Goal: Task Accomplishment & Management: Use online tool/utility

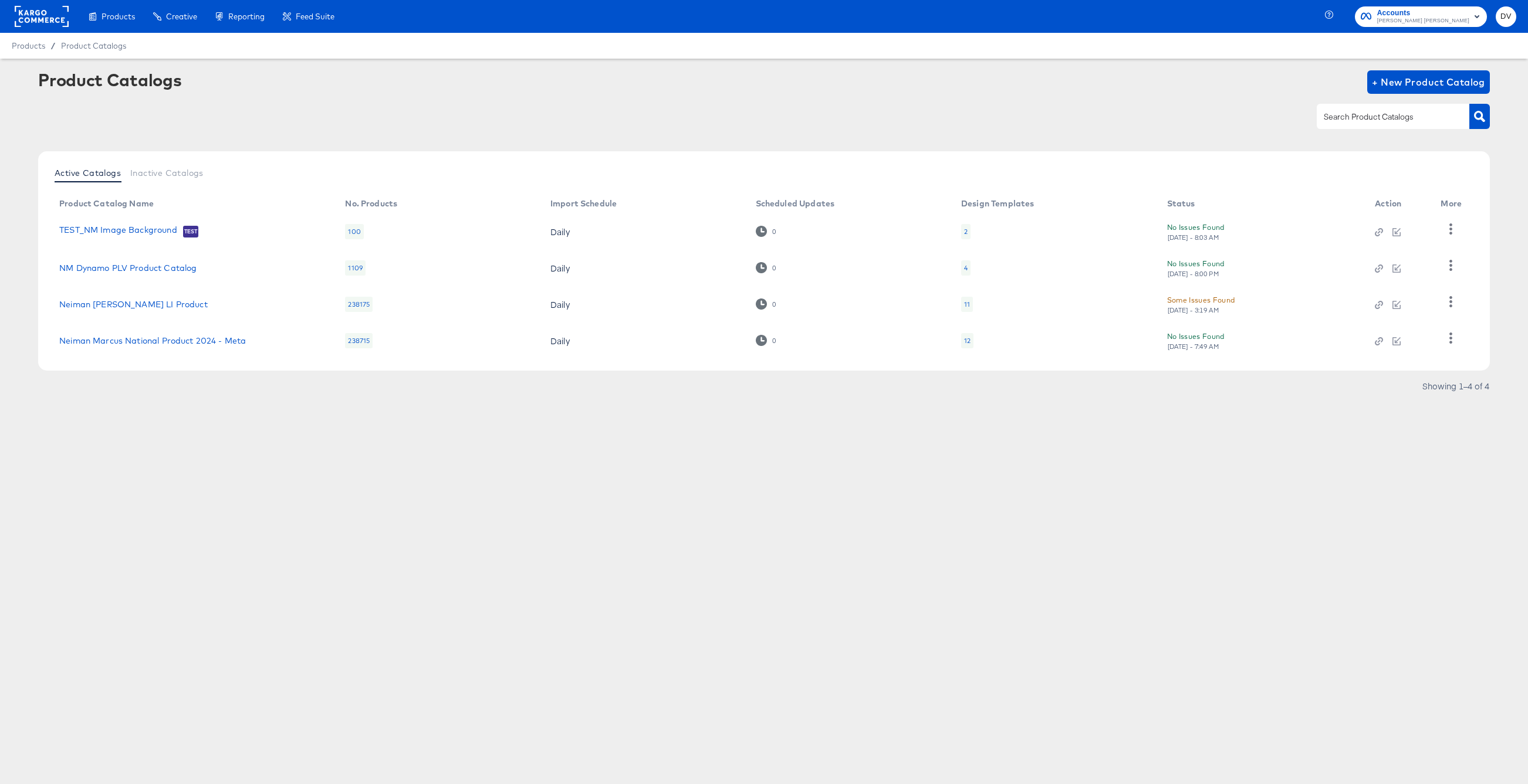
click at [51, 12] on rect at bounding box center [42, 16] width 54 height 21
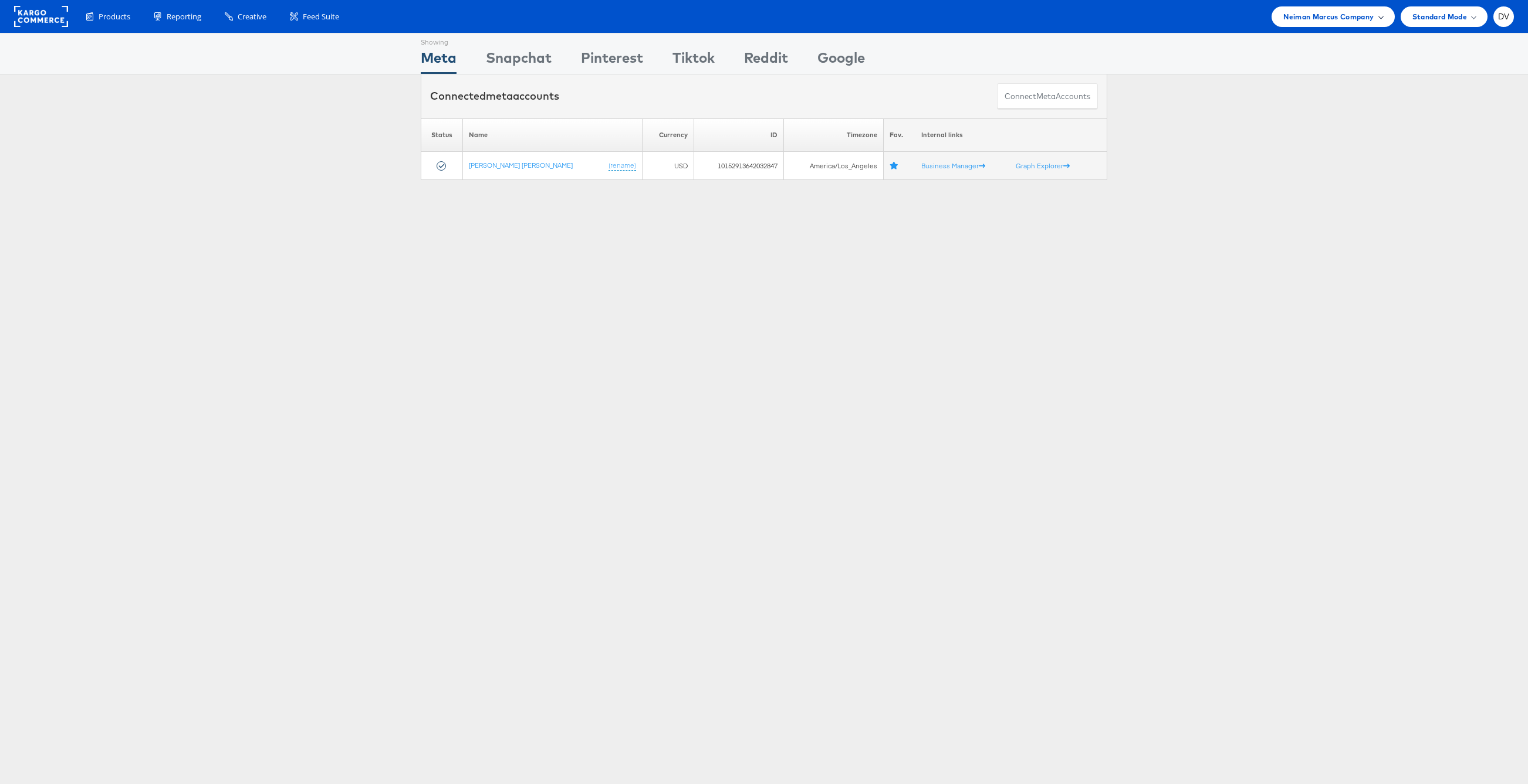
click at [1299, 19] on span "Neiman Marcus Company" at bounding box center [1328, 16] width 90 height 12
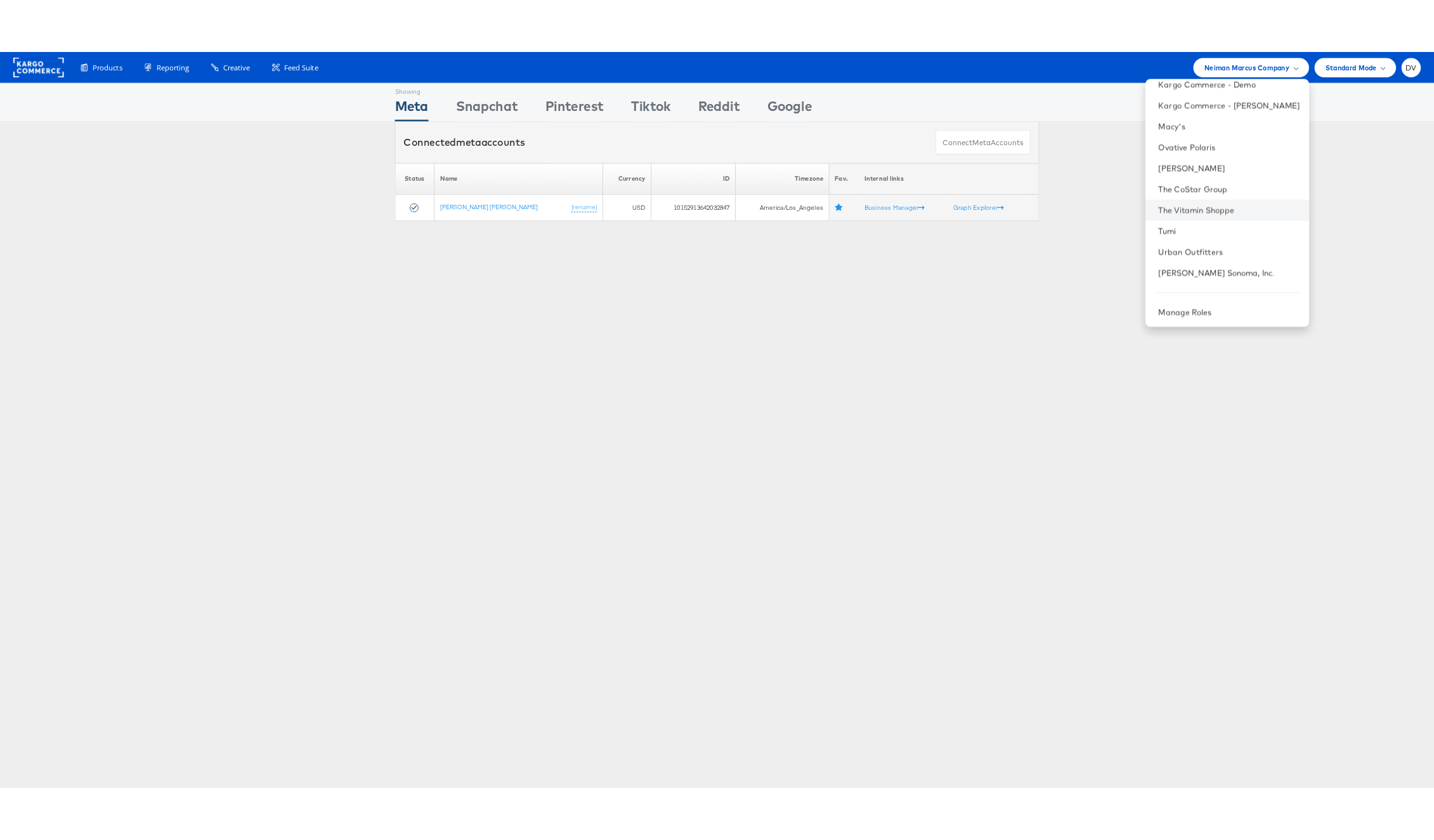
scroll to position [178, 0]
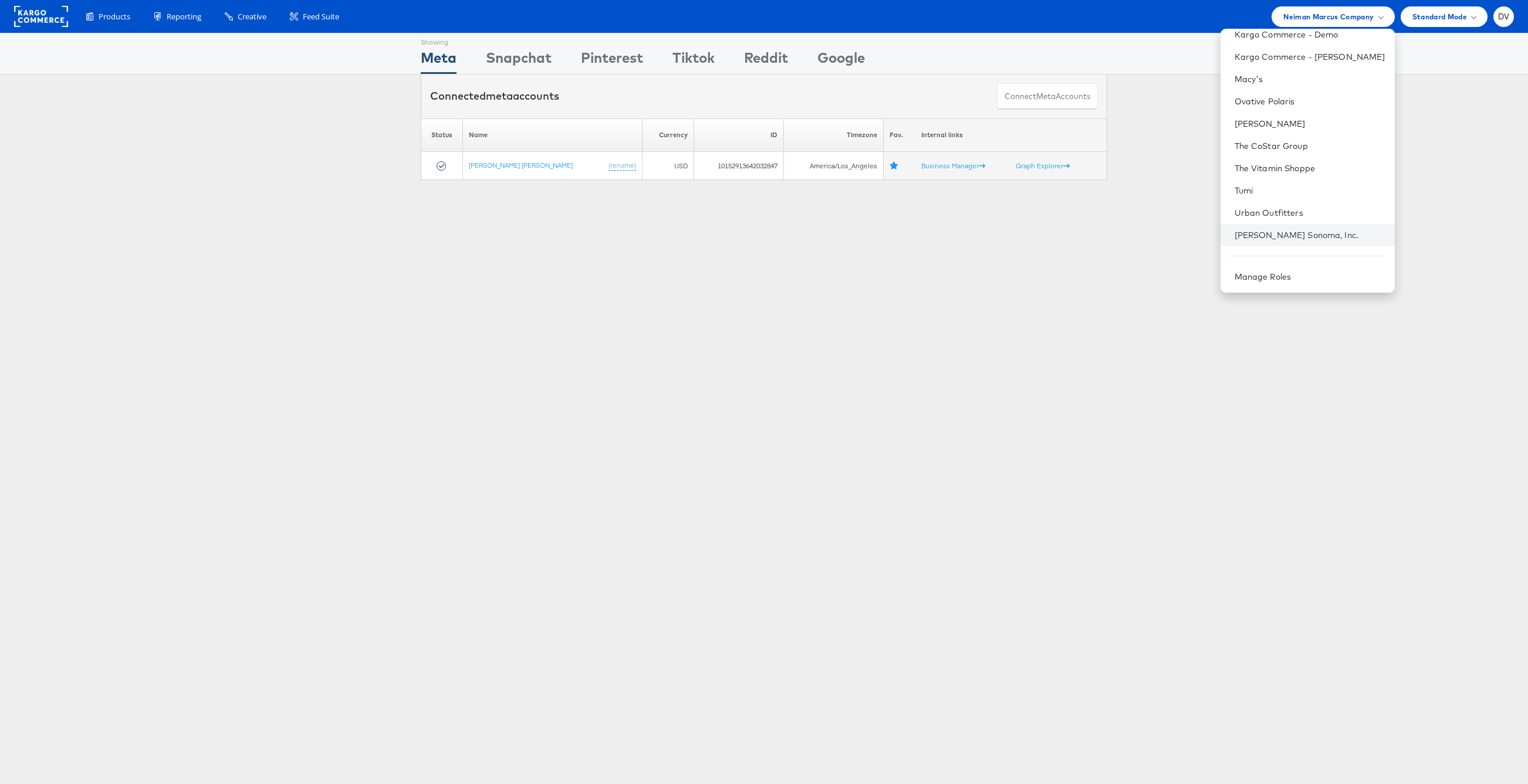
click at [1285, 228] on li "Williams Sonoma, Inc." at bounding box center [1307, 235] width 174 height 22
click at [990, 276] on div "Showing Meta Showing Snapchat Showing Pinterest Showing Tiktok Showing Reddit S…" at bounding box center [764, 326] width 1528 height 587
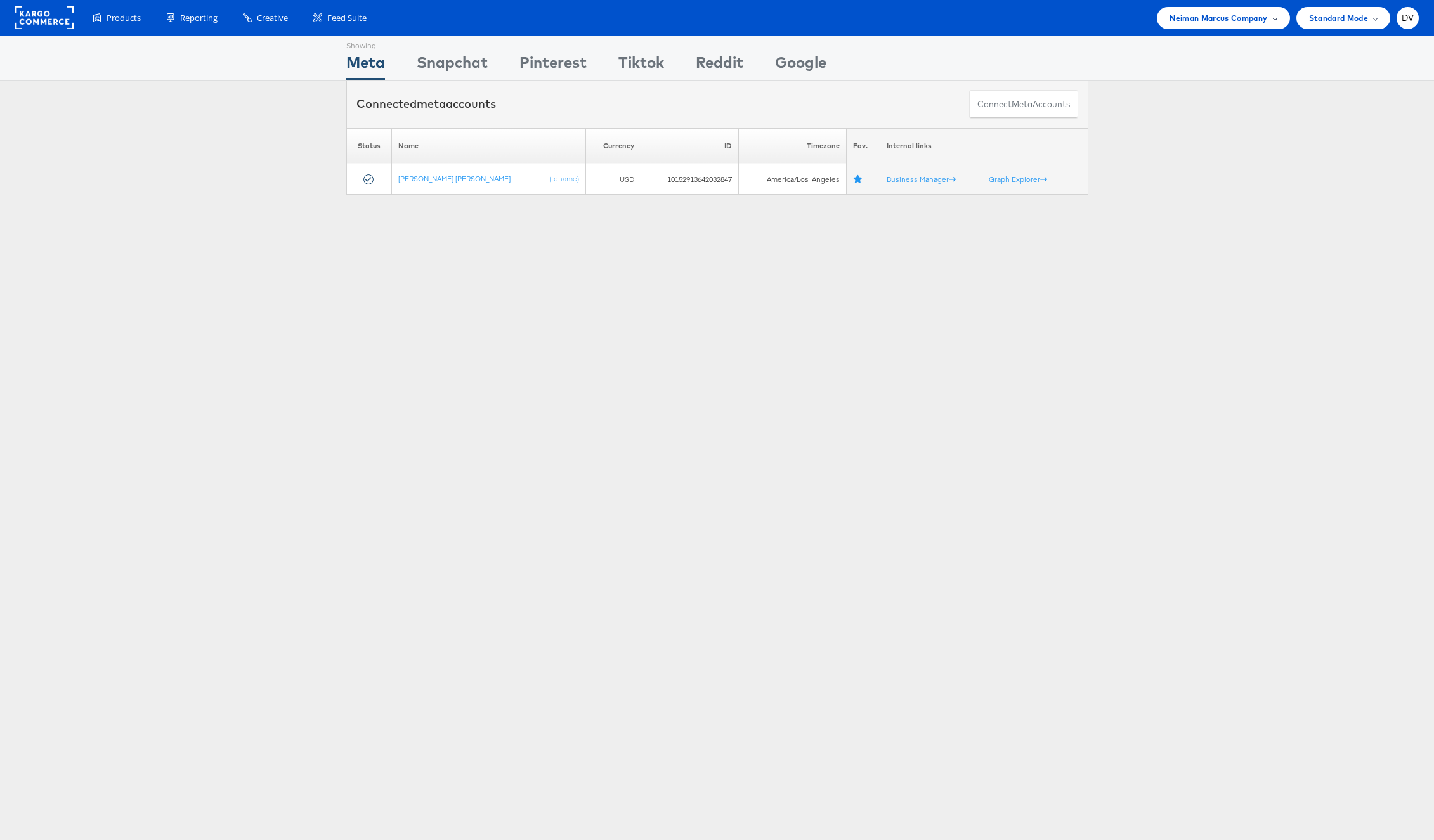
click at [1171, 28] on div "Neiman Marcus Company" at bounding box center [1224, 18] width 133 height 22
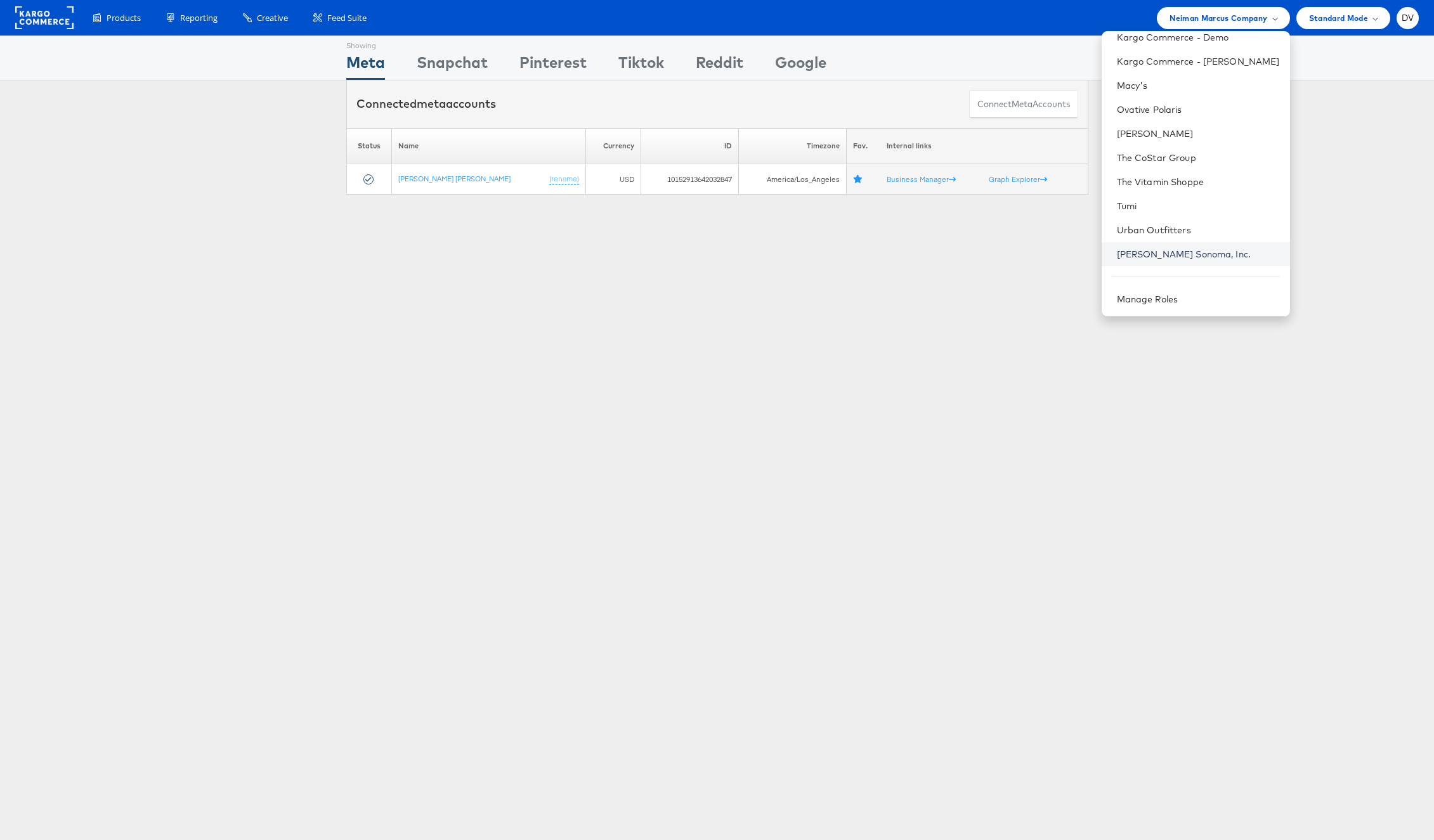
click at [1169, 253] on link "Williams Sonoma, Inc." at bounding box center [1198, 254] width 163 height 13
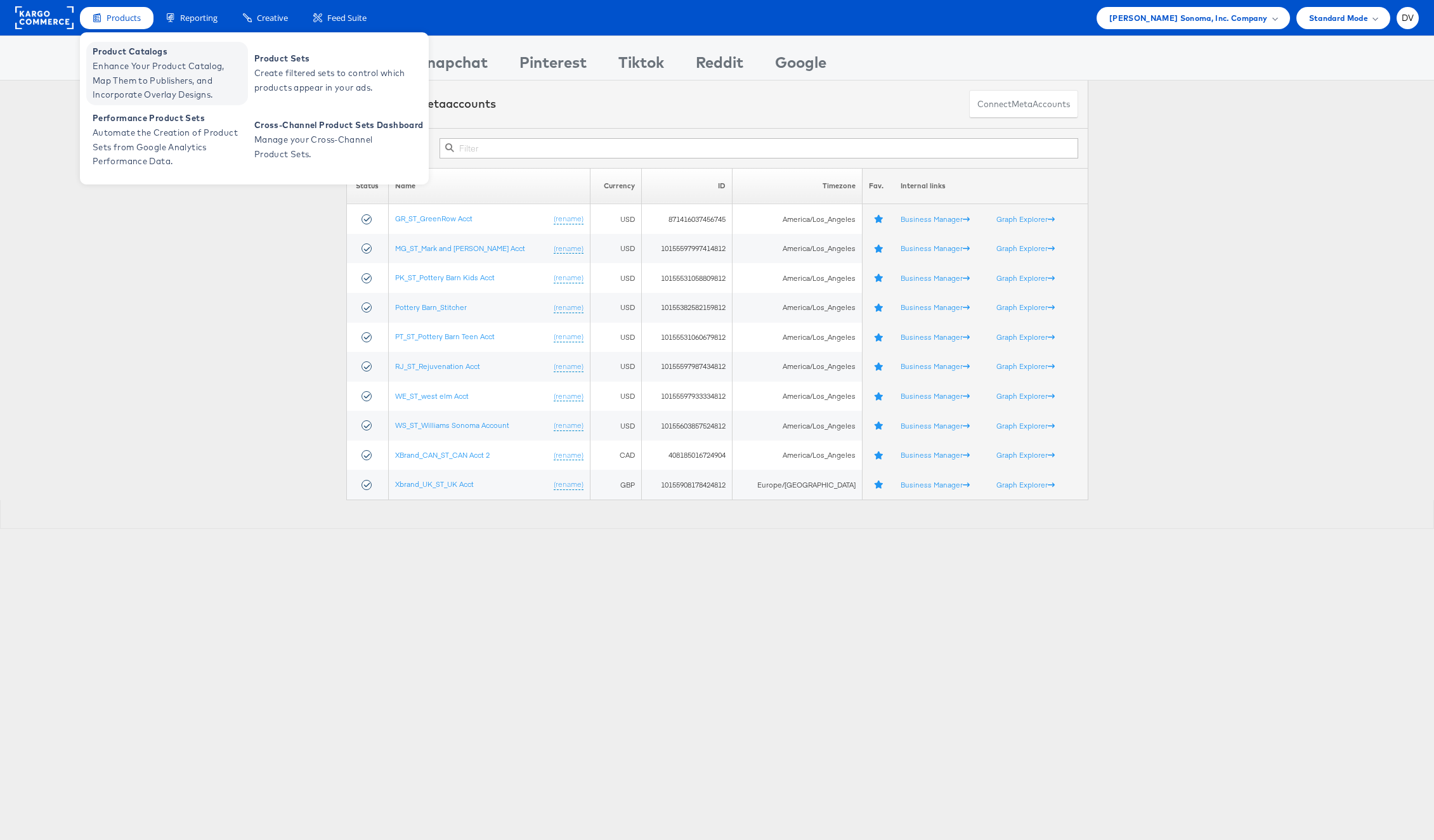
click at [111, 65] on span "Enhance Your Product Catalog, Map Them to Publishers, and Incorporate Overlay D…" at bounding box center [169, 81] width 152 height 43
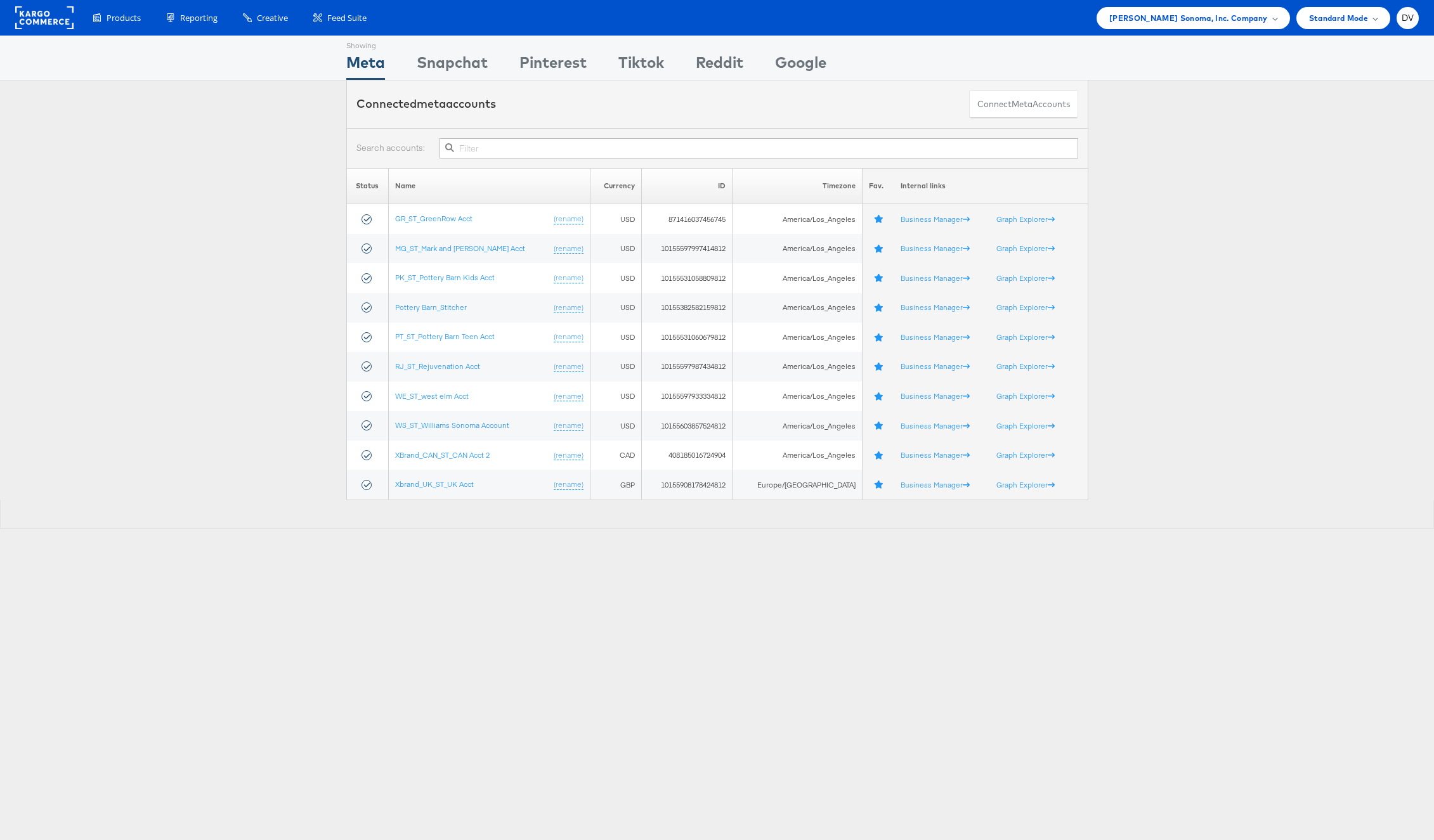
click at [187, 285] on div "Status Name Currency ID Timezone Fav. Internal links GR_ST_GreenRow Acct (renam…" at bounding box center [717, 334] width 1434 height 332
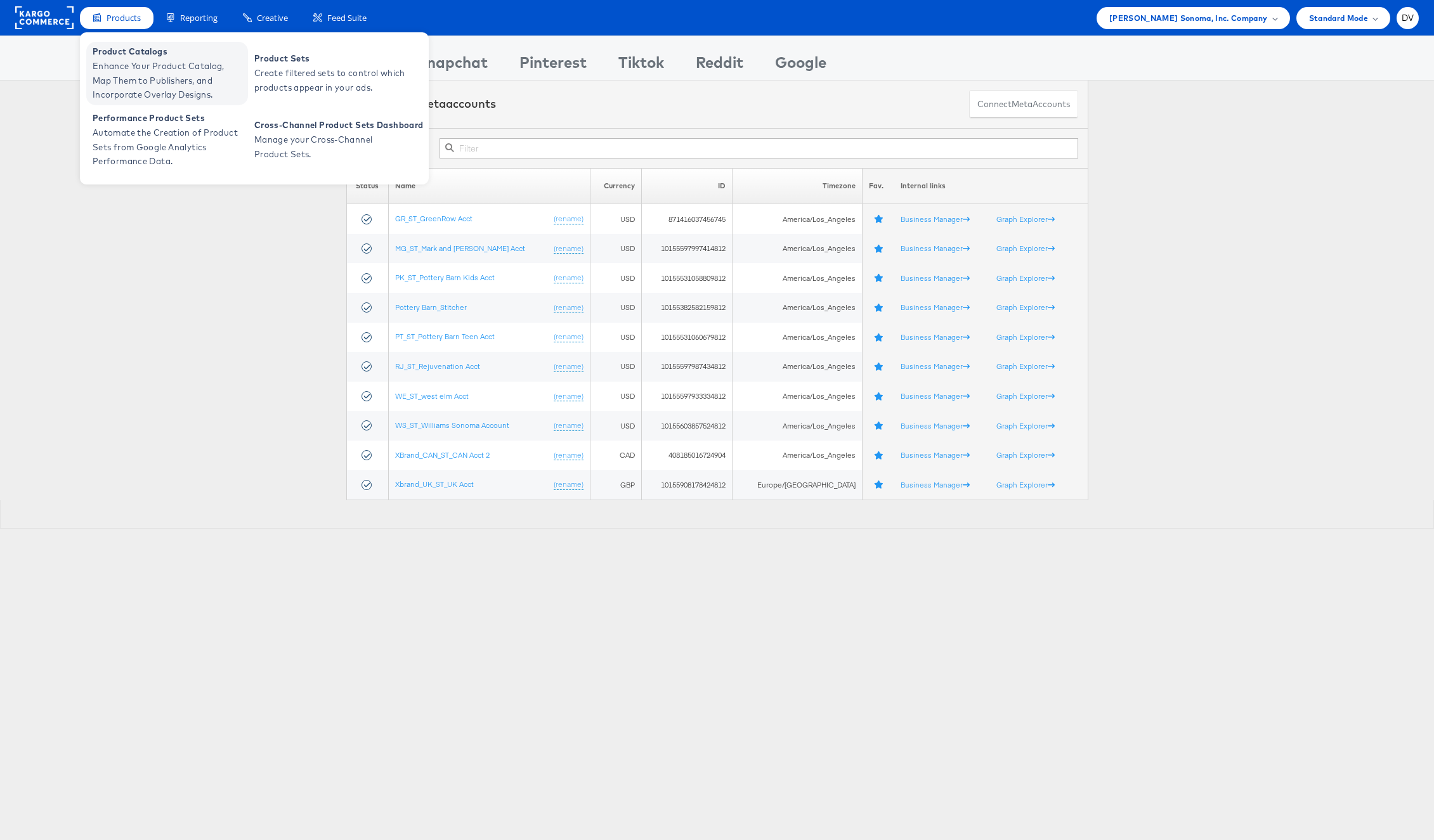
click at [129, 69] on span "Enhance Your Product Catalog, Map Them to Publishers, and Incorporate Overlay D…" at bounding box center [169, 81] width 152 height 43
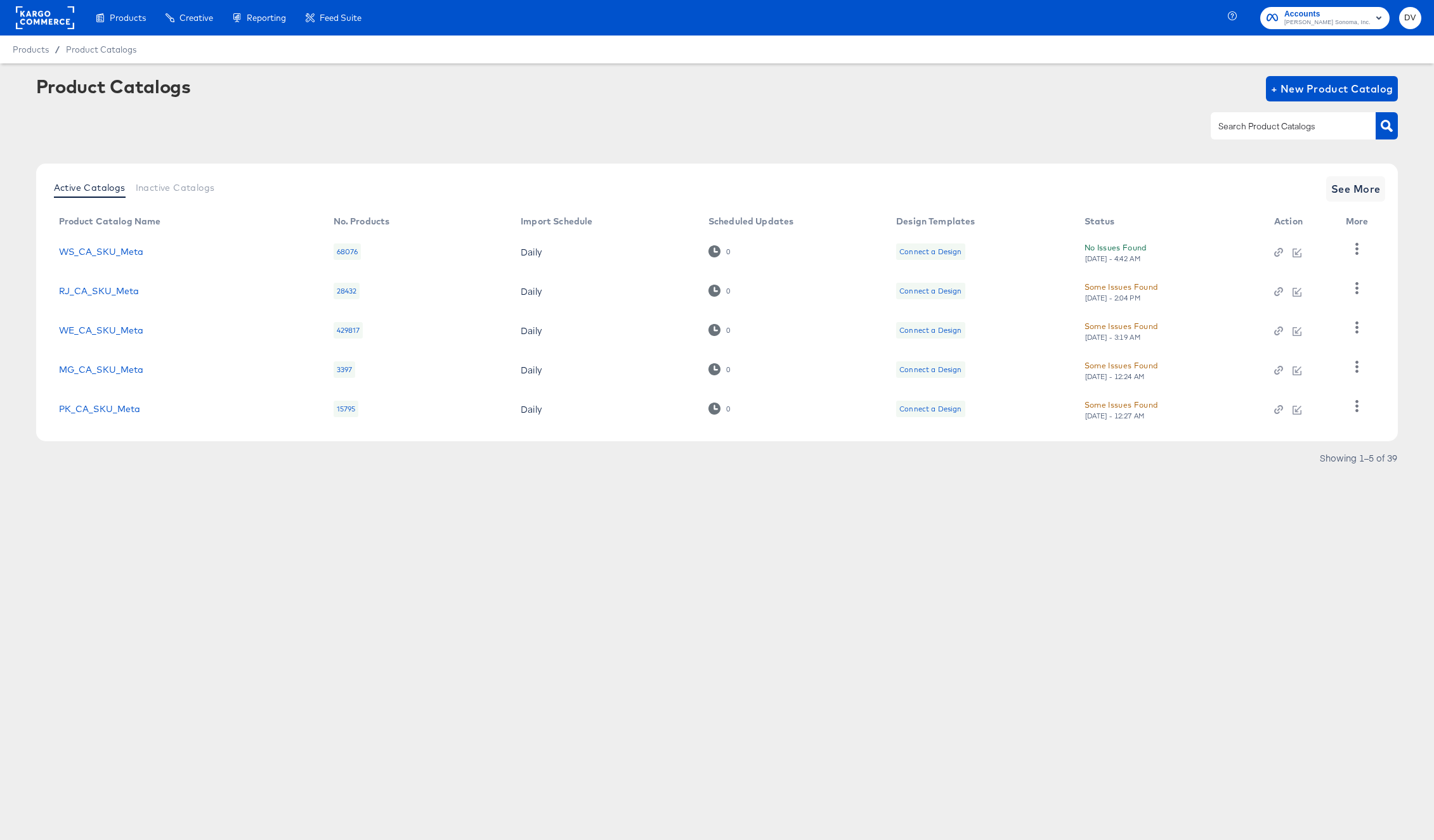
click at [1237, 126] on input "text" at bounding box center [1283, 126] width 135 height 15
paste input "GR_US_PIP_META"
type input "GR_US_PIP_META"
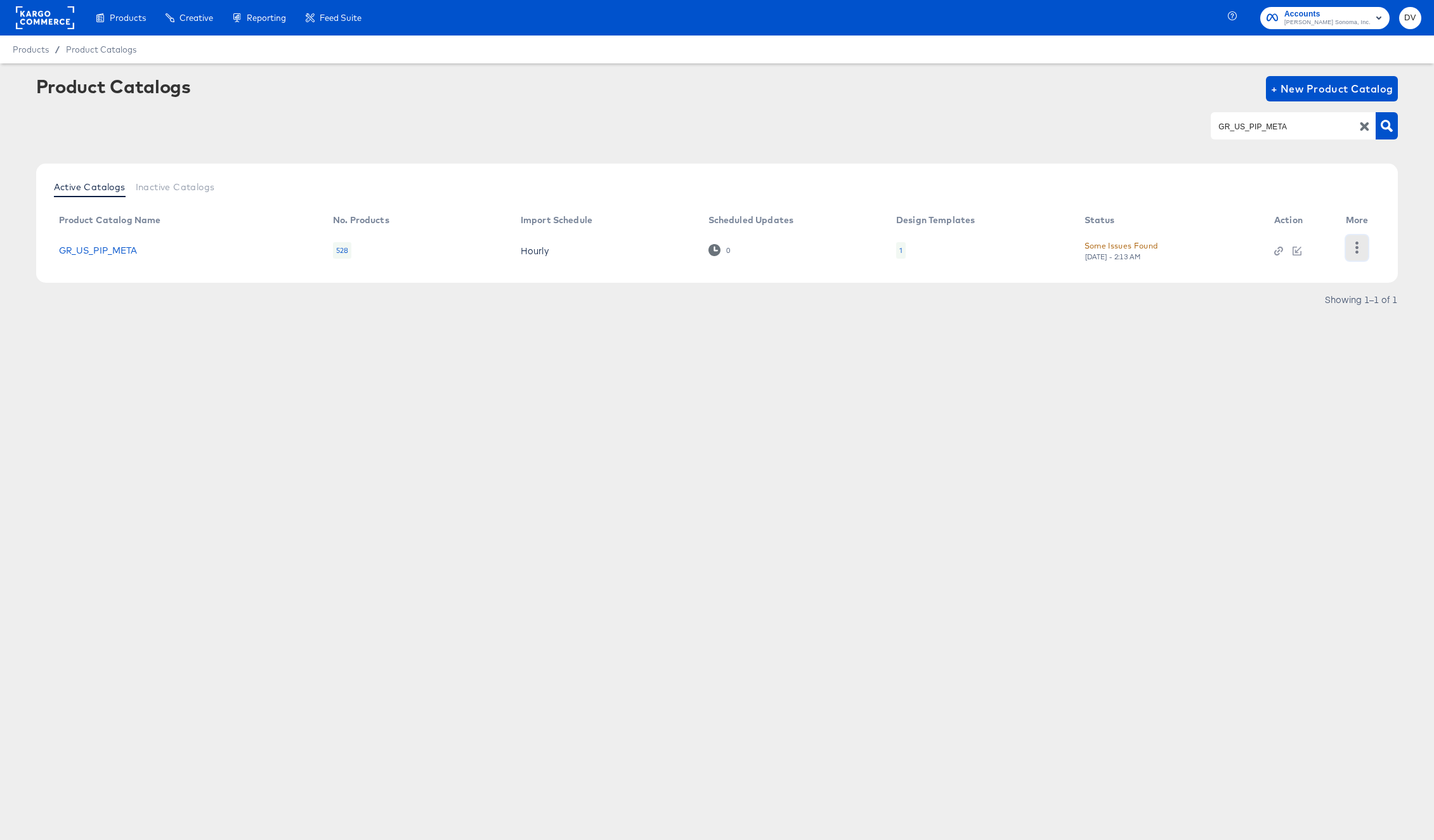
click at [1356, 243] on icon "button" at bounding box center [1357, 248] width 3 height 12
click at [1297, 340] on div "Pause" at bounding box center [1304, 348] width 127 height 20
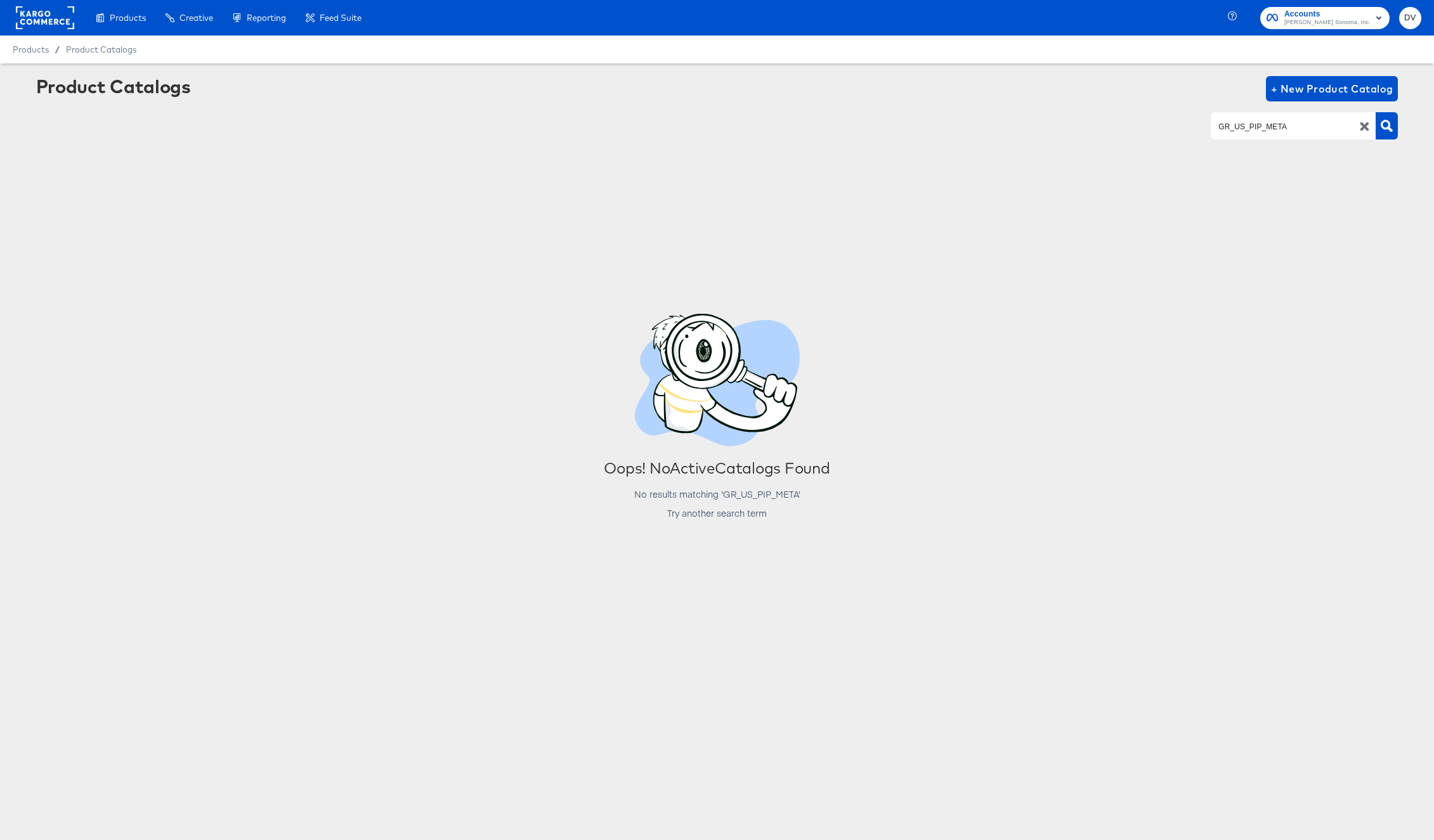
click at [1363, 131] on icon "button" at bounding box center [1365, 127] width 12 height 12
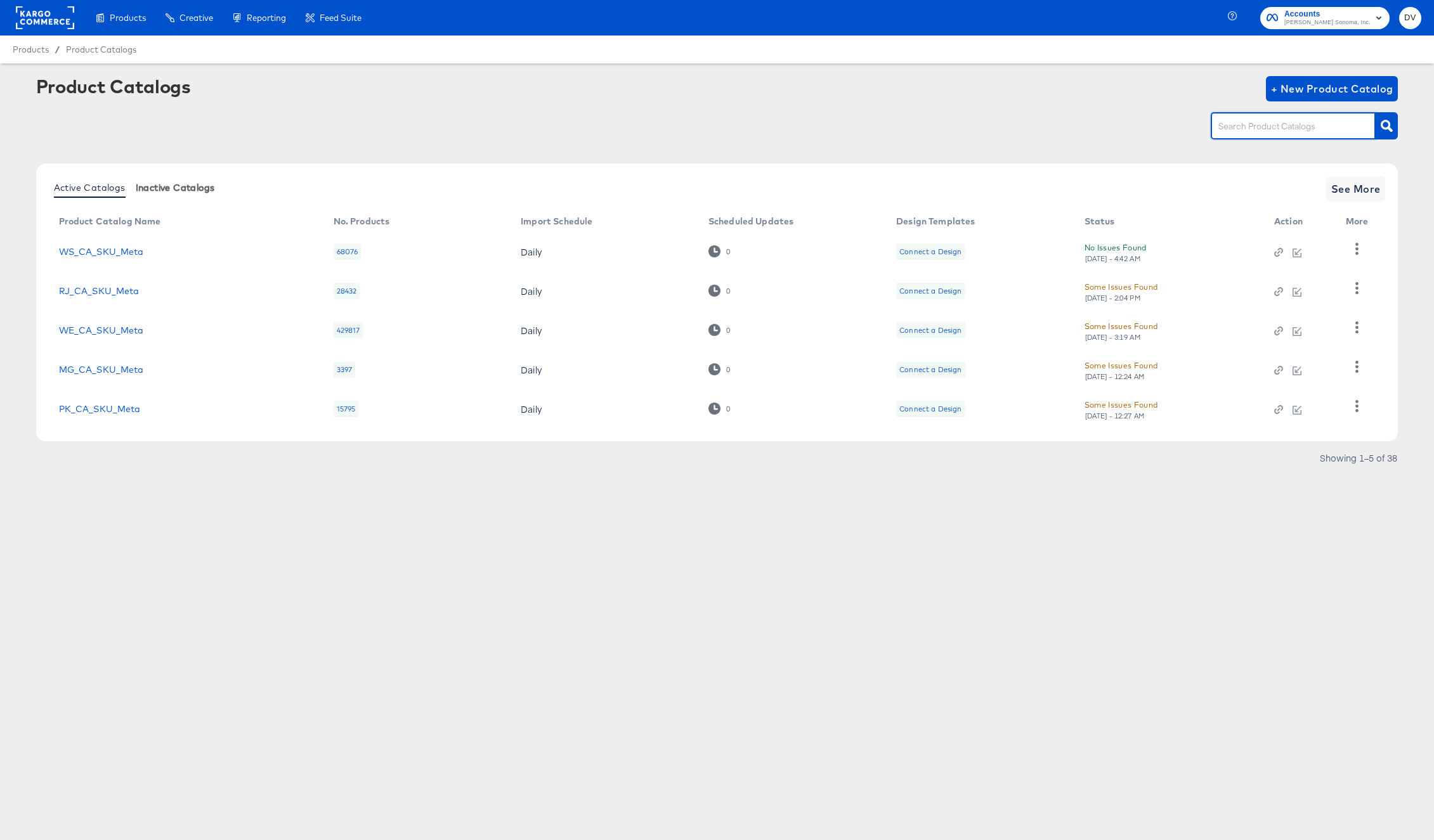
click at [199, 183] on span "Inactive Catalogs" at bounding box center [175, 187] width 79 height 10
click at [1255, 120] on input "text" at bounding box center [1283, 126] width 135 height 15
type input "GR"
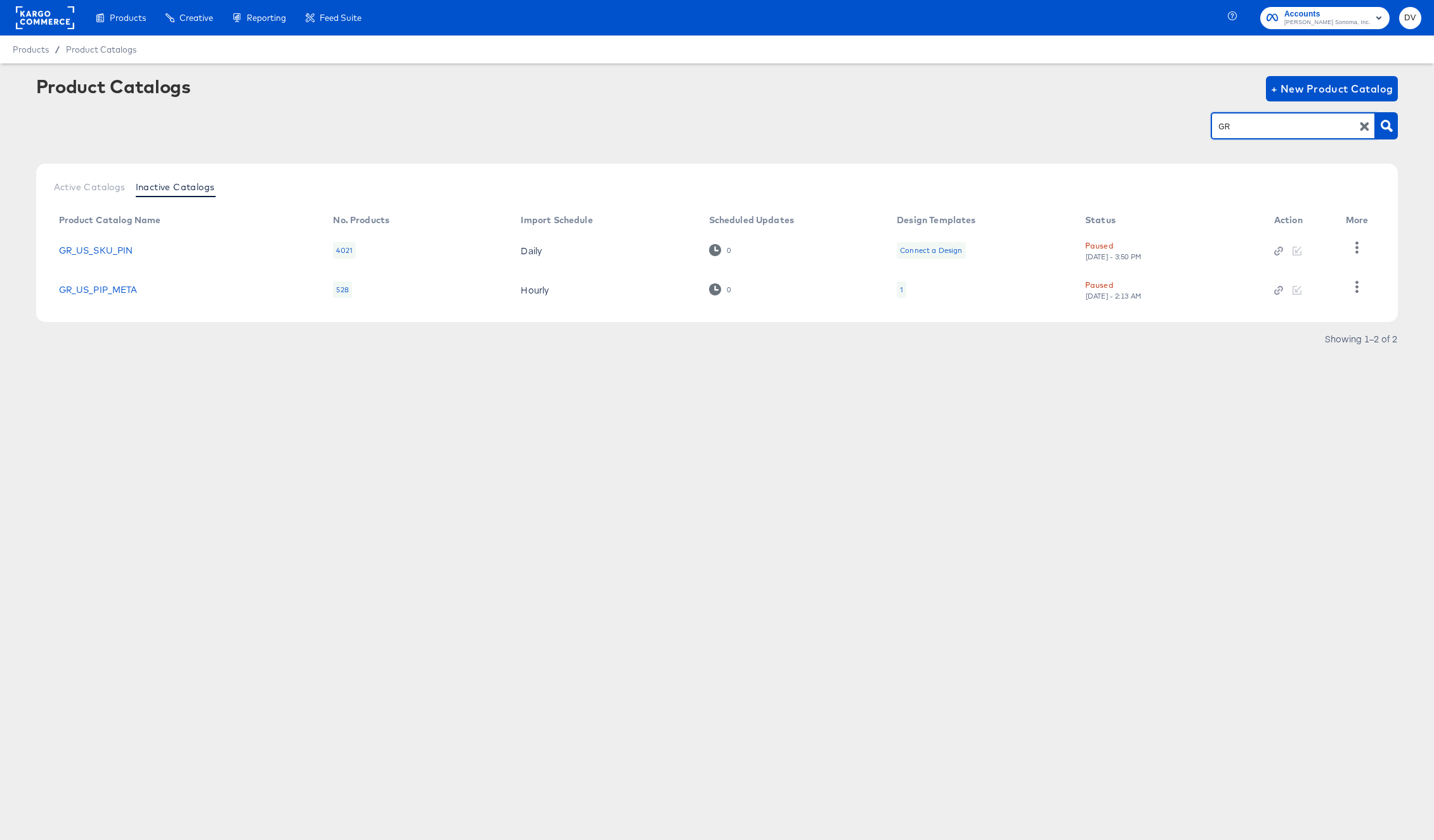
click at [1361, 131] on icon "button" at bounding box center [1366, 127] width 9 height 9
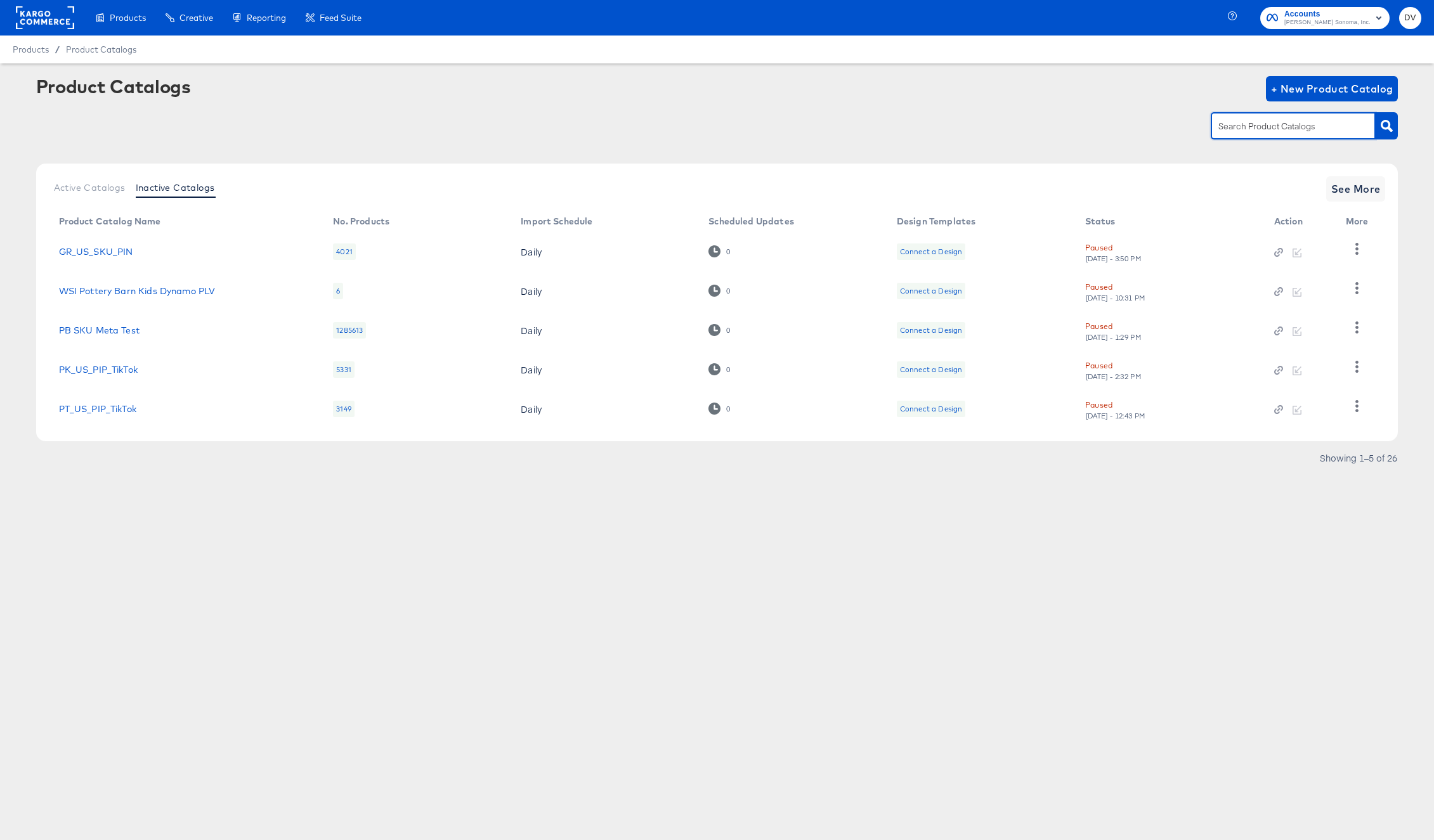
paste input "GR_US_SKU_META"
type input "GR_US_SKU_META"
click at [1248, 134] on div at bounding box center [1293, 125] width 165 height 27
paste input "GR_US_SKU_META"
type input "GR_US_SKU_META"
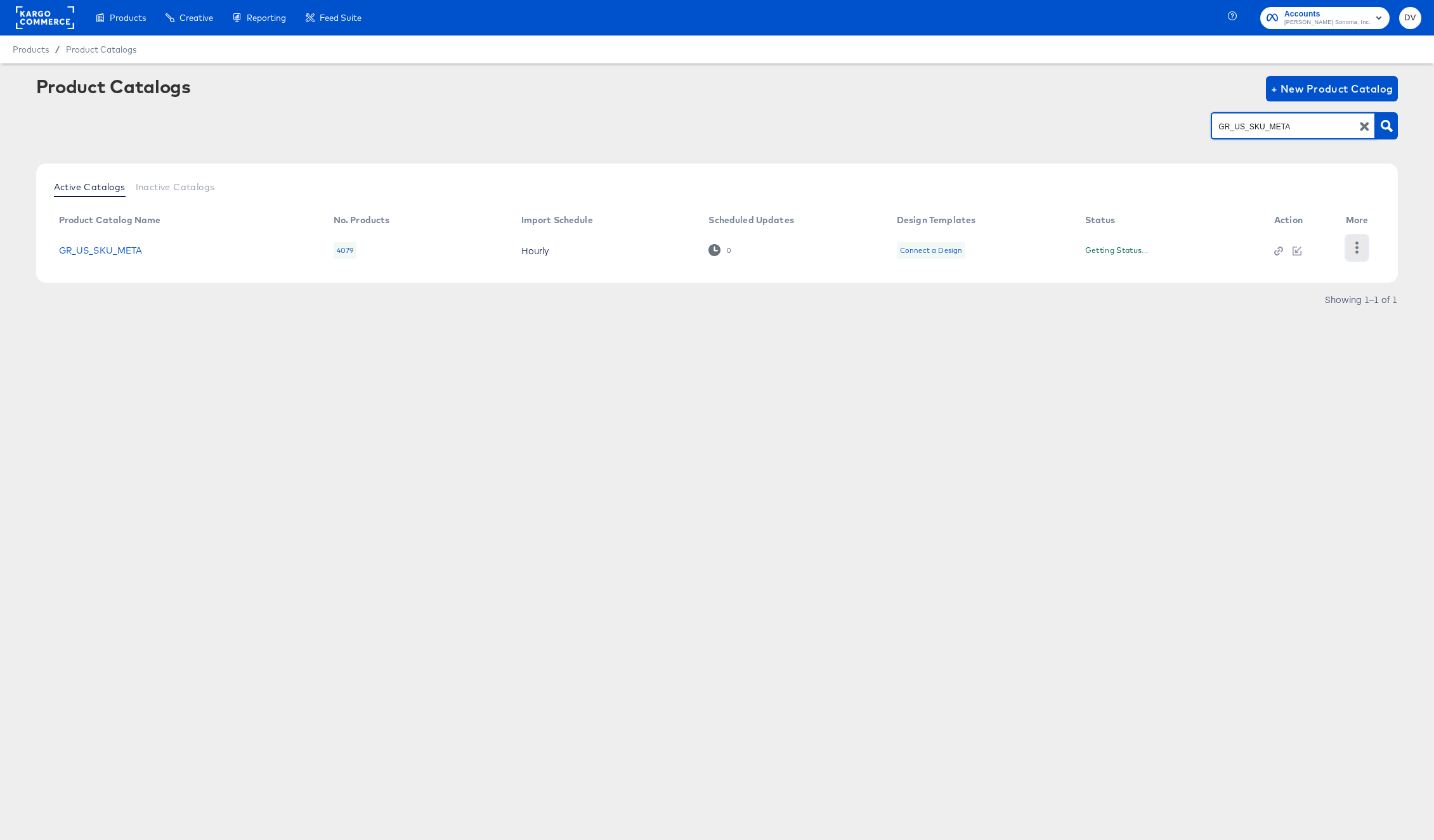
click at [1356, 246] on icon "button" at bounding box center [1357, 248] width 12 height 12
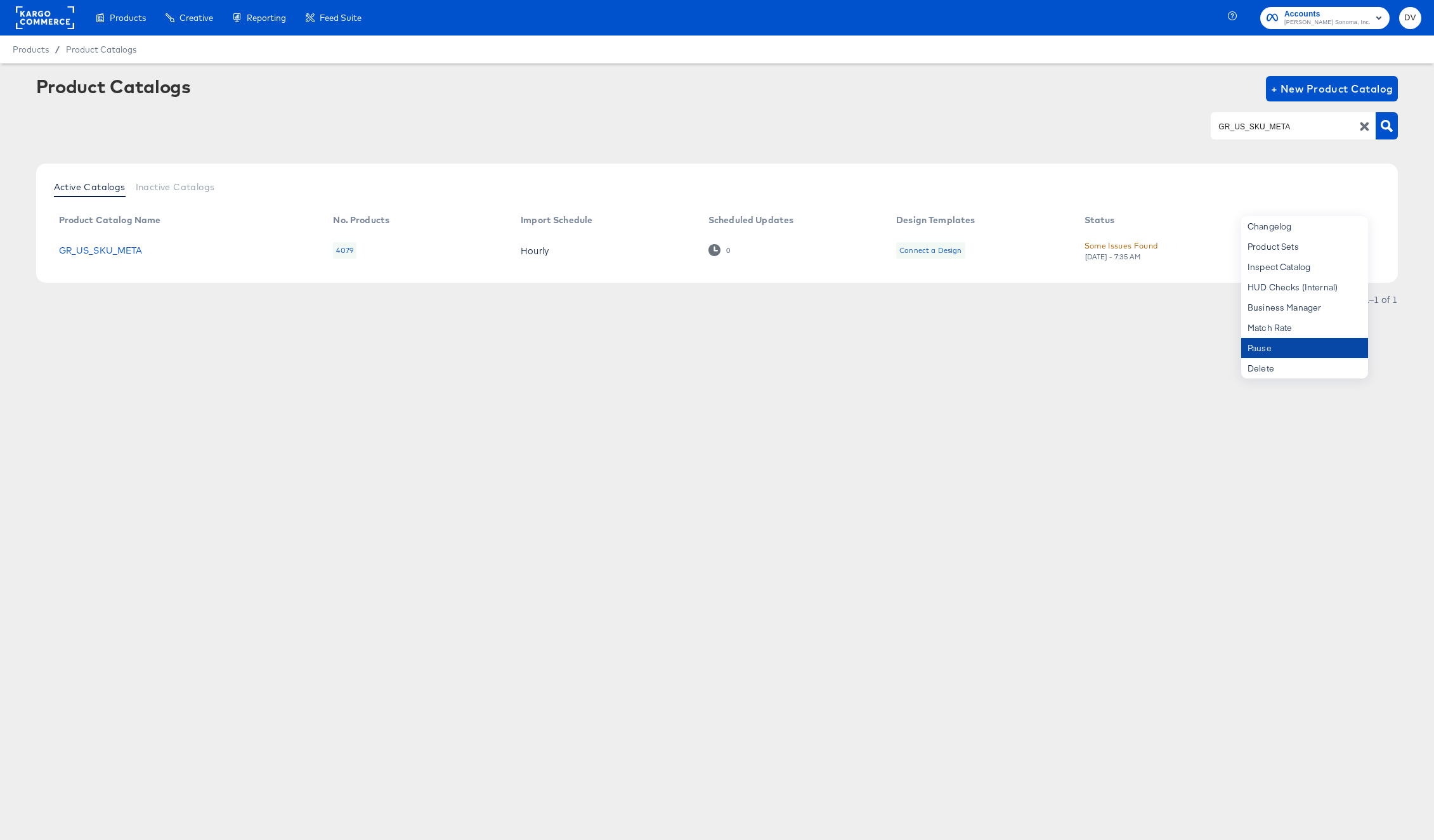
click at [1305, 348] on div "Pause" at bounding box center [1304, 348] width 127 height 20
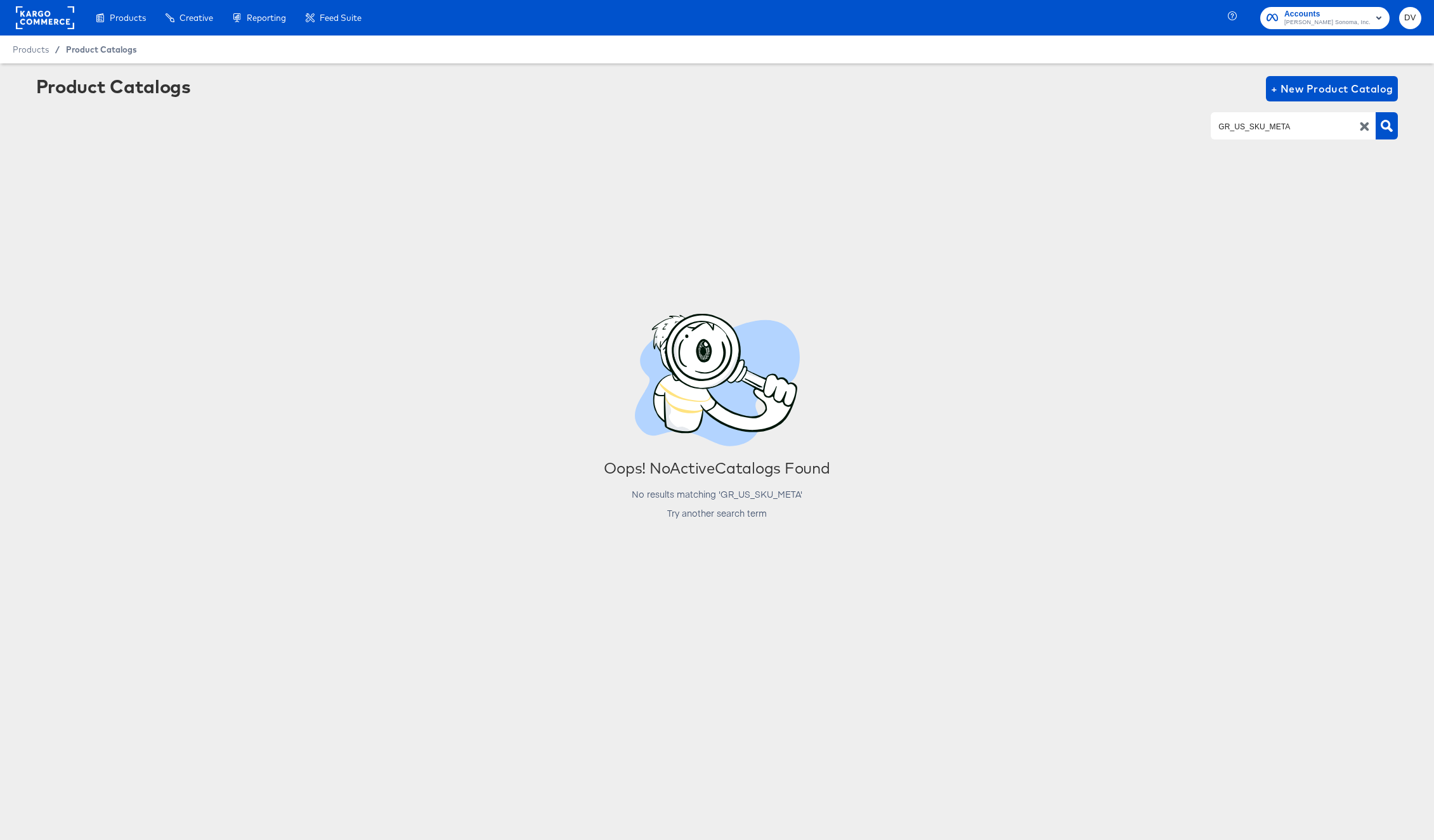
click at [71, 51] on span "Product Catalogs" at bounding box center [101, 49] width 71 height 10
click at [1360, 125] on icon "button" at bounding box center [1365, 127] width 12 height 12
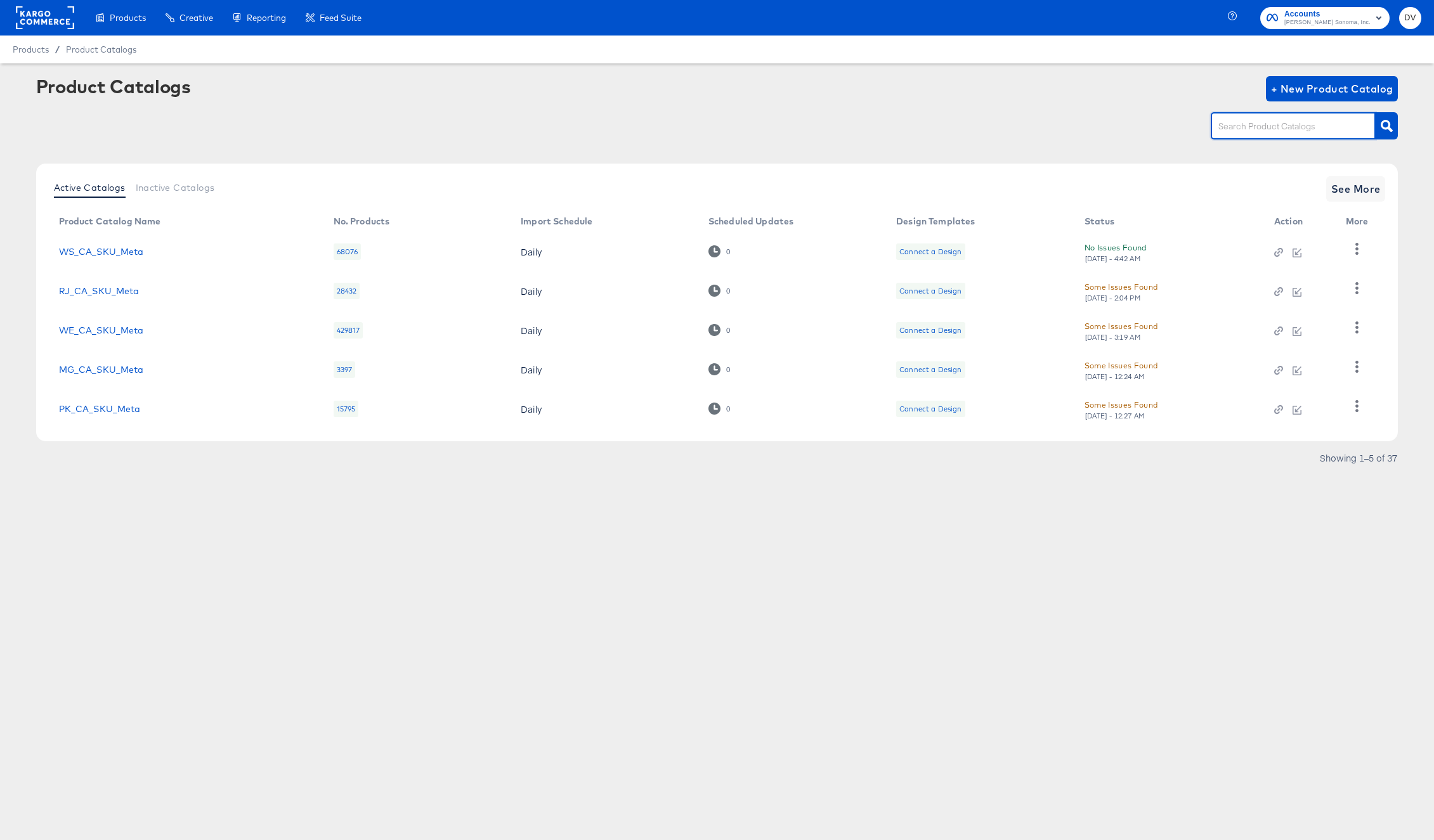
click at [1233, 129] on input "text" at bounding box center [1283, 126] width 135 height 15
paste input "MG_US_PIP_Meta"
type input "MG_US_PIP_Meta"
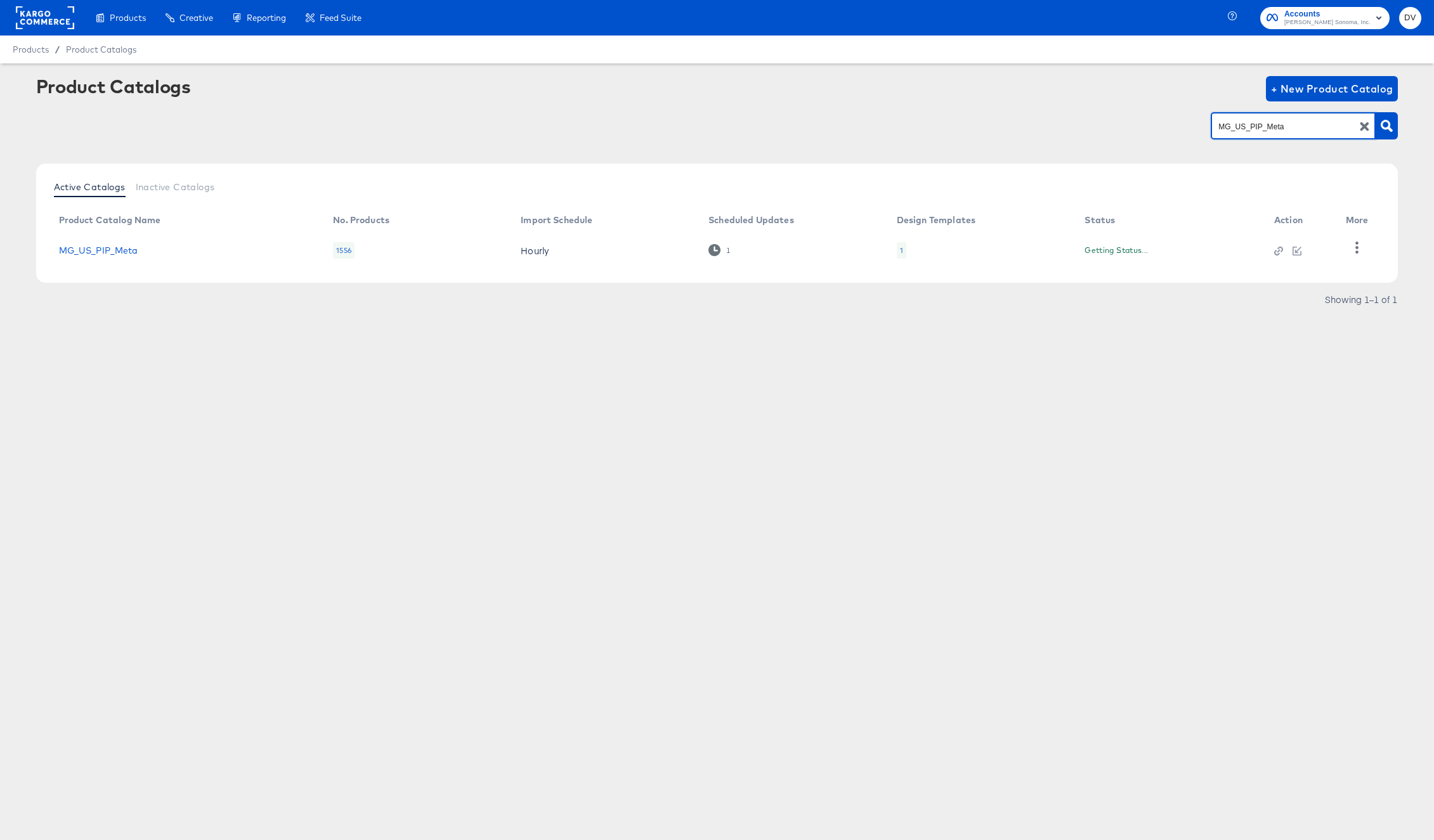
click at [1018, 388] on div "Products Creative Reporting Feed Suite Accounts Williams Sonoma, Inc. DV Produc…" at bounding box center [717, 420] width 1434 height 840
click at [1359, 250] on icon "button" at bounding box center [1357, 248] width 12 height 12
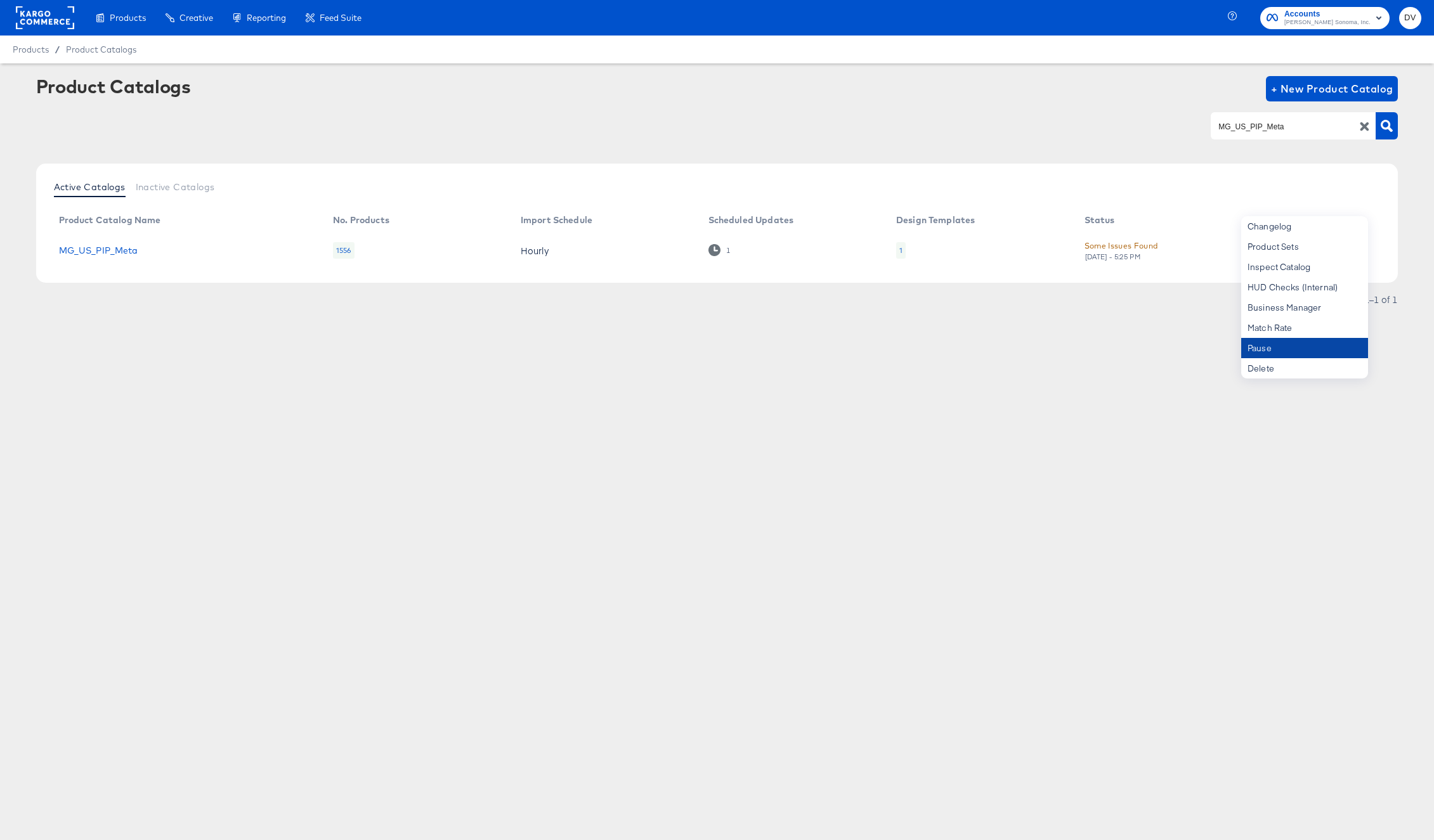
click at [1316, 341] on div "Pause" at bounding box center [1304, 348] width 127 height 20
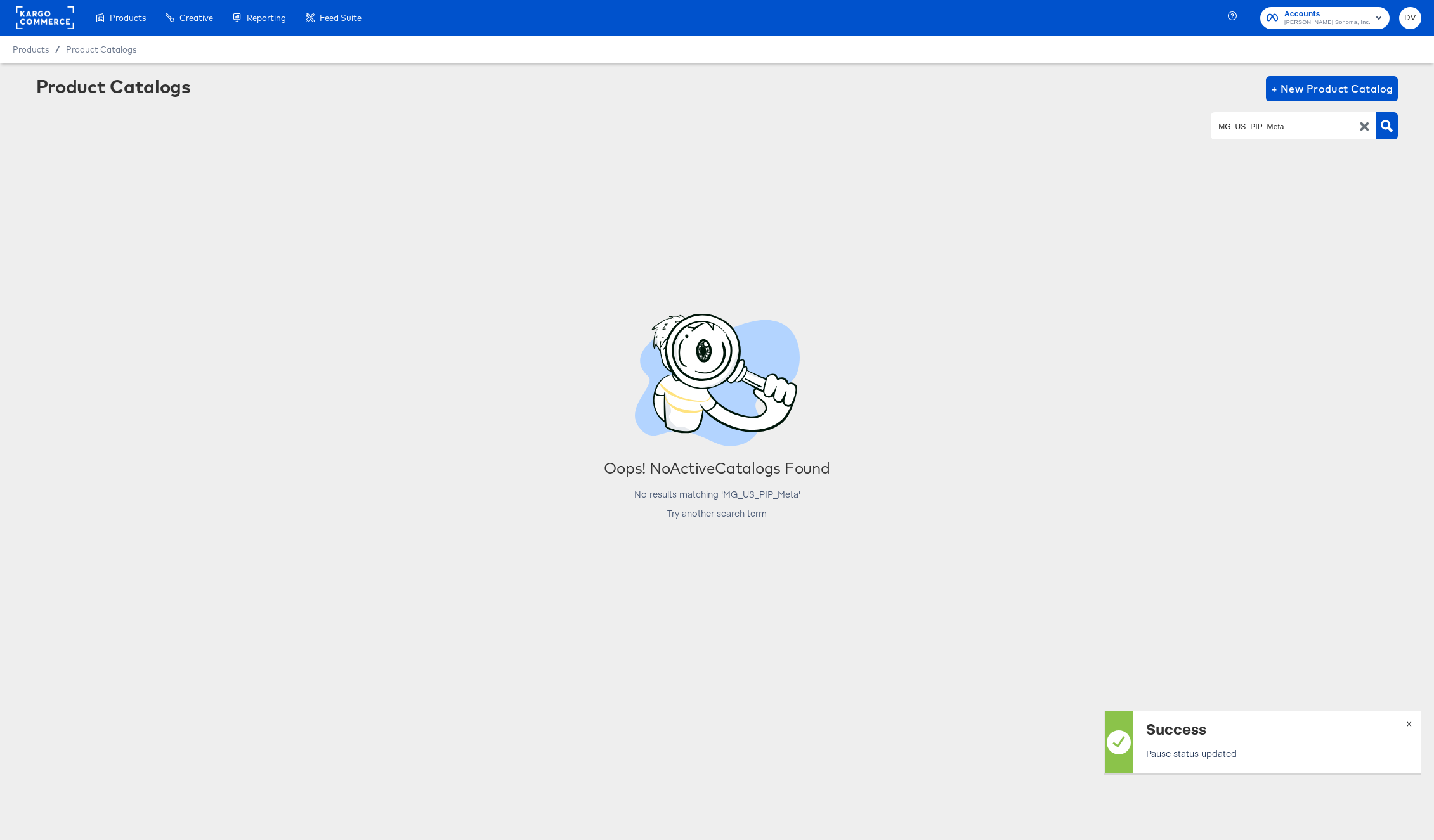
click at [1407, 719] on span "×" at bounding box center [1409, 723] width 5 height 15
click at [1366, 126] on icon "button" at bounding box center [1366, 127] width 9 height 9
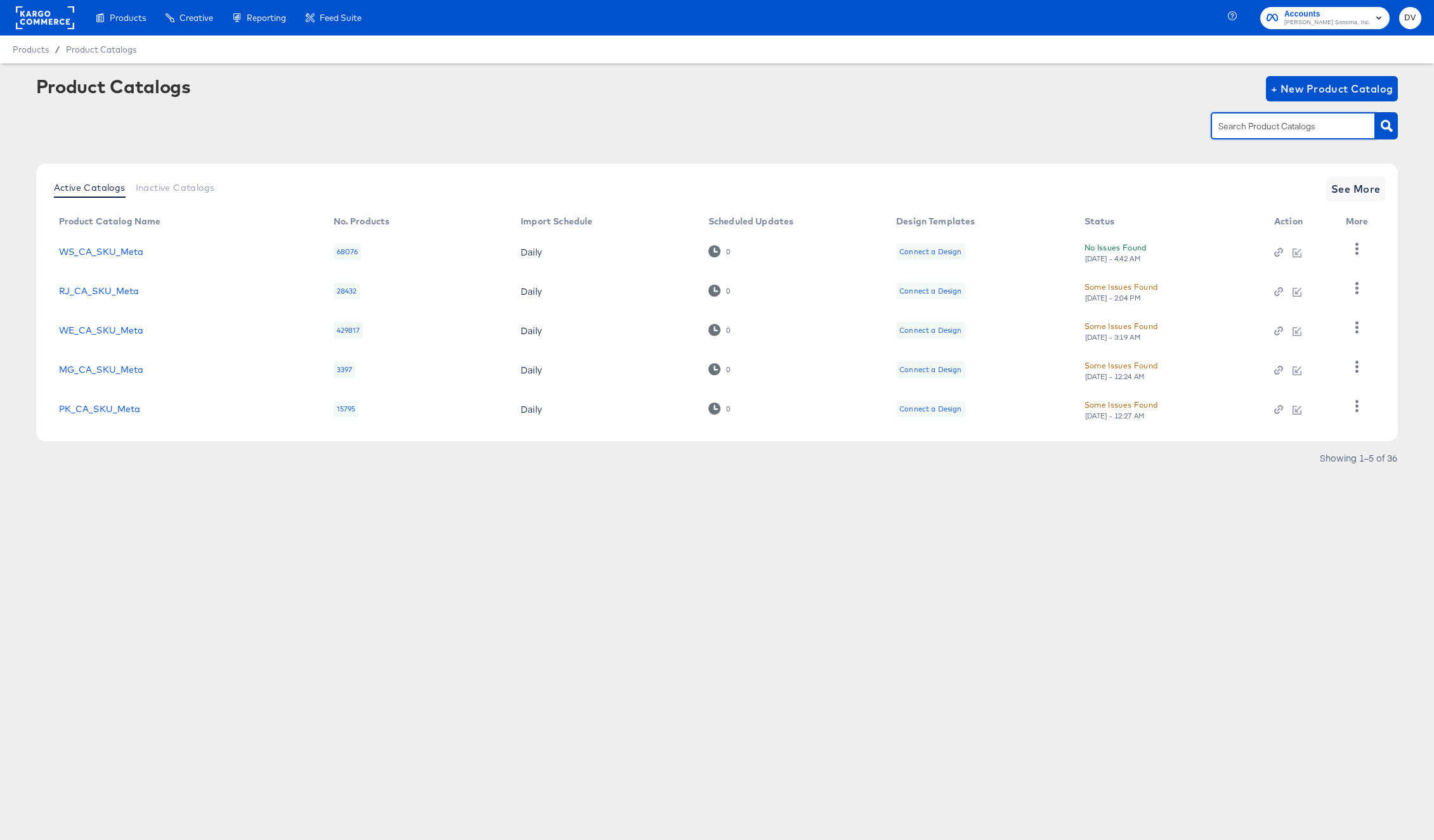
paste input "MG_US_SKU"
type input "MG_US_SKU"
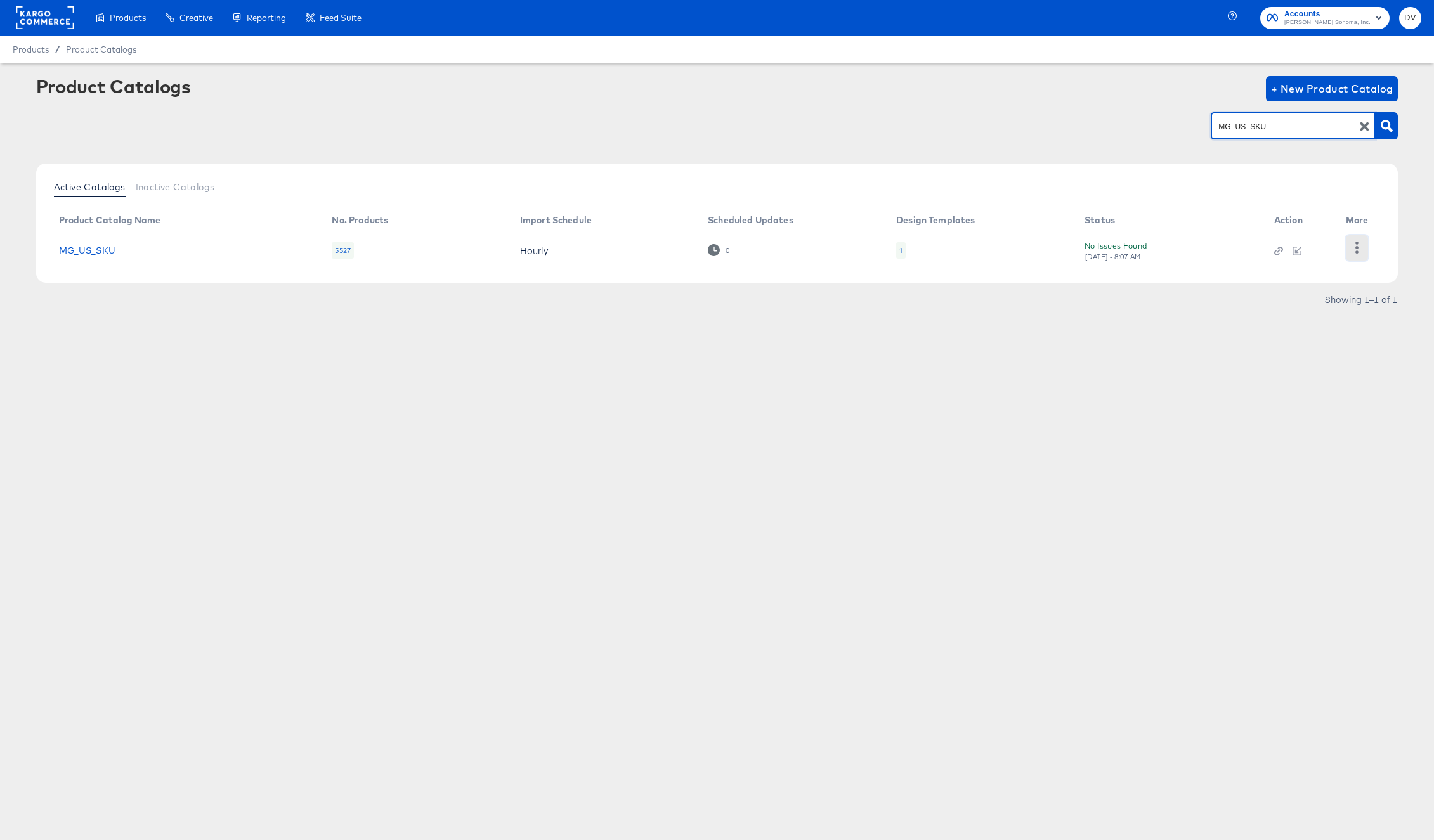
click at [1356, 252] on icon "button" at bounding box center [1357, 248] width 3 height 12
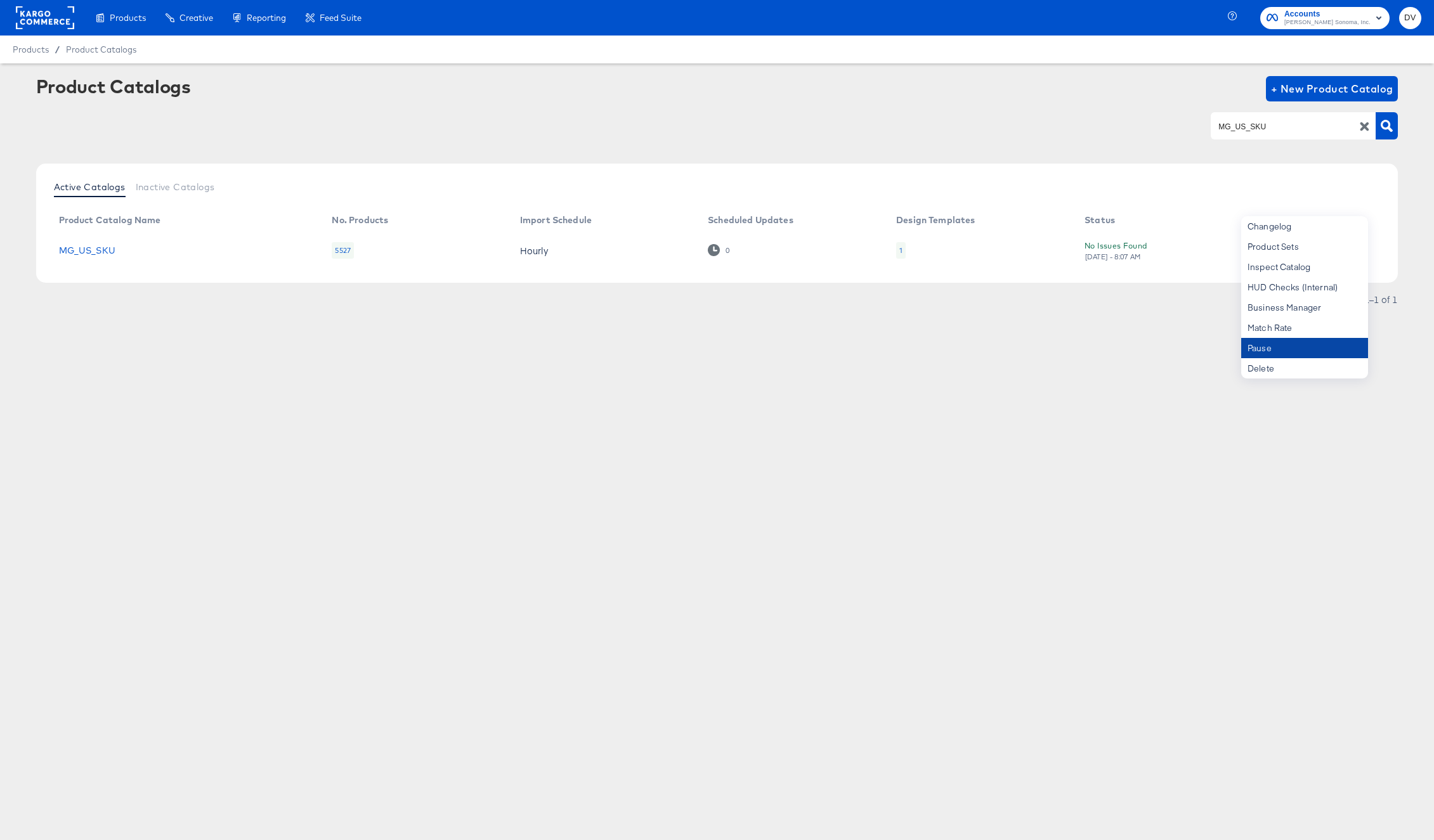
click at [1321, 342] on div "Pause" at bounding box center [1304, 348] width 127 height 20
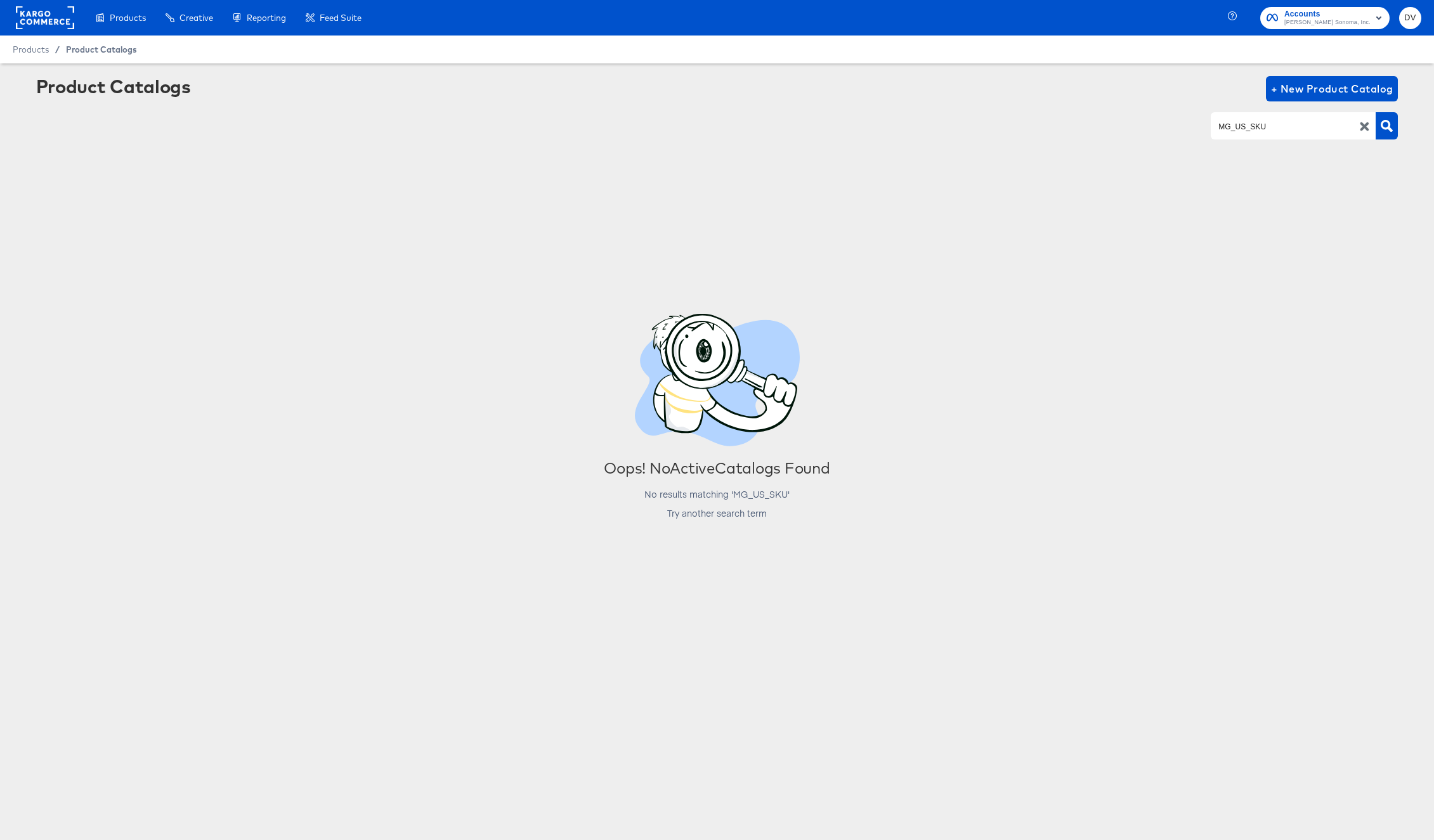
click at [86, 51] on span "Product Catalogs" at bounding box center [101, 49] width 71 height 10
click at [28, 50] on span "Products" at bounding box center [31, 49] width 36 height 10
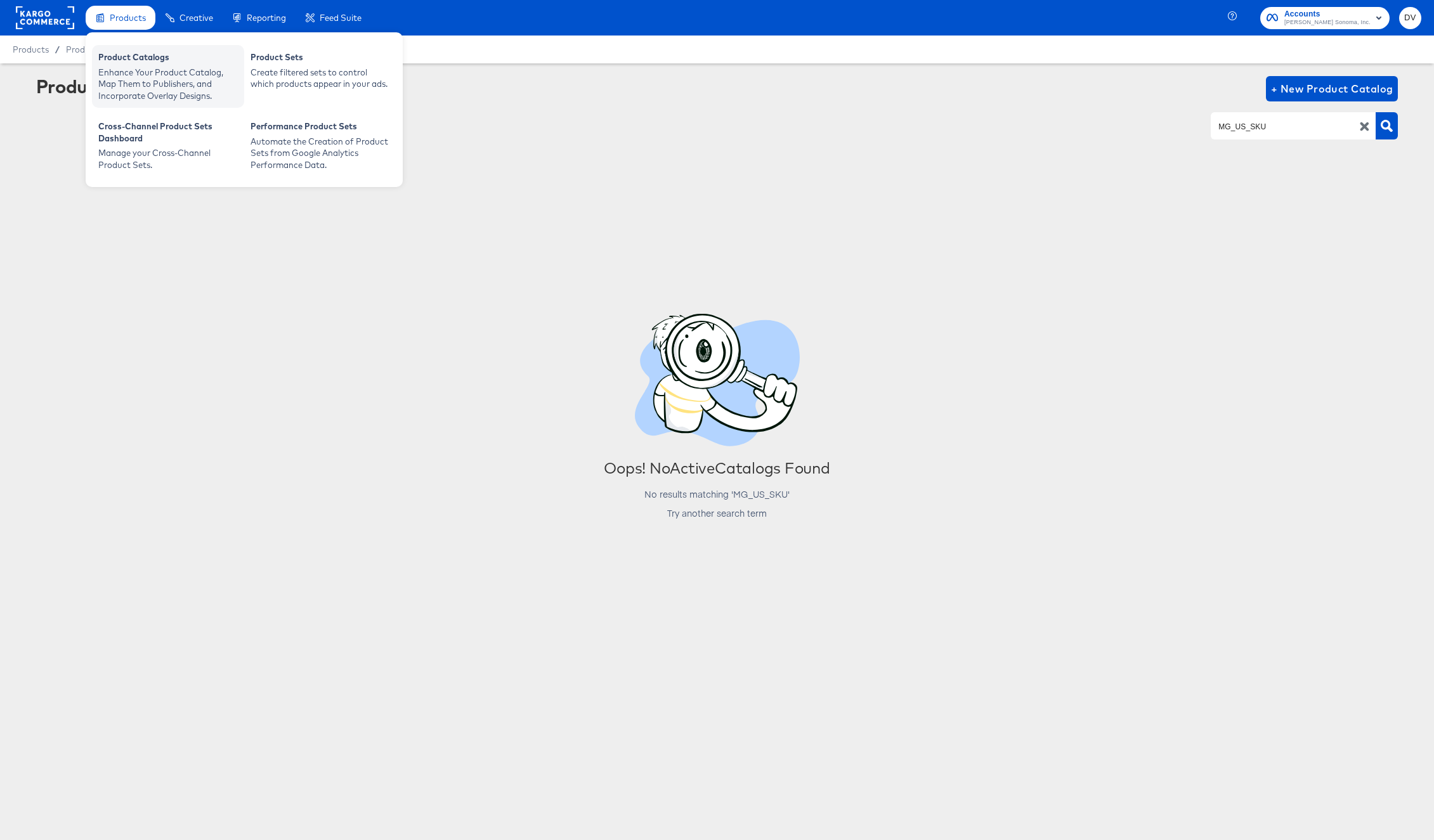
click at [153, 76] on div "Enhance Your Product Catalog, Map Them to Publishers, and Incorporate Overlay D…" at bounding box center [168, 84] width 140 height 35
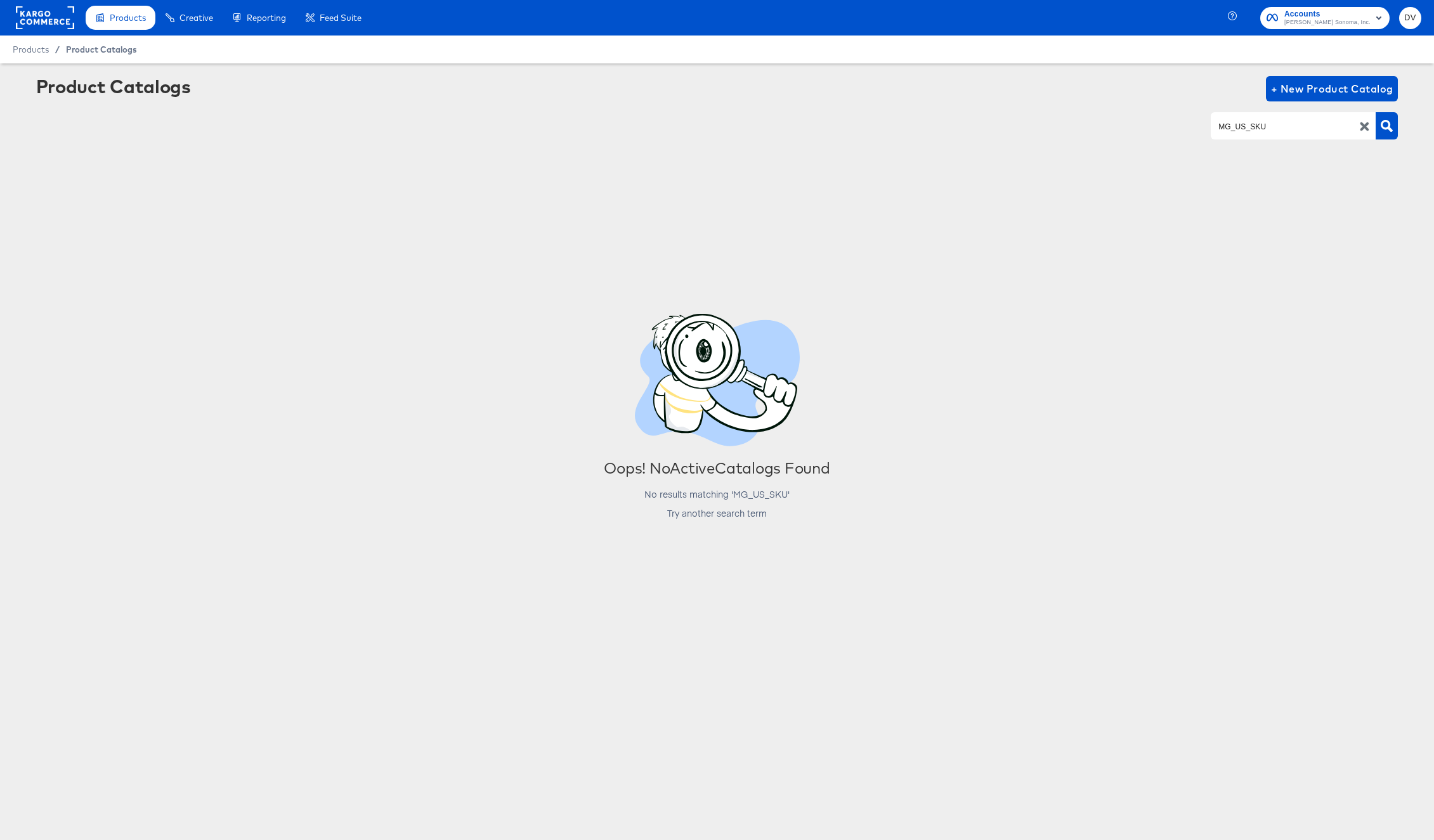
click at [98, 50] on span "Product Catalogs" at bounding box center [101, 49] width 71 height 10
click at [45, 51] on span "Products" at bounding box center [31, 49] width 36 height 10
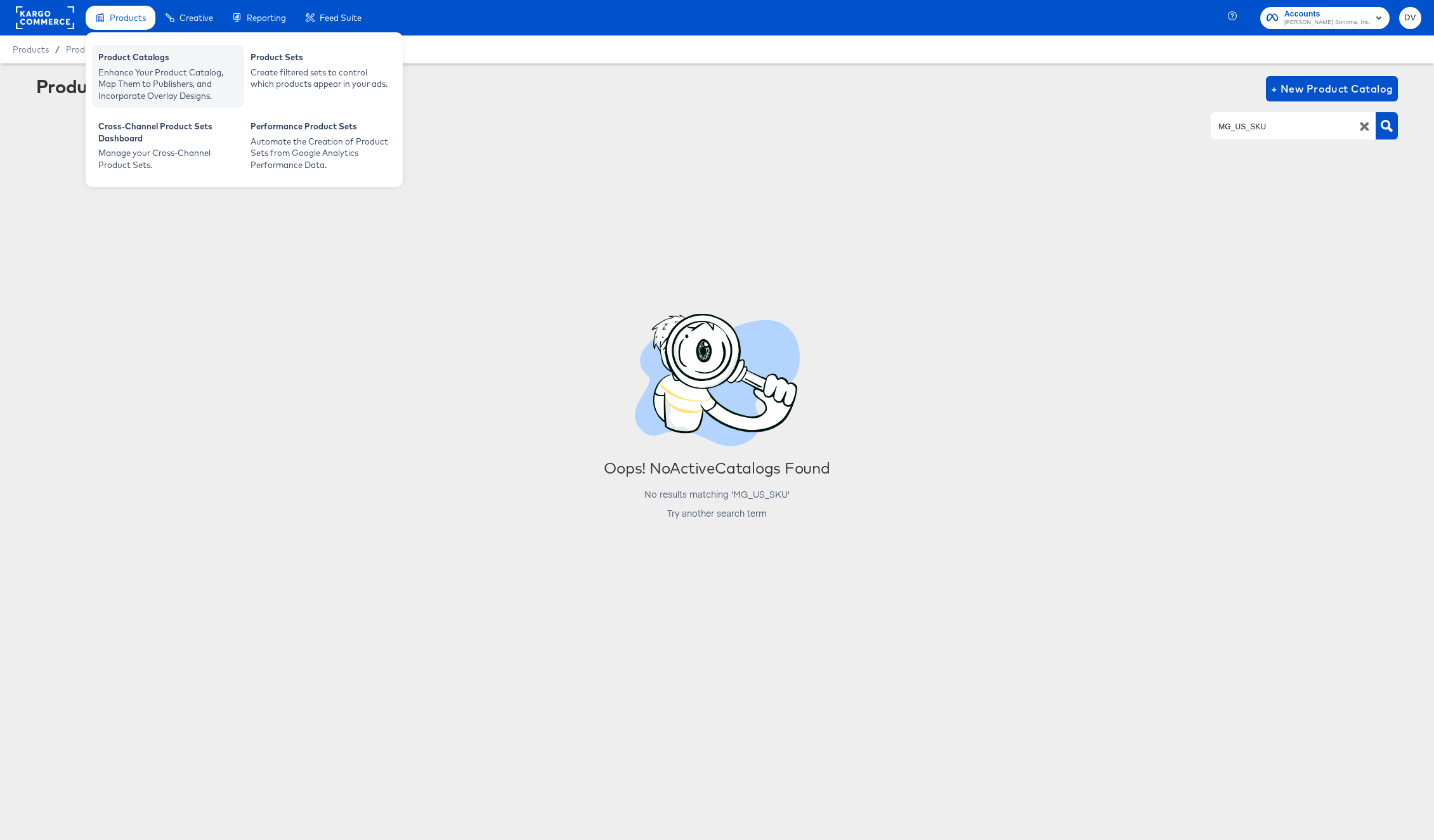
click at [141, 57] on div "Product Catalogs" at bounding box center [168, 59] width 140 height 15
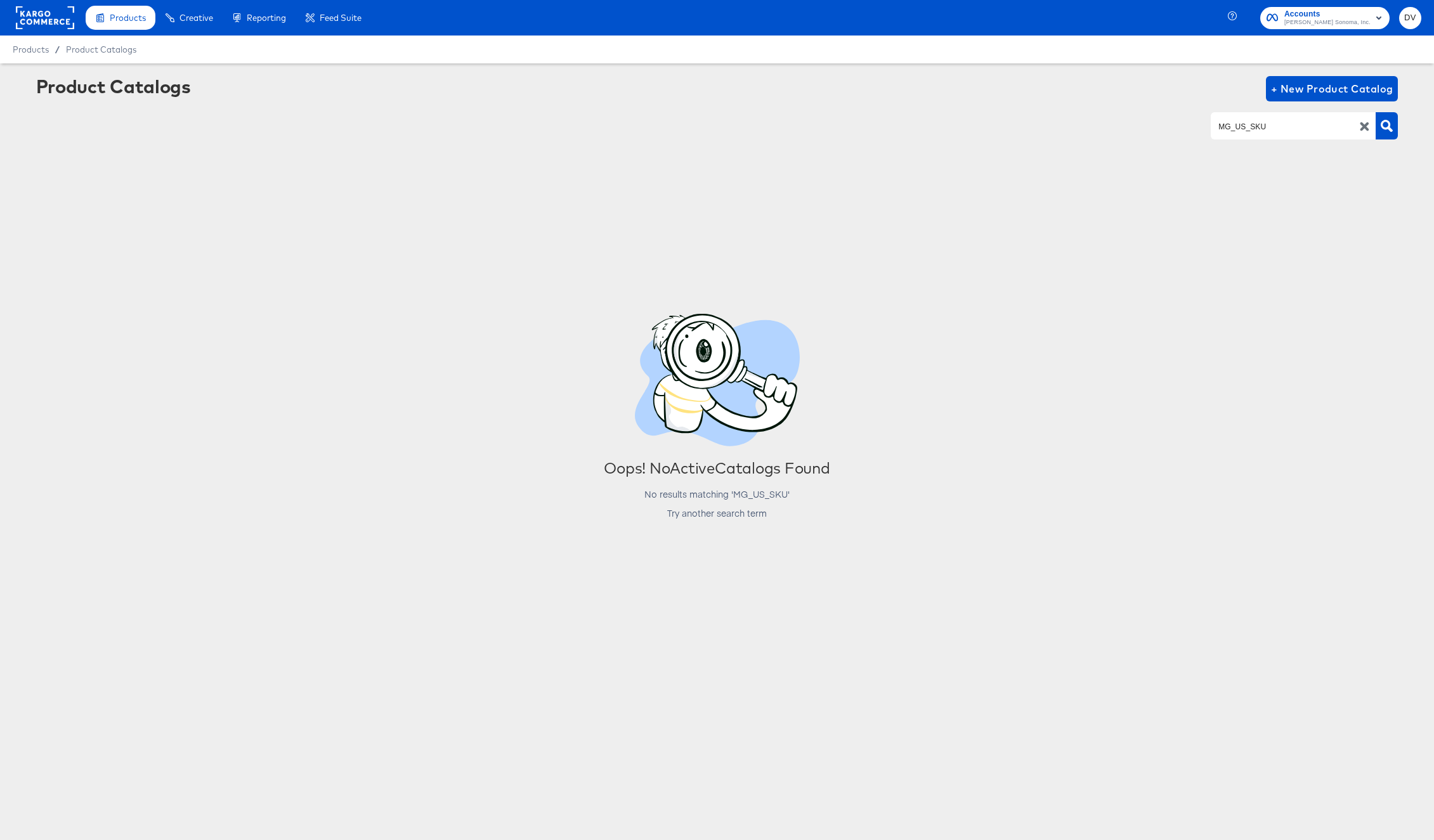
click at [67, 22] on rect at bounding box center [45, 18] width 58 height 23
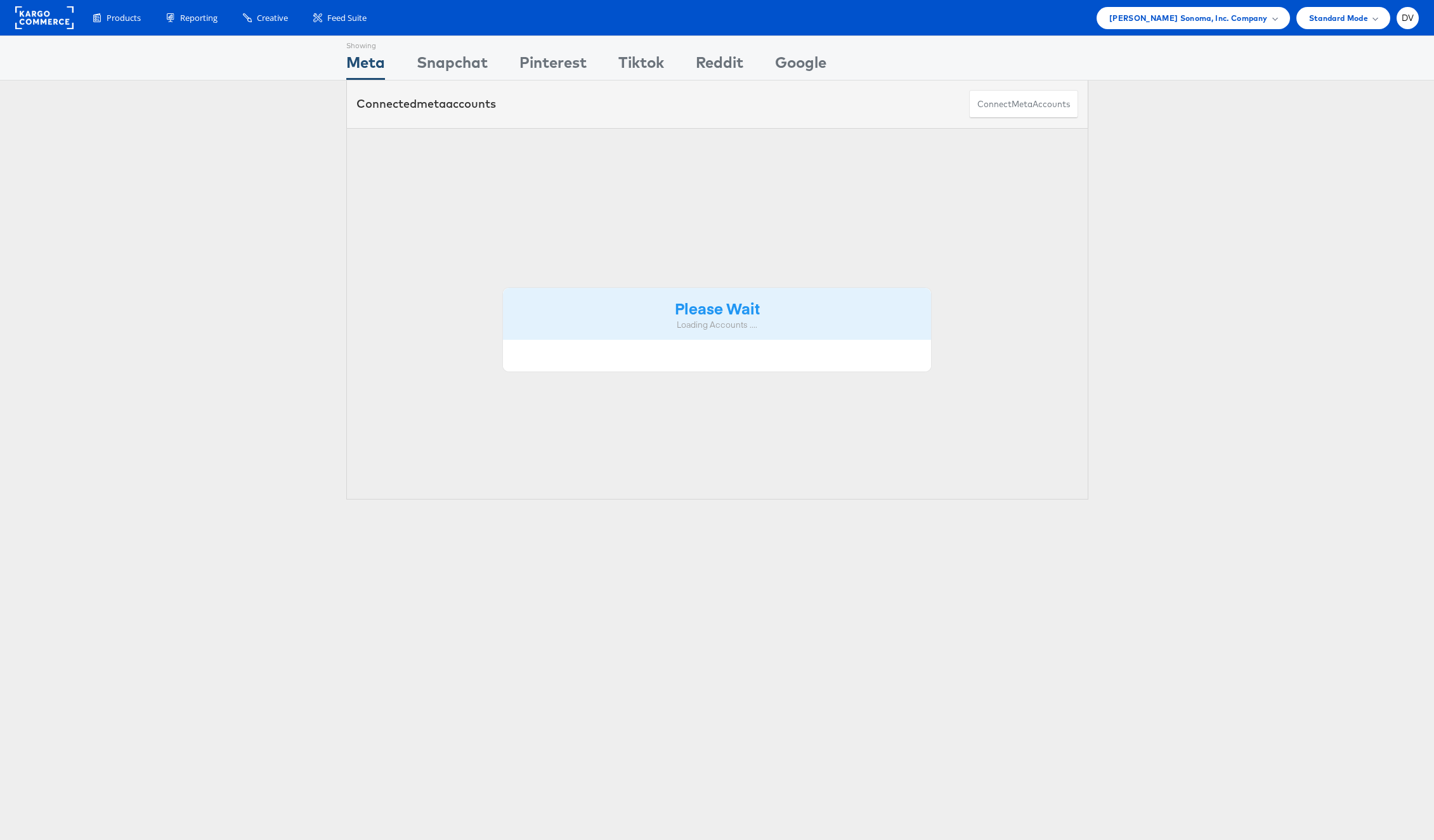
click at [0, 0] on span "Enhance Your Product Catalog, Map Them to Publishers, and Incorporate Overlay D…" at bounding box center [0, 0] width 0 height 0
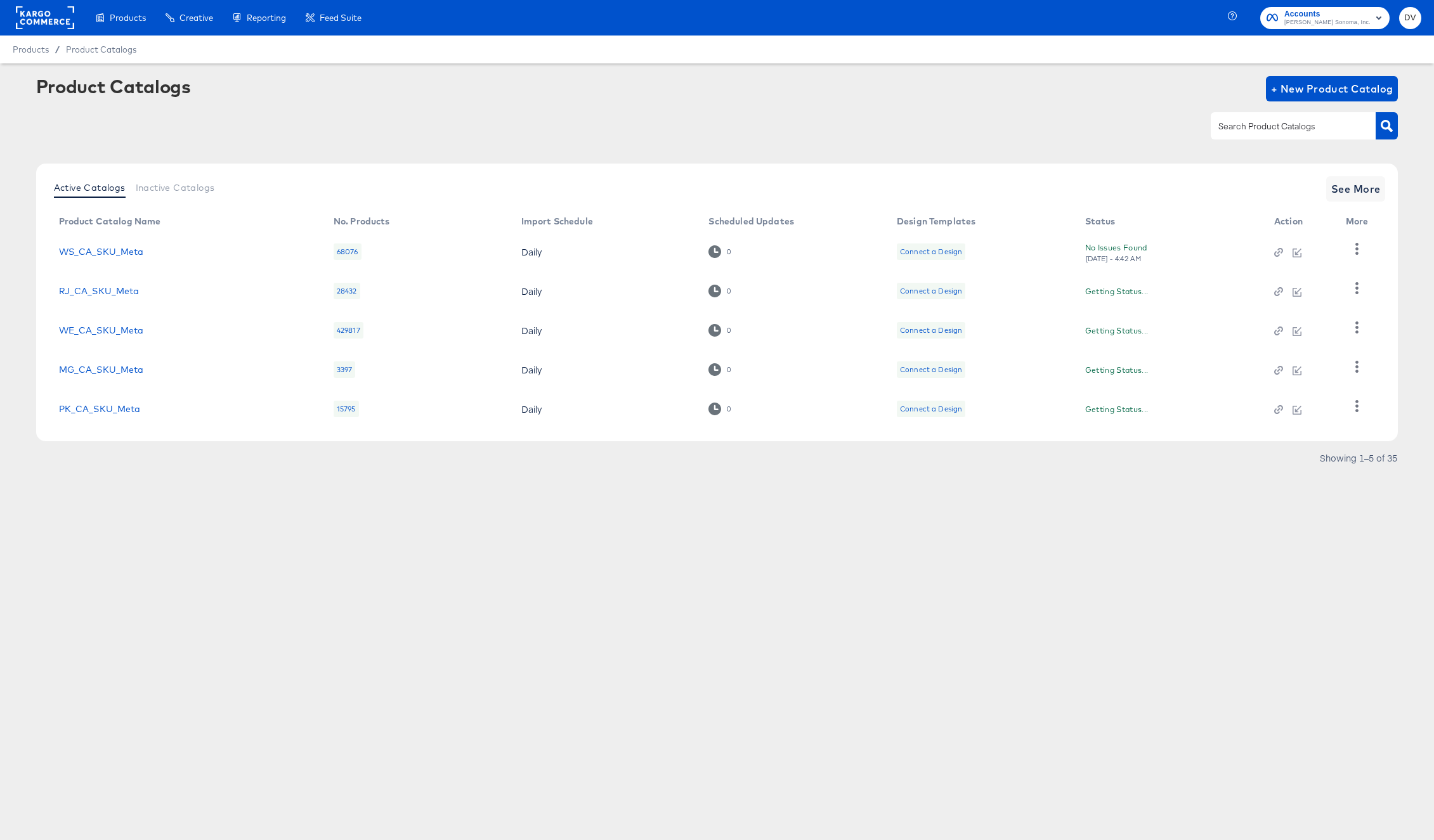
click at [1244, 127] on input "text" at bounding box center [1283, 126] width 135 height 15
paste input "PB_US_PIP_Meta"
type input "PB_US_PIP_Meta"
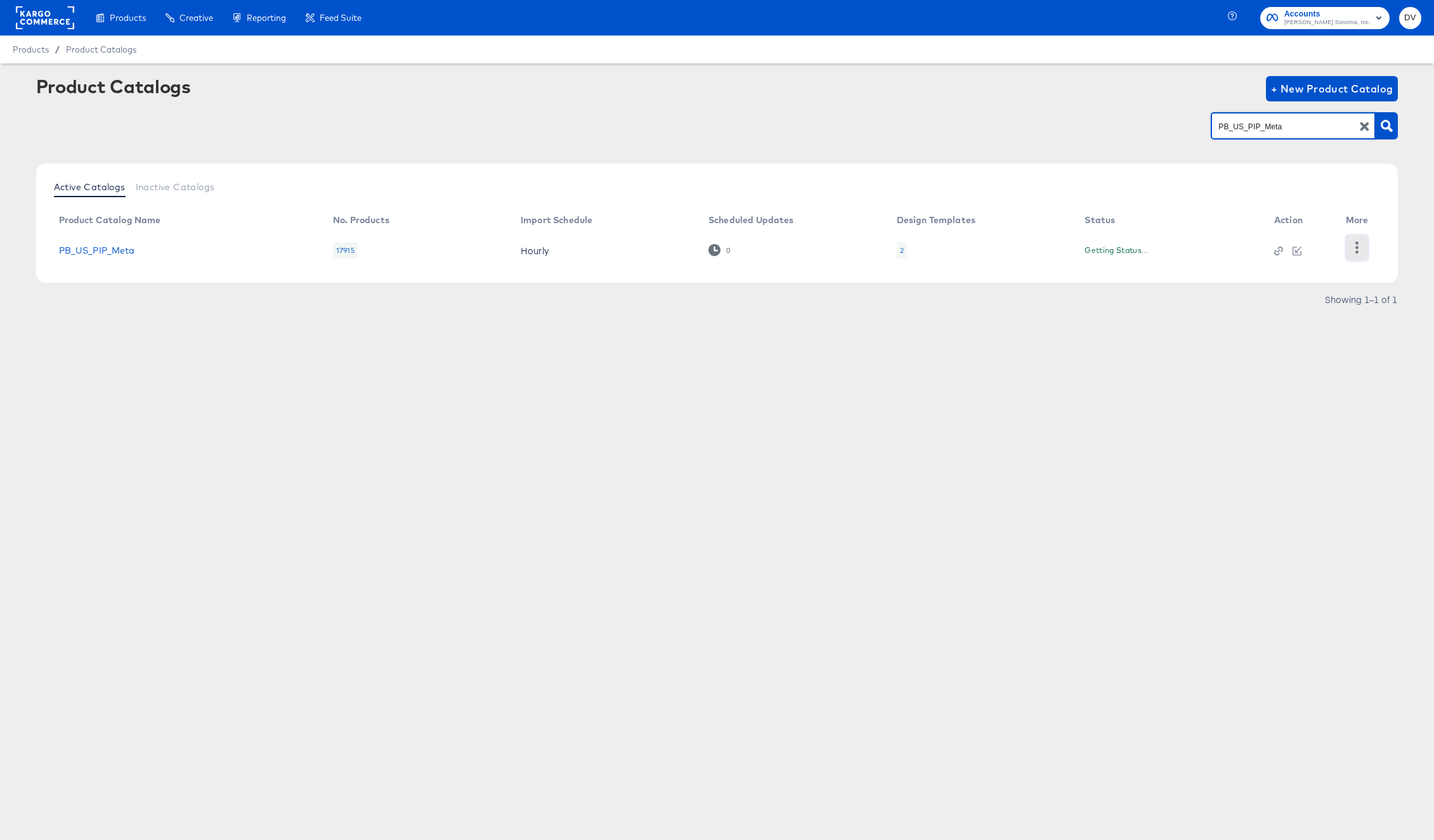
click at [1357, 240] on button "button" at bounding box center [1357, 247] width 22 height 25
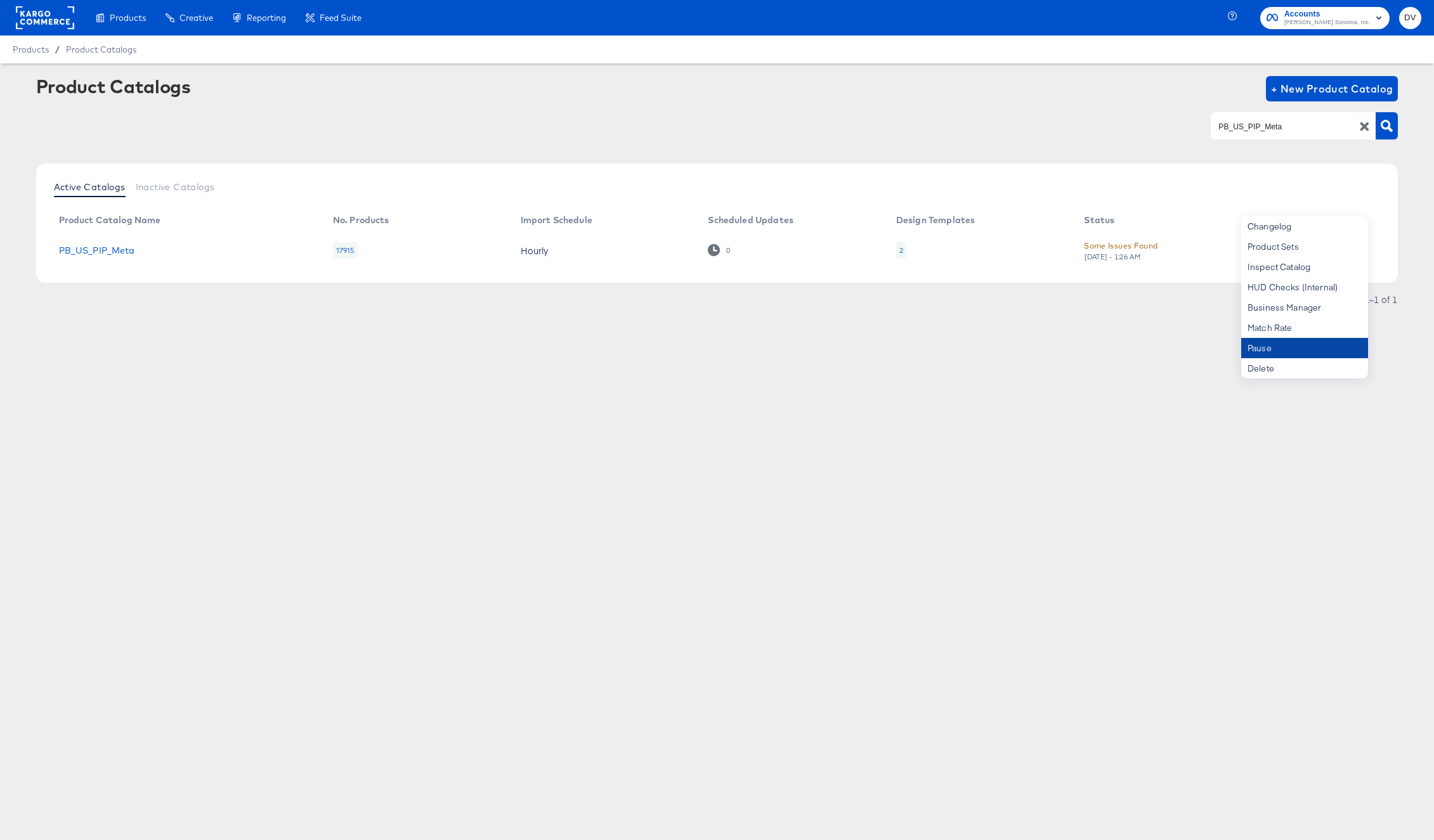
click at [1315, 341] on div "Pause" at bounding box center [1304, 348] width 127 height 20
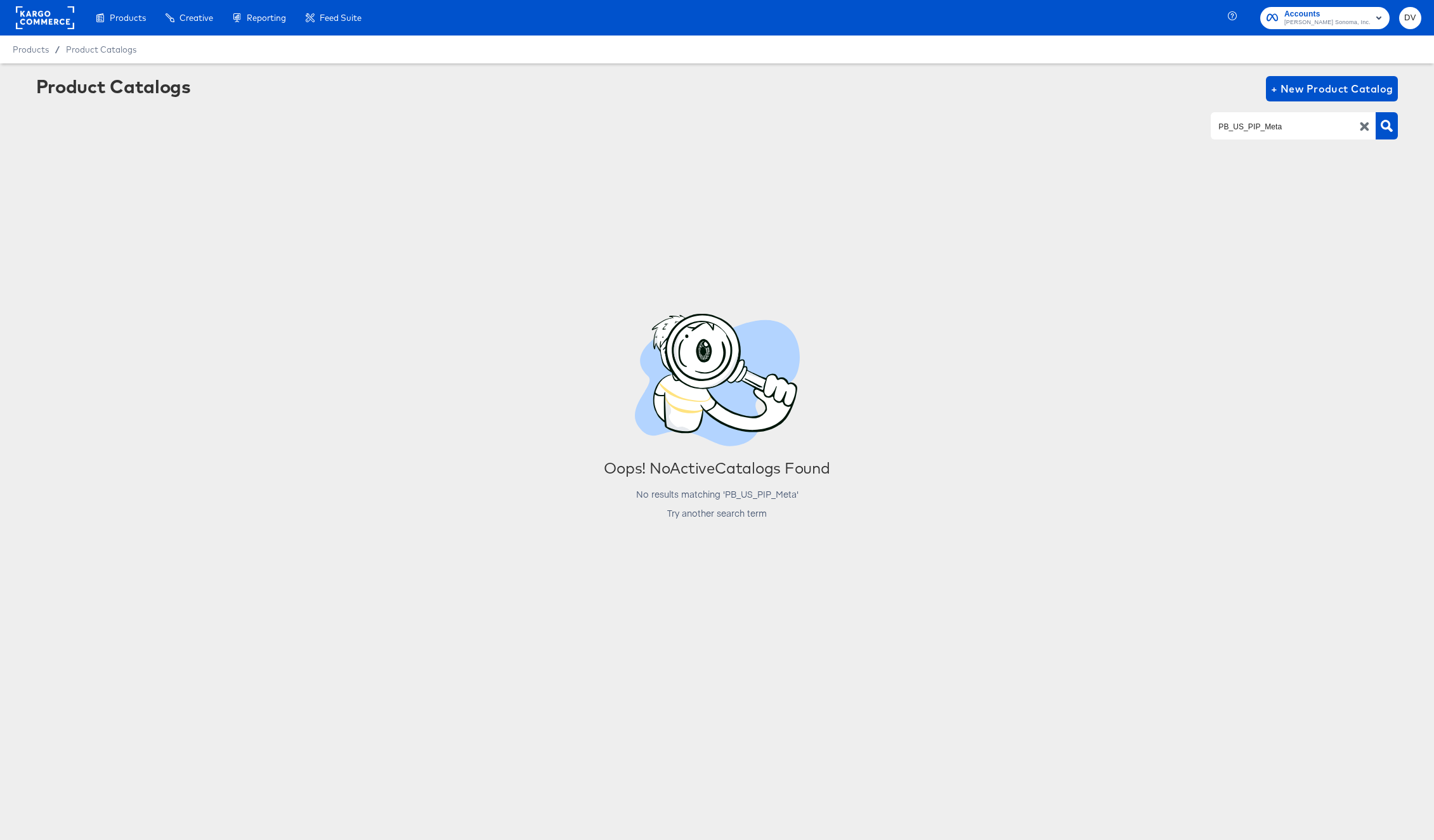
click at [1362, 124] on icon "button" at bounding box center [1366, 127] width 9 height 9
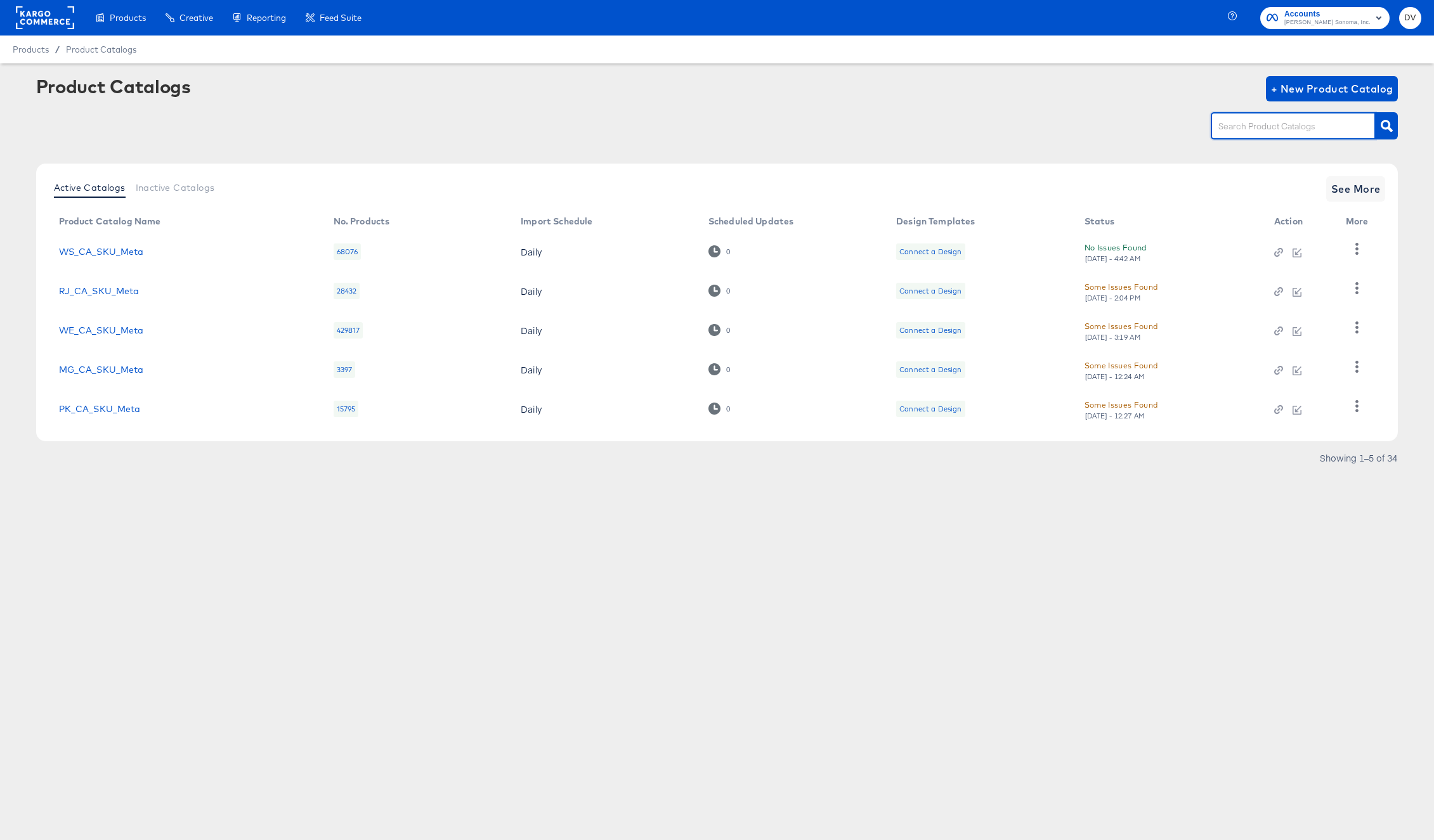
click at [1250, 127] on input "text" at bounding box center [1283, 126] width 135 height 15
paste input "PB CA PIP Catalog Feed"
type input "PB CA PIP Catalog Feed"
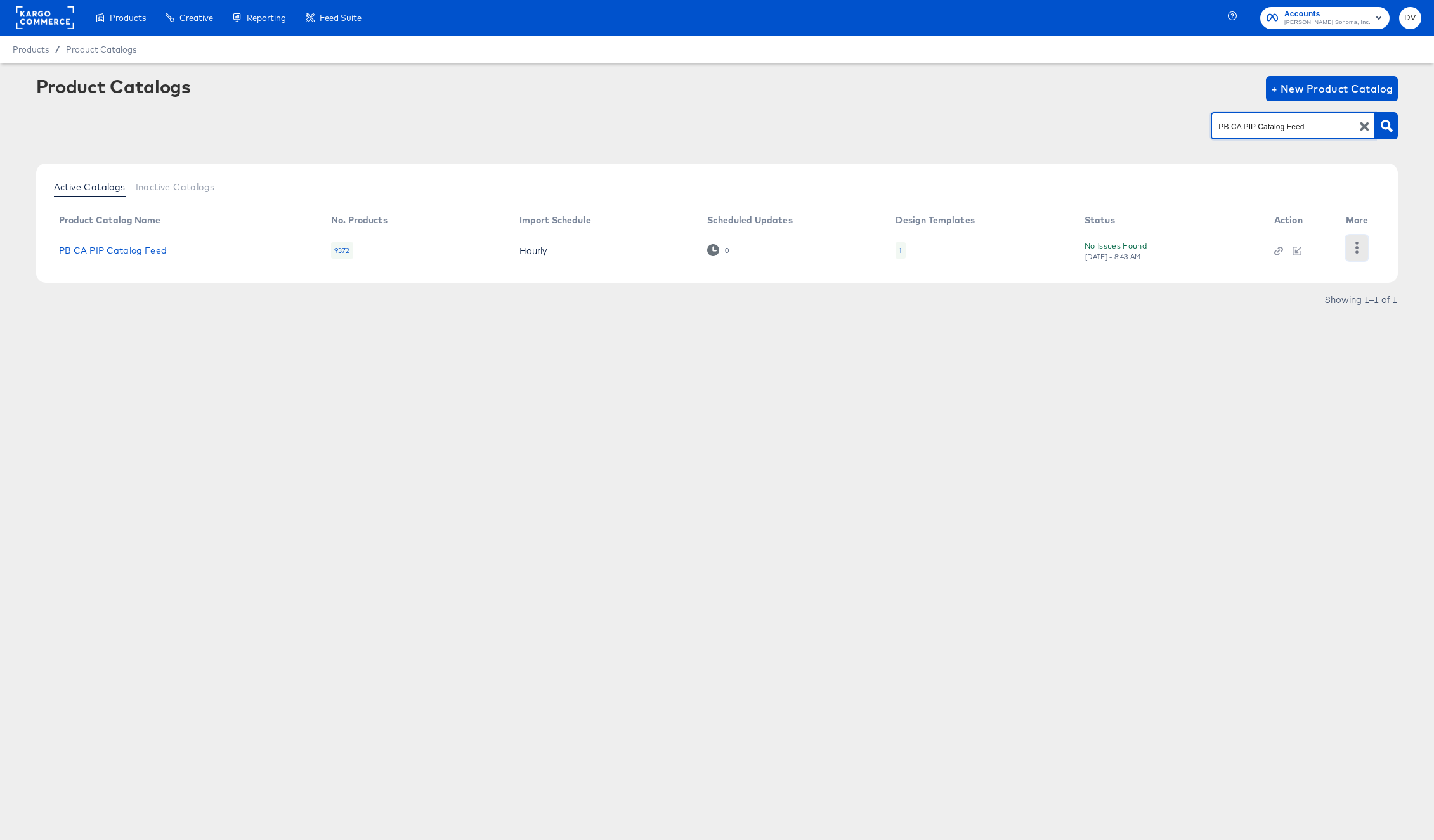
click at [1356, 253] on icon "button" at bounding box center [1357, 248] width 12 height 12
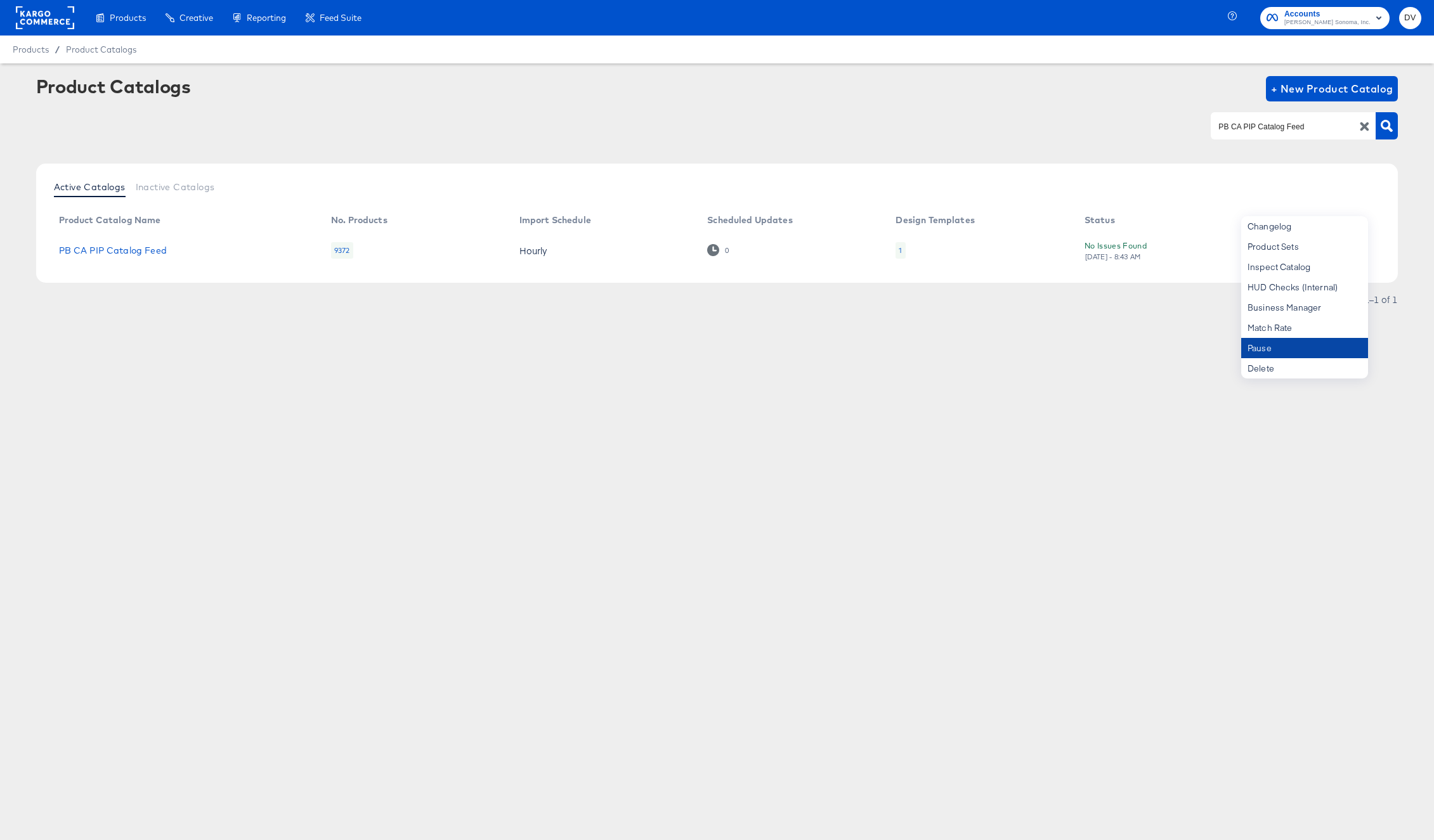
click at [1303, 344] on div "Pause" at bounding box center [1304, 348] width 127 height 20
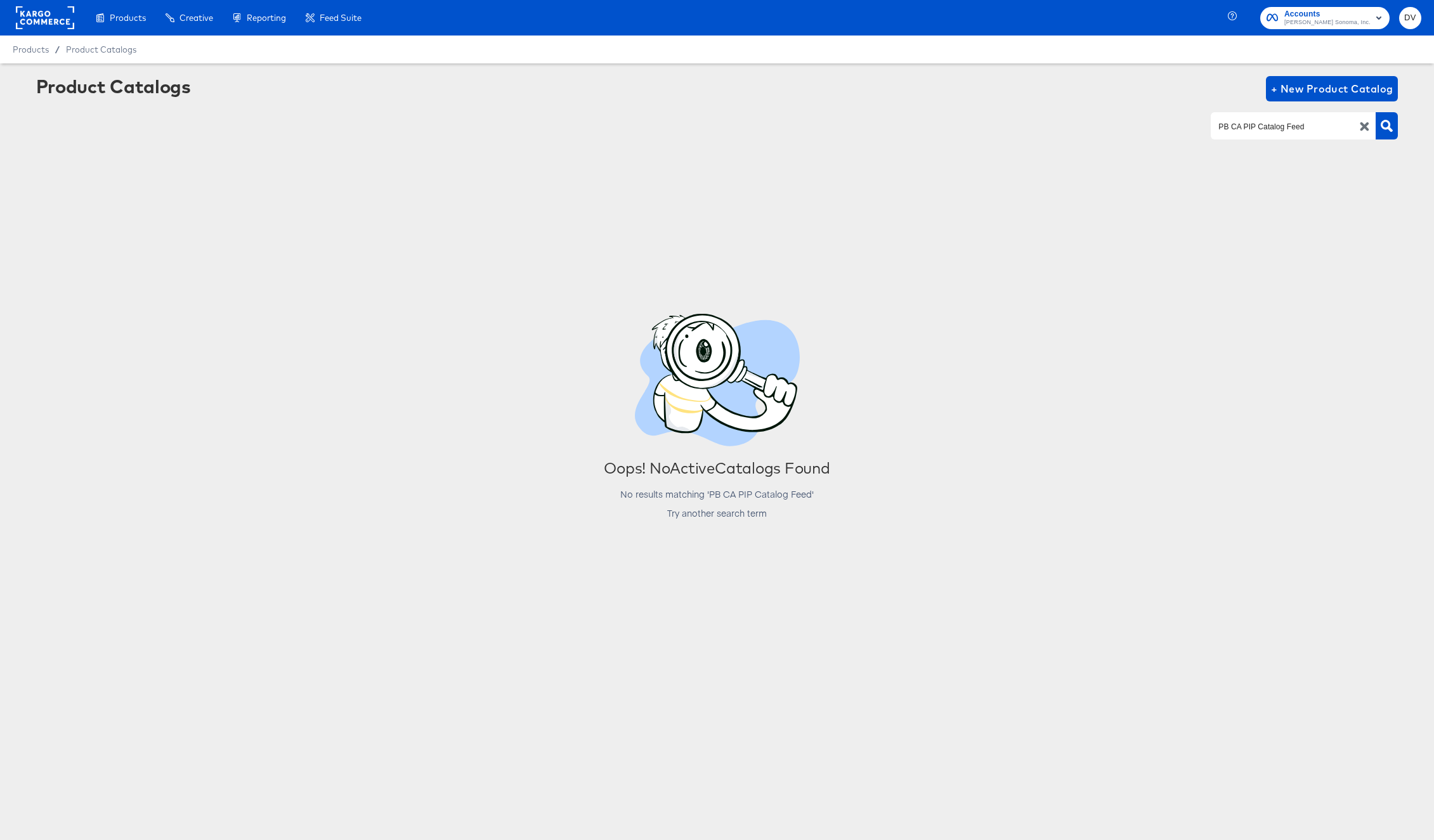
click at [1361, 126] on icon "button" at bounding box center [1365, 127] width 12 height 12
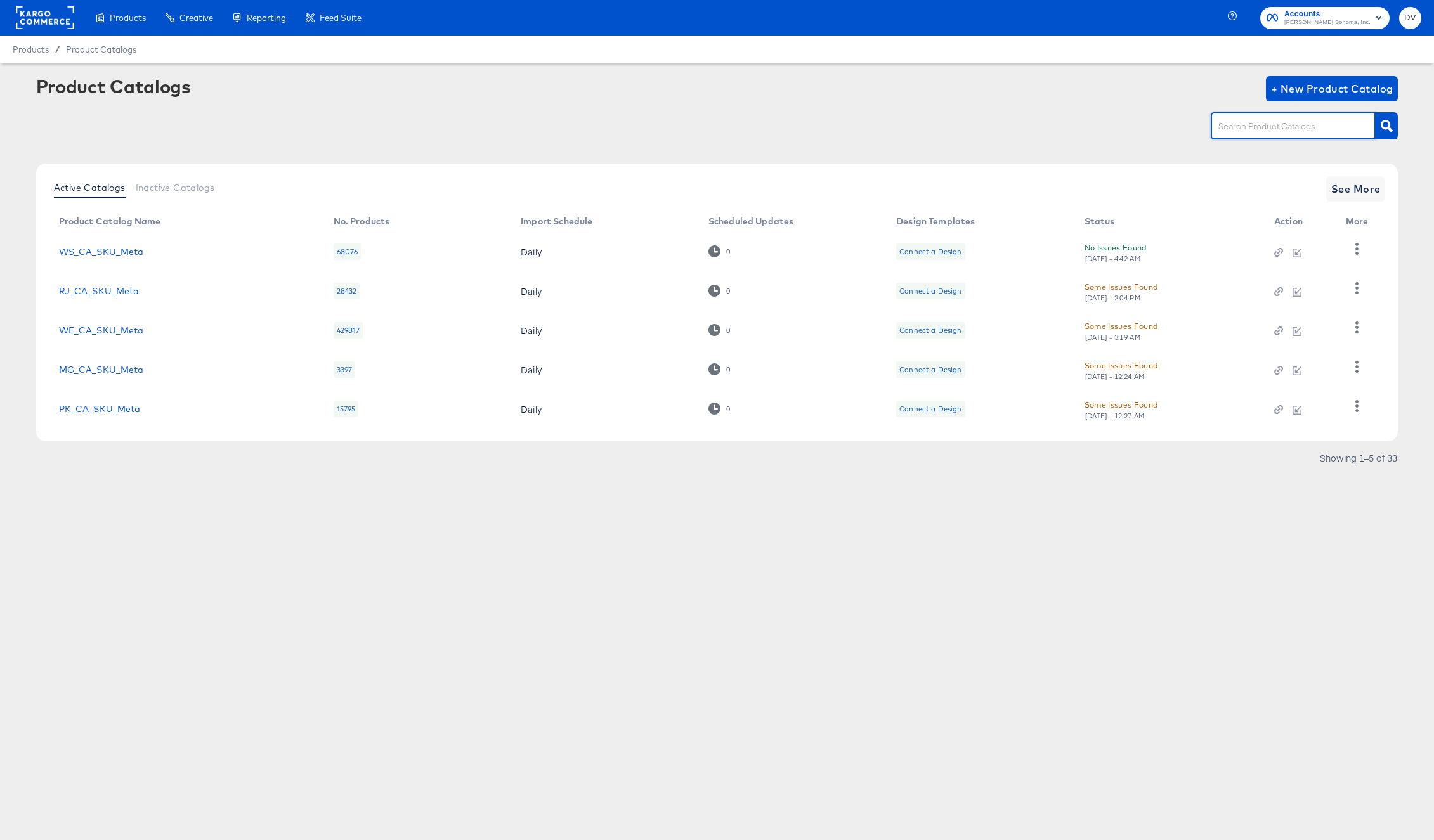
click at [1272, 126] on input "text" at bounding box center [1283, 126] width 135 height 15
paste input "PB_US_SKU"
type input "PB_US_SKU"
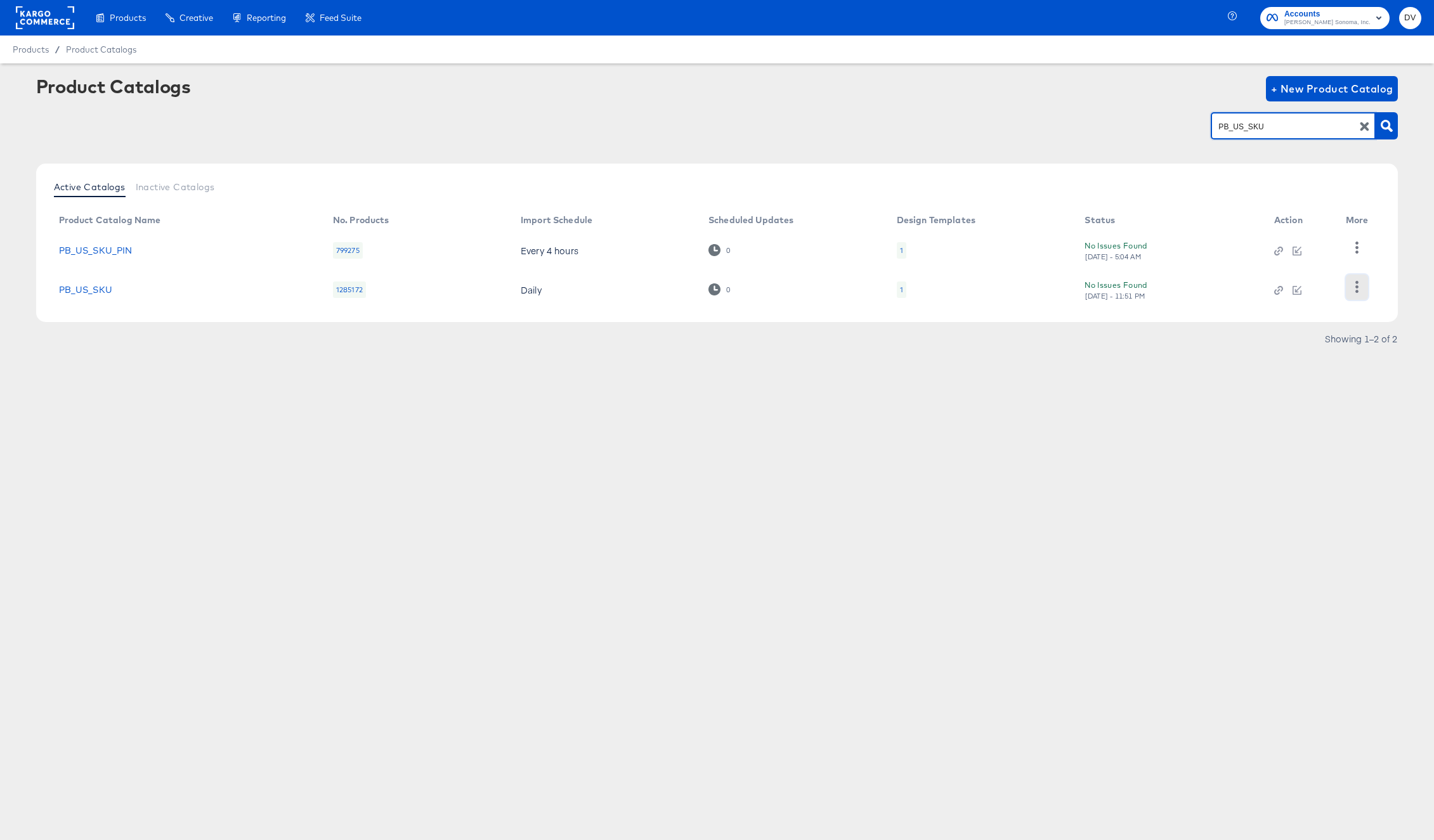
click at [1356, 291] on icon "button" at bounding box center [1357, 287] width 3 height 12
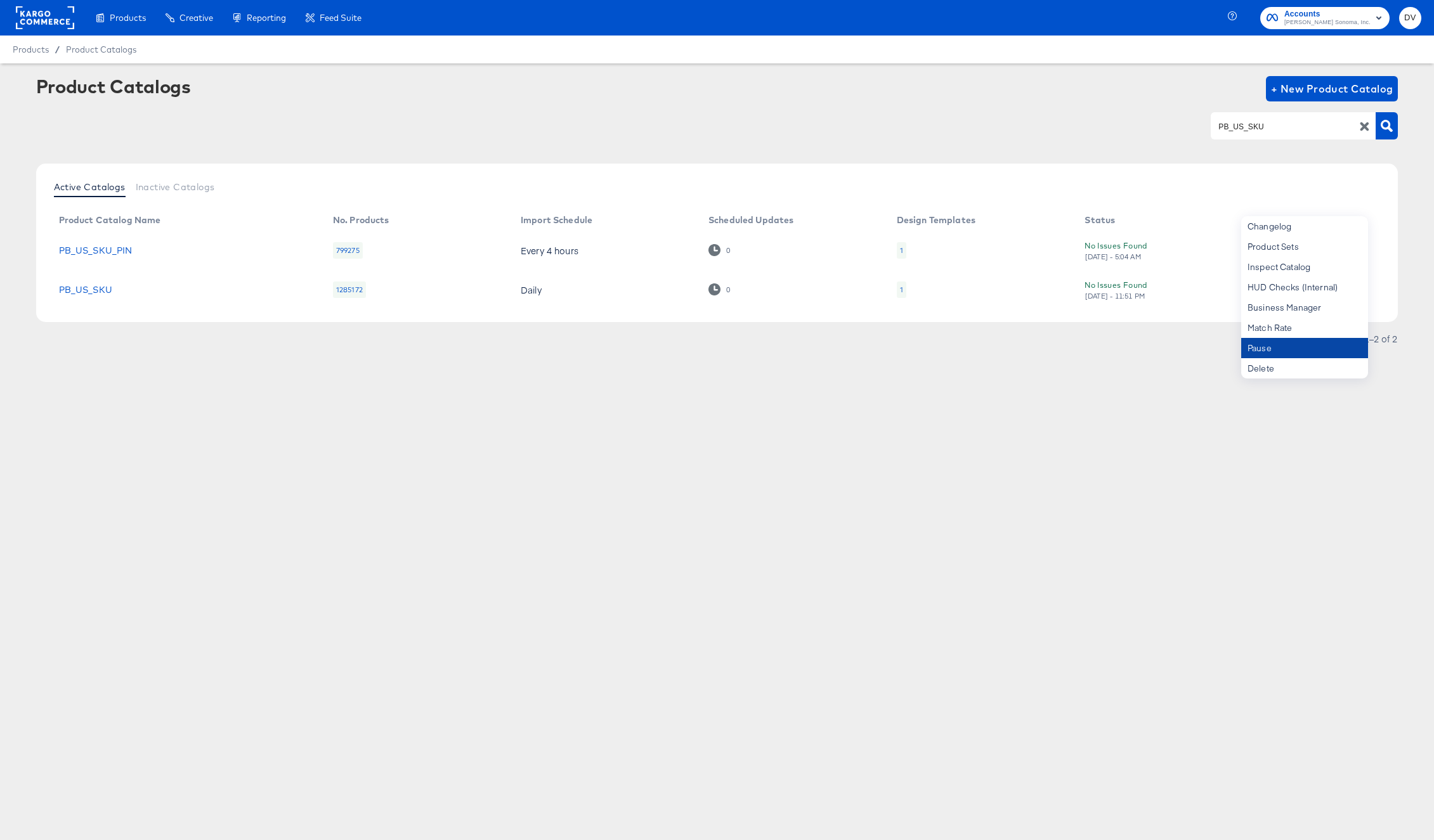
click at [1330, 341] on div "Pause" at bounding box center [1304, 348] width 127 height 20
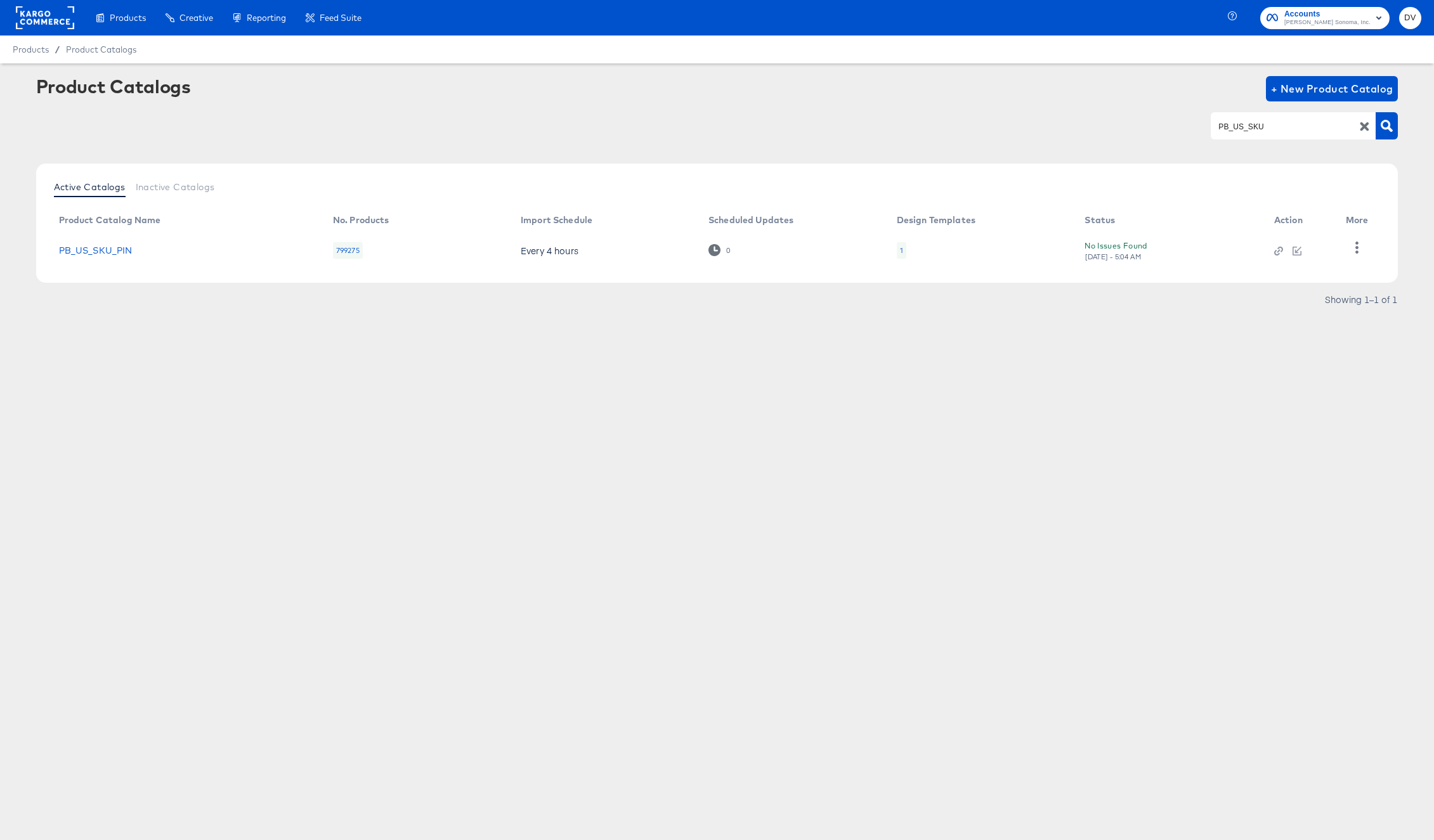
click at [1364, 124] on icon "button" at bounding box center [1366, 127] width 9 height 9
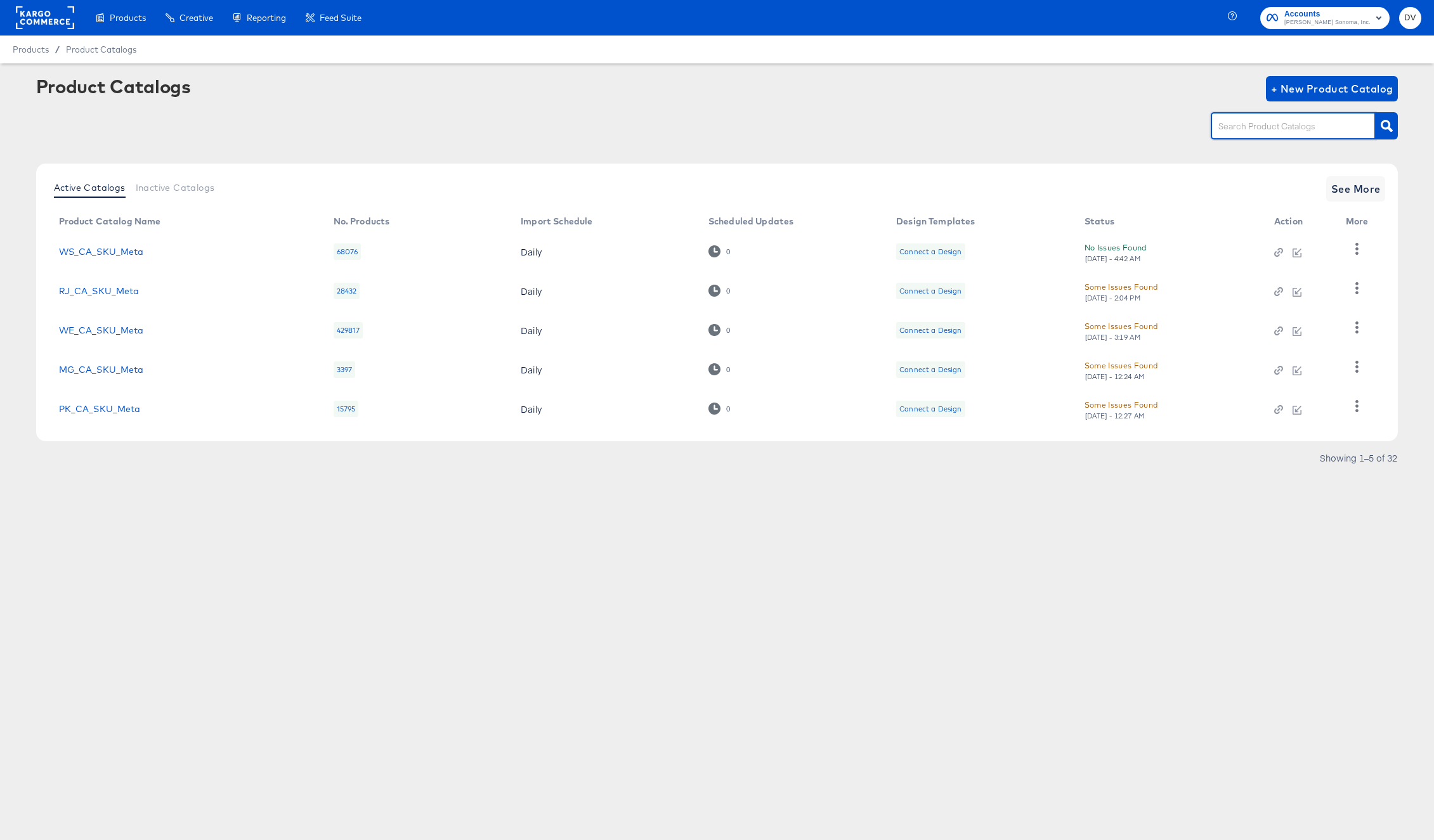
paste input "PK_US_PIP_Meta"
type input "PK_US_PIP_Meta"
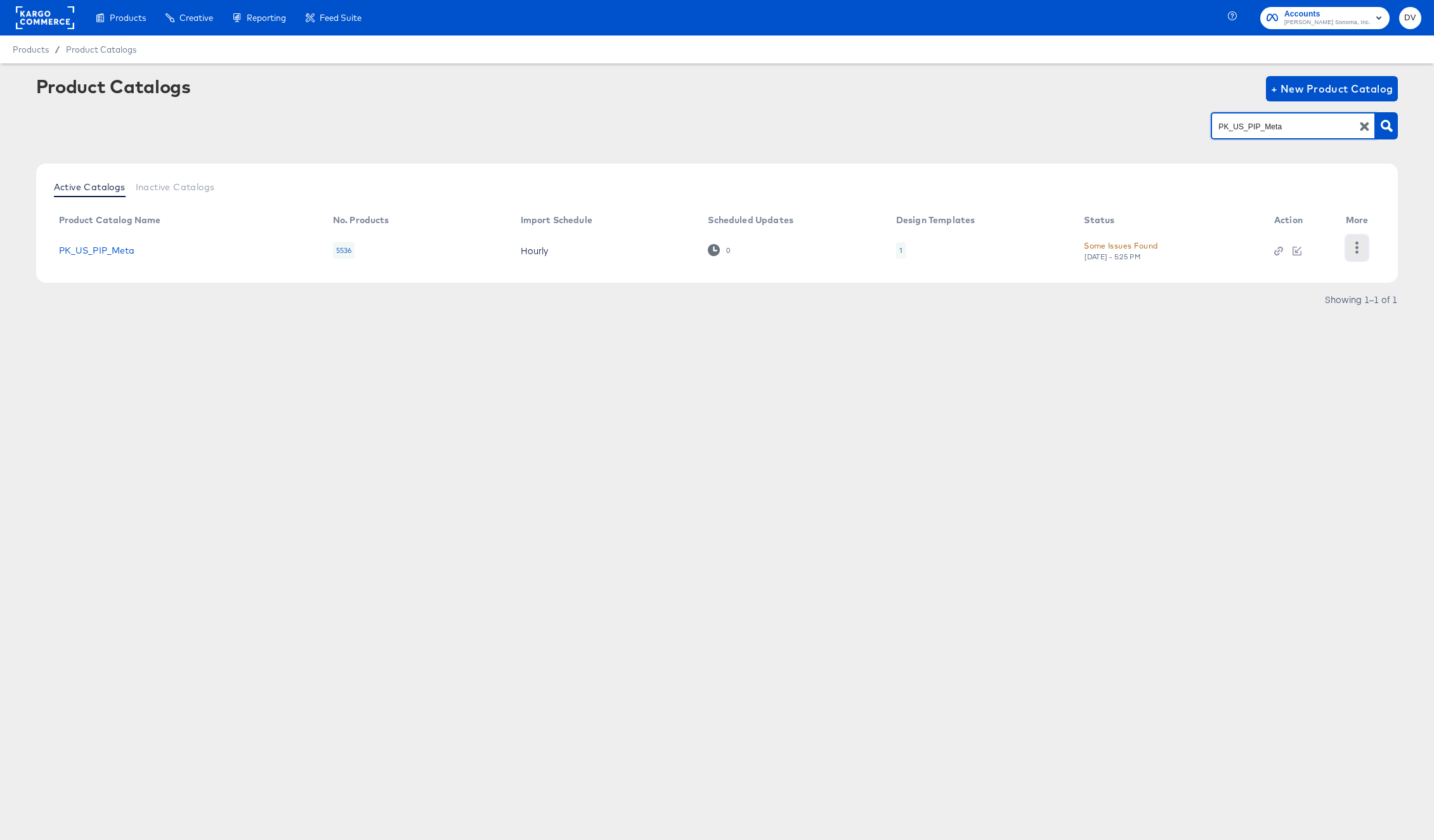
click at [1359, 243] on icon "button" at bounding box center [1357, 248] width 12 height 12
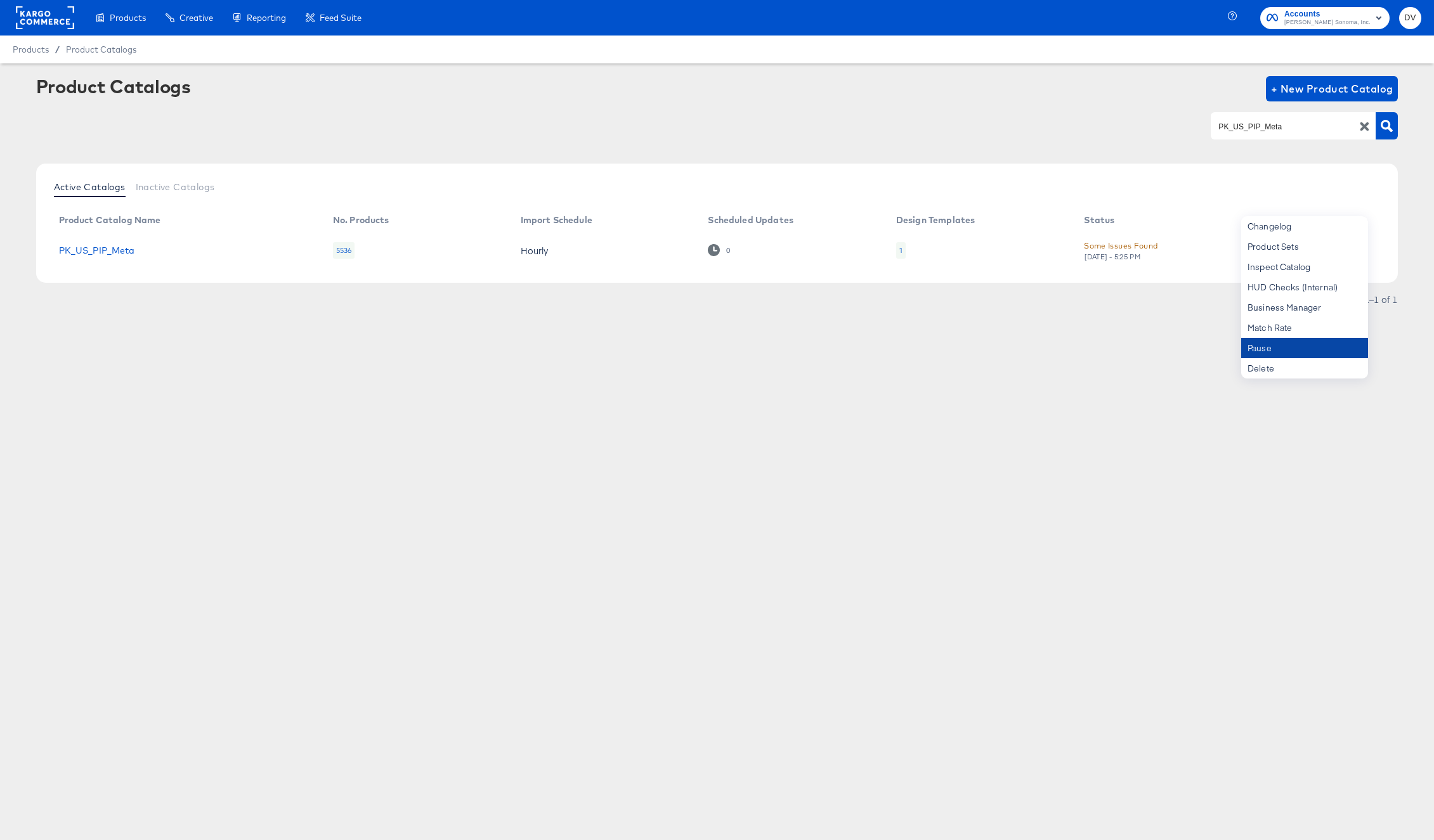
click at [1322, 343] on div "Pause" at bounding box center [1304, 348] width 127 height 20
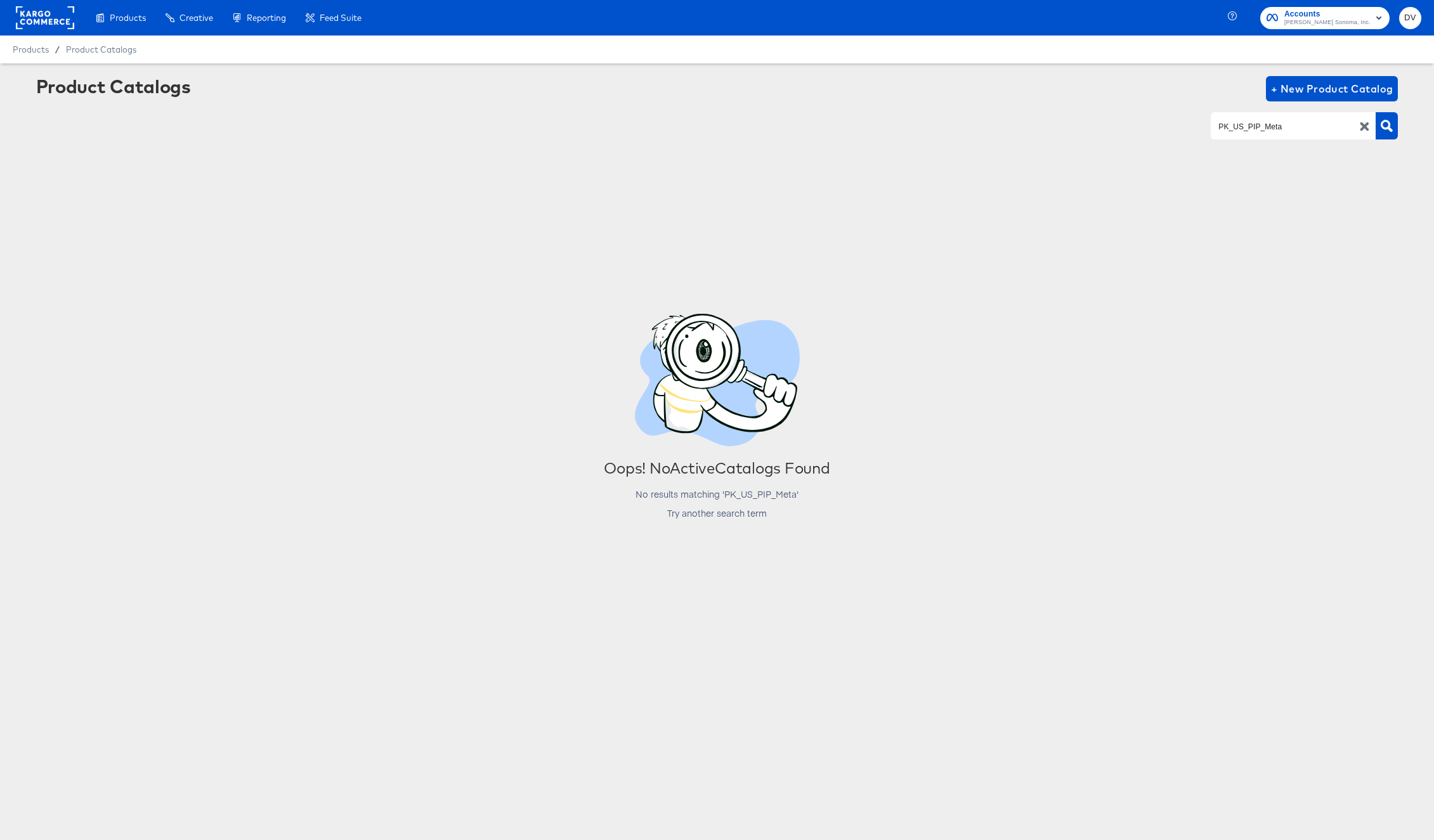
click at [1360, 125] on icon "button" at bounding box center [1365, 127] width 12 height 12
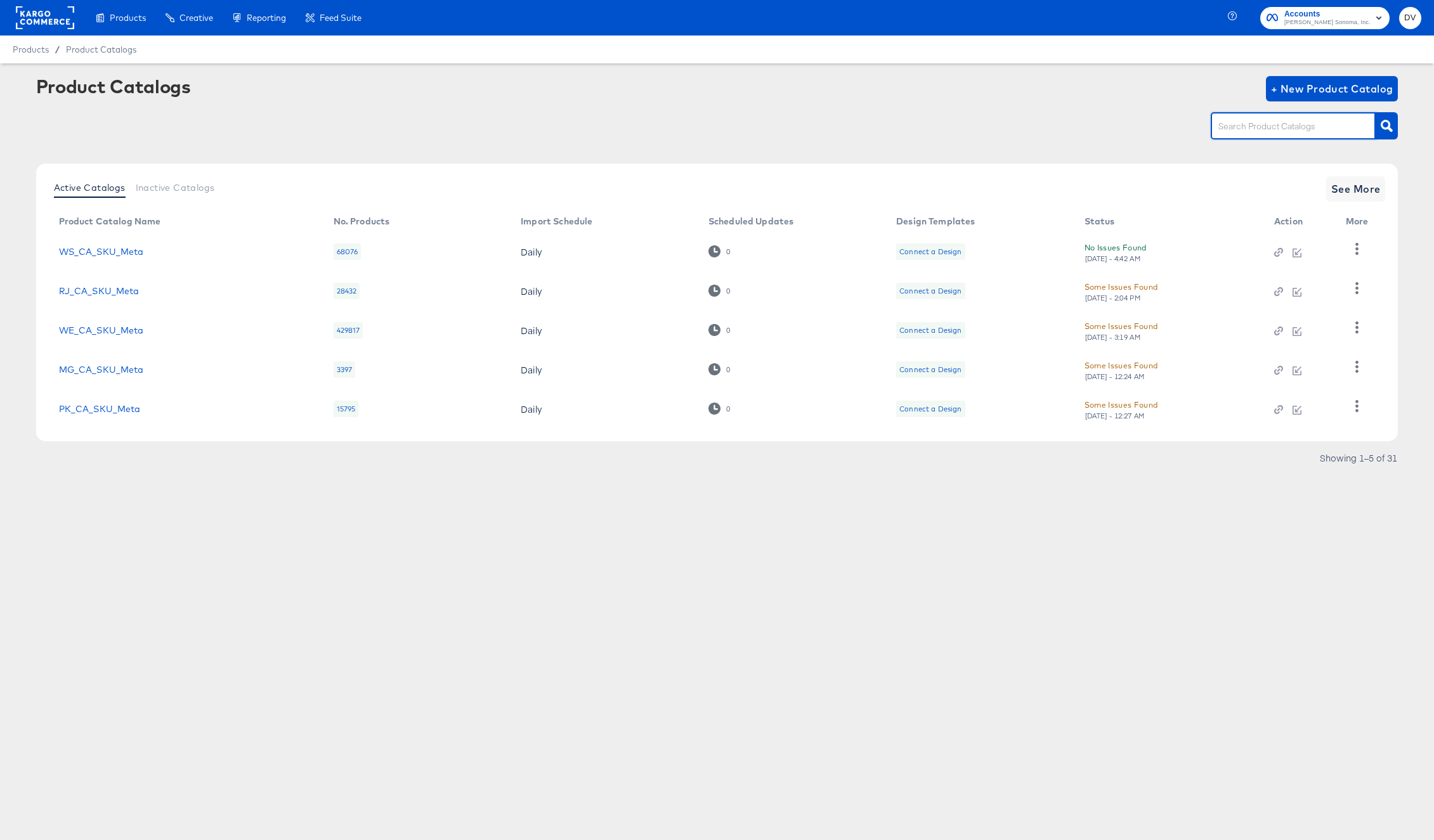
paste input "PK_US_SKU"
type input "PK_US_SKU"
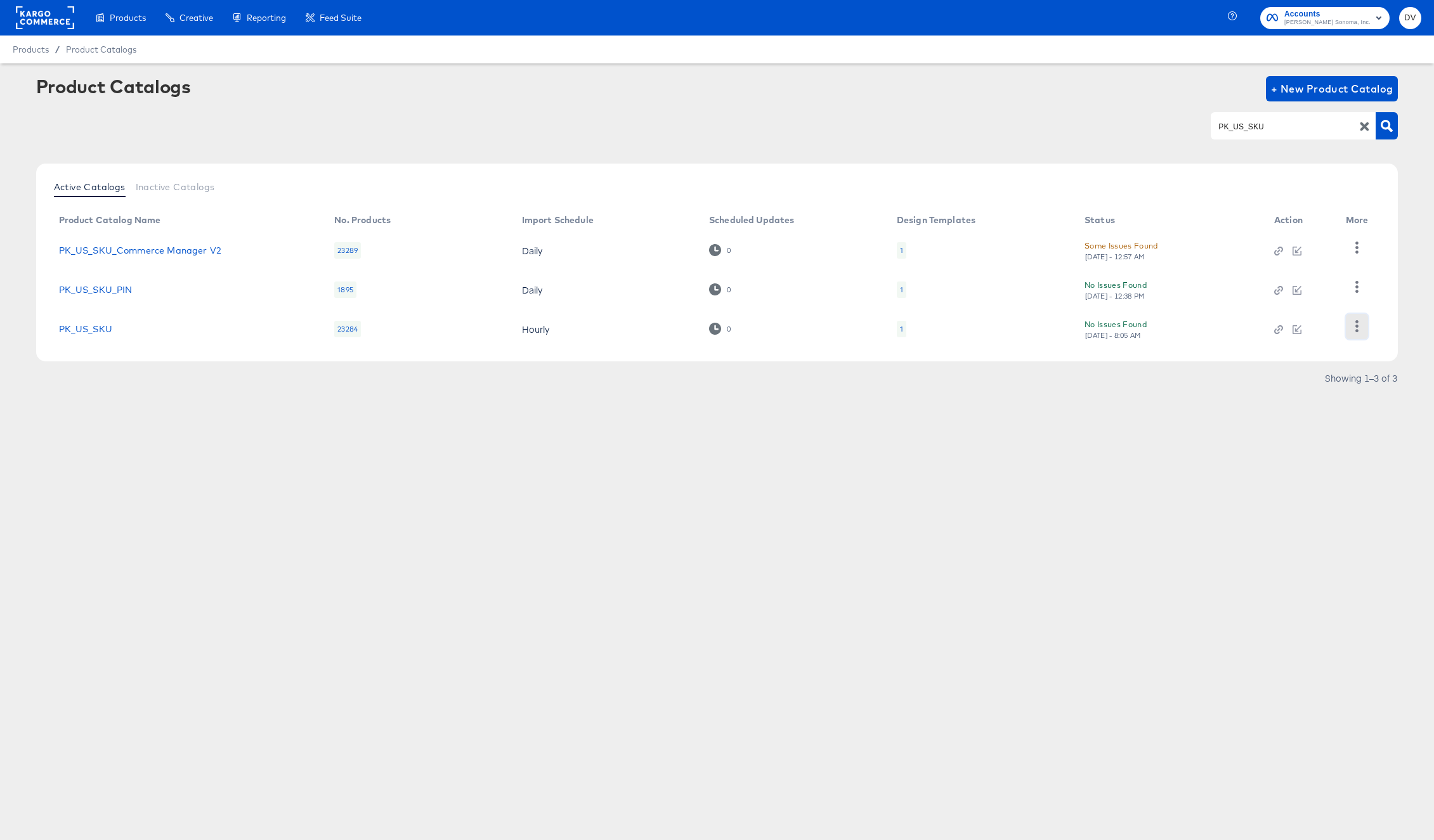
click at [1356, 332] on icon "button" at bounding box center [1357, 326] width 3 height 12
click at [1326, 342] on div "Pause" at bounding box center [1304, 348] width 127 height 20
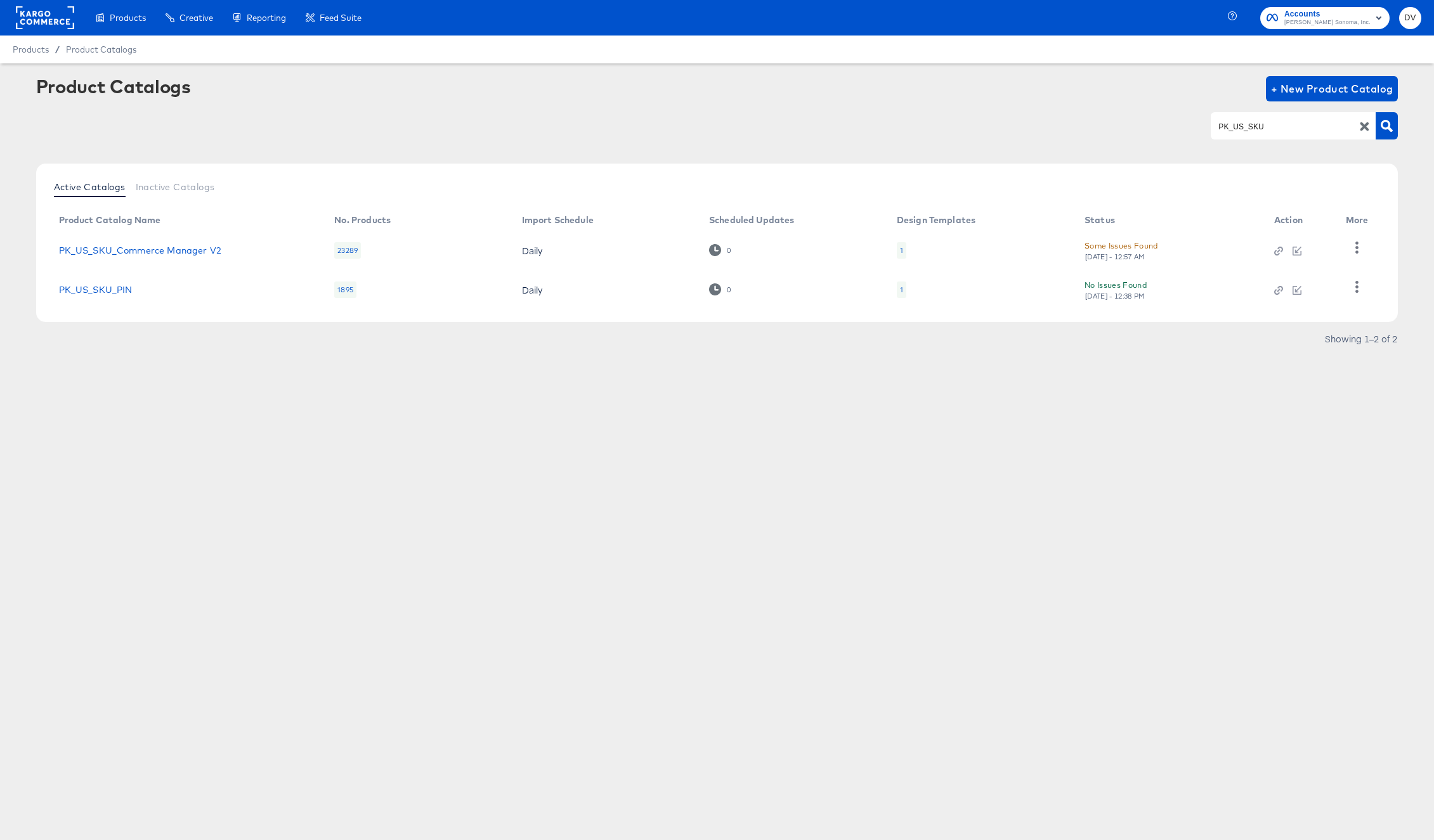
click at [1366, 126] on icon "button" at bounding box center [1366, 127] width 9 height 9
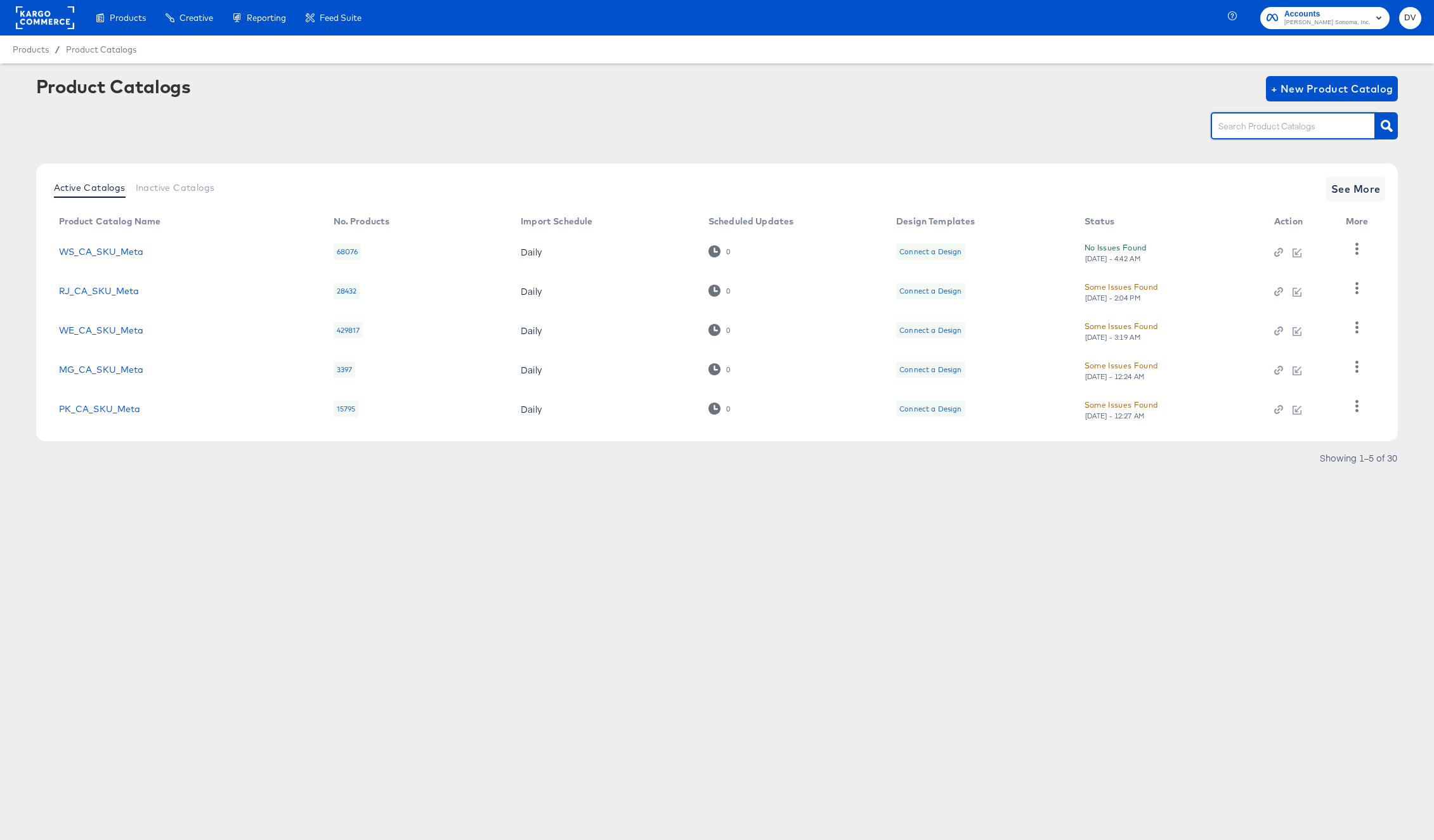
paste input "PK_US_SKU_Commerce Manager V2"
type input "PK_US_SKU_Commerce Manager V2"
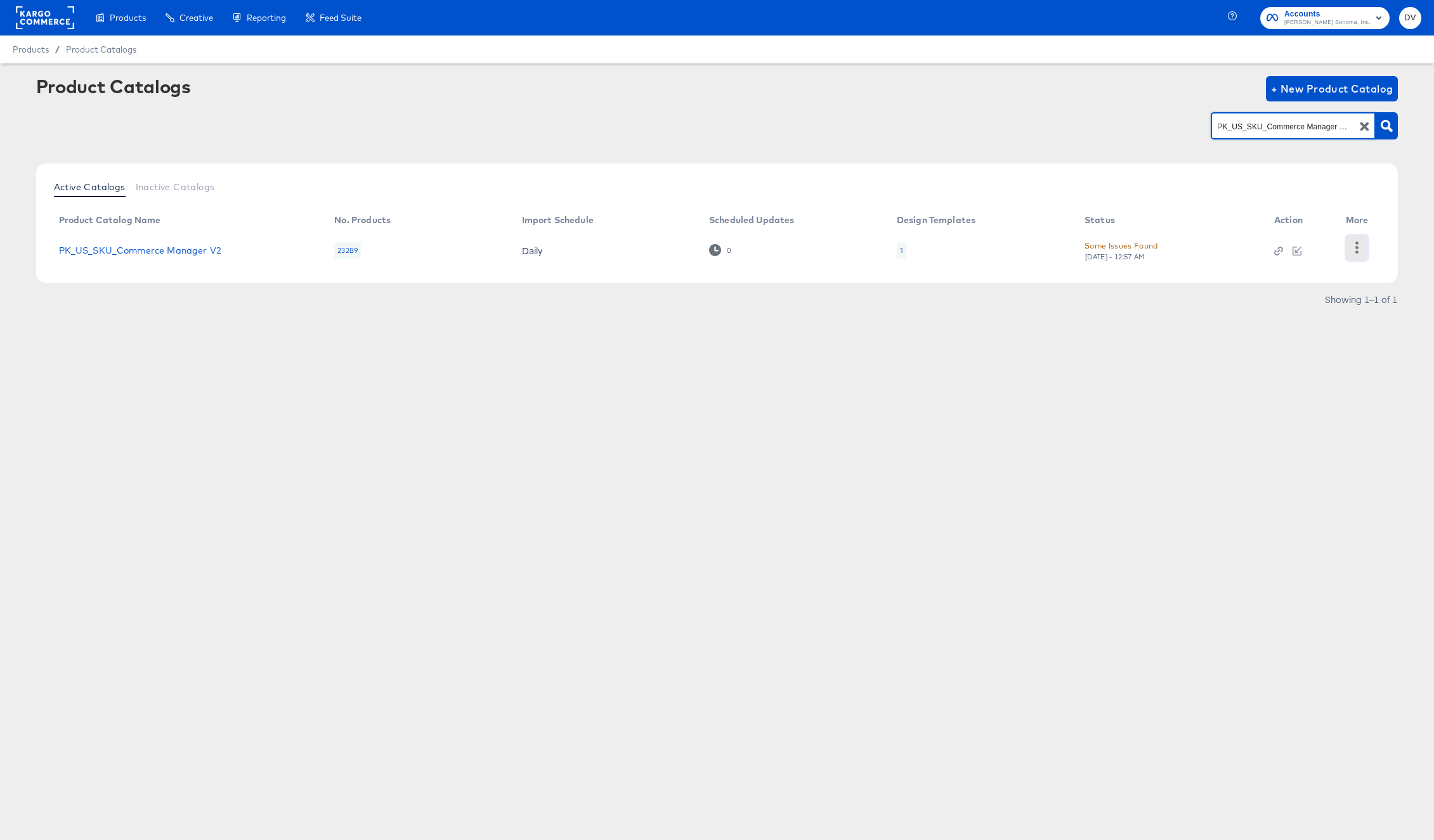
click at [1354, 242] on icon "button" at bounding box center [1357, 248] width 12 height 12
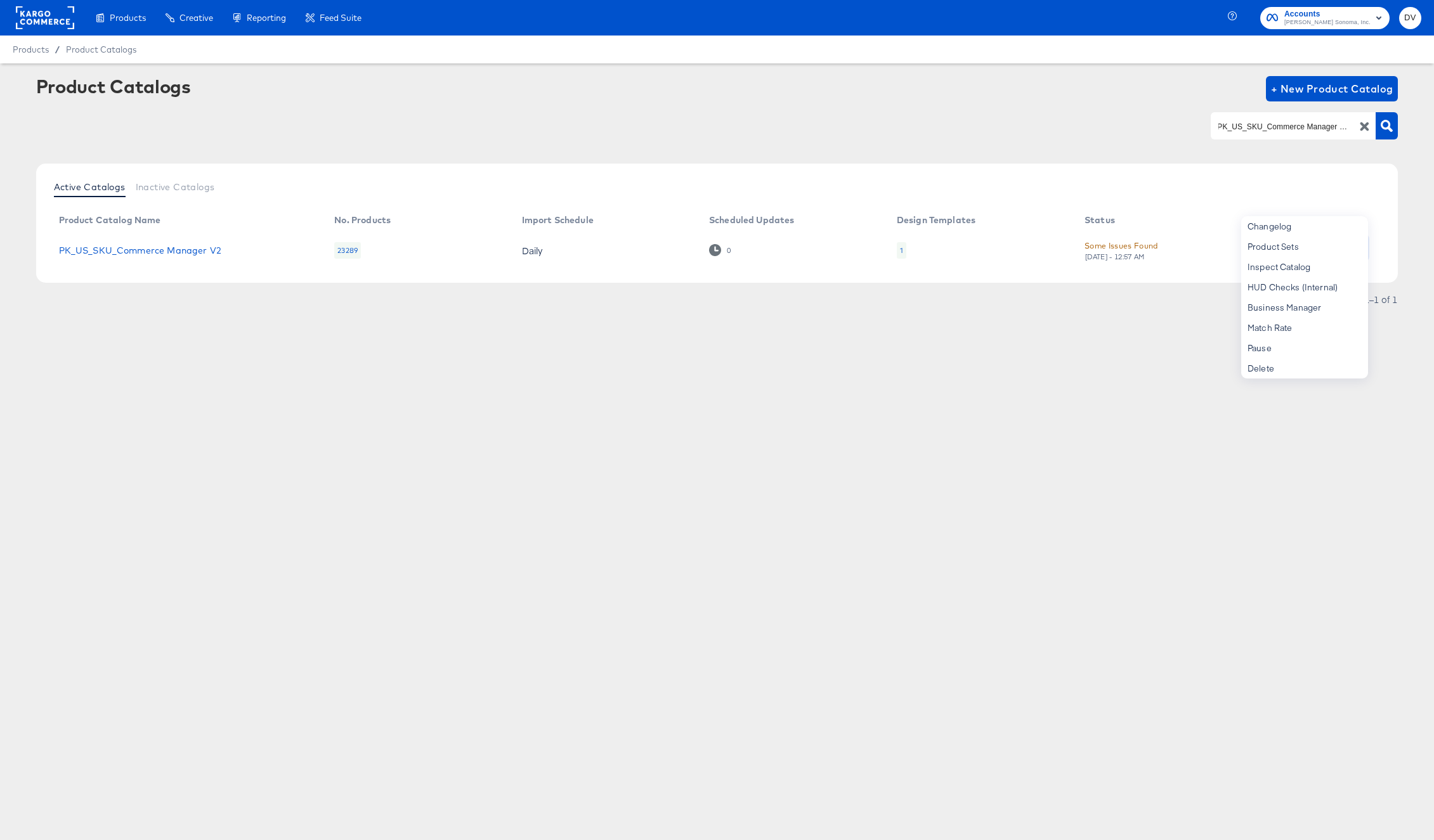
scroll to position [0, 0]
click at [1285, 346] on div "Pause" at bounding box center [1304, 348] width 127 height 20
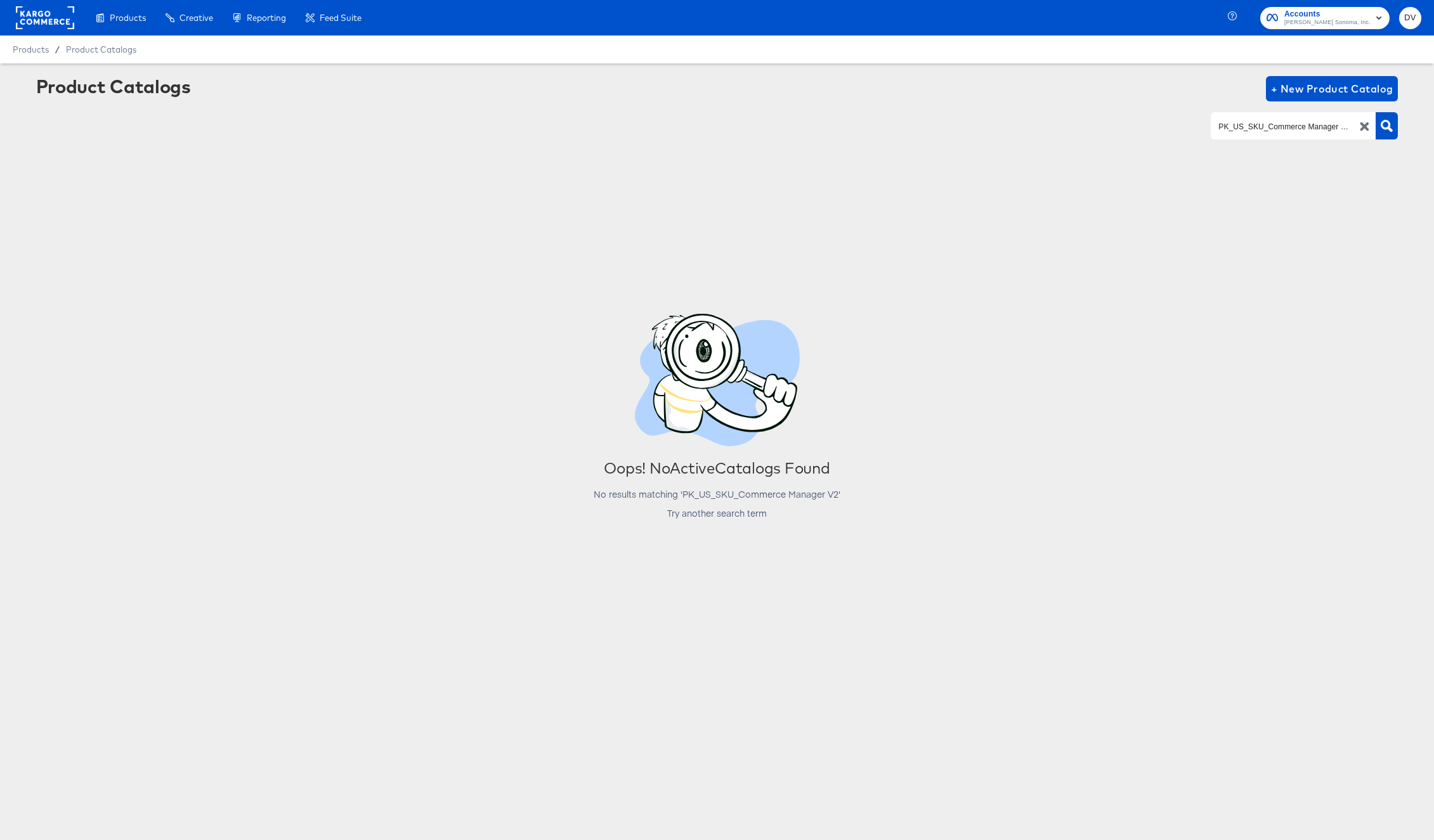
click at [1369, 129] on icon "button" at bounding box center [1366, 127] width 9 height 9
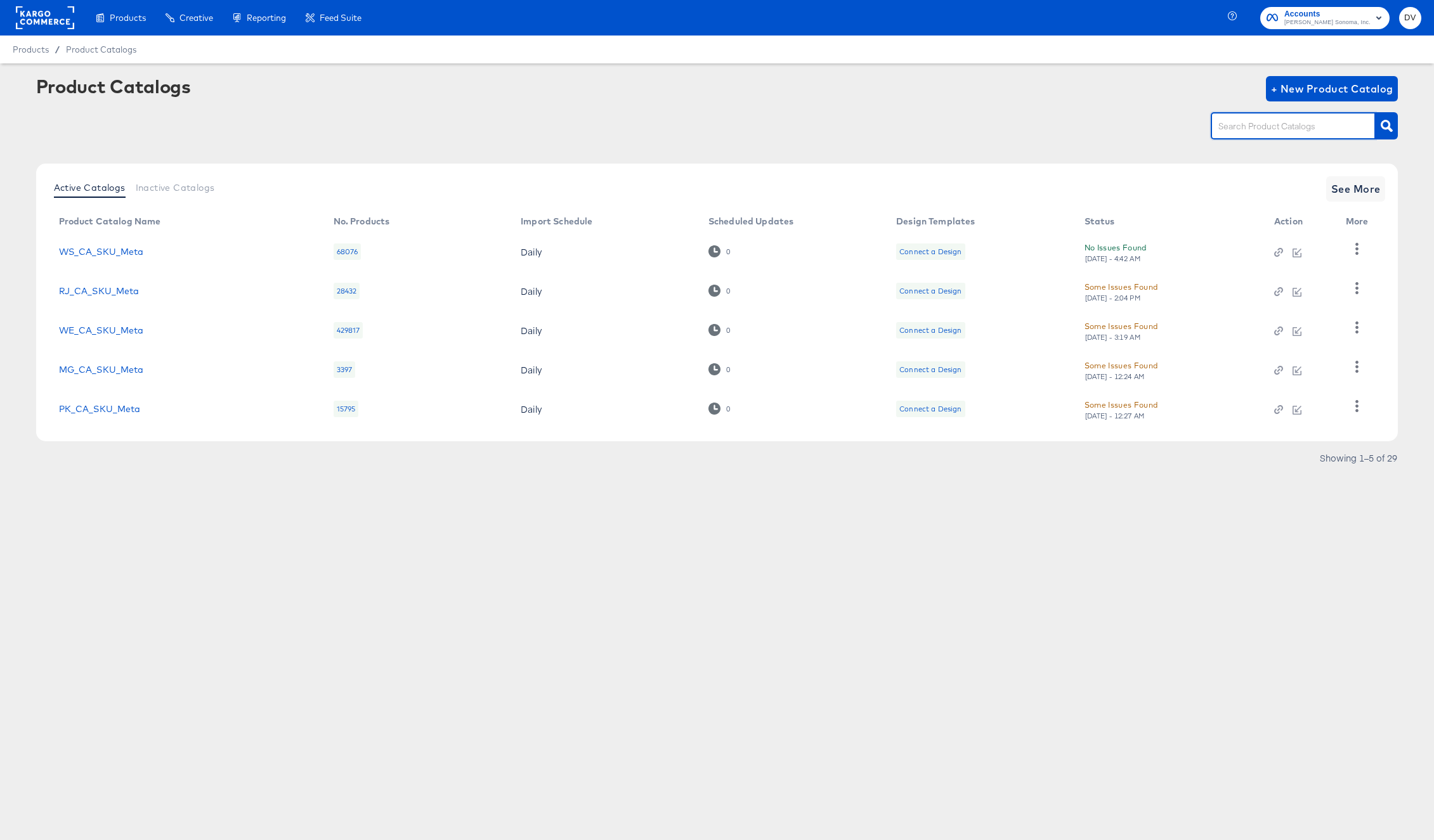
click at [1309, 129] on input "text" at bounding box center [1283, 126] width 135 height 15
paste input "PK CA PIP Catalog Feed"
type input "PK CA PIP Catalog Feed"
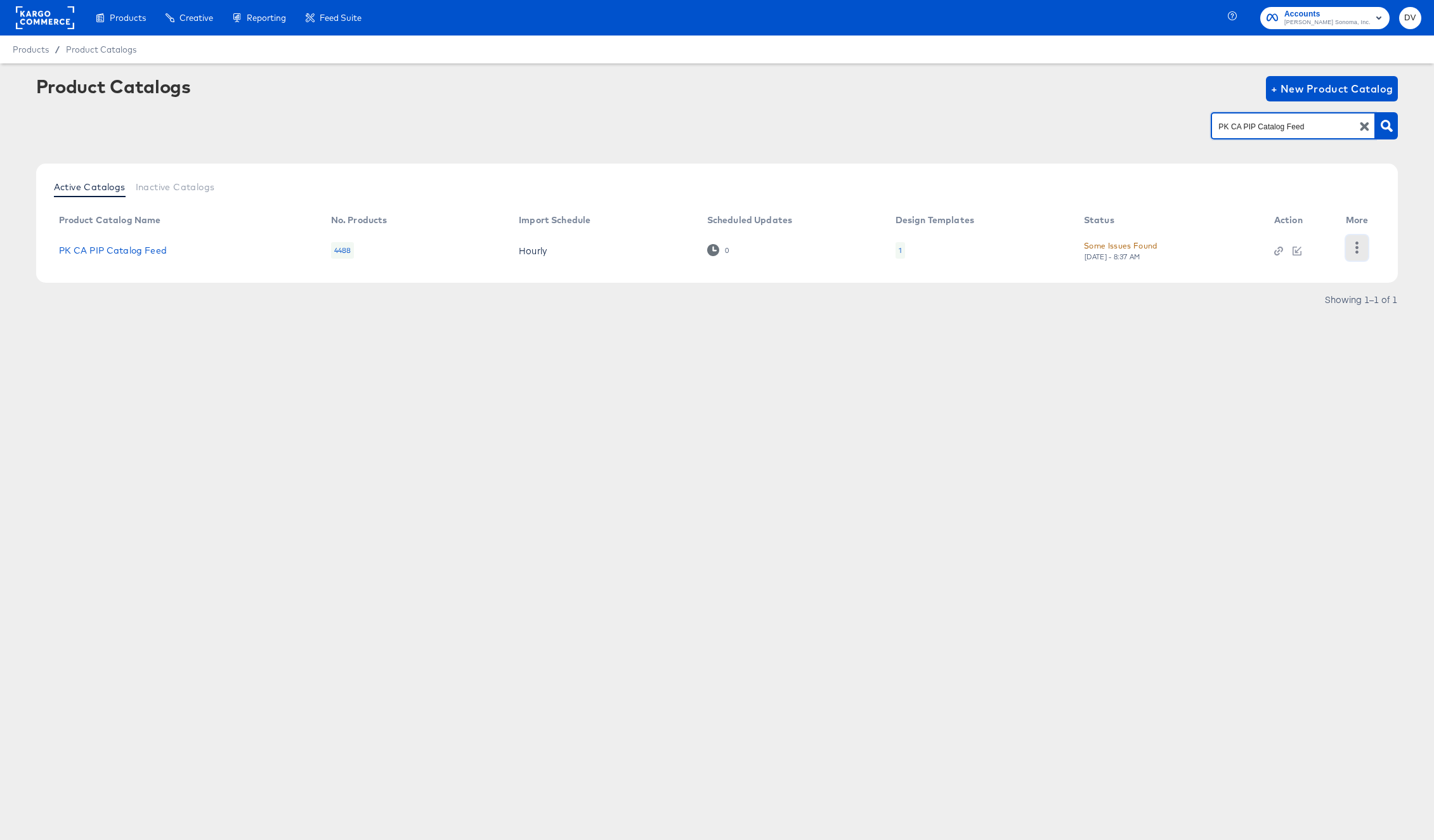
click at [1361, 251] on icon "button" at bounding box center [1357, 248] width 12 height 12
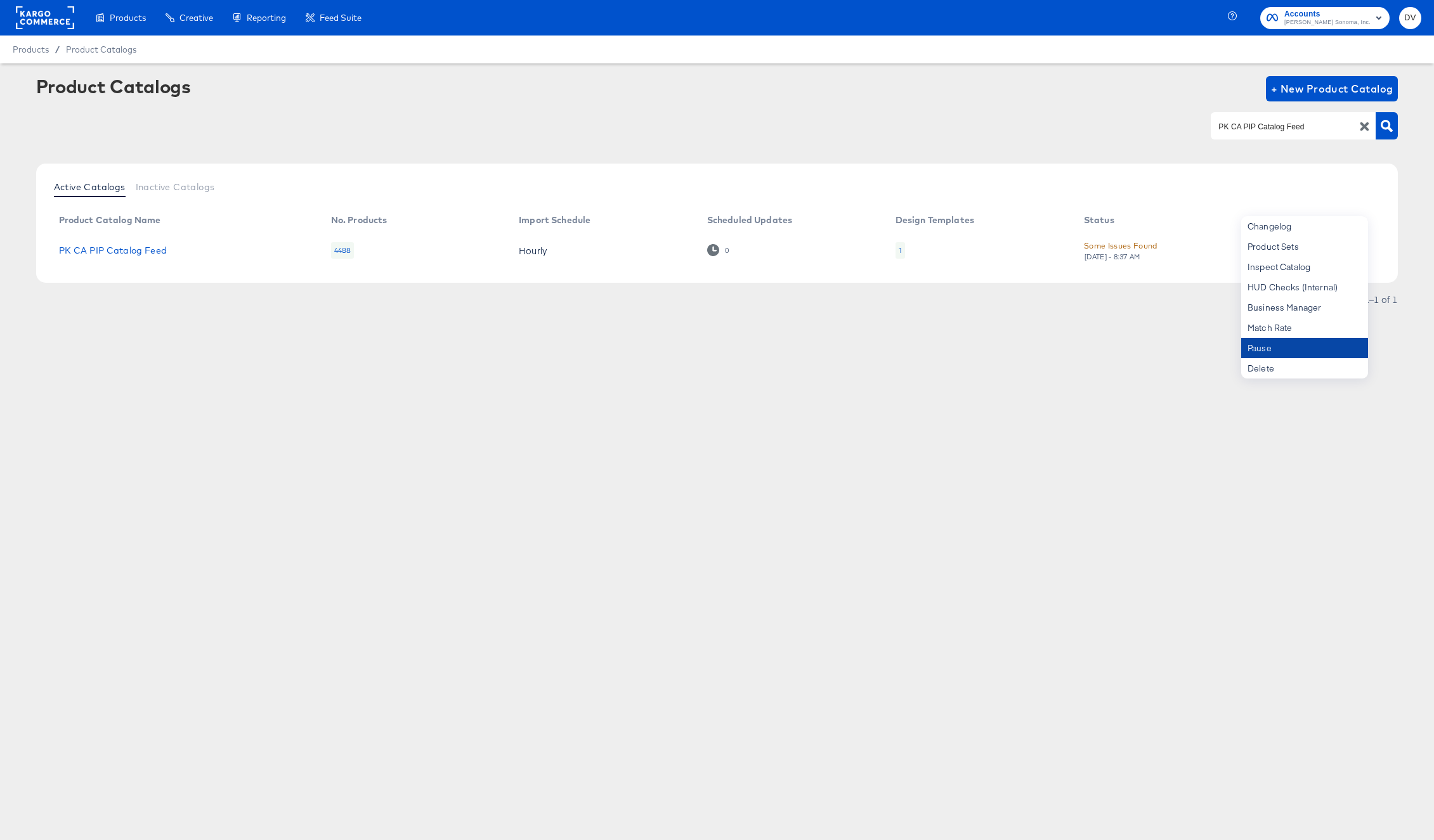
click at [1306, 339] on div "Pause" at bounding box center [1304, 348] width 127 height 20
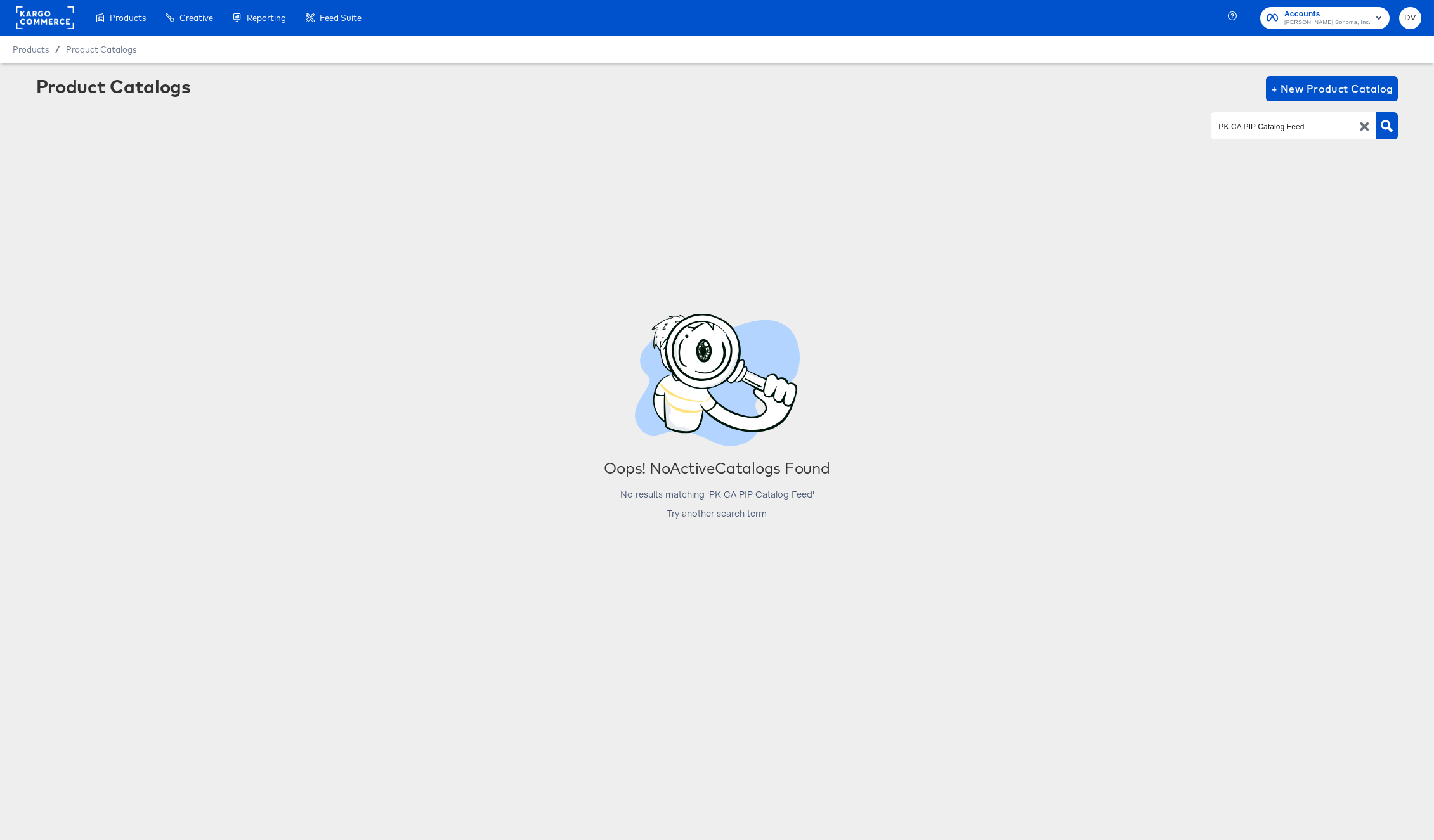
click at [1369, 125] on icon "button" at bounding box center [1365, 127] width 12 height 12
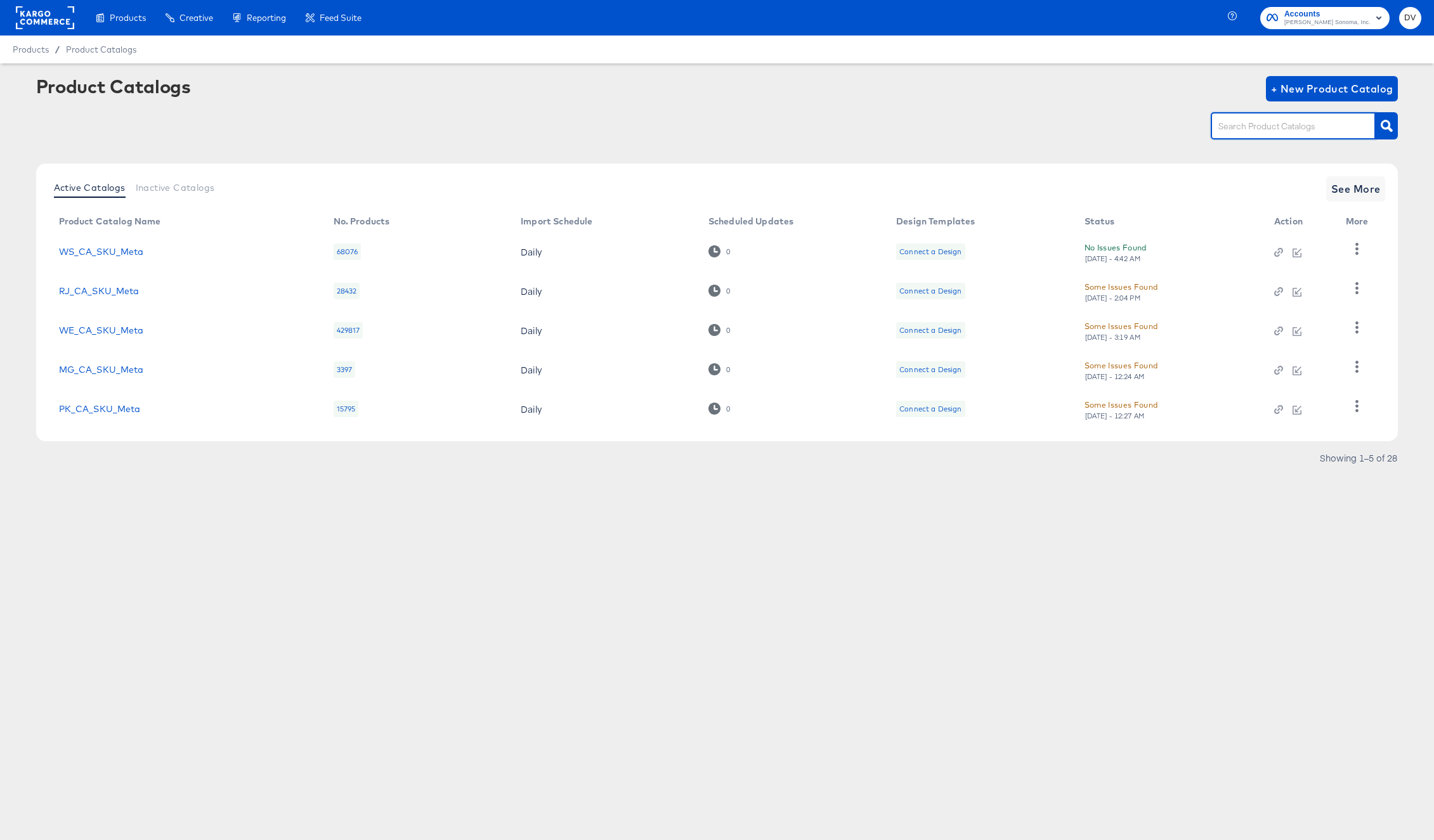
click at [1270, 126] on input "text" at bounding box center [1283, 126] width 135 height 15
paste input "PT_US_PIP_Meta"
type input "PT_US_PIP_Meta"
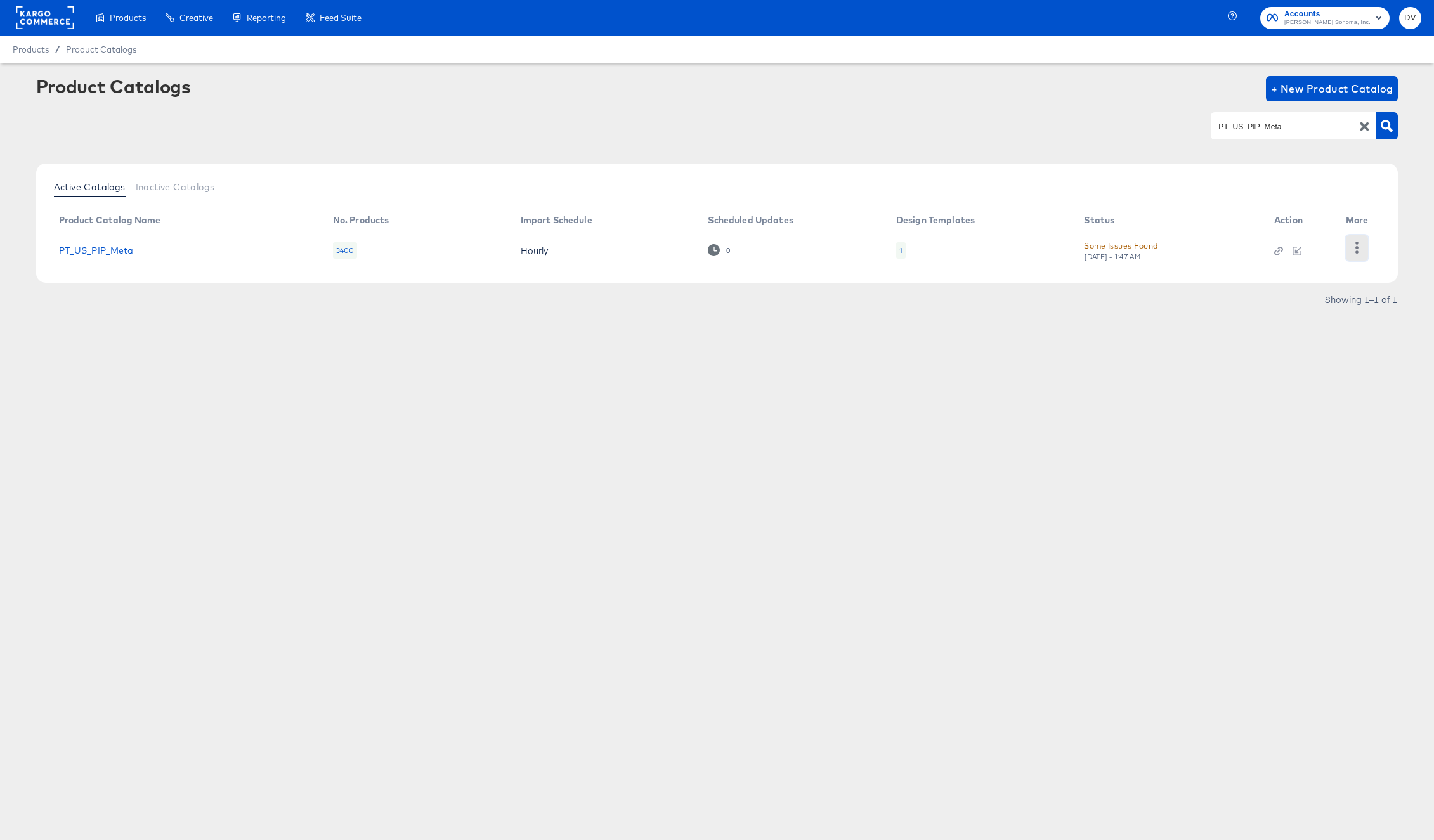
click at [1353, 246] on icon "button" at bounding box center [1357, 248] width 12 height 12
click at [1306, 346] on div "Pause" at bounding box center [1304, 348] width 127 height 20
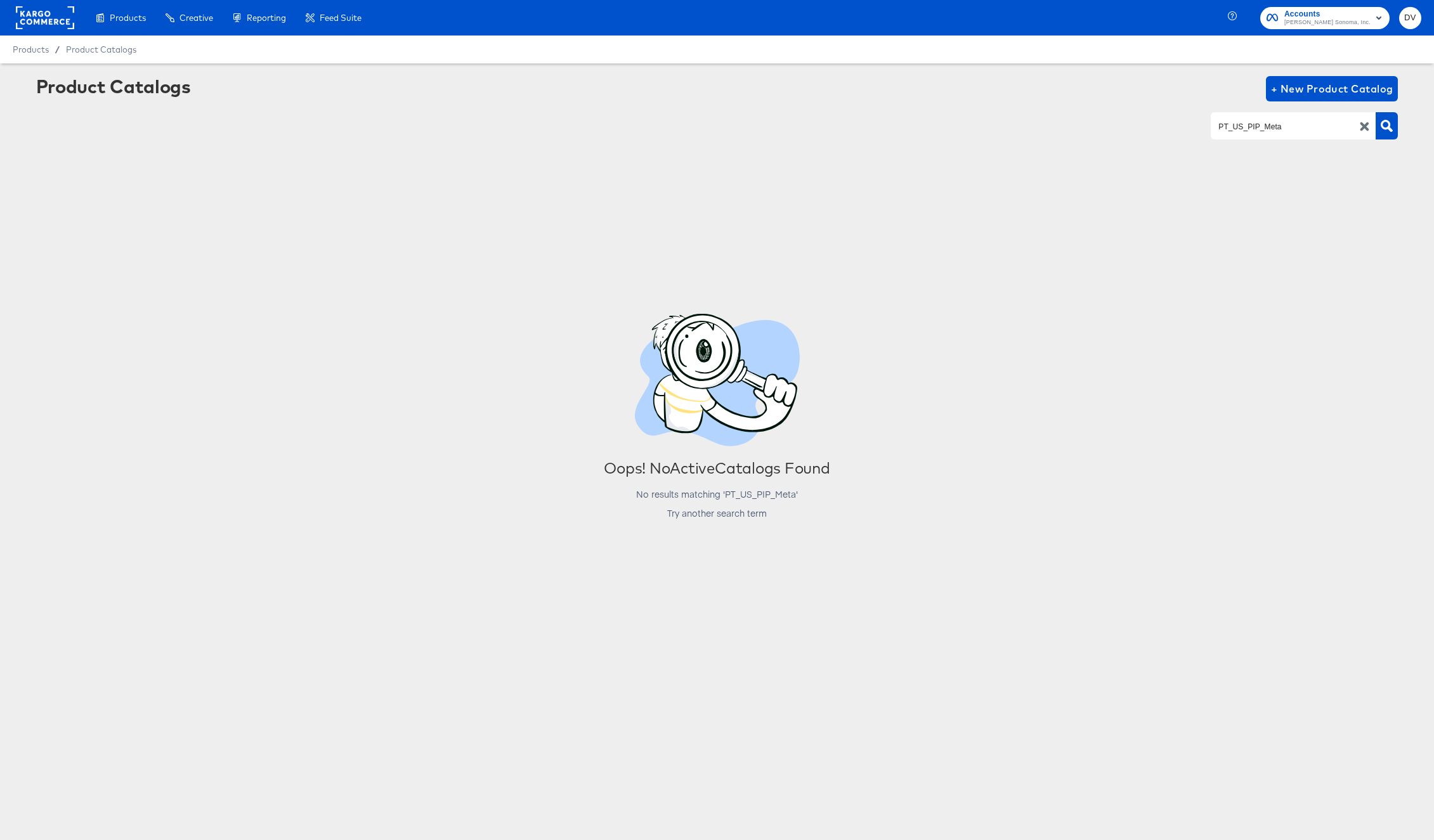
click at [1363, 131] on icon "button" at bounding box center [1365, 127] width 12 height 12
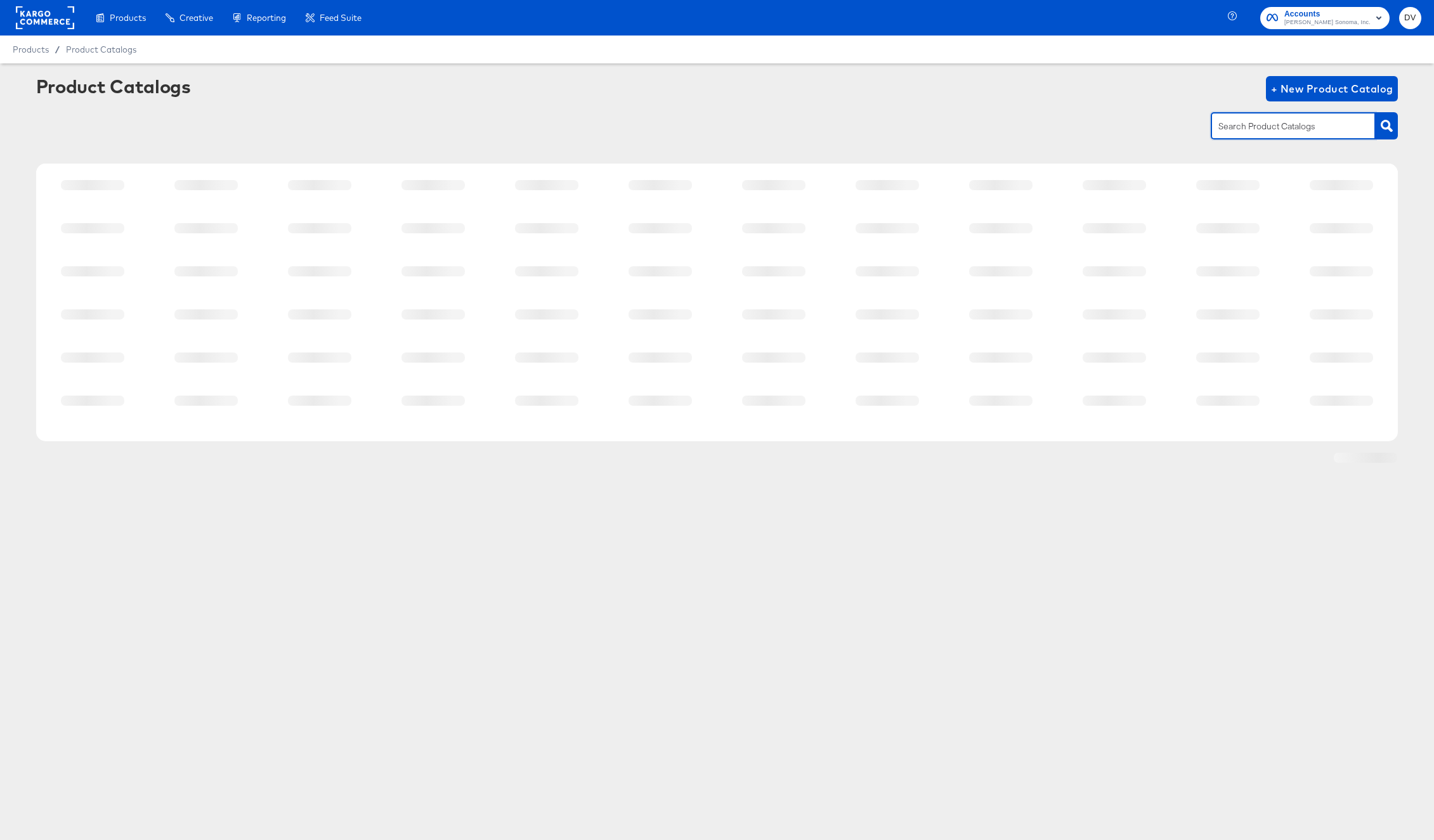
click at [1273, 129] on input "text" at bounding box center [1283, 126] width 135 height 15
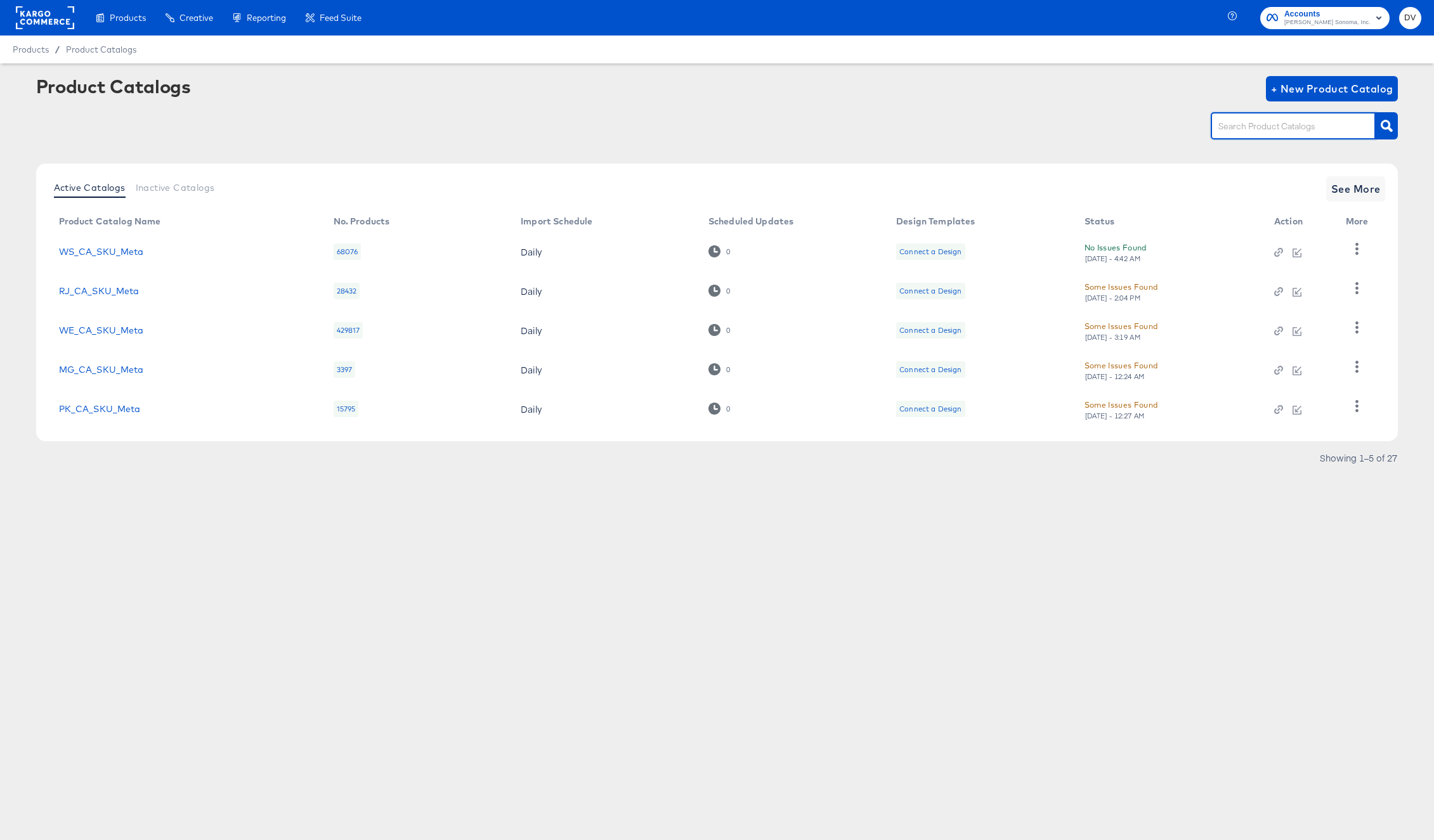
paste input "PT_US_SKU"
type input "PT_US_SKU"
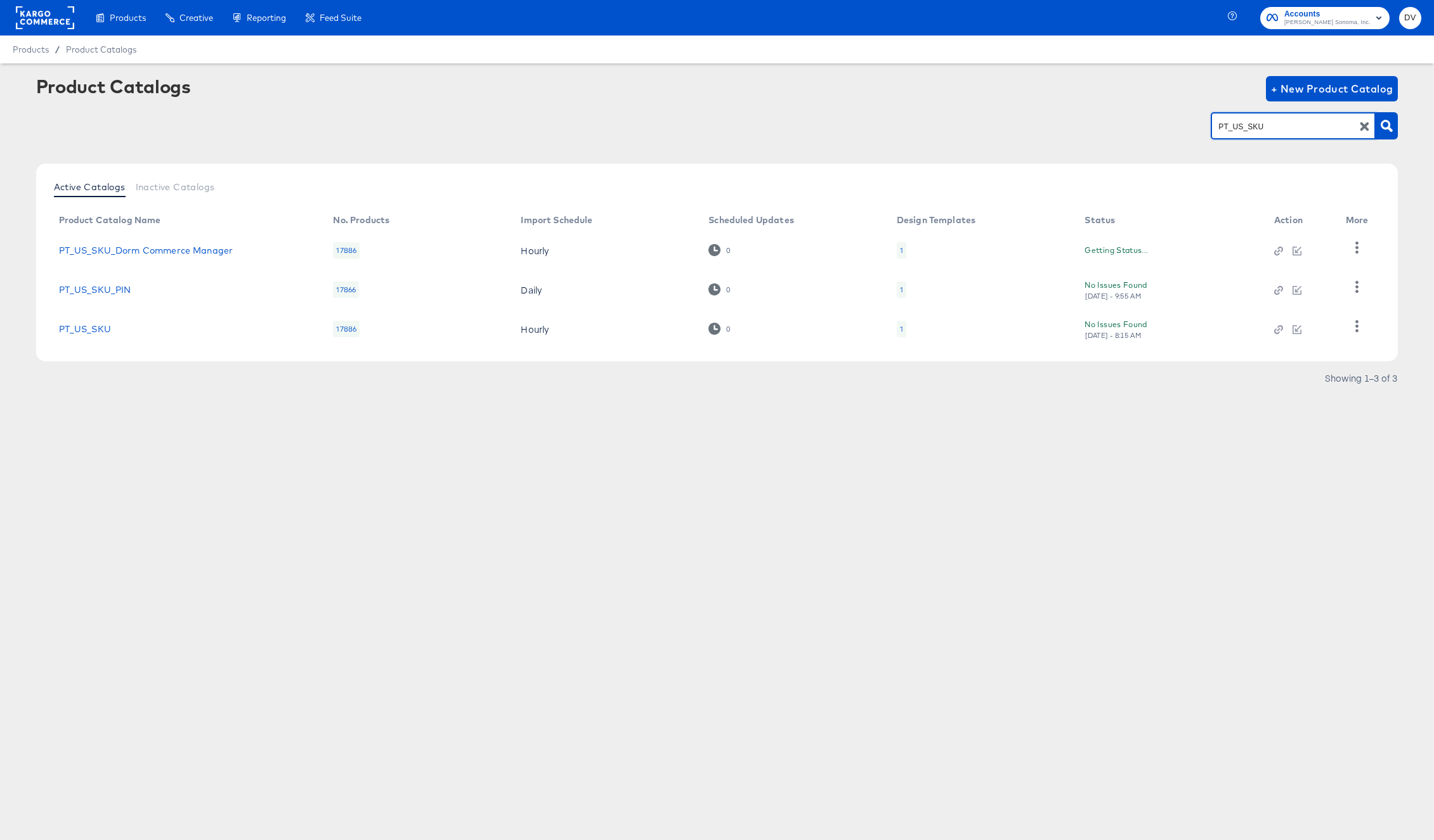
click at [752, 483] on div "Products Creative Reporting Feed Suite Accounts Williams Sonoma, Inc. DV Produc…" at bounding box center [717, 420] width 1434 height 840
click at [1357, 330] on icon "button" at bounding box center [1357, 326] width 3 height 12
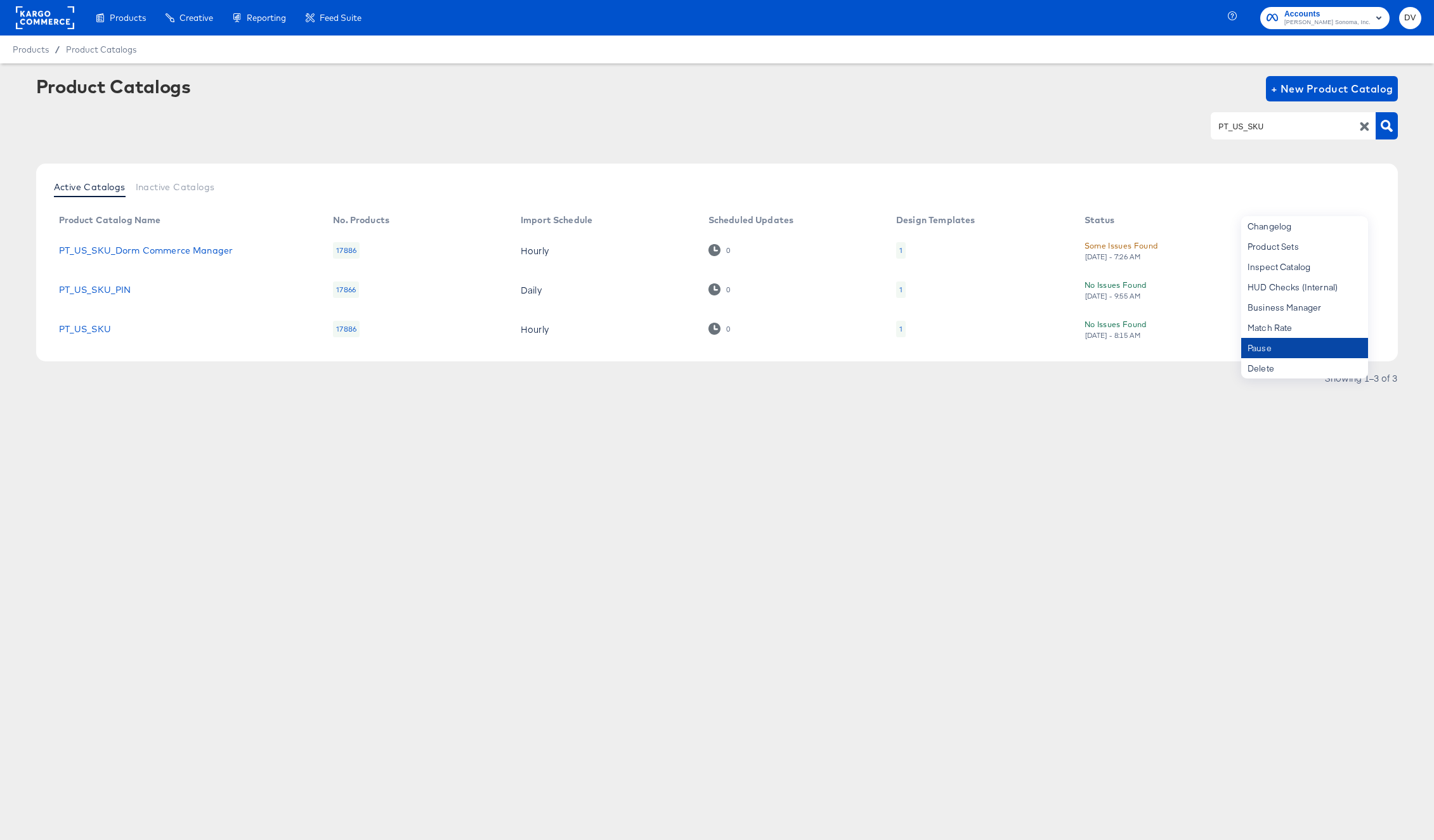
click at [1345, 342] on div "Pause" at bounding box center [1304, 348] width 127 height 20
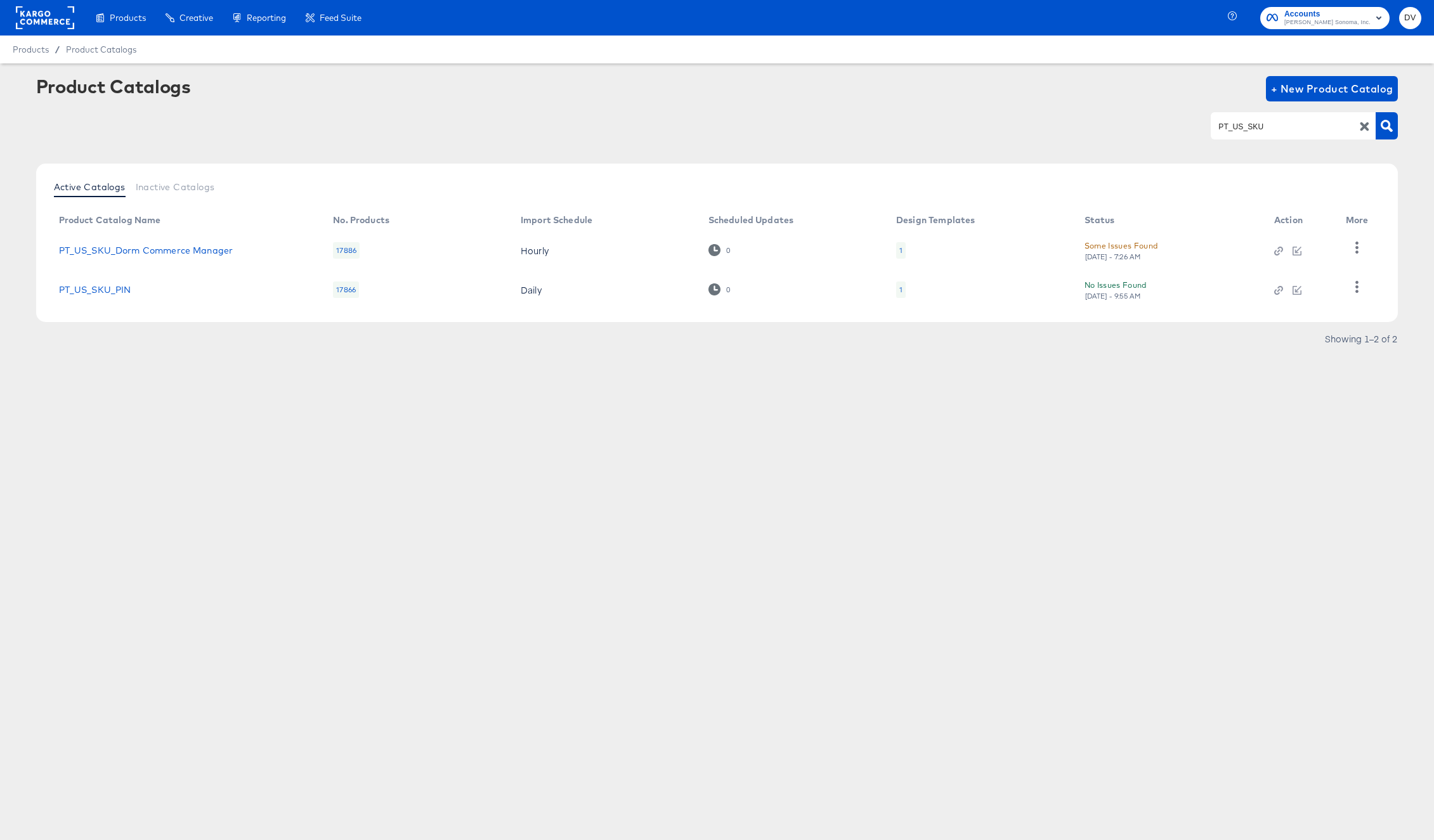
click at [1365, 124] on icon "button" at bounding box center [1366, 127] width 9 height 9
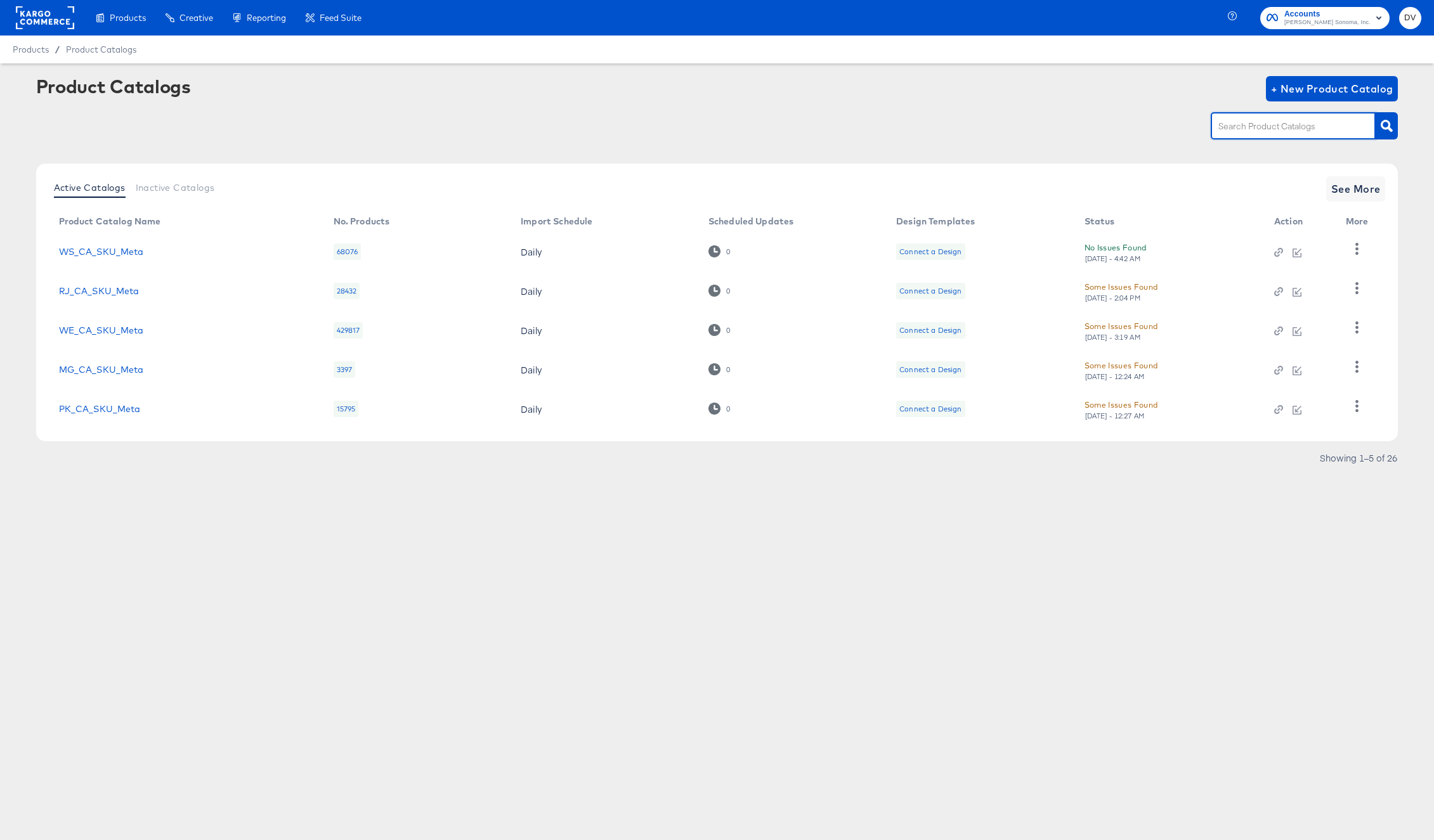
paste input "PT_US_SKU_Dorm Commerce Manager"
type input "PT_US_SKU_Dorm Commerce Manager"
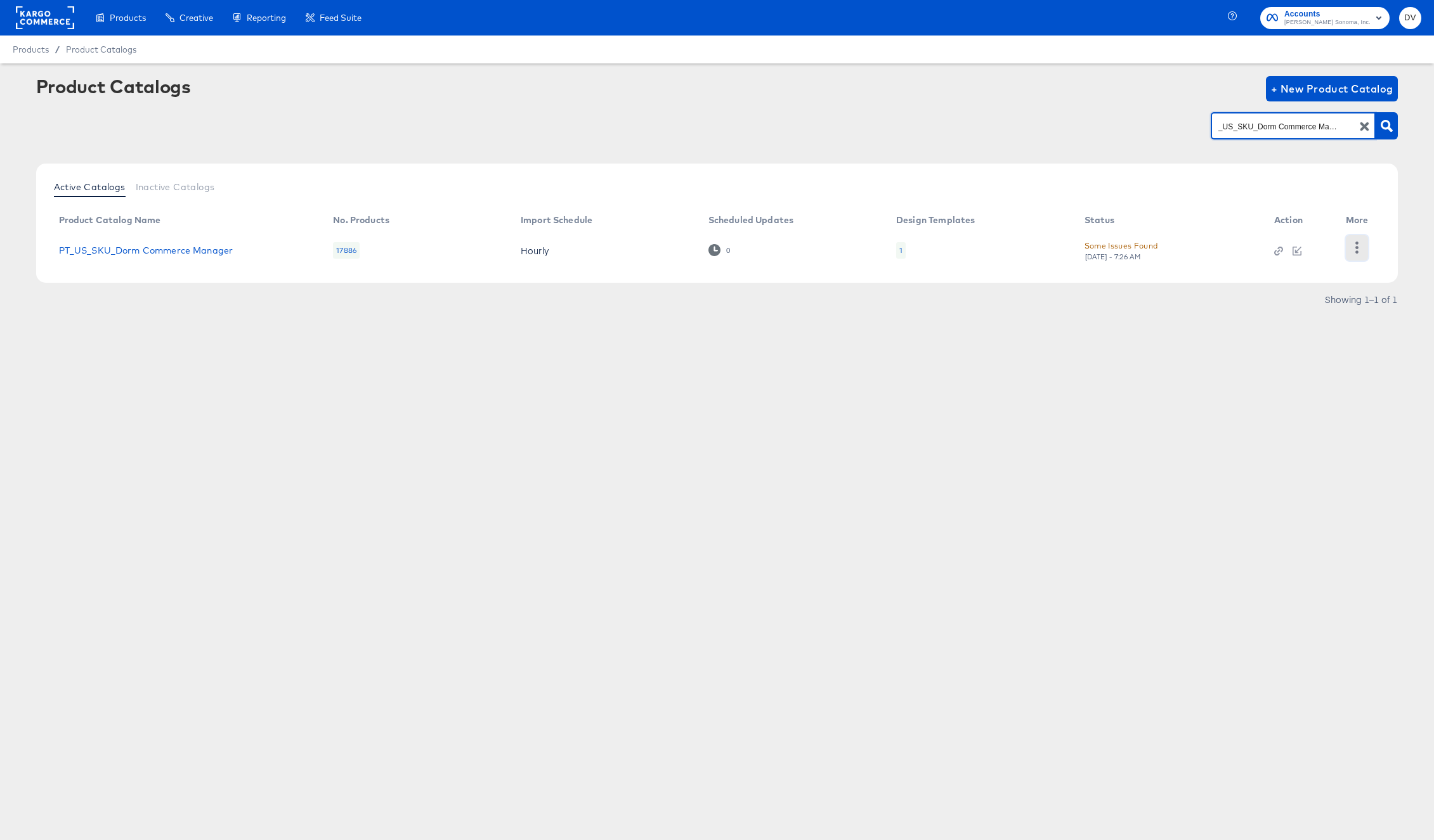
click at [1354, 250] on icon "button" at bounding box center [1357, 248] width 12 height 12
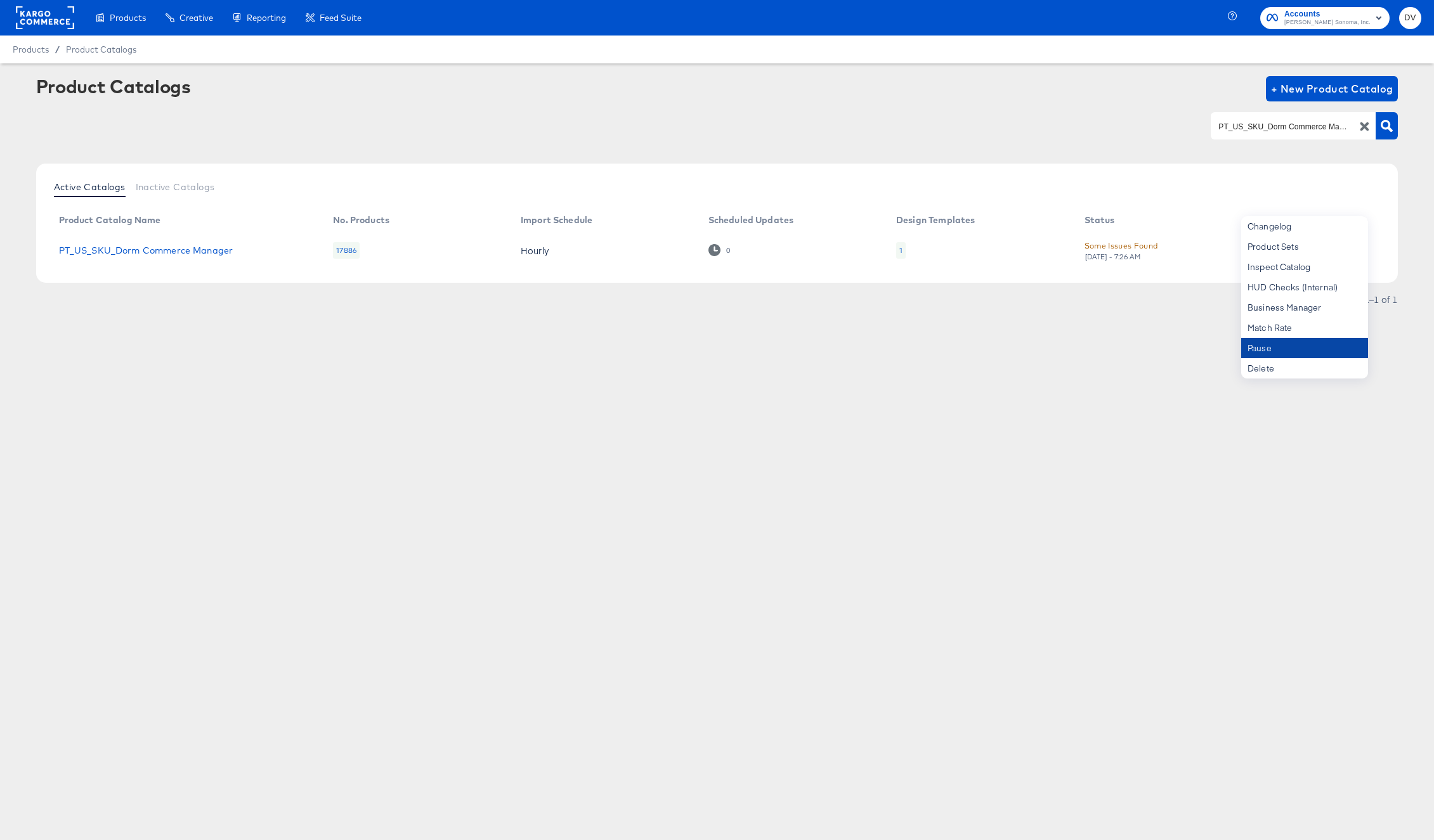
click at [1297, 348] on div "Pause" at bounding box center [1304, 348] width 127 height 20
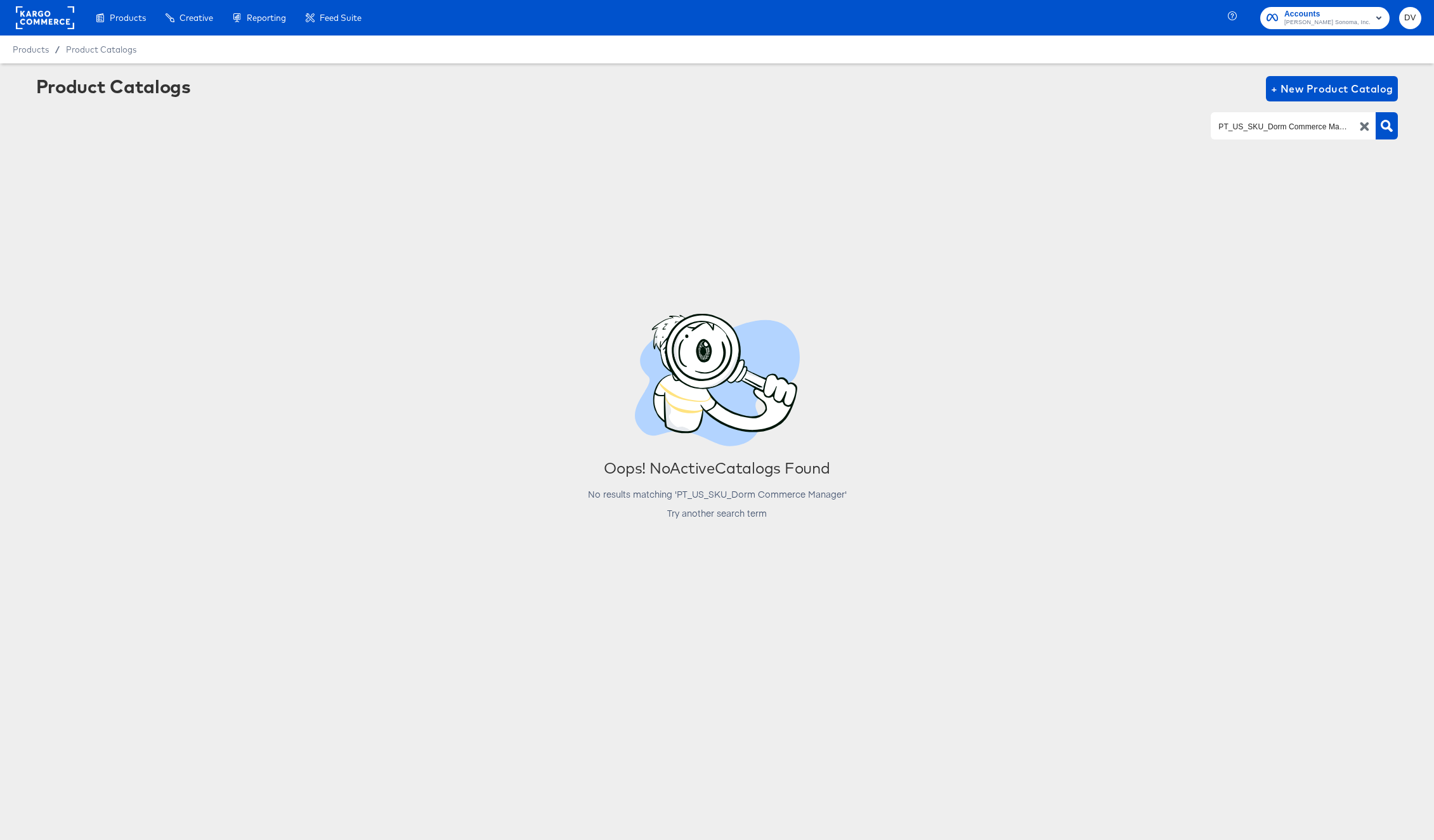
click at [1367, 126] on icon "button" at bounding box center [1365, 127] width 12 height 12
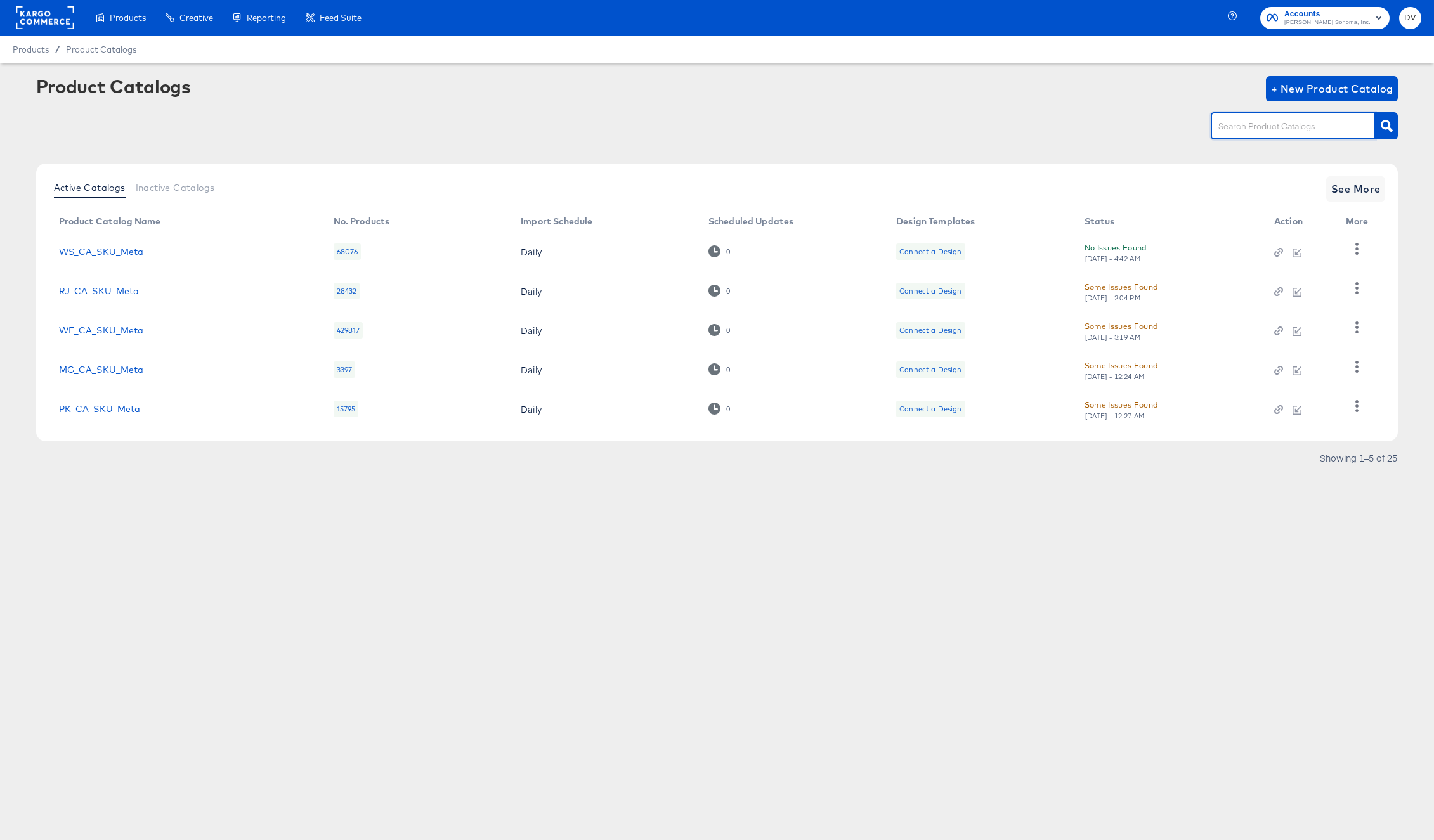
paste input "RJ_US_PIP"
type input "RJ_US_PIP"
click at [1395, 127] on button "button" at bounding box center [1386, 126] width 22 height 28
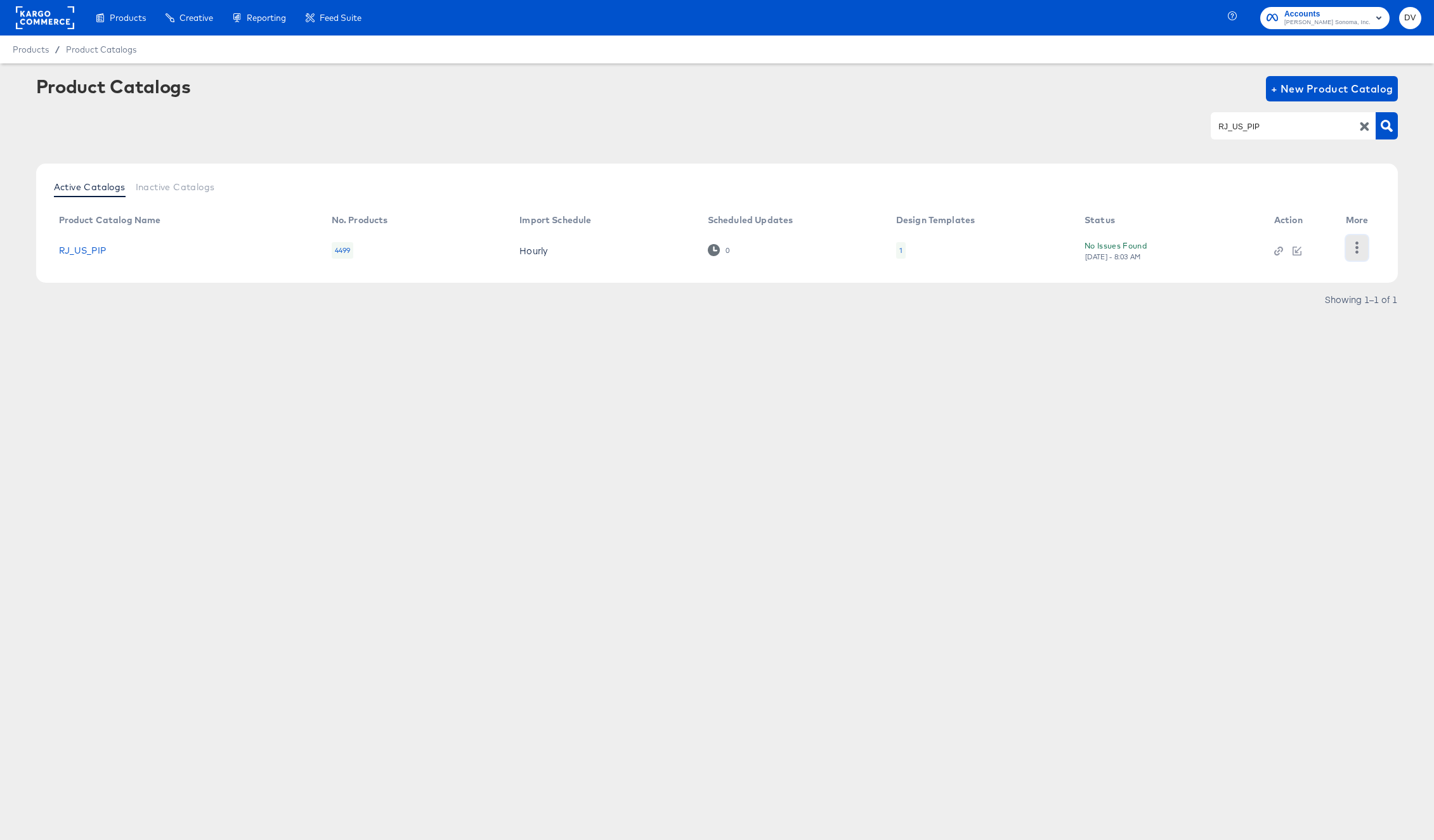
click at [1358, 252] on icon "button" at bounding box center [1357, 248] width 3 height 12
click at [1307, 342] on div "Pause" at bounding box center [1304, 348] width 127 height 20
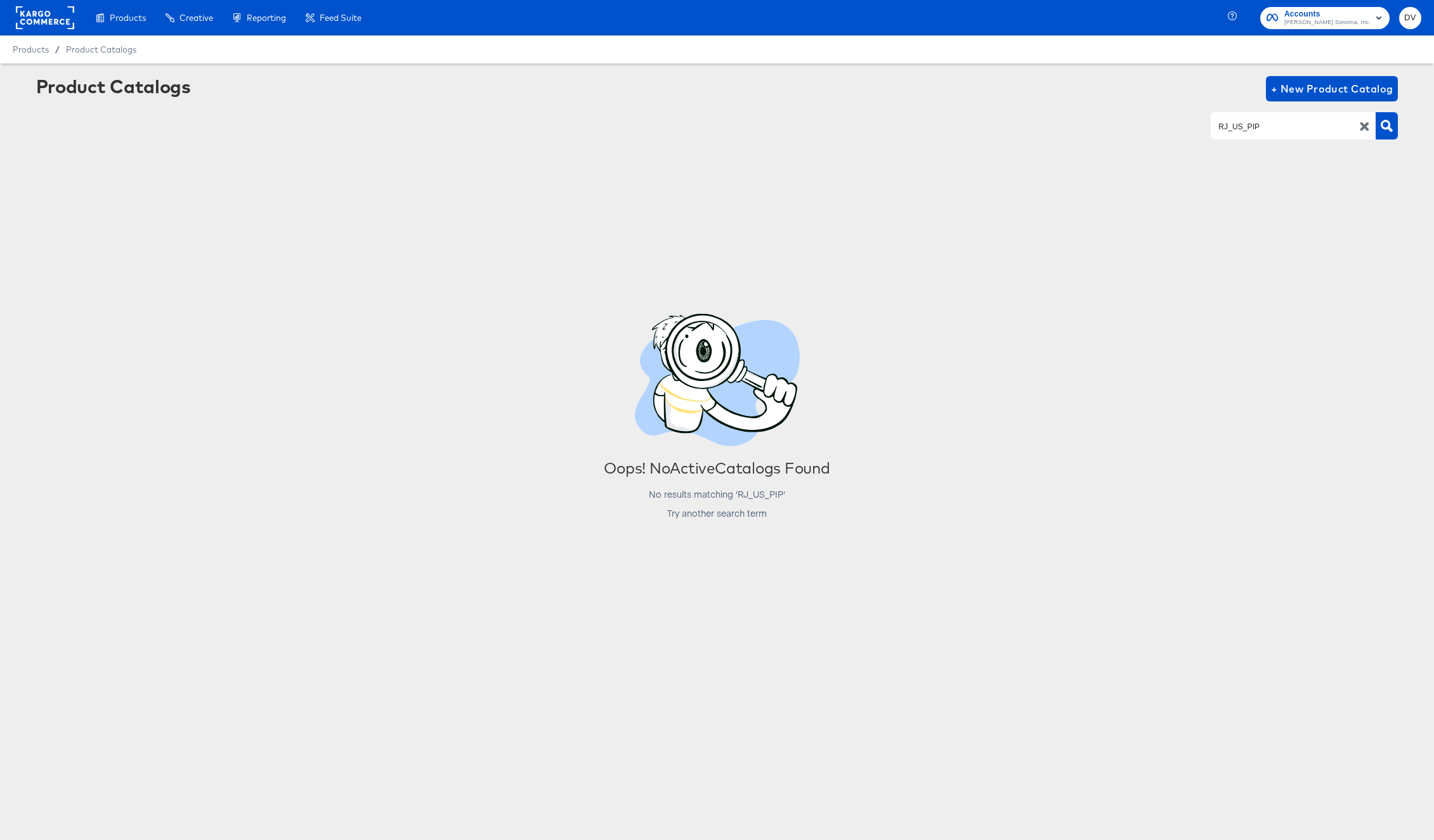
click at [1367, 125] on icon "button" at bounding box center [1366, 127] width 9 height 9
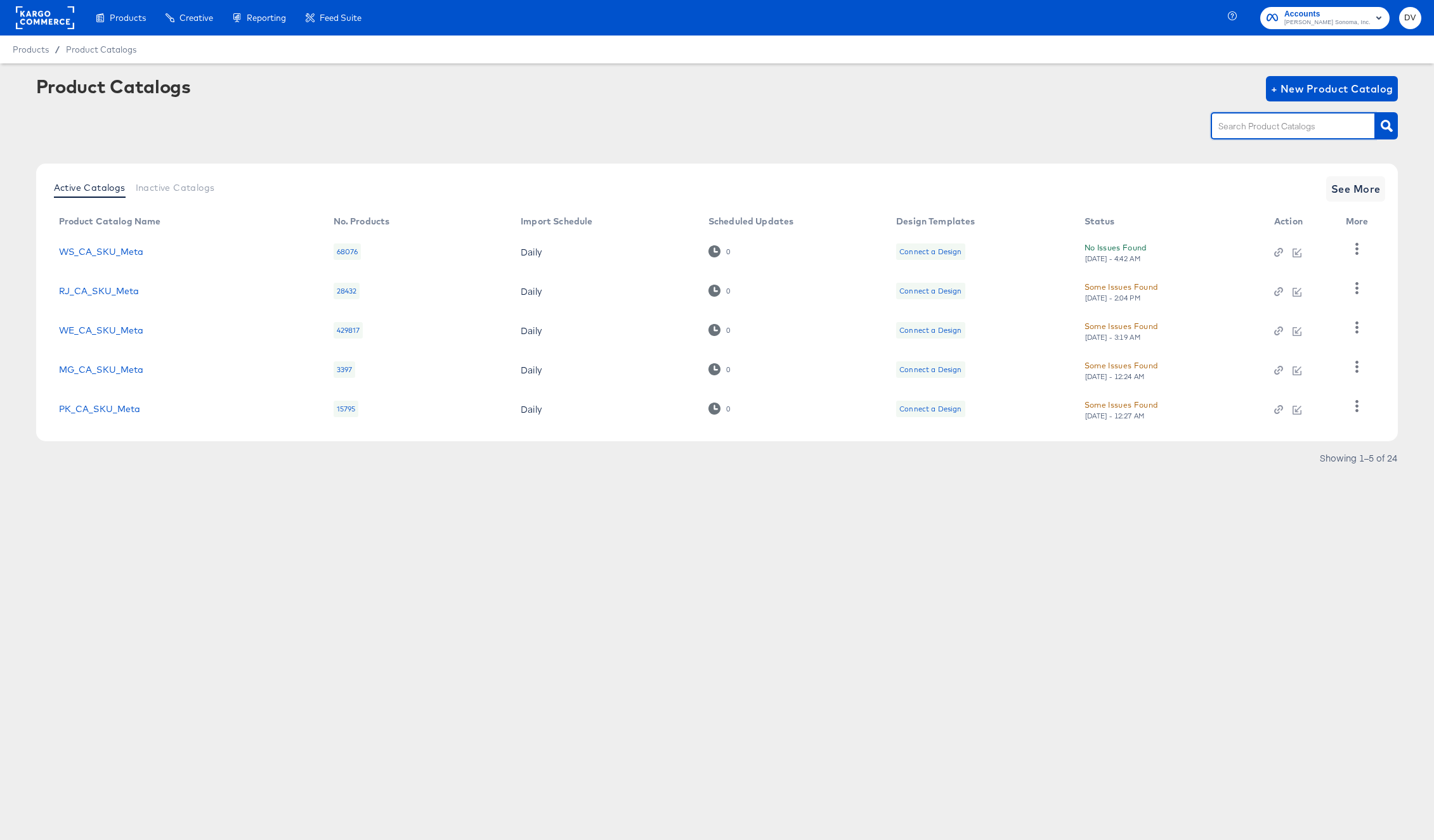
paste input "RJ_US_SKU"
type input "RJ_US_SKU"
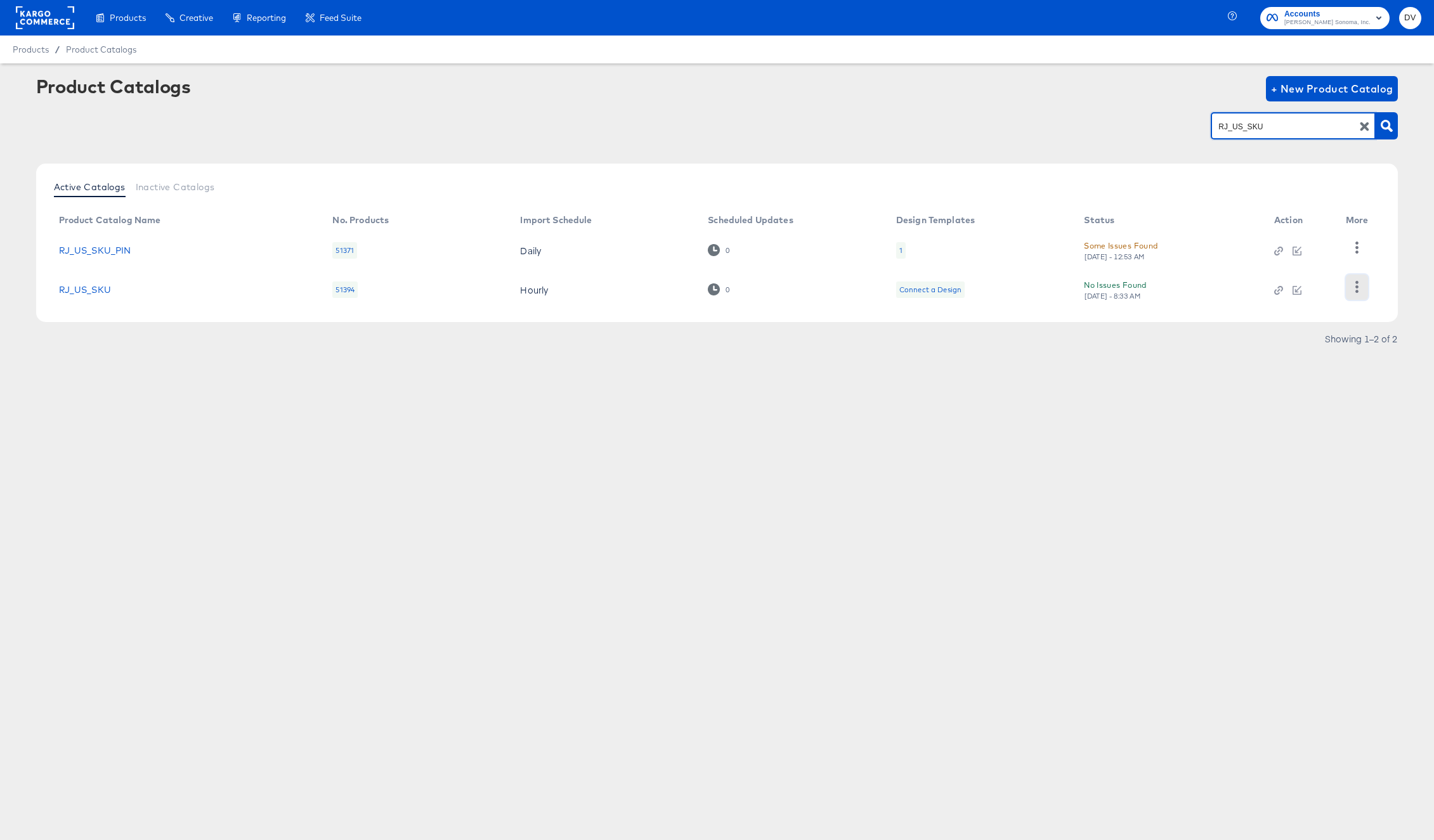
click at [1354, 293] on button "button" at bounding box center [1357, 287] width 22 height 25
click at [1323, 273] on div "Pause" at bounding box center [1304, 267] width 127 height 20
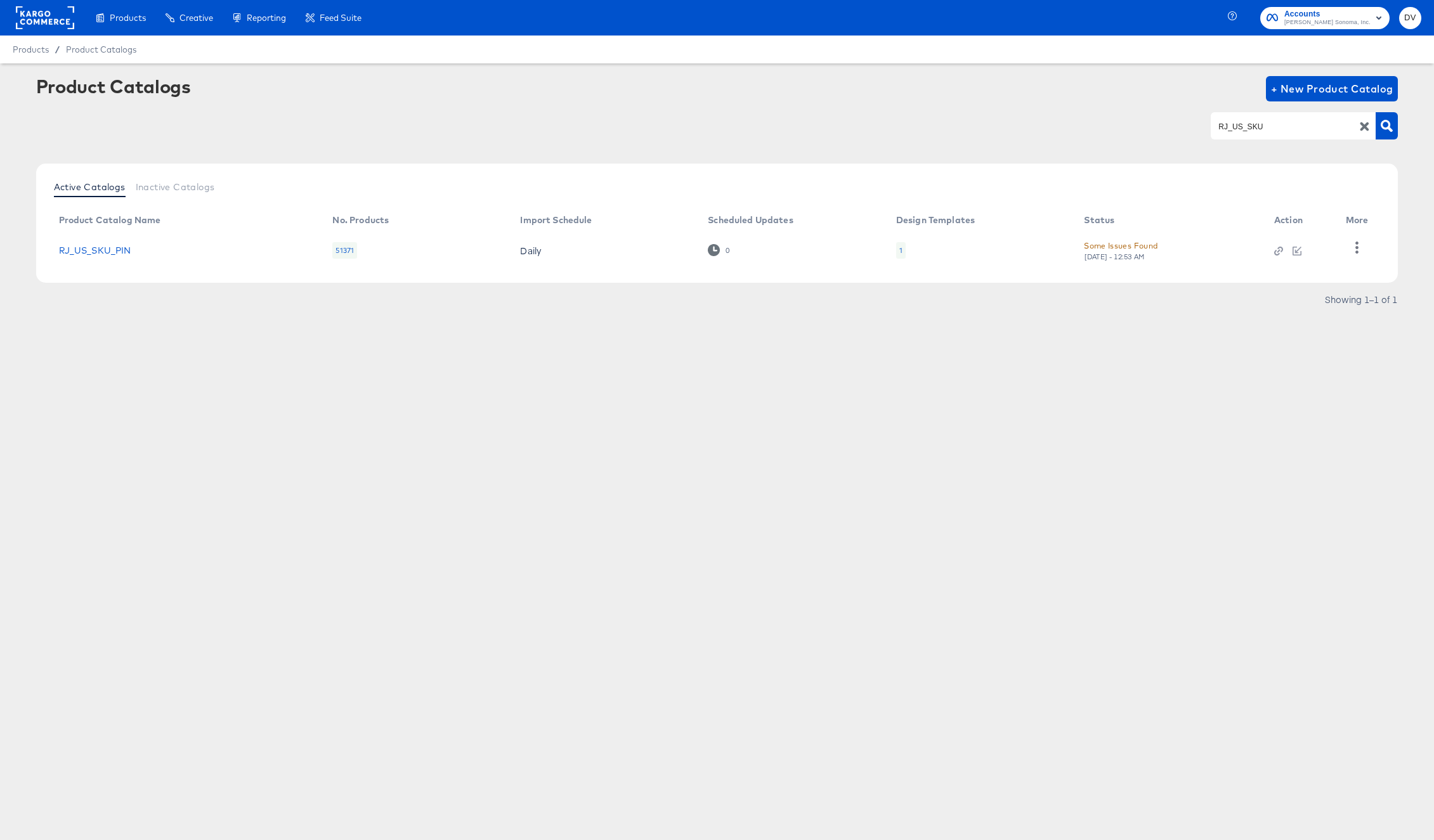
click at [1361, 125] on icon "button" at bounding box center [1366, 127] width 9 height 9
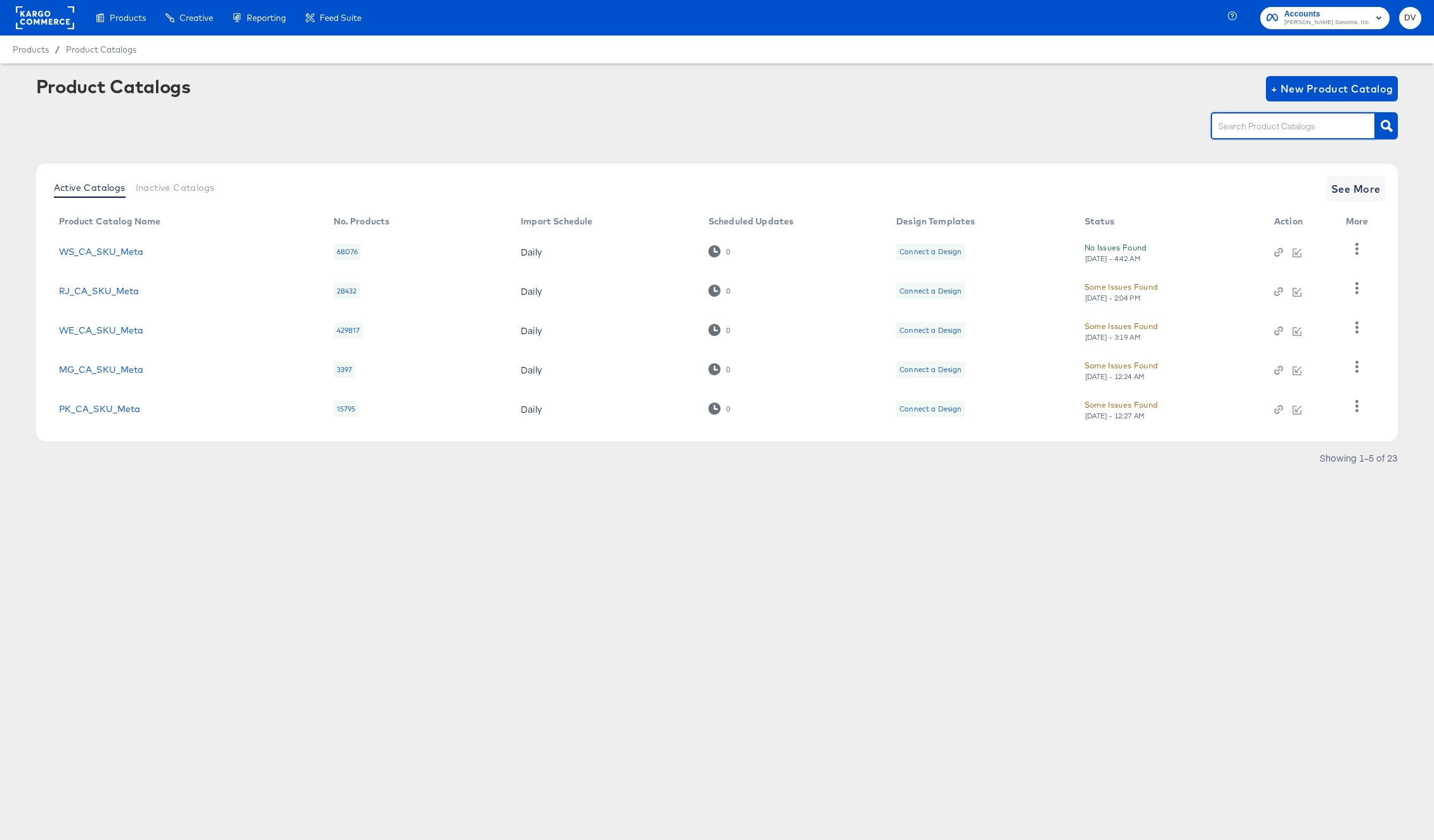
paste input "WE_US_PIP_Meta"
type input "WE_US_PIP_Meta"
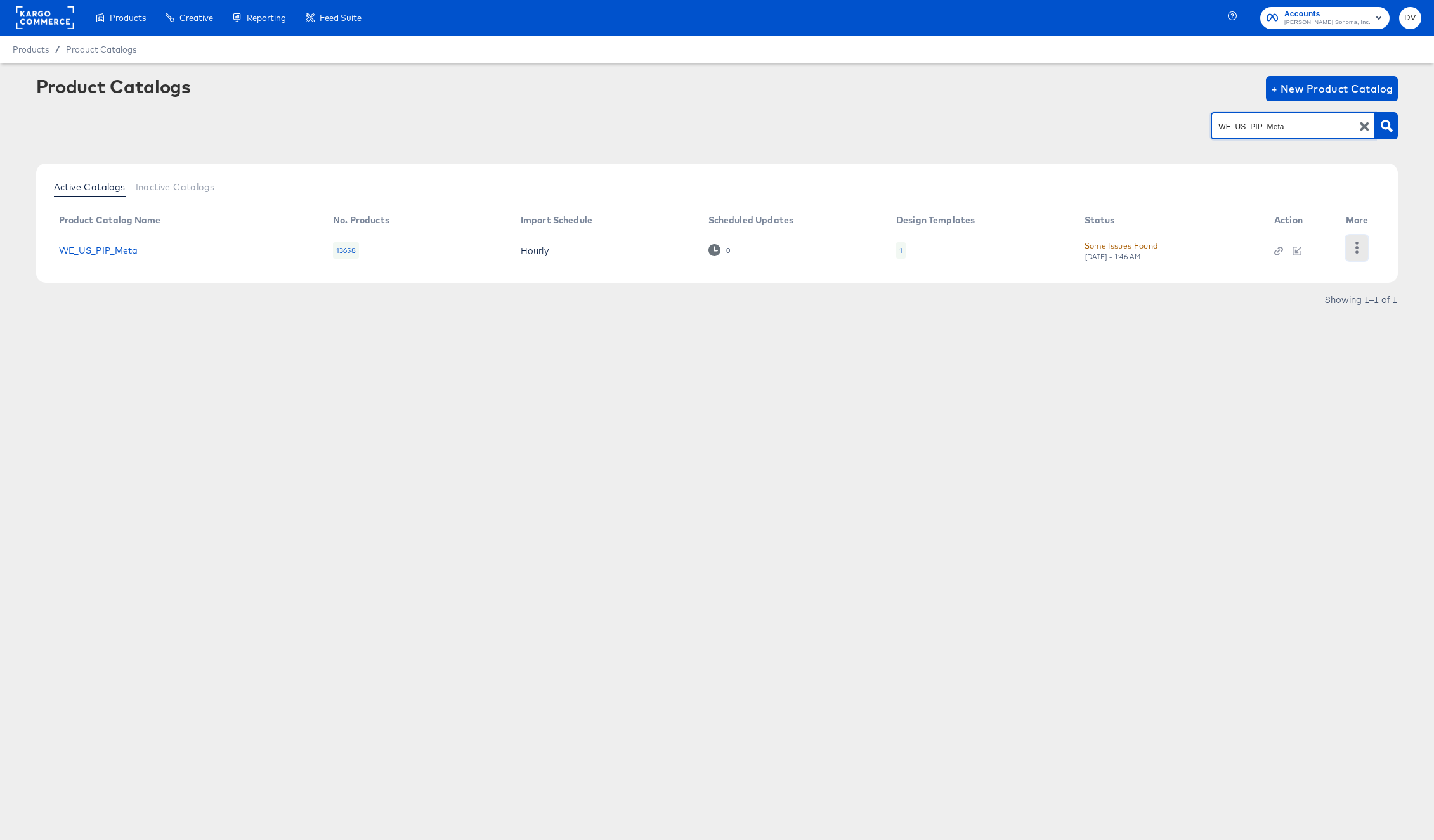
click at [1354, 250] on icon "button" at bounding box center [1357, 248] width 12 height 12
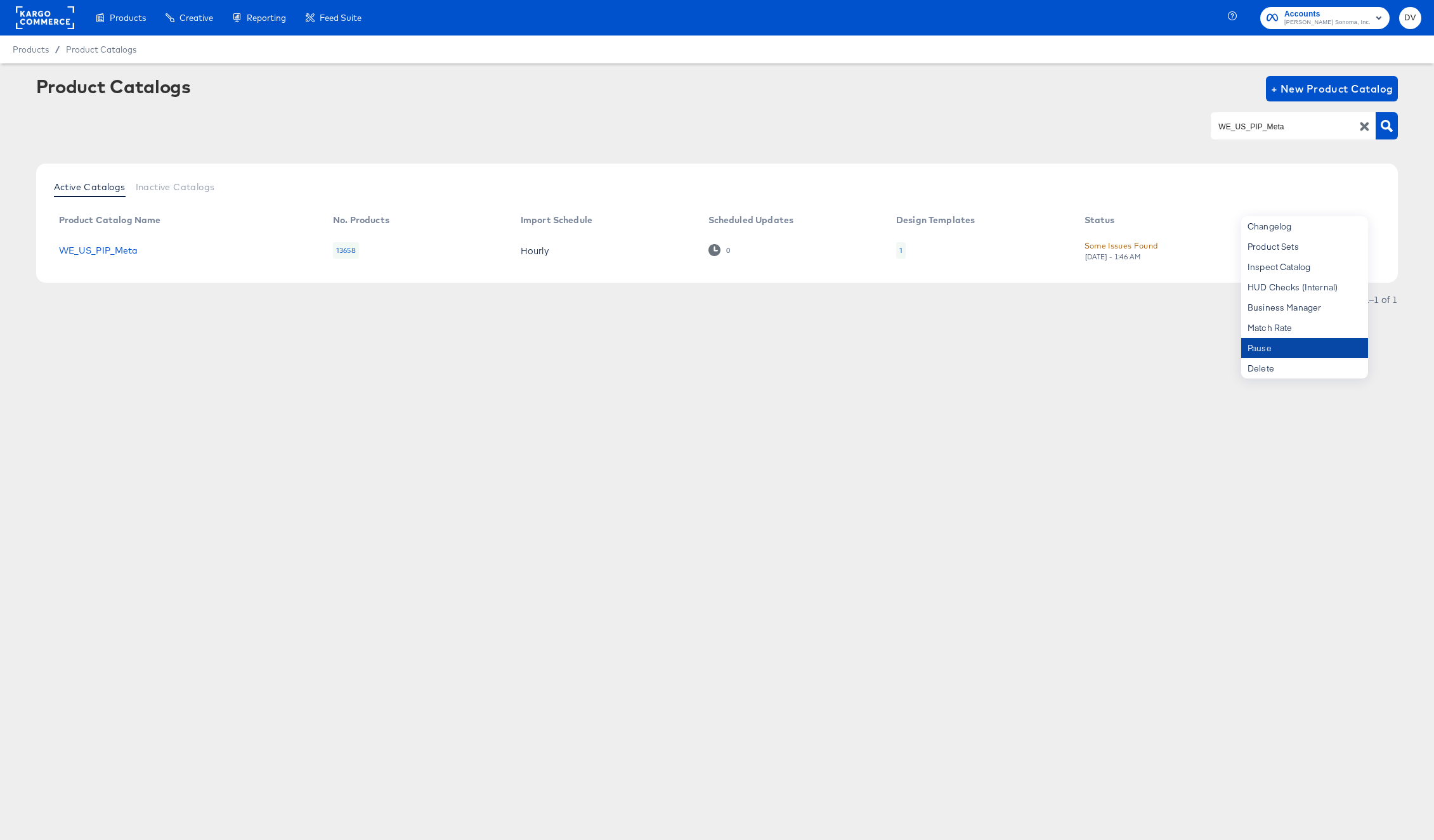
click at [1296, 344] on div "Pause" at bounding box center [1304, 348] width 127 height 20
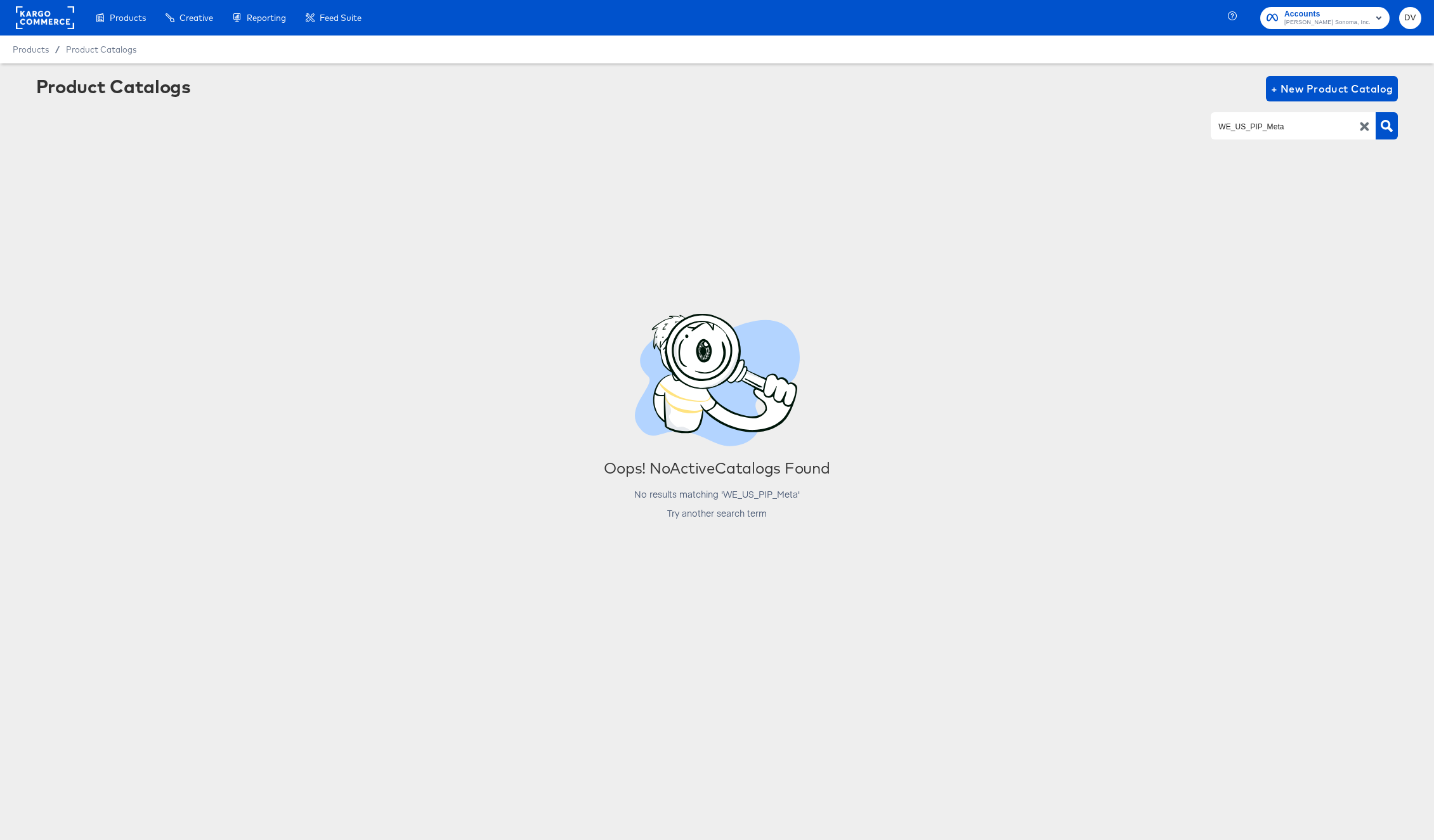
click at [1367, 127] on icon "button" at bounding box center [1366, 127] width 9 height 9
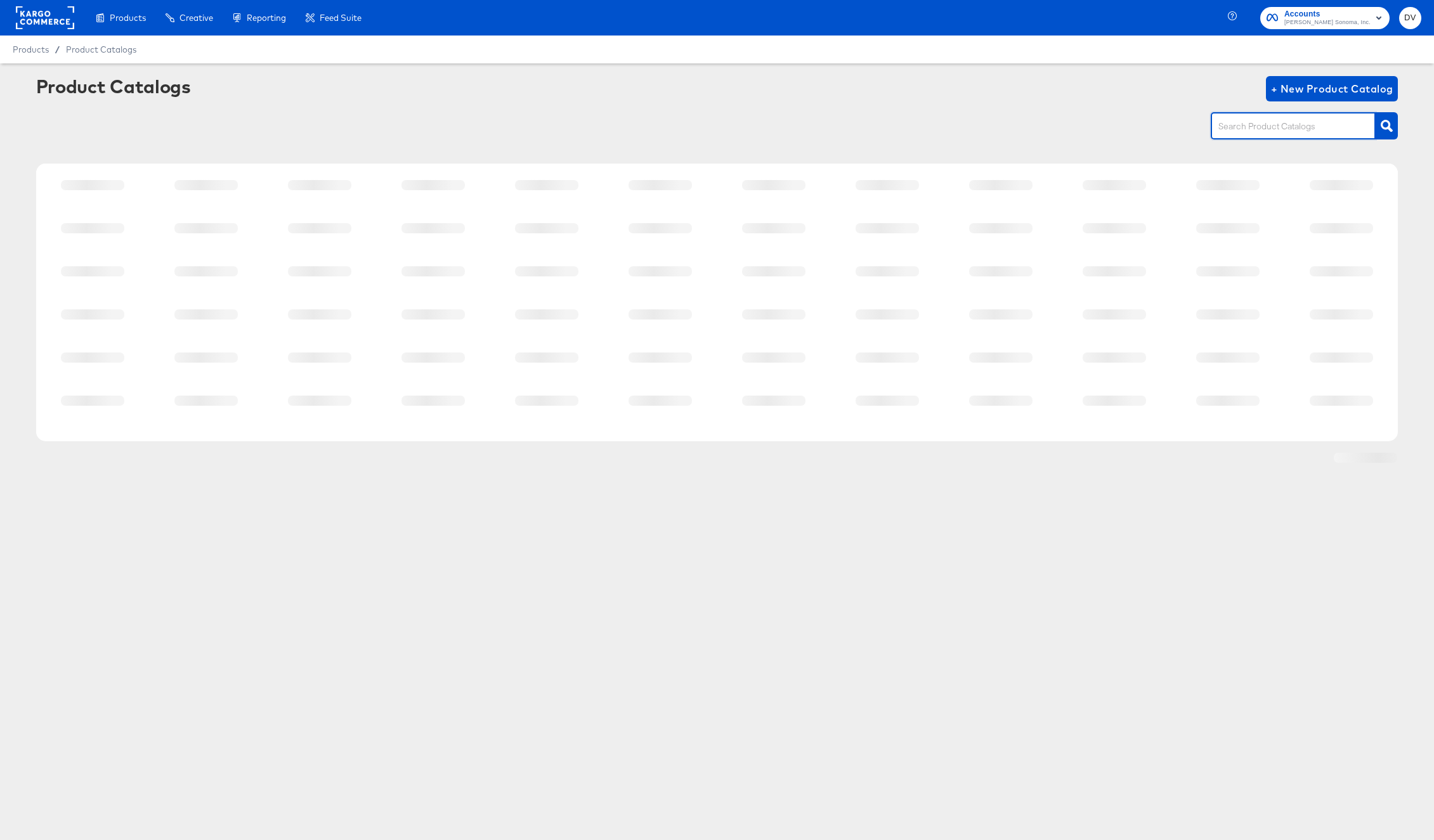
click at [1294, 126] on input "text" at bounding box center [1283, 126] width 135 height 15
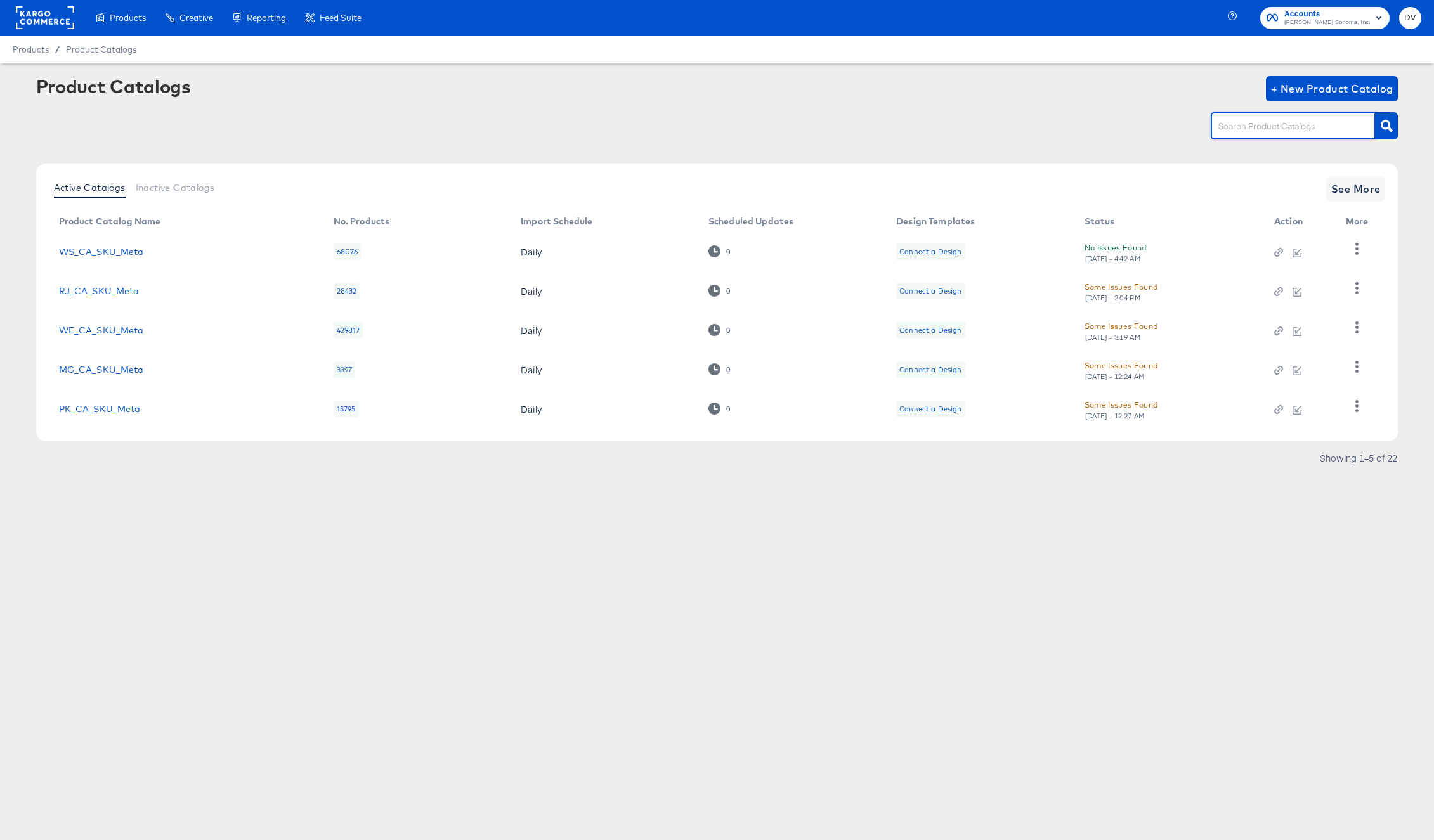
paste input "WE_US_SKU"
type input "WE_US_SKU"
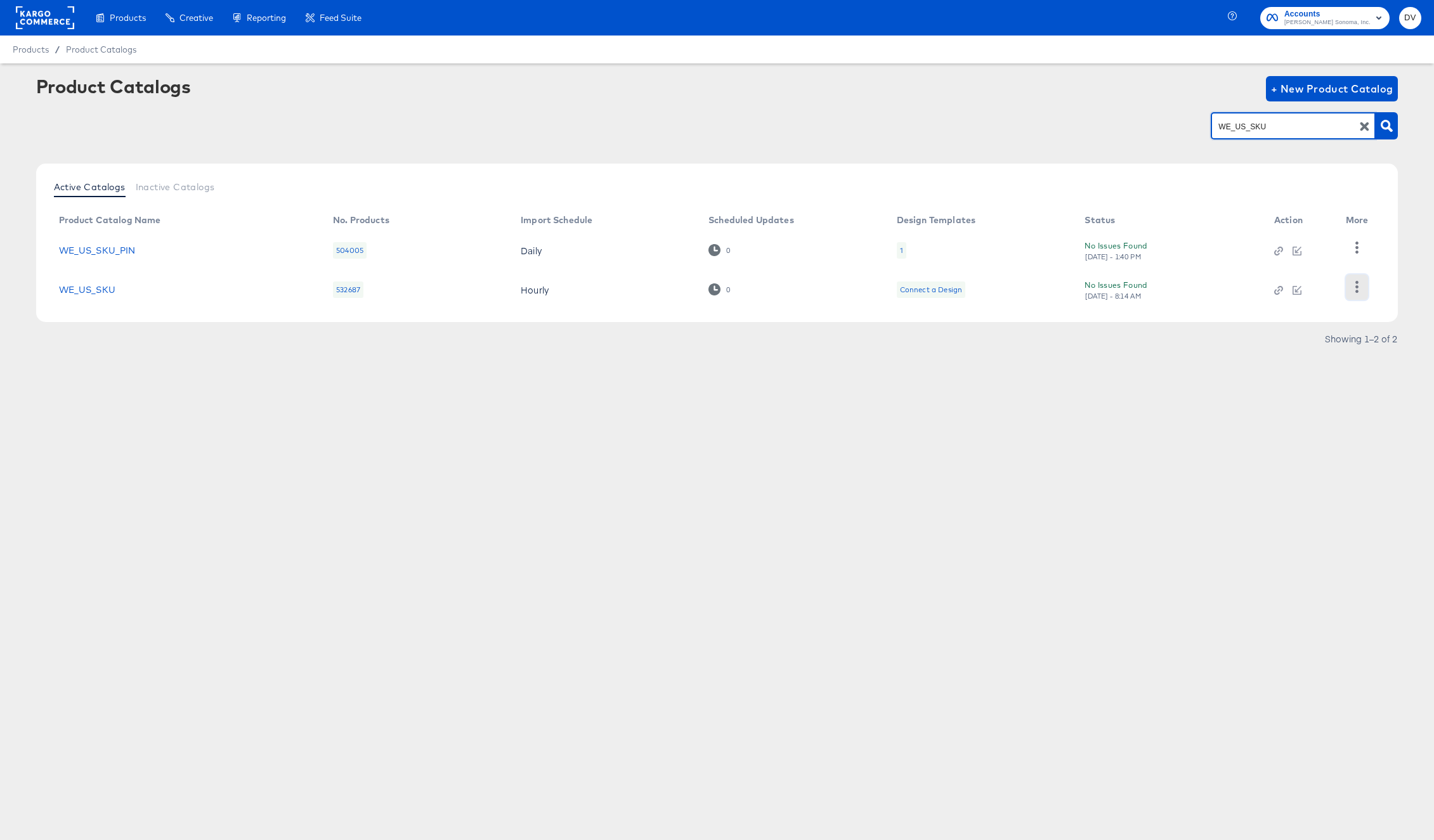
click at [1363, 281] on icon "button" at bounding box center [1357, 287] width 12 height 12
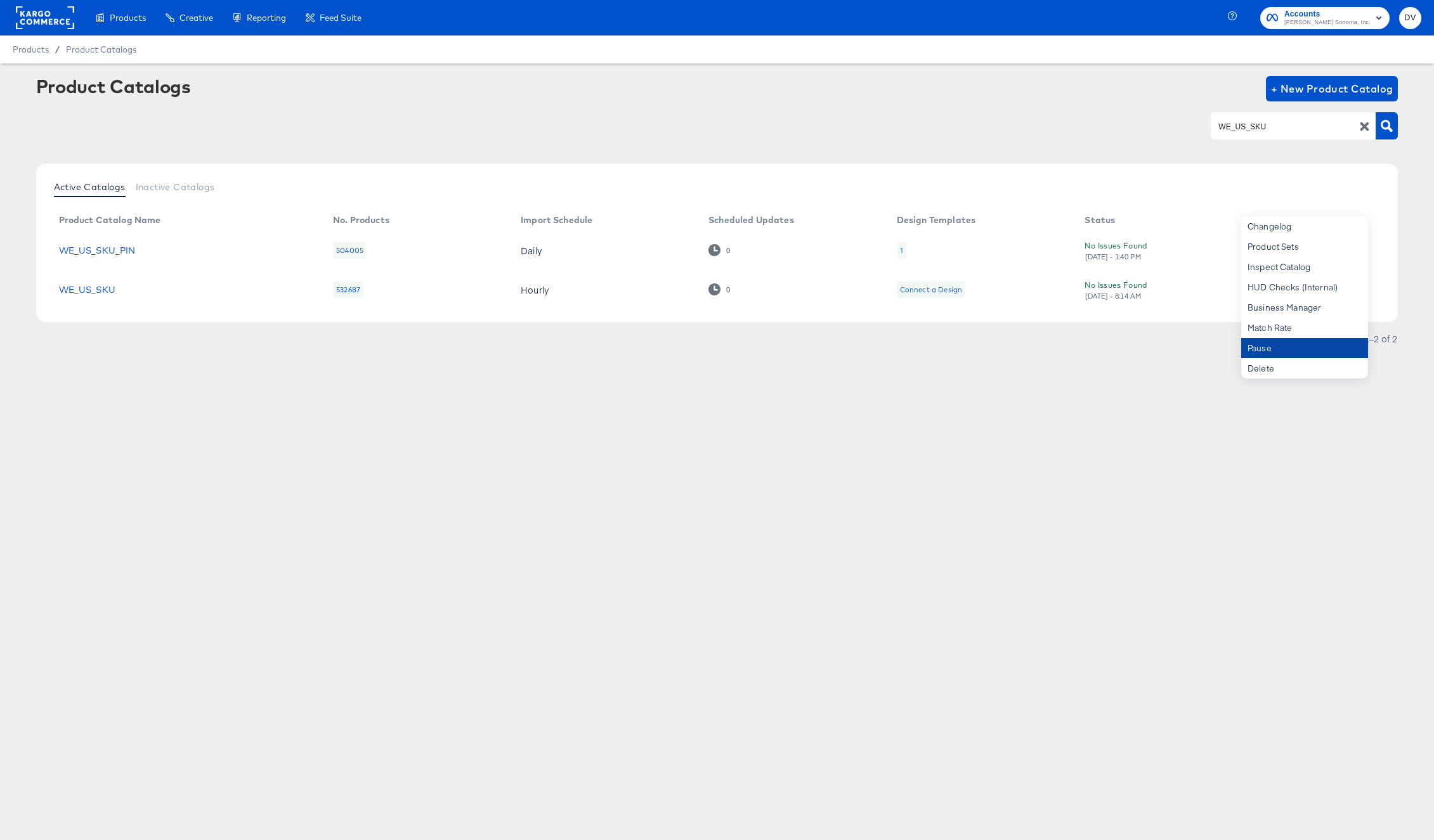
click at [1296, 352] on div "Pause" at bounding box center [1304, 348] width 127 height 20
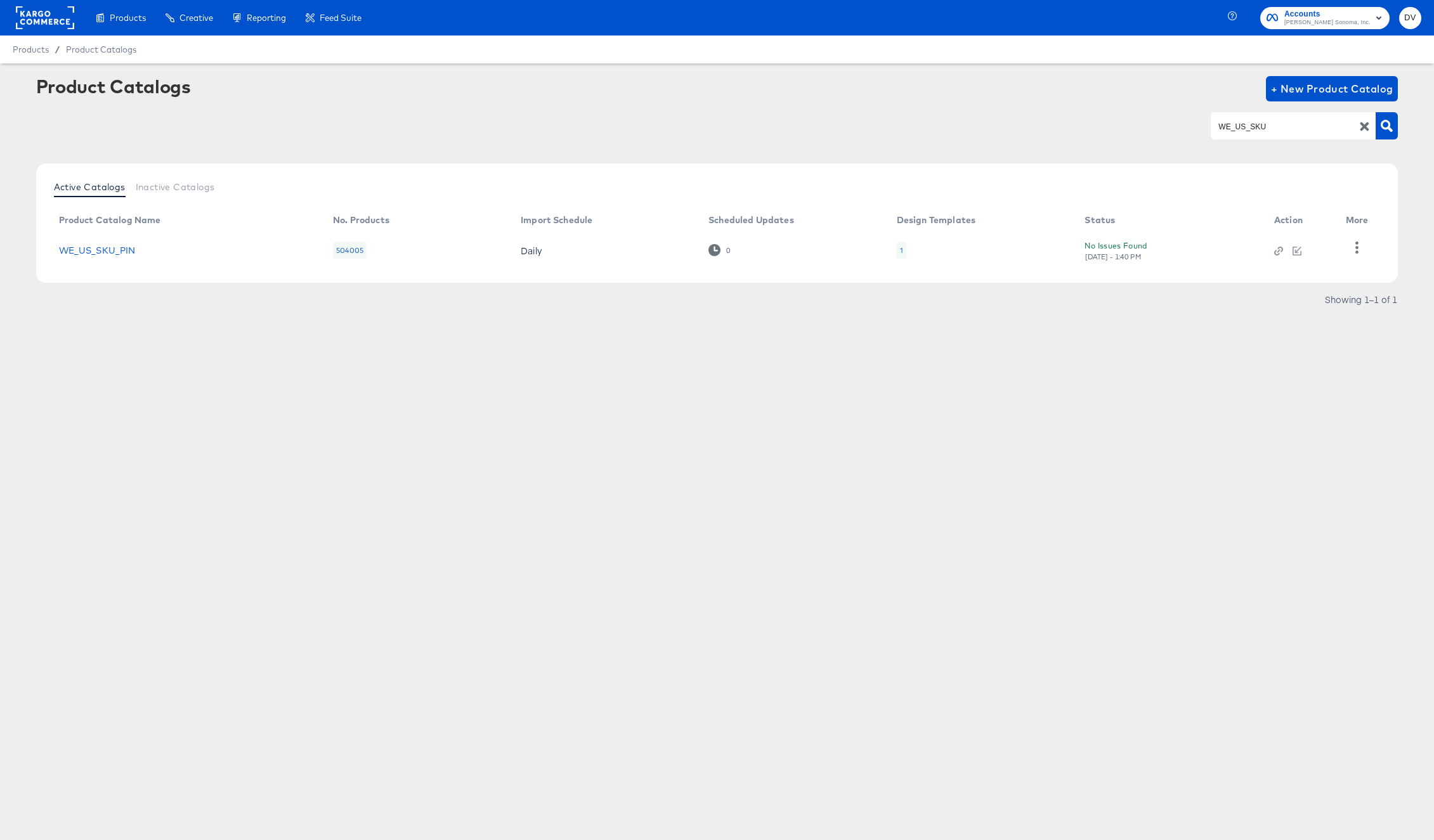
click at [1369, 129] on icon "button" at bounding box center [1366, 127] width 9 height 9
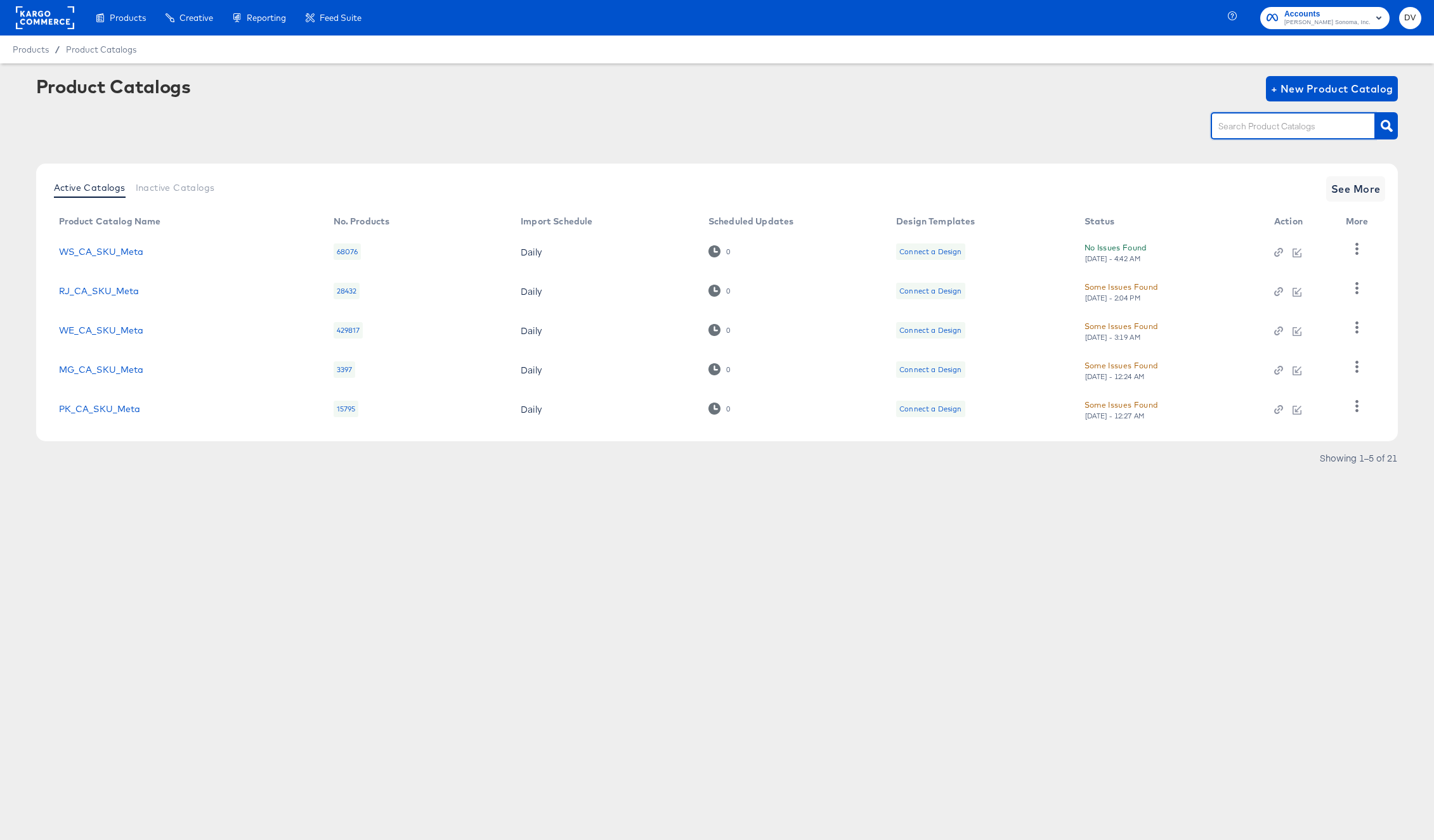
paste input "WE_CA Feed"
type input "WE_CA Feed"
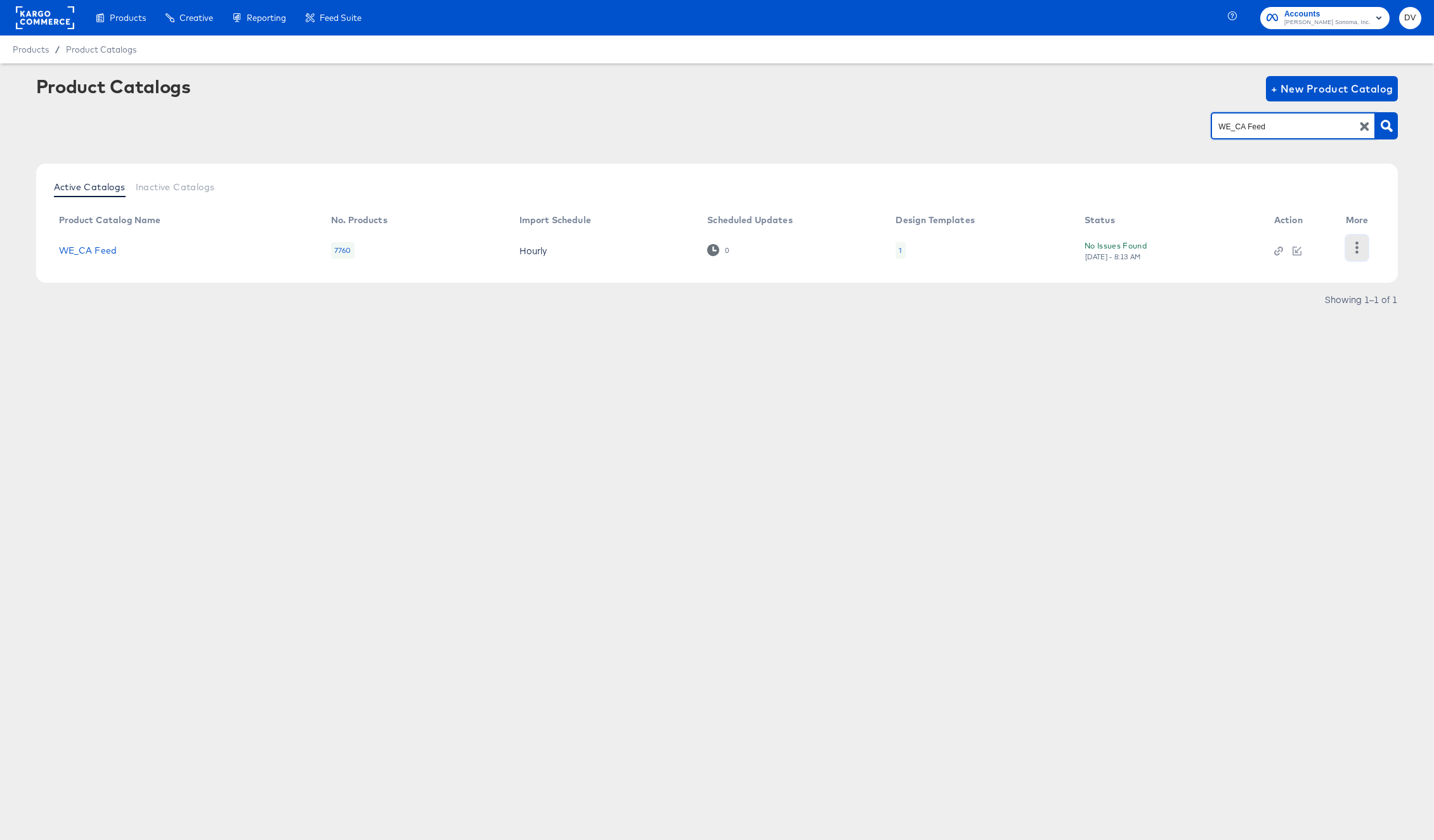
click at [1360, 253] on icon "button" at bounding box center [1357, 248] width 12 height 12
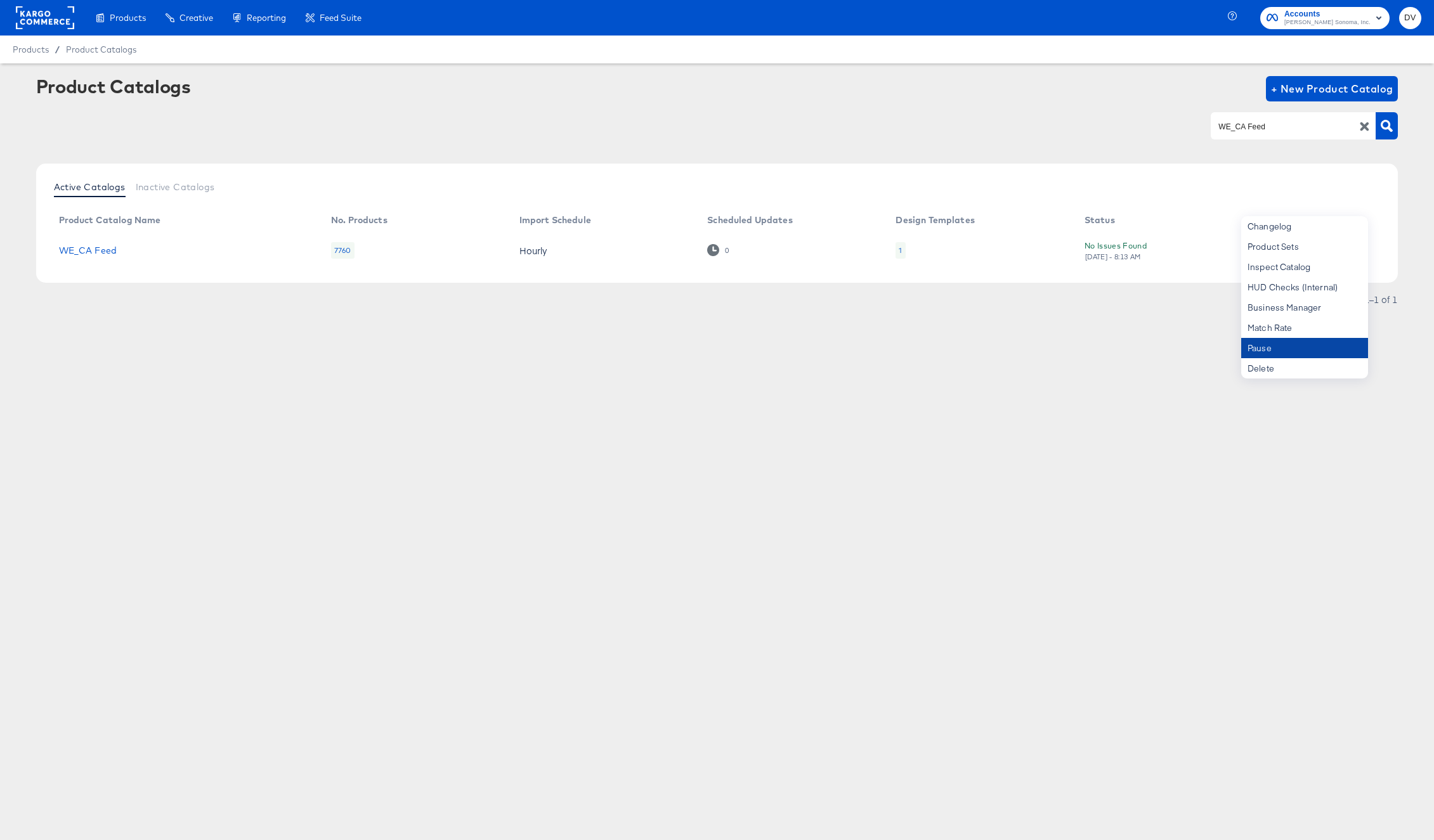
click at [1297, 342] on div "Pause" at bounding box center [1304, 348] width 127 height 20
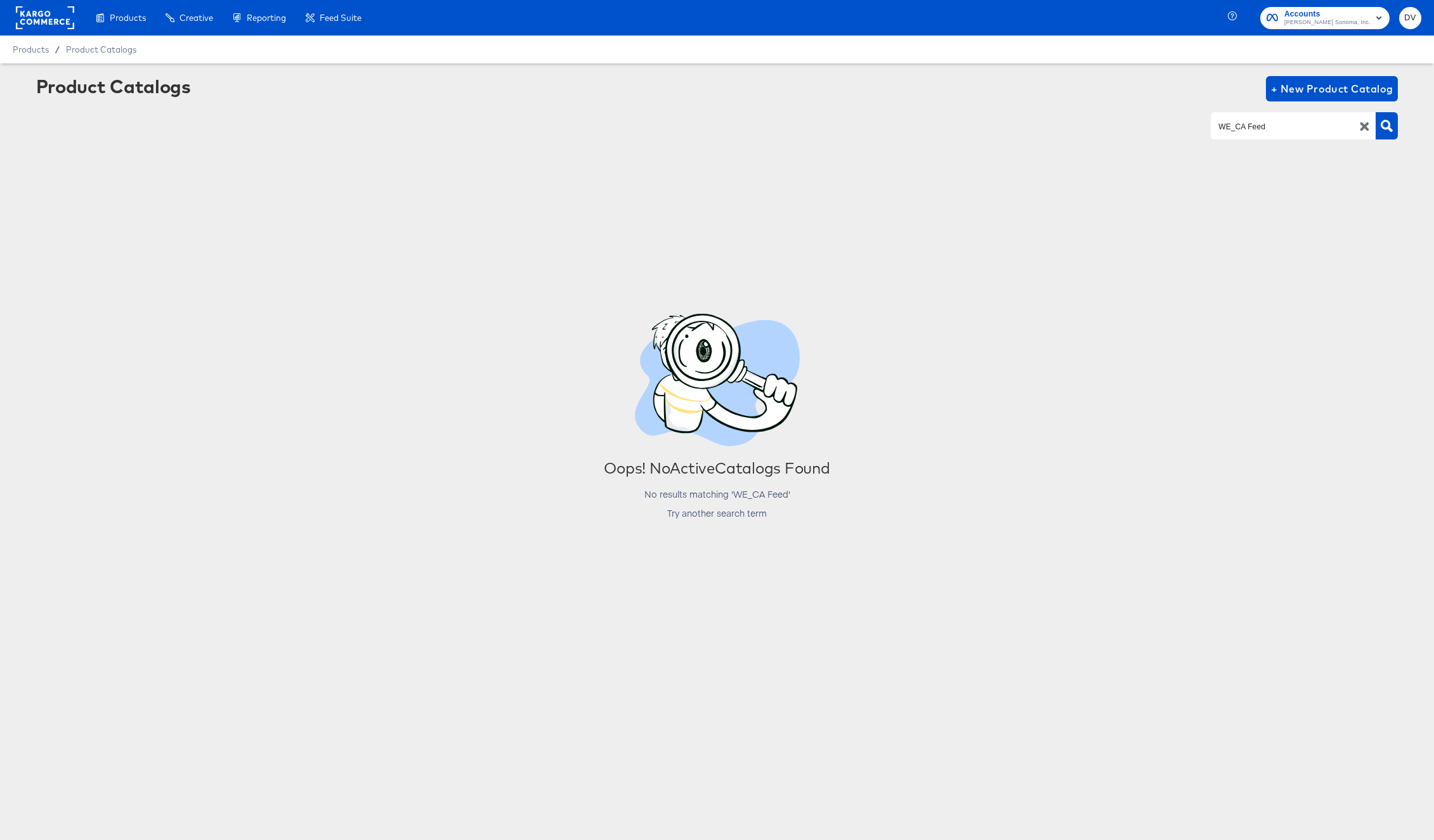
click at [1366, 129] on icon "button" at bounding box center [1366, 127] width 9 height 9
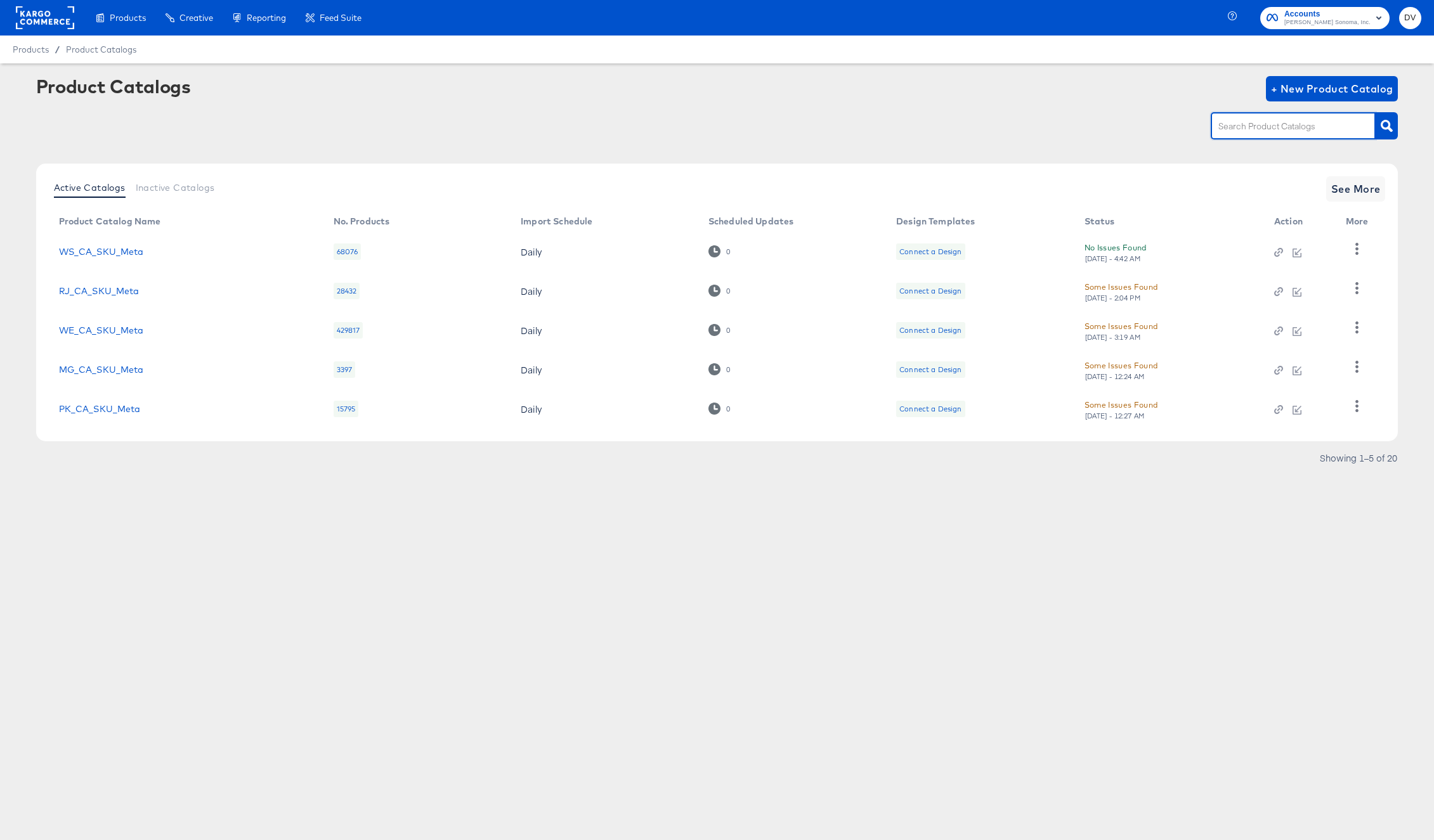
paste input "WS_US_PIP_Meta"
type input "WS_US_PIP_Meta"
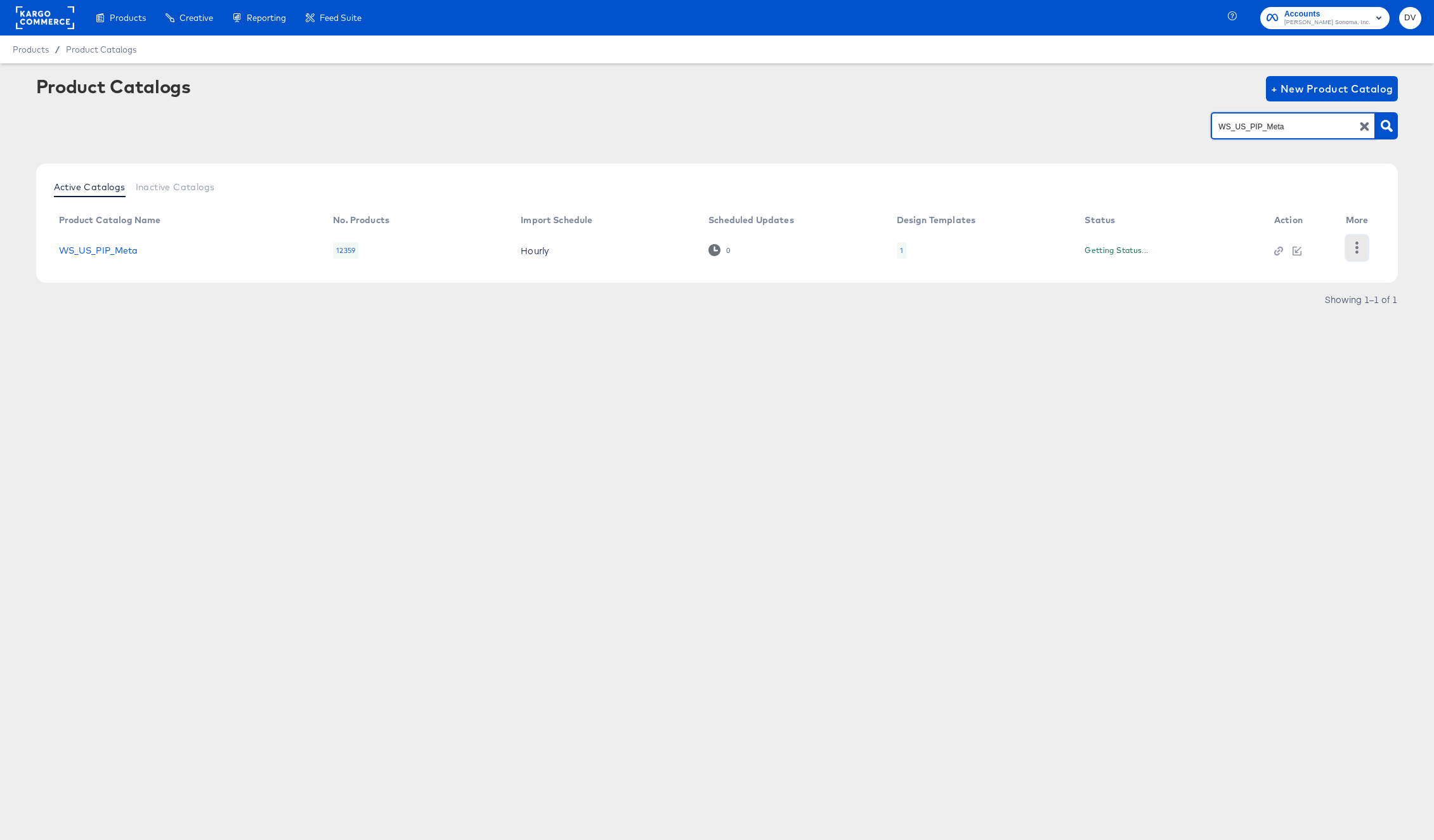
click at [1352, 243] on icon "button" at bounding box center [1357, 248] width 12 height 12
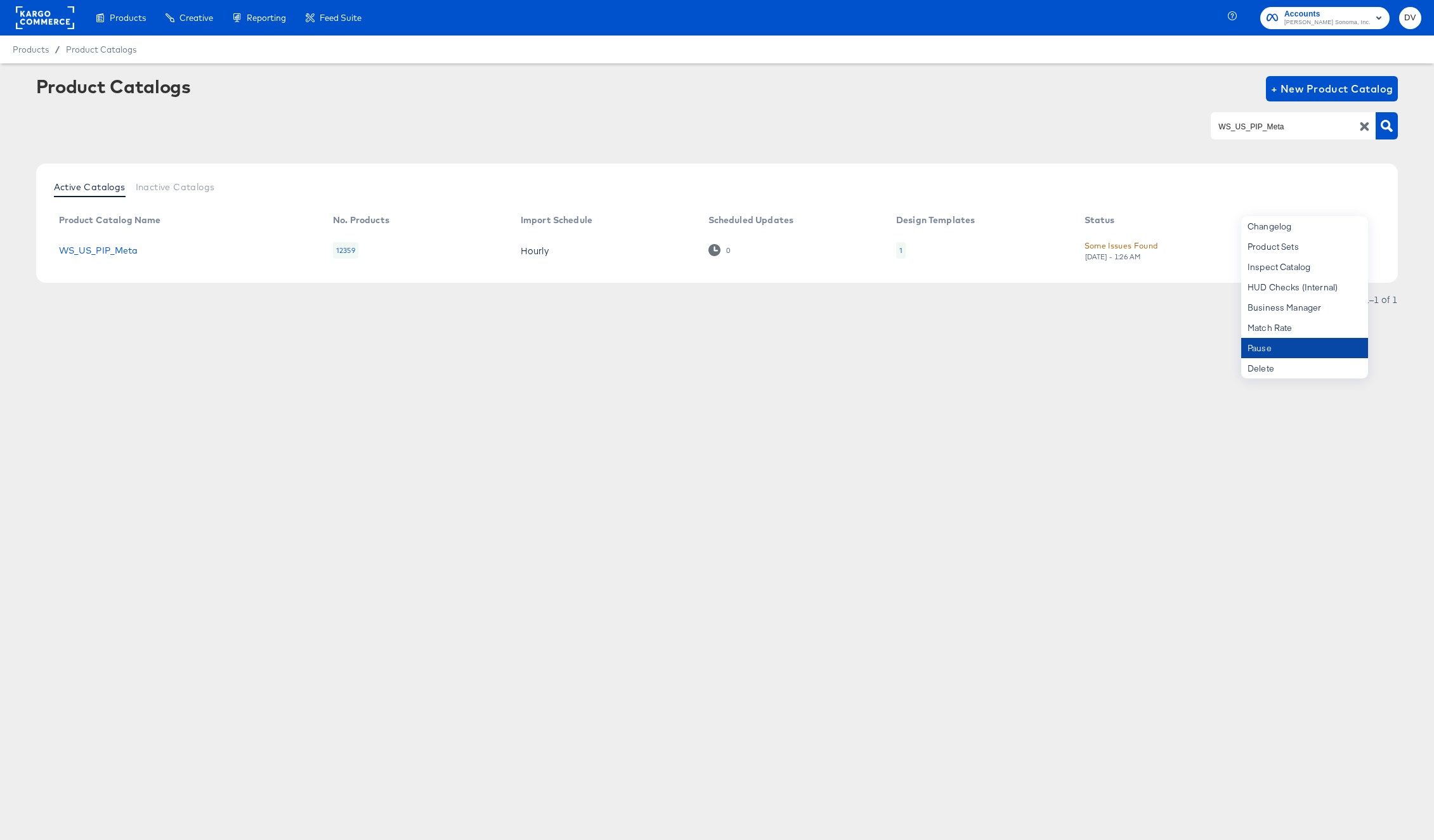
click at [1292, 342] on div "Pause" at bounding box center [1304, 348] width 127 height 20
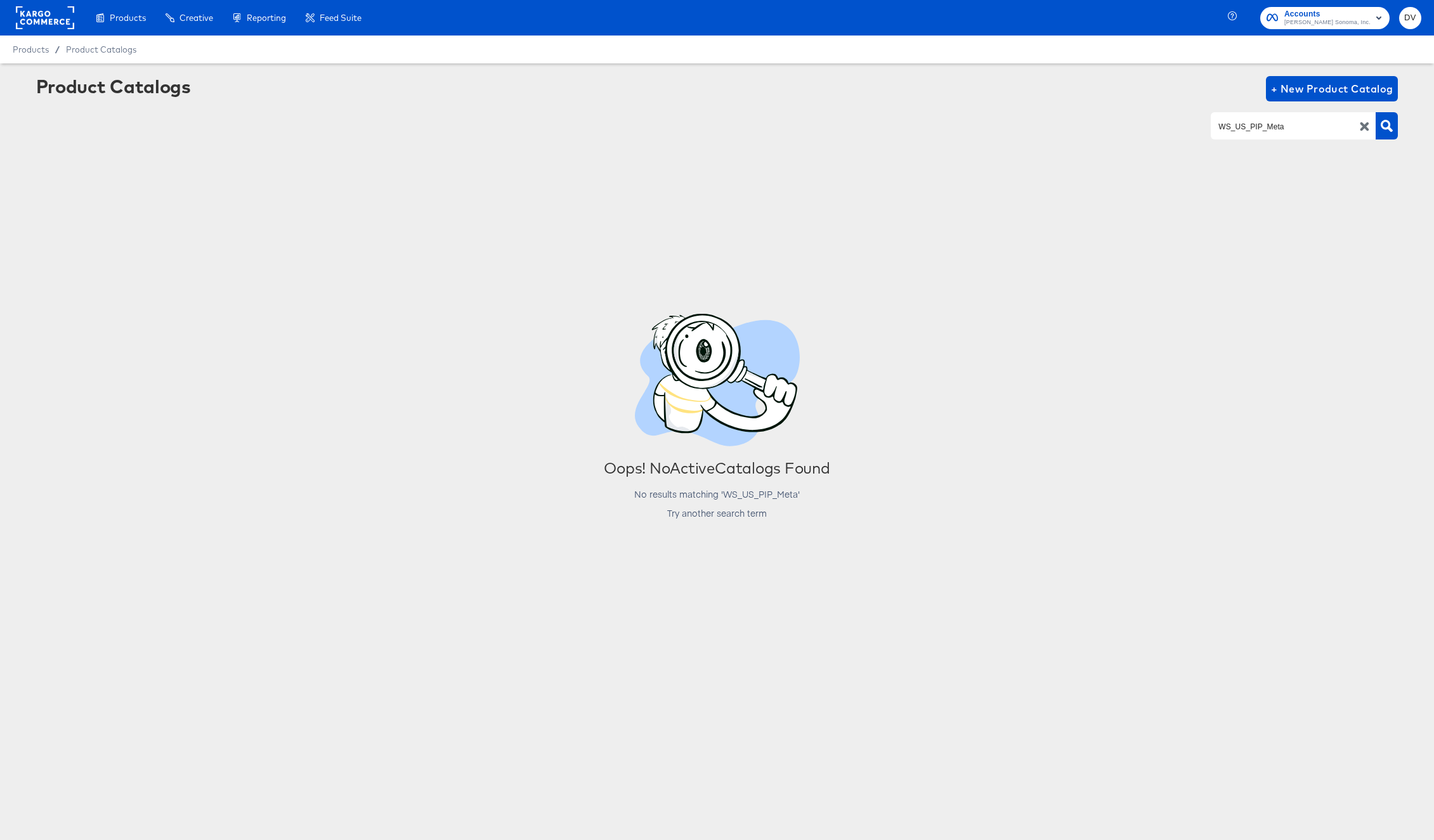
click at [1361, 131] on icon "button" at bounding box center [1366, 127] width 9 height 9
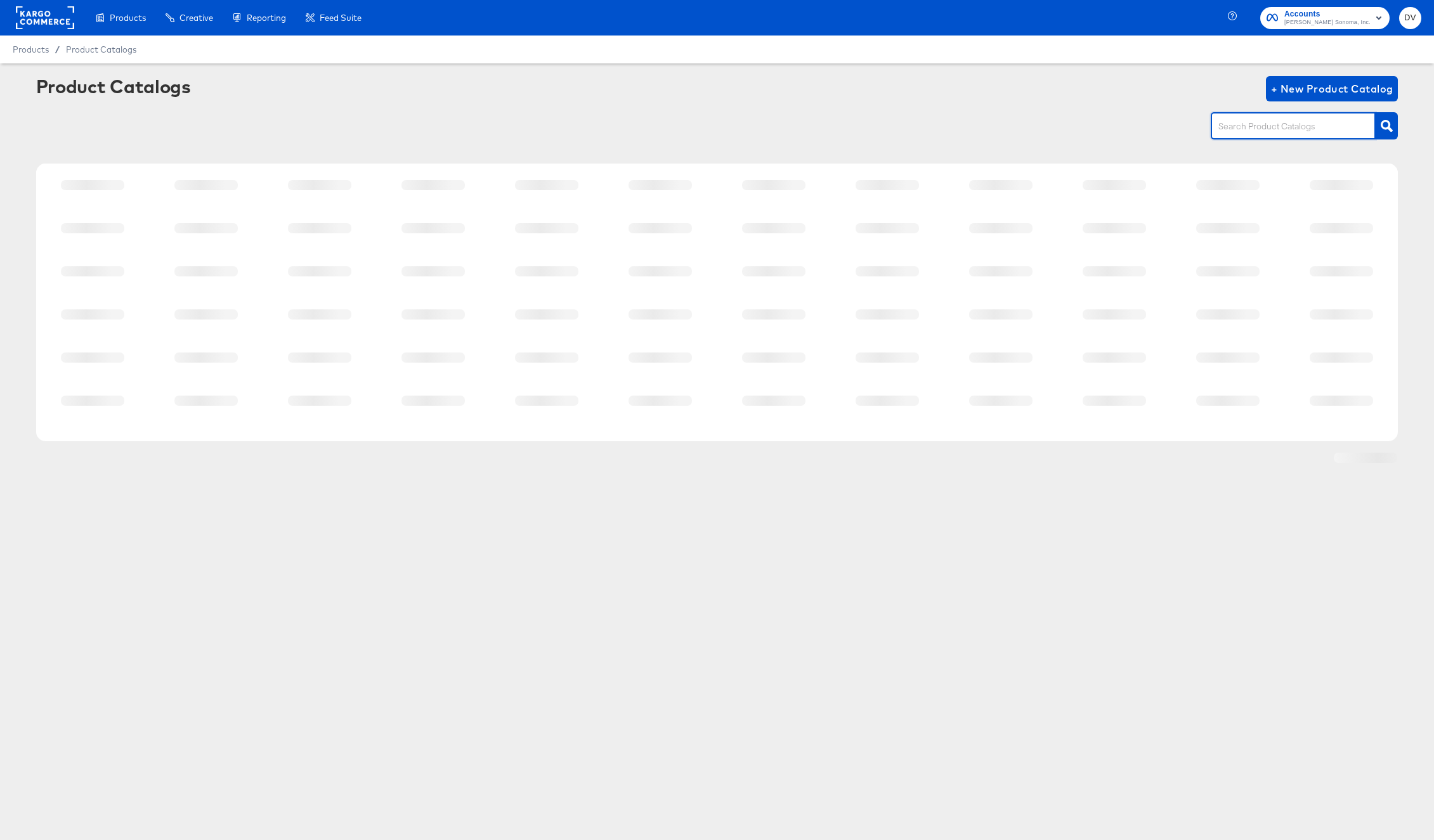
click at [1311, 127] on input "text" at bounding box center [1283, 126] width 135 height 15
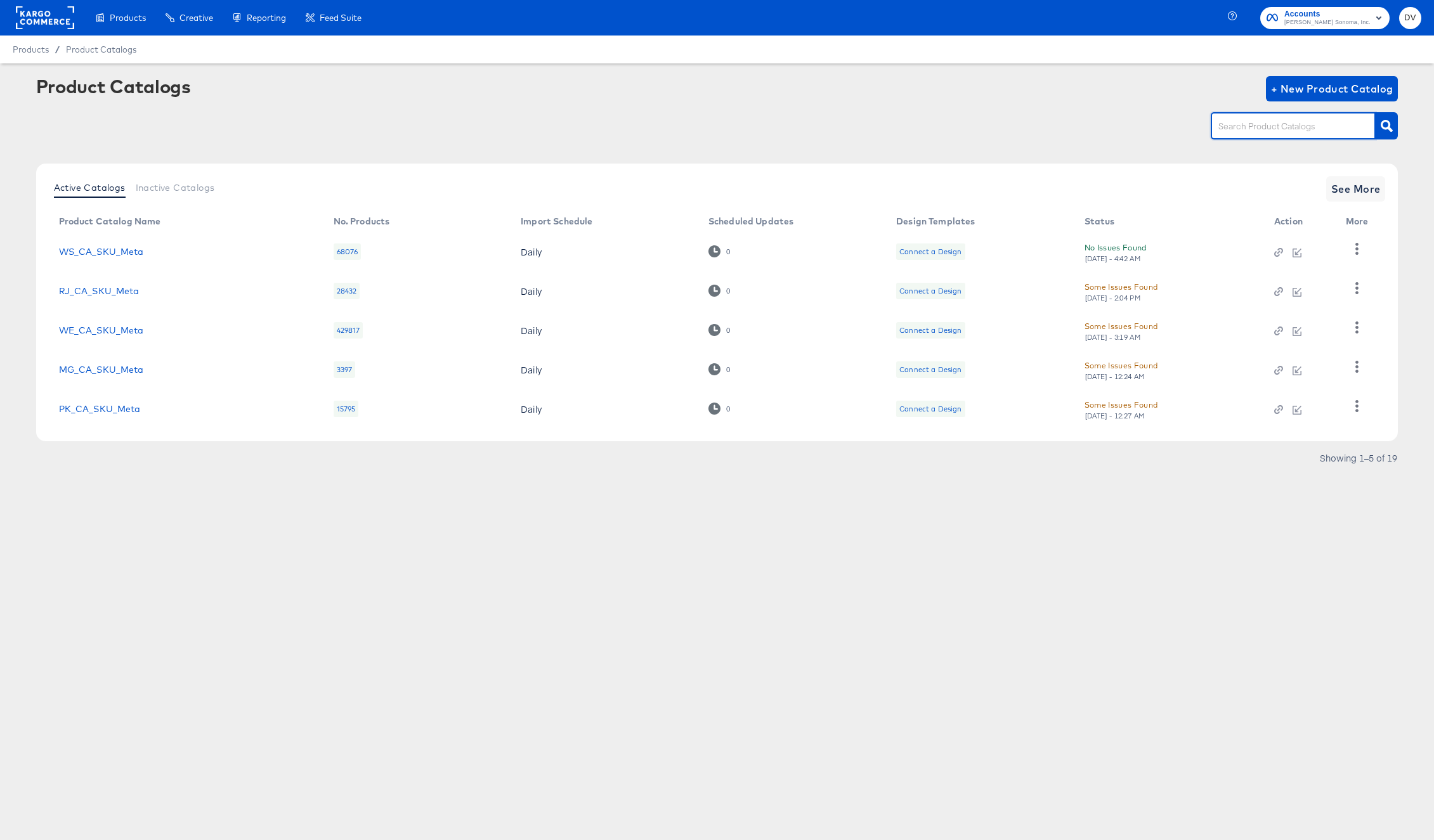
paste input "WS_US_SKU"
type input "WS_US_SKU"
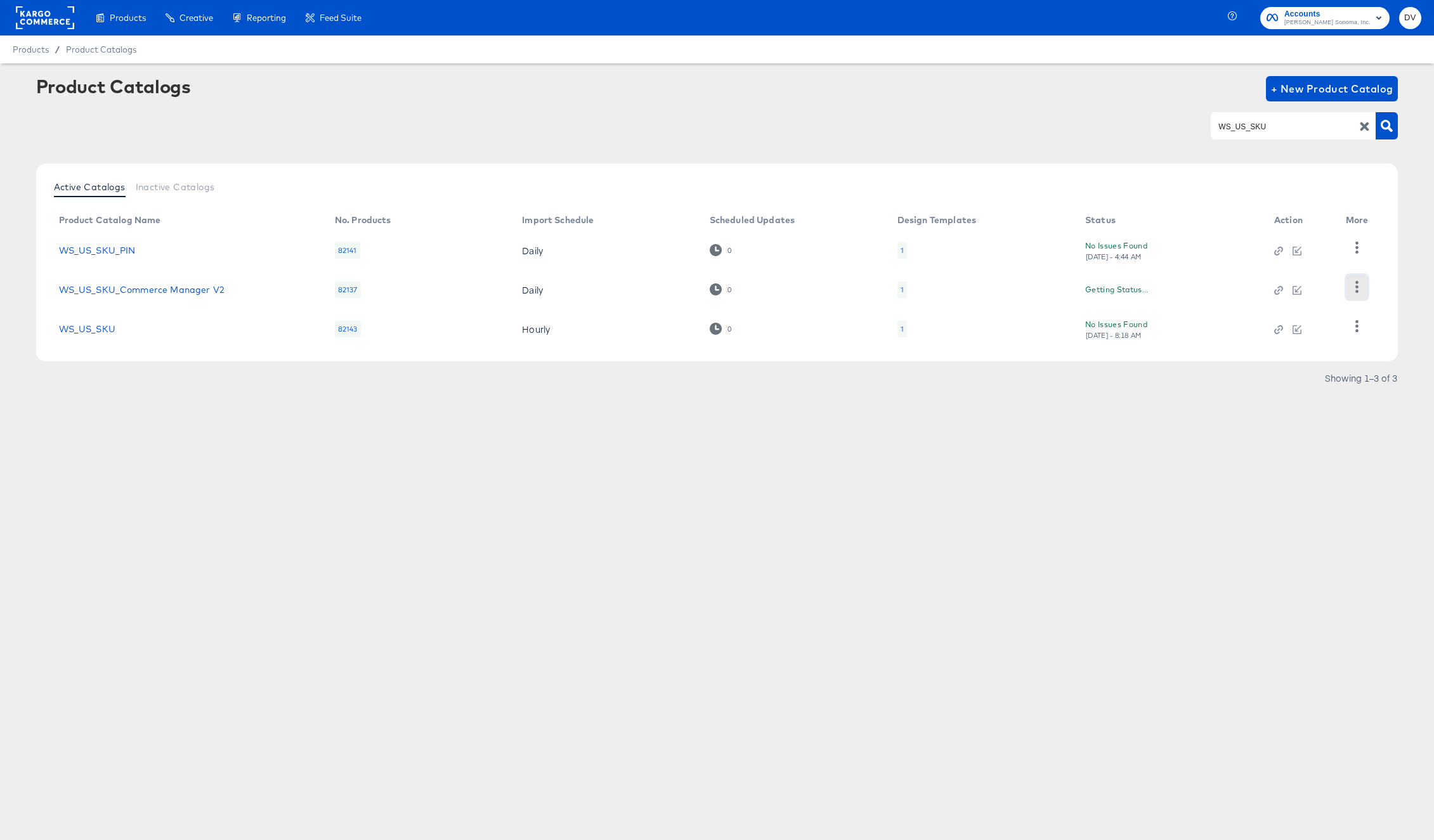
click at [1359, 287] on icon "button" at bounding box center [1357, 287] width 12 height 12
click at [1299, 342] on div "Pause" at bounding box center [1304, 348] width 127 height 20
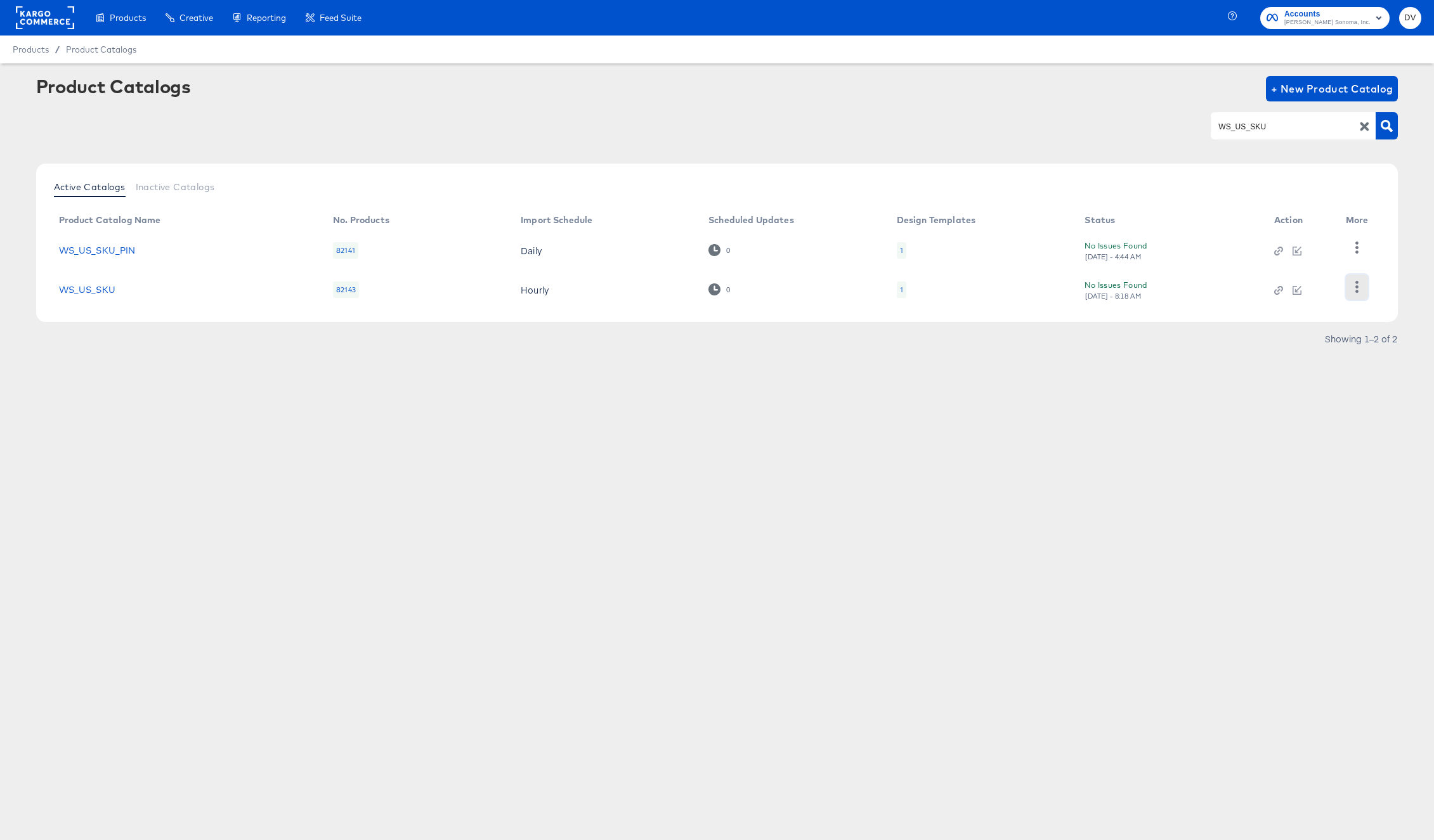
click at [1361, 286] on icon "button" at bounding box center [1357, 287] width 12 height 12
click at [1308, 350] on div "Pause" at bounding box center [1304, 348] width 127 height 20
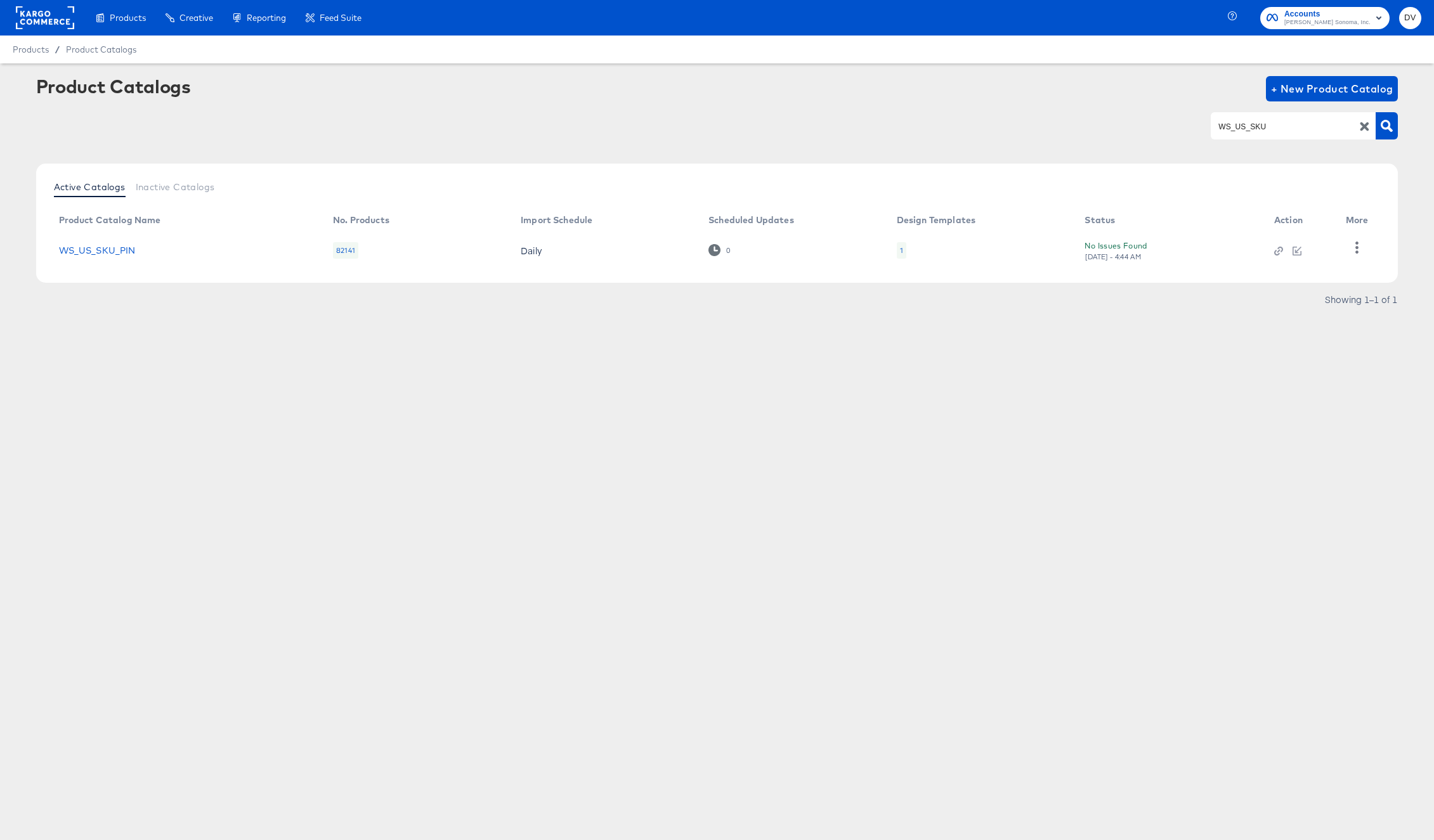
click at [977, 531] on div "Products Creative Reporting Feed Suite Accounts Williams Sonoma, Inc. DV Produc…" at bounding box center [717, 420] width 1434 height 840
click at [1362, 127] on icon "button" at bounding box center [1365, 127] width 12 height 12
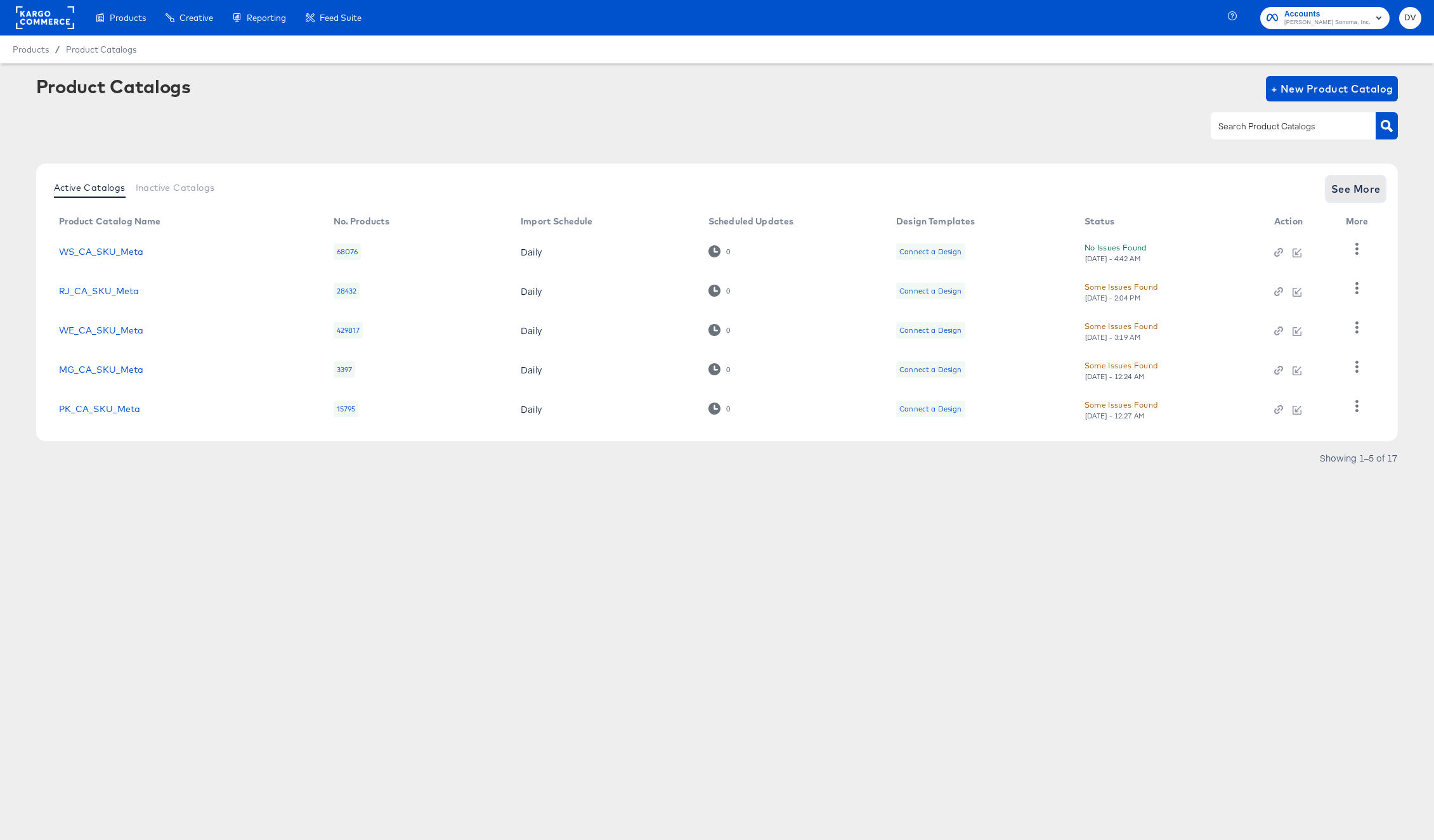
click at [1350, 188] on span "See More" at bounding box center [1356, 189] width 49 height 18
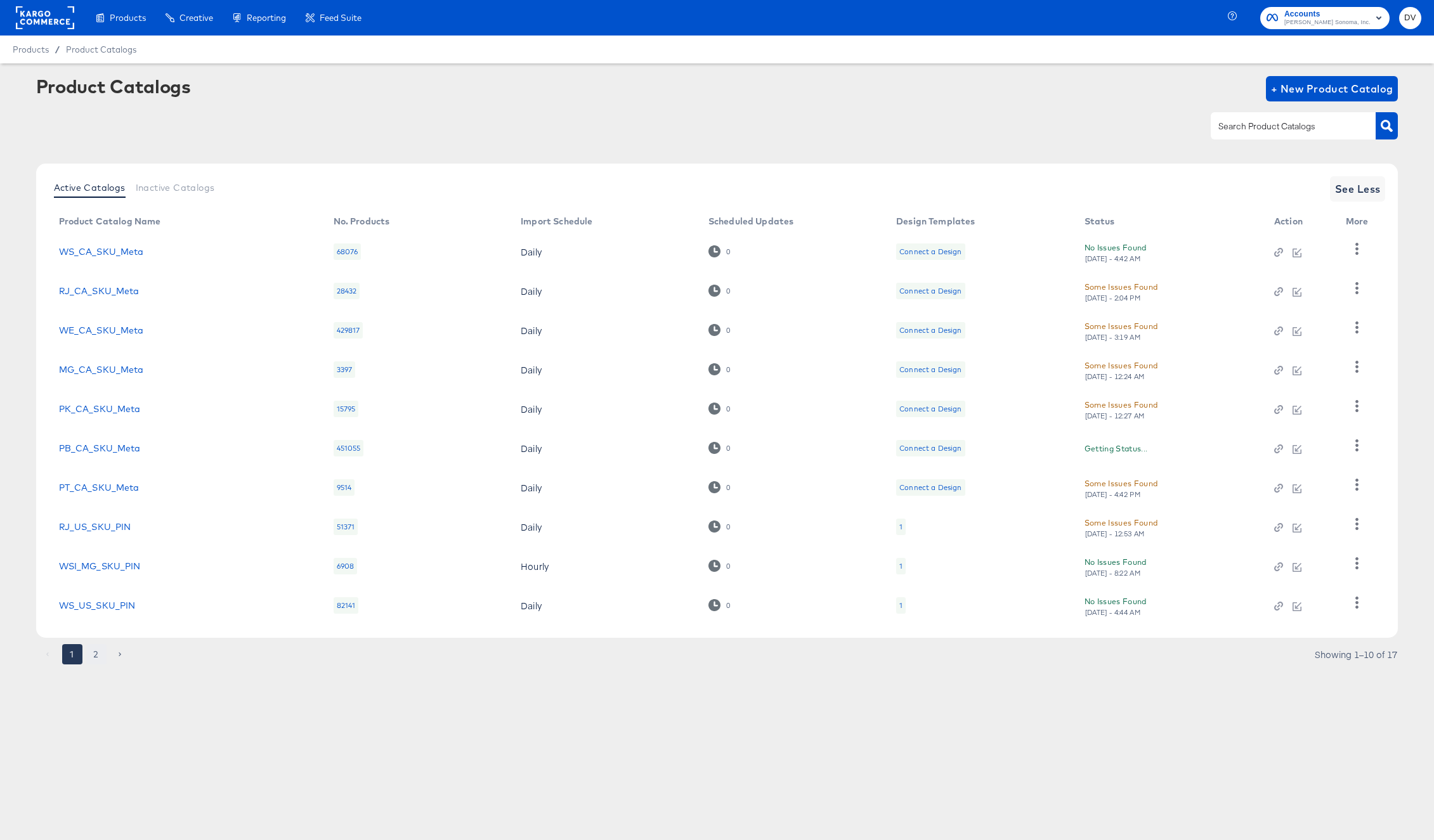
click at [96, 656] on button "2" at bounding box center [96, 654] width 20 height 20
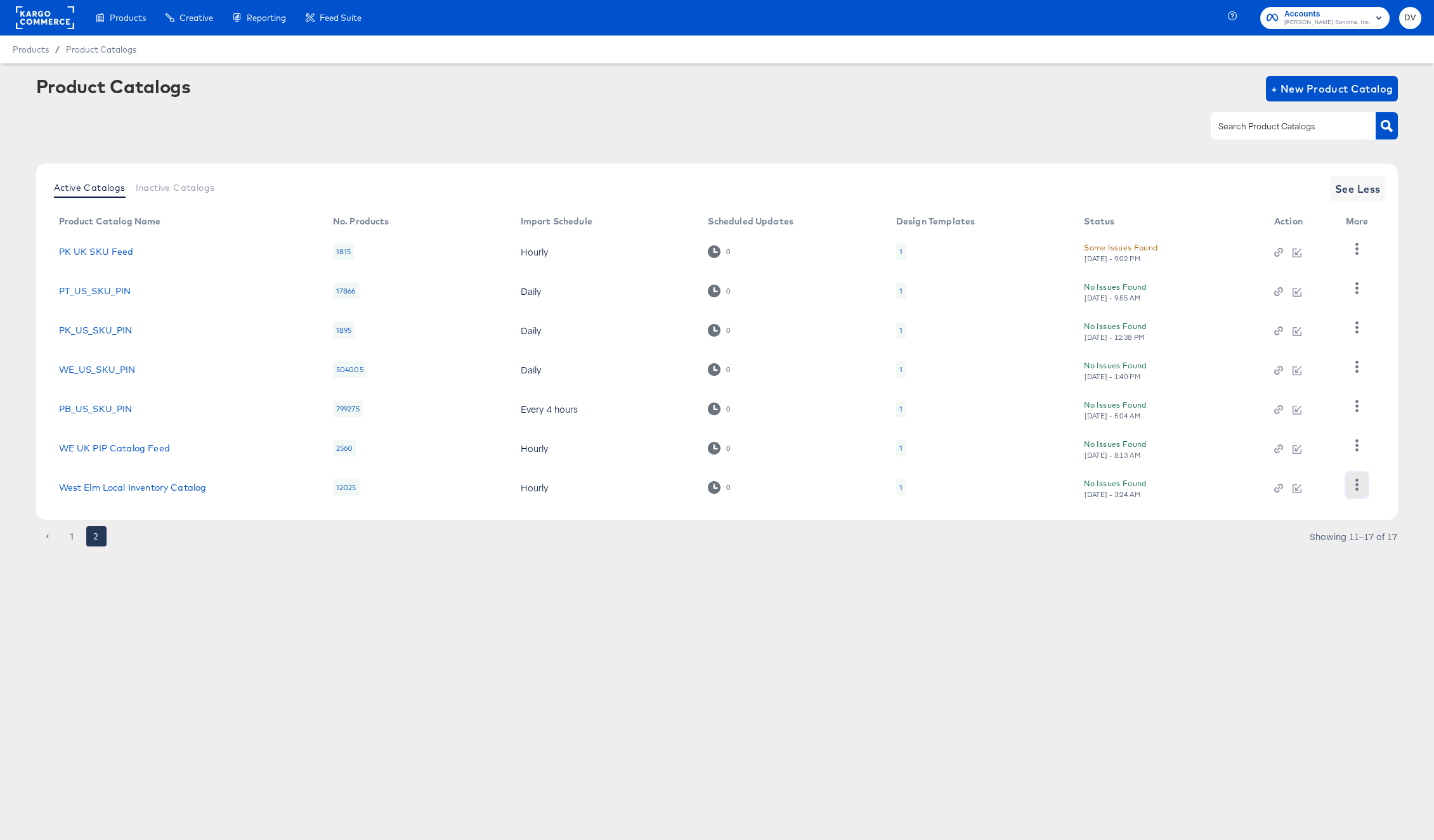
click at [1363, 483] on icon "button" at bounding box center [1357, 485] width 12 height 12
click at [1313, 438] on div "Pause" at bounding box center [1304, 441] width 127 height 20
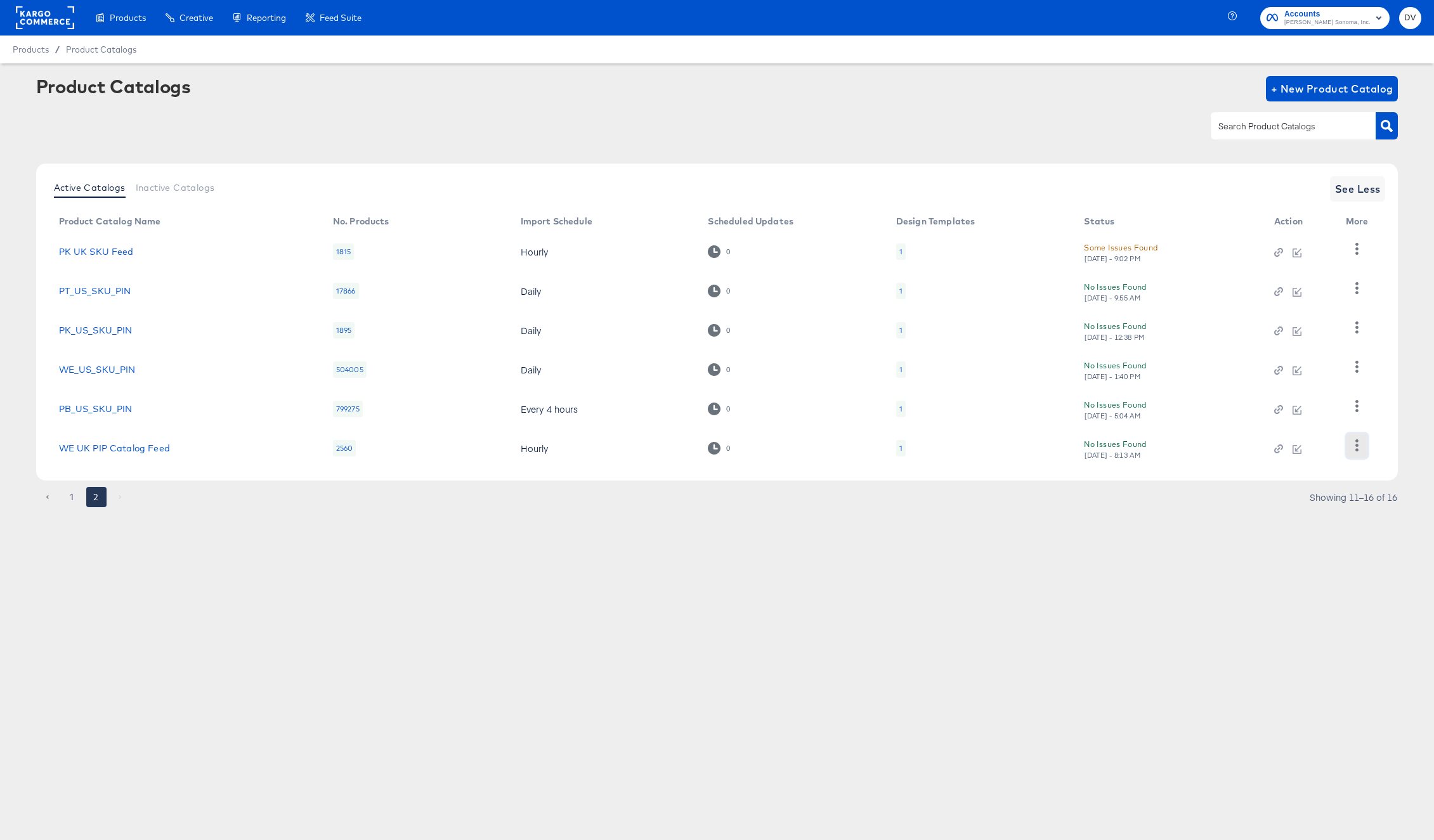
click at [1358, 443] on icon "button" at bounding box center [1357, 445] width 12 height 12
click at [1305, 410] on div "Pause" at bounding box center [1304, 402] width 127 height 20
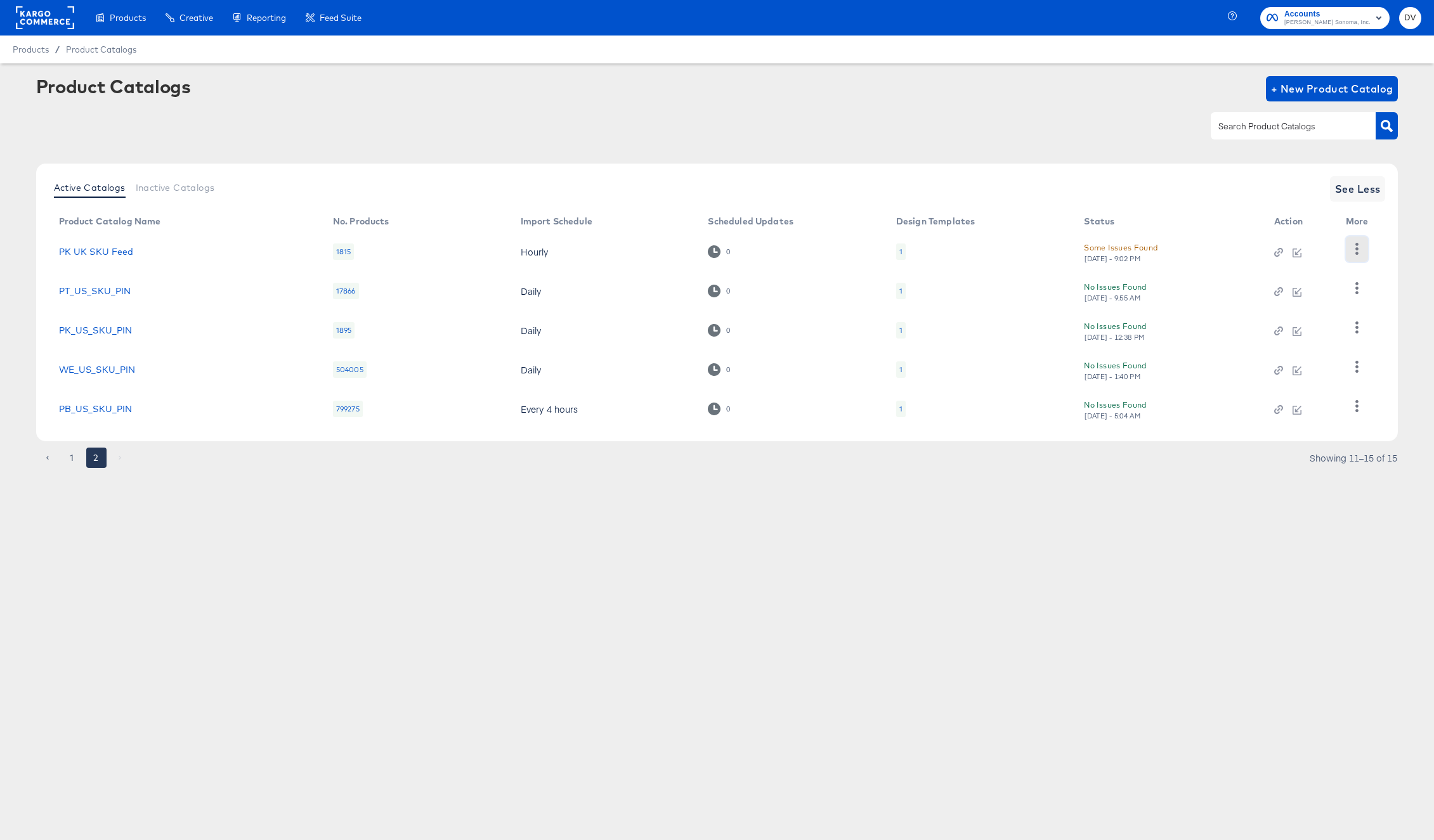
click at [1361, 253] on icon "button" at bounding box center [1357, 249] width 12 height 12
click at [1272, 345] on div "Pause" at bounding box center [1304, 350] width 127 height 20
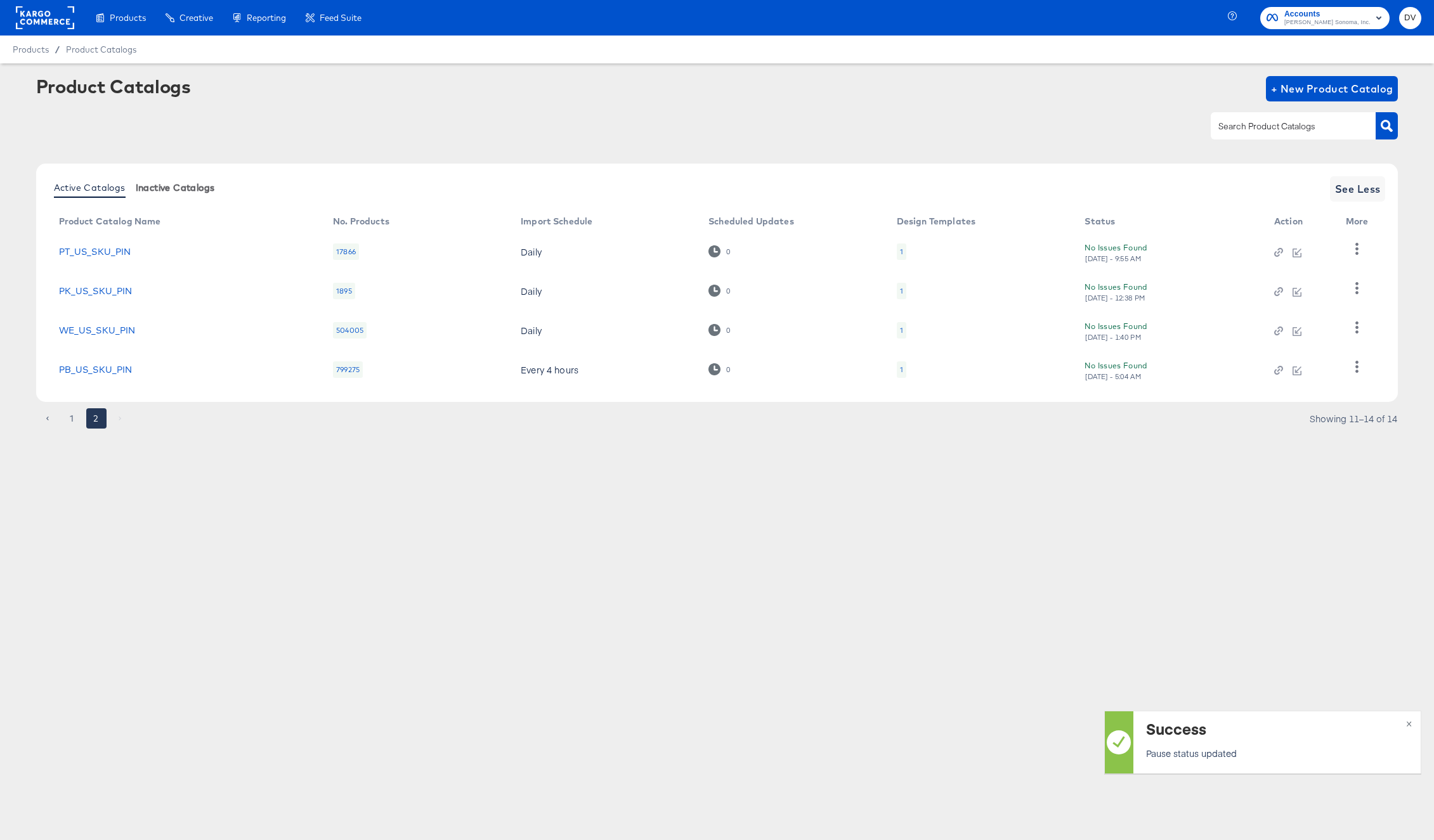
click at [143, 184] on span "Inactive Catalogs" at bounding box center [175, 187] width 79 height 10
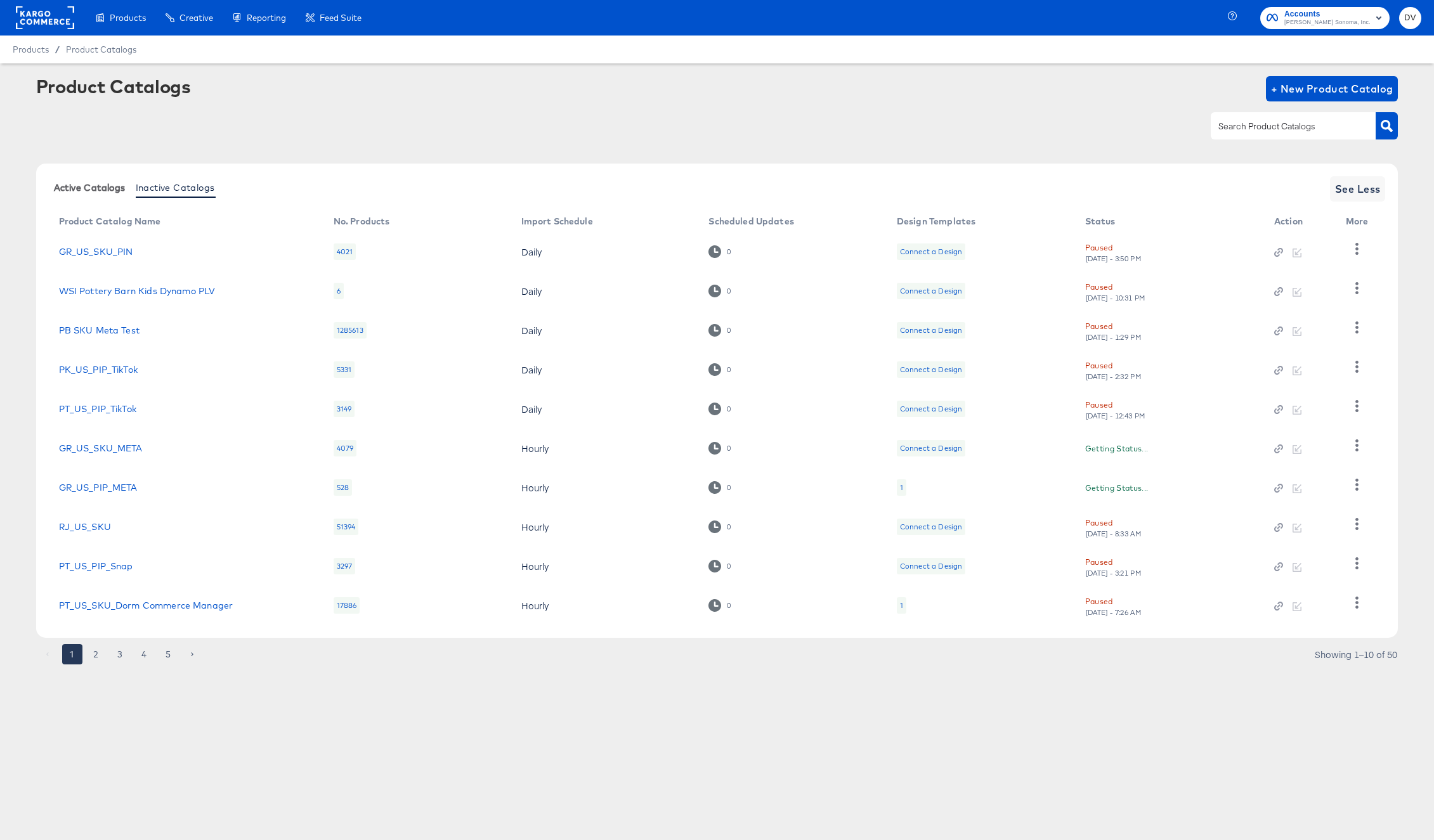
click at [79, 187] on span "Active Catalogs" at bounding box center [89, 187] width 71 height 10
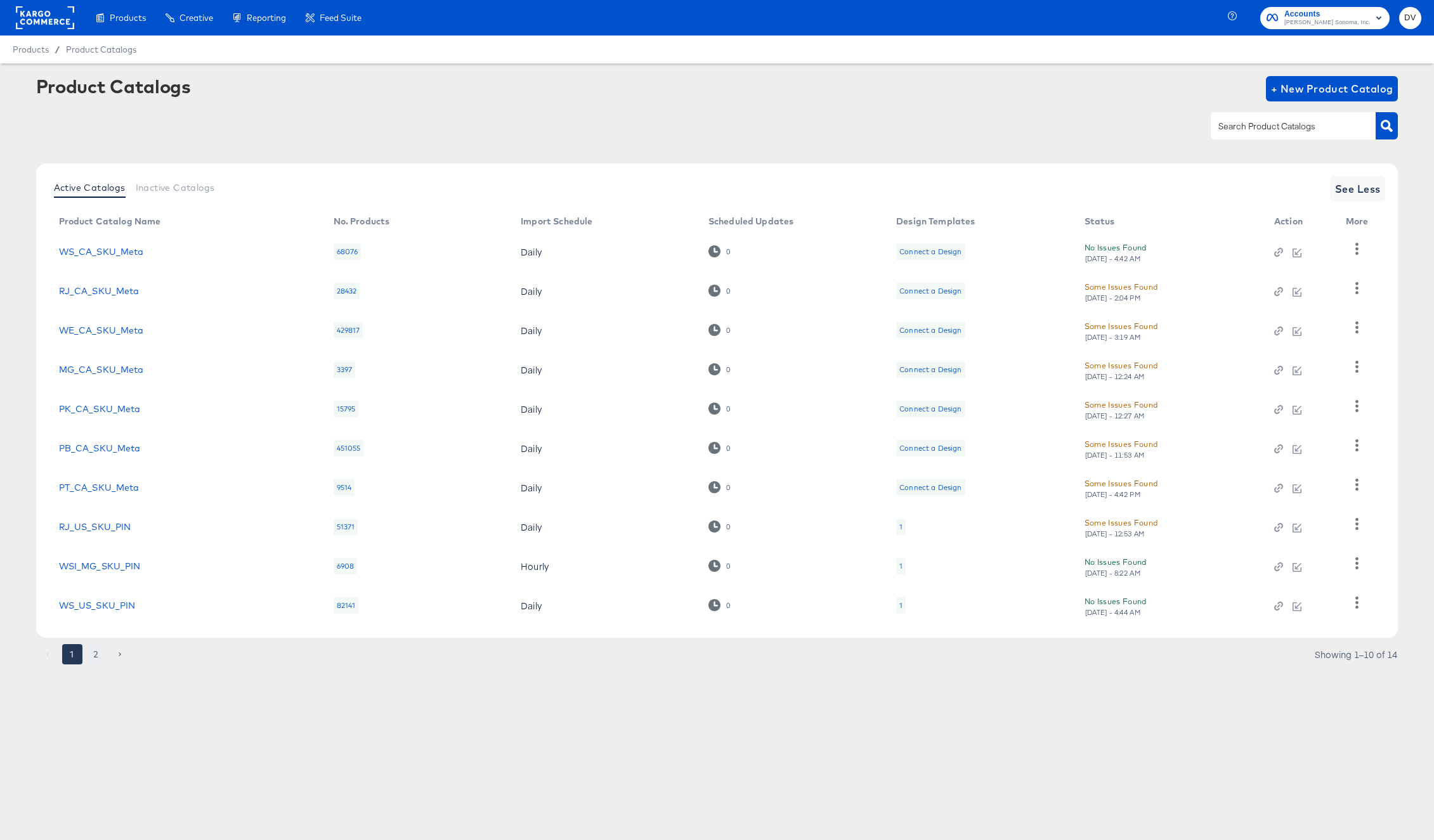
click at [96, 657] on button "2" at bounding box center [96, 654] width 20 height 20
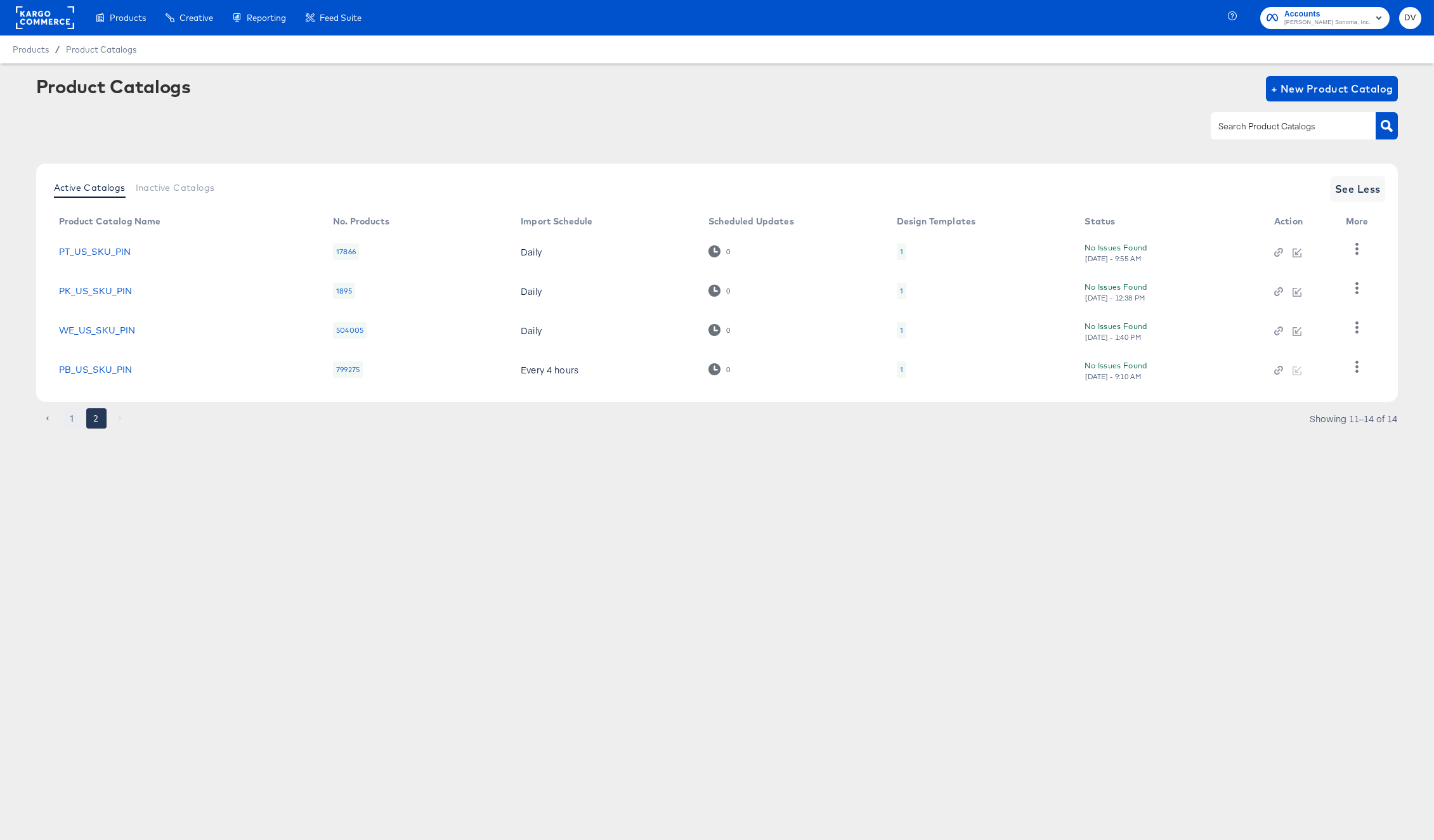
click at [68, 416] on button "1" at bounding box center [72, 418] width 20 height 20
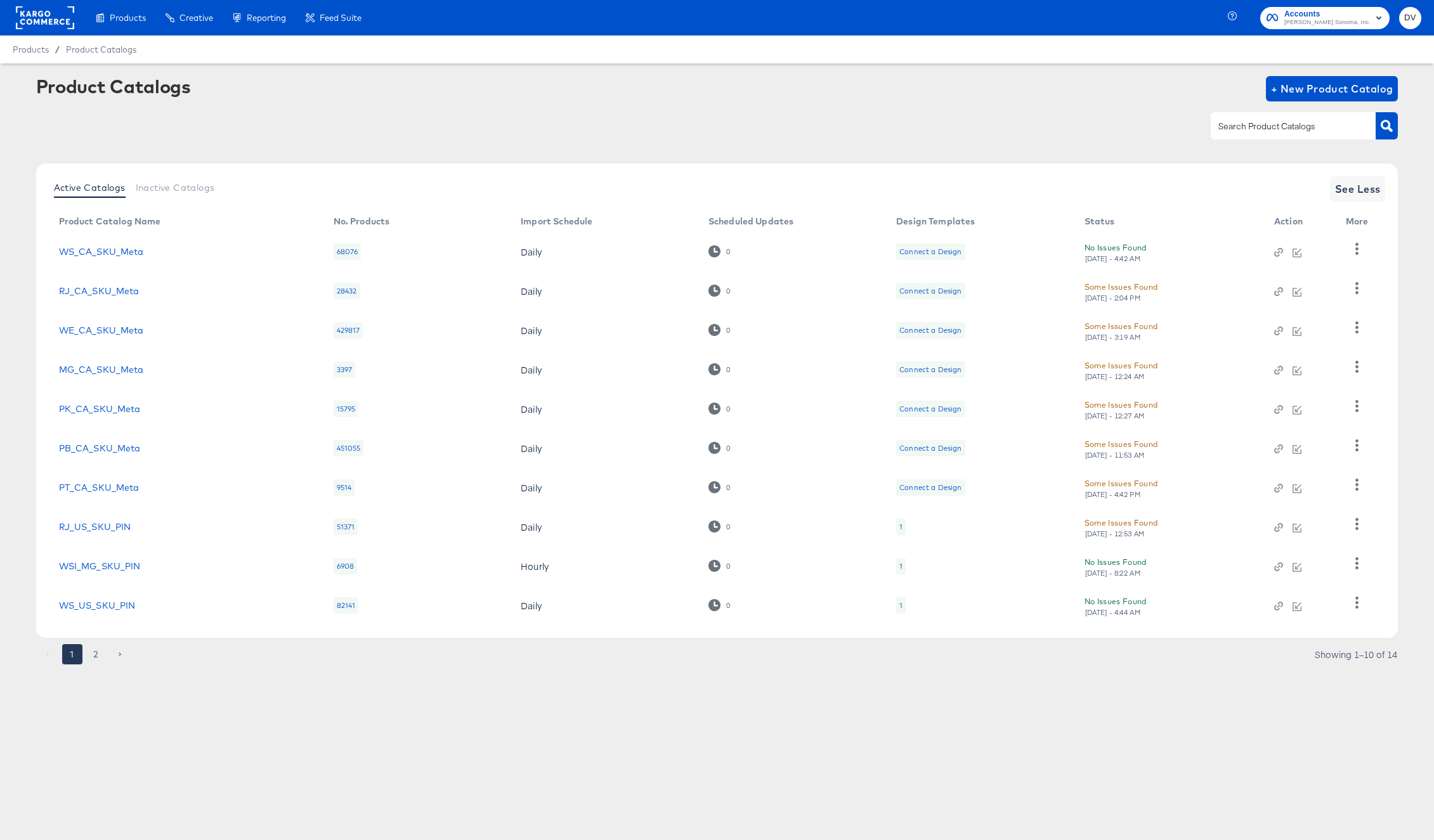
click at [43, 18] on rect at bounding box center [45, 18] width 58 height 23
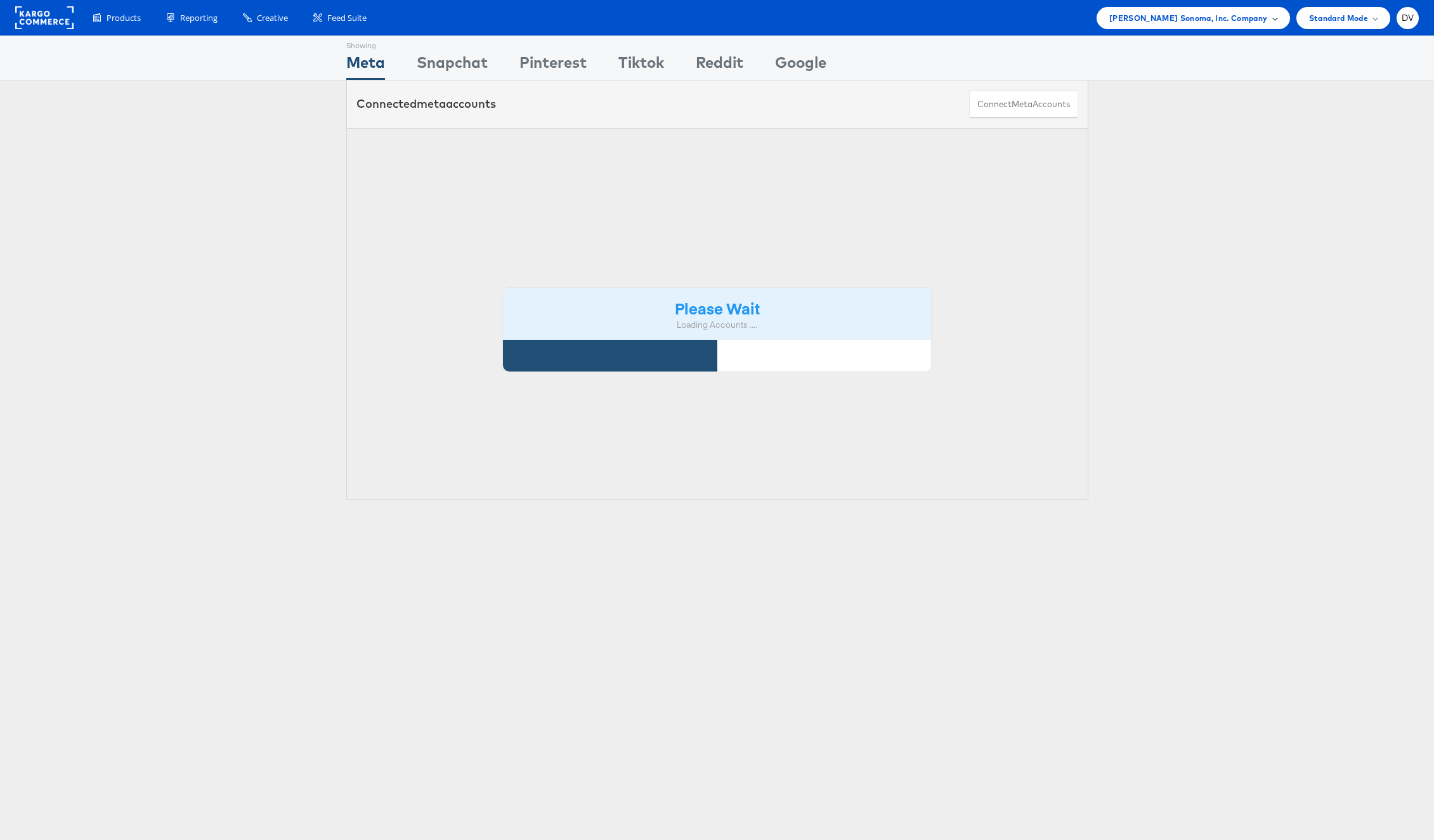
click at [1253, 21] on span "[PERSON_NAME] Sonoma, Inc. Company" at bounding box center [1189, 18] width 158 height 13
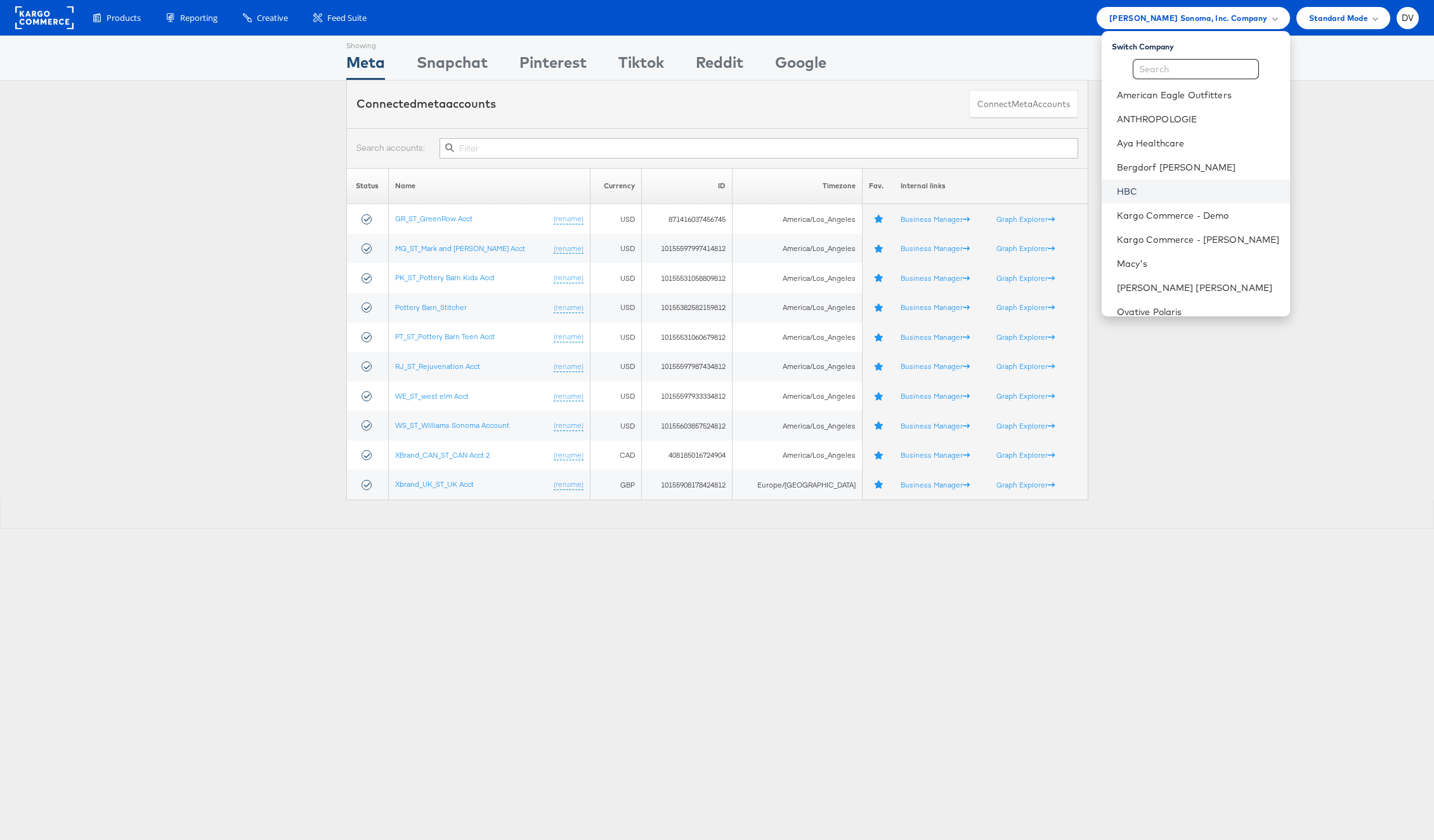
click at [1154, 186] on link "HBC" at bounding box center [1198, 191] width 163 height 13
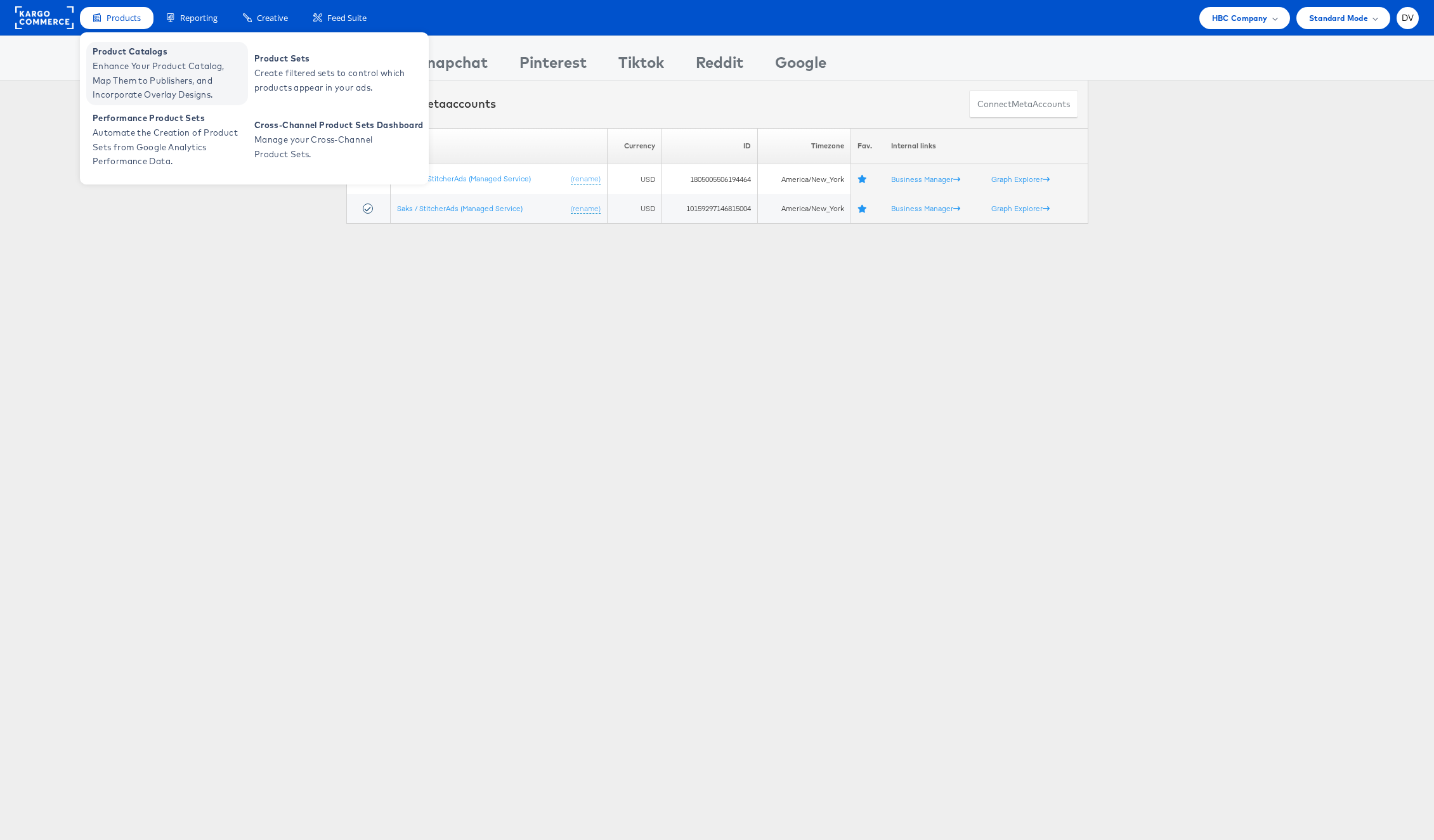
click at [132, 66] on span "Enhance Your Product Catalog, Map Them to Publishers, and Incorporate Overlay D…" at bounding box center [169, 81] width 152 height 43
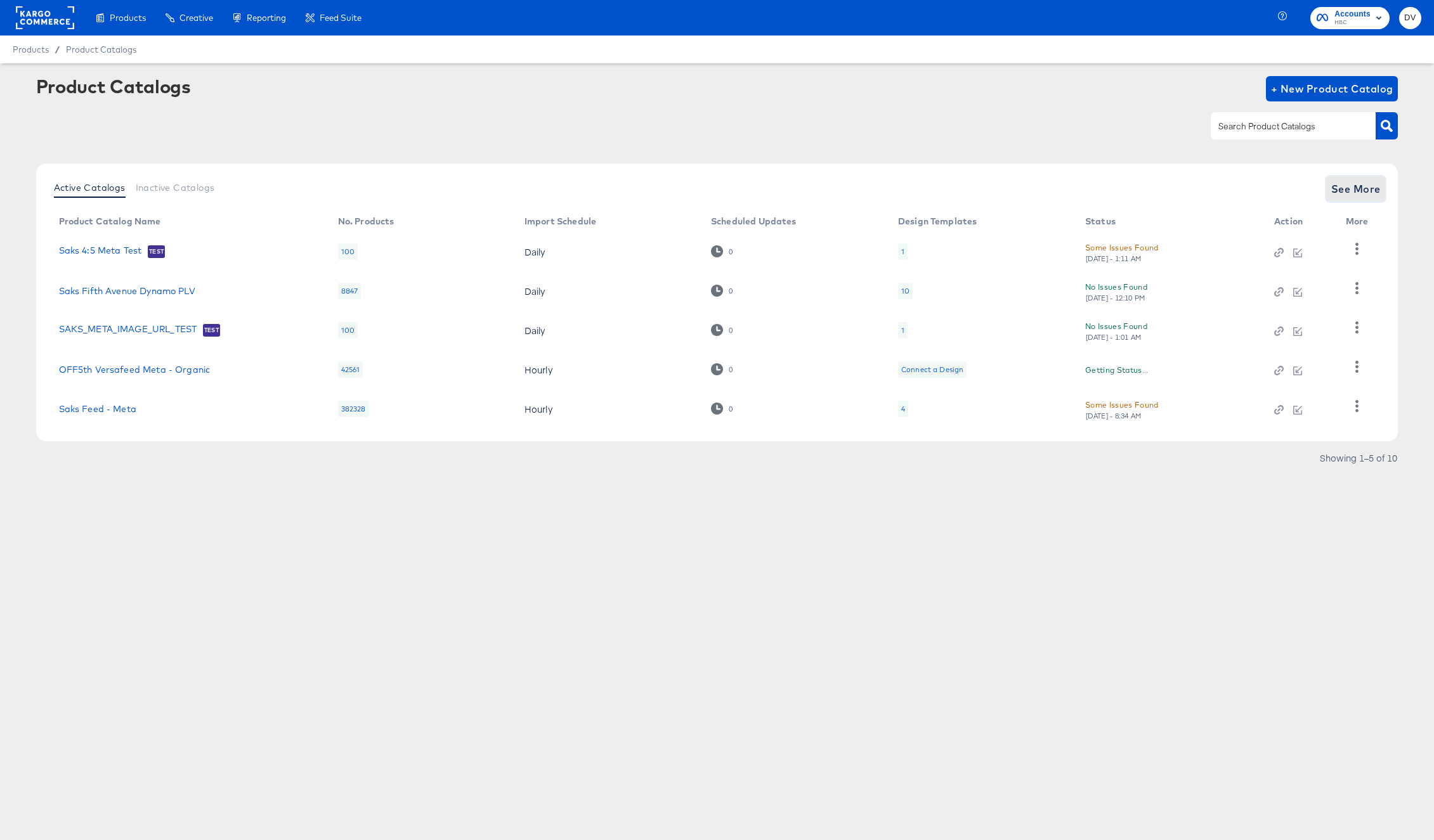
click at [1382, 193] on button "See More" at bounding box center [1356, 189] width 60 height 25
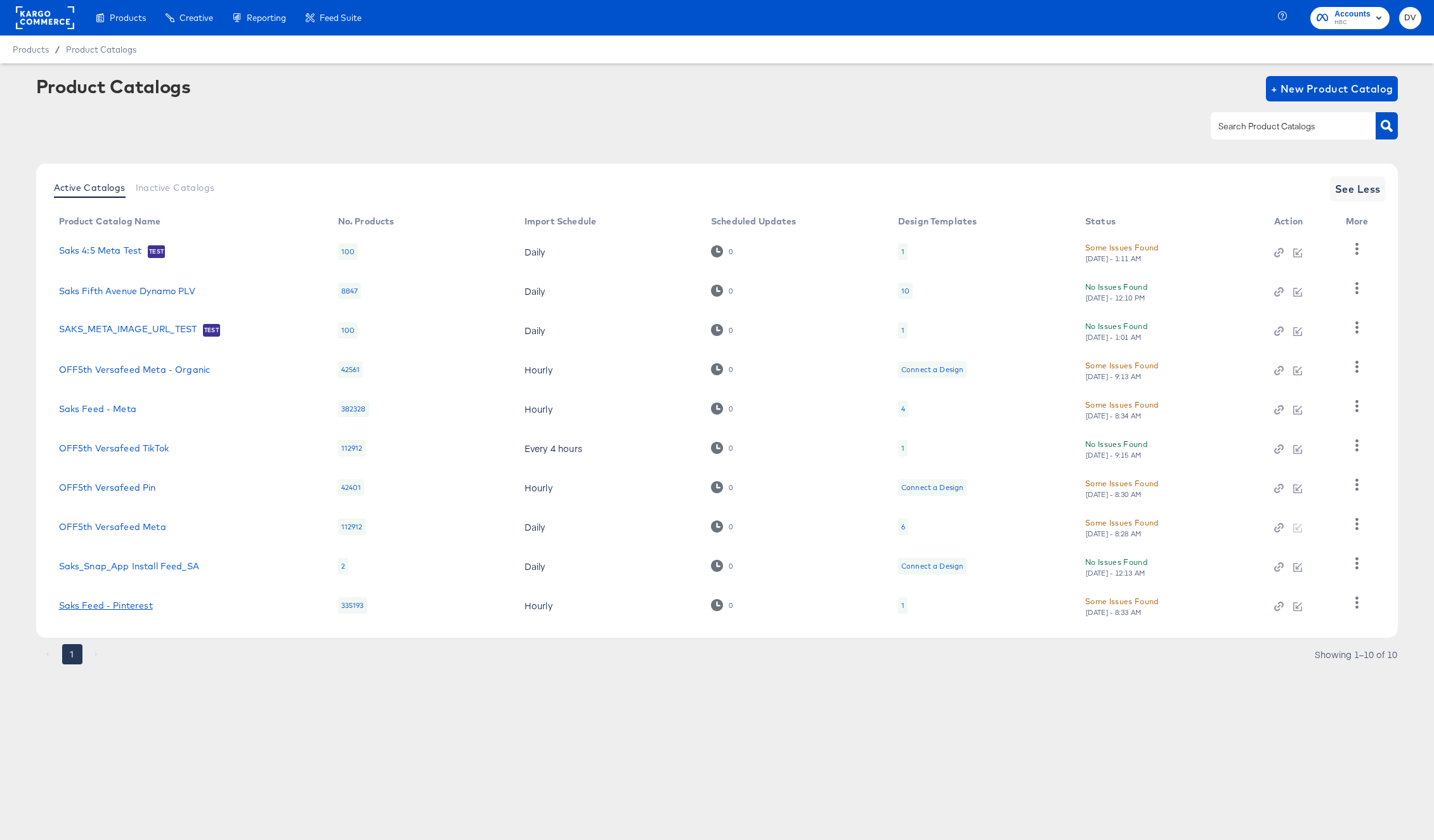
click at [122, 602] on link "Saks Feed - Pinterest" at bounding box center [106, 605] width 94 height 10
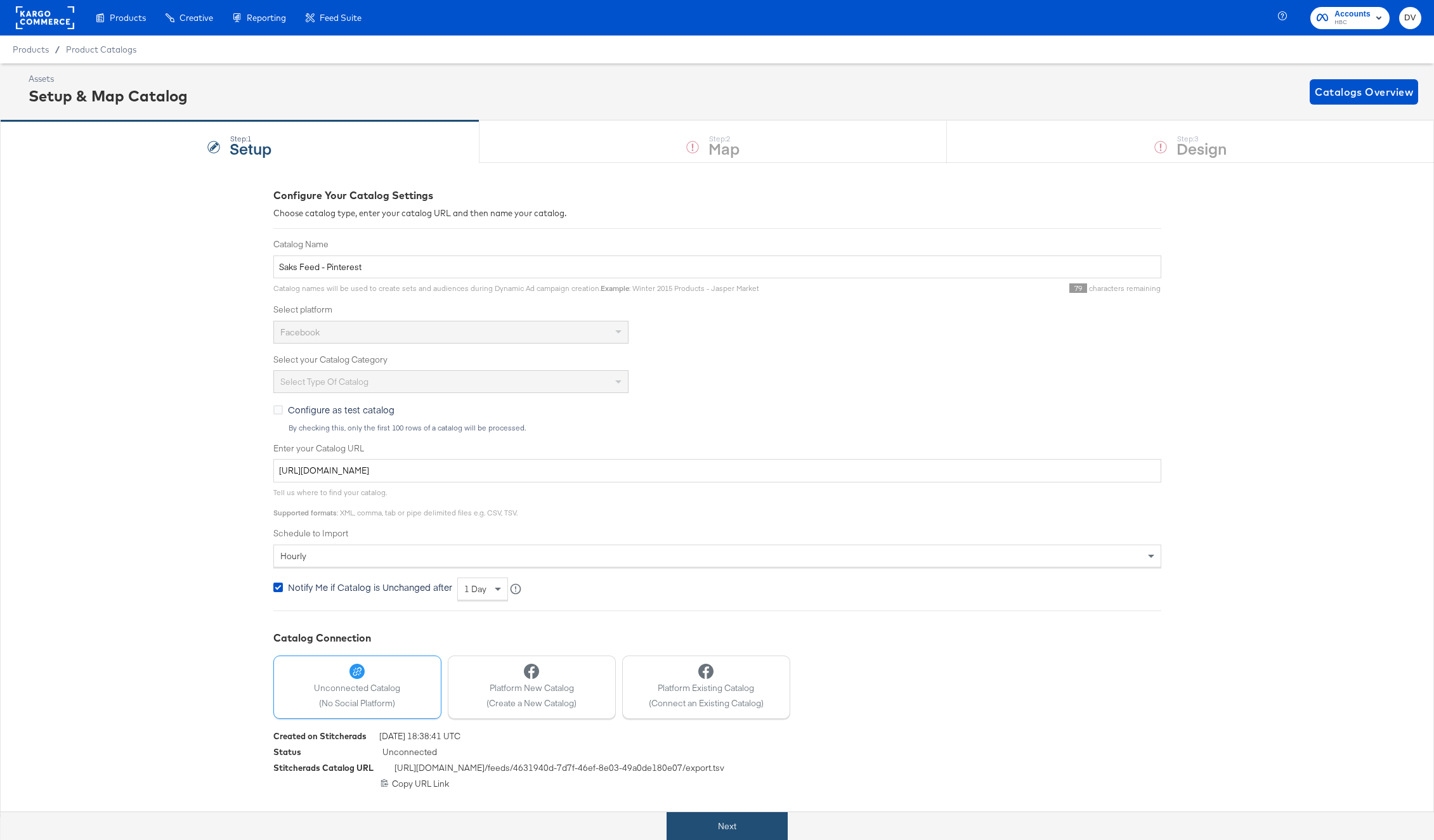
click at [740, 822] on button "Next" at bounding box center [727, 826] width 121 height 28
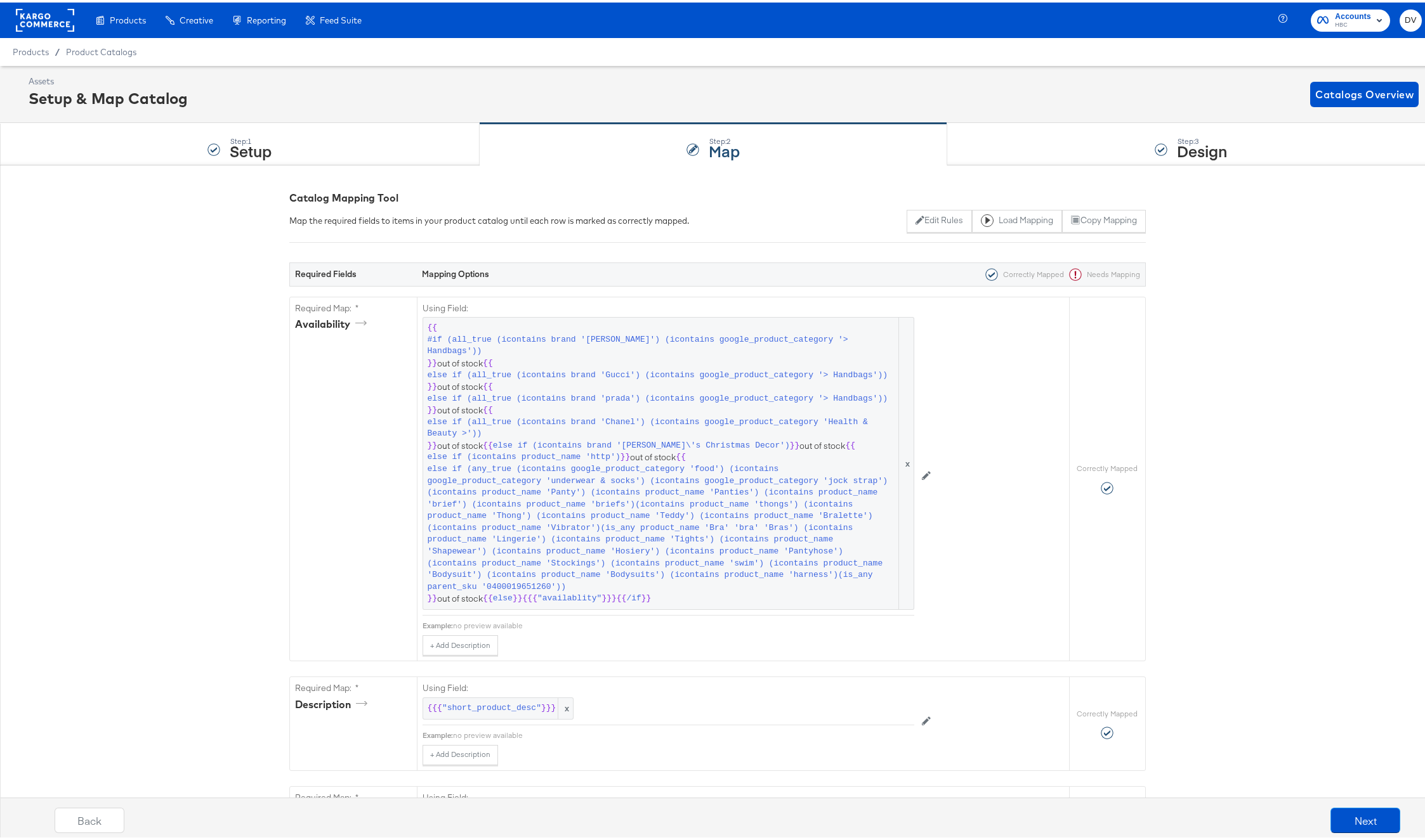
click at [1076, 118] on div "Assets Setup & Map Catalog Catalogs Overview" at bounding box center [717, 92] width 1434 height 57
click at [1076, 131] on div "Step: 3 Design" at bounding box center [1191, 142] width 487 height 42
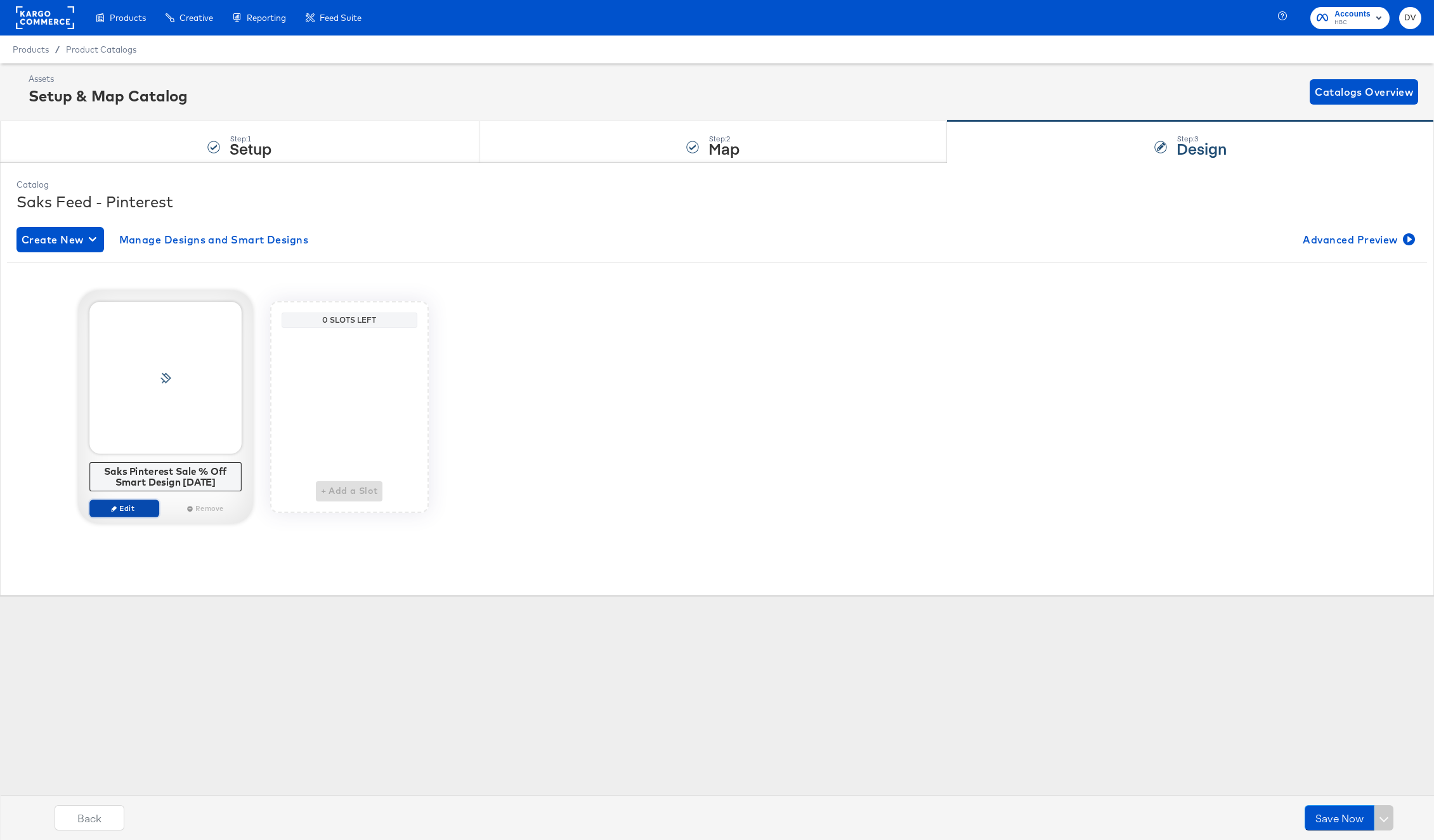
click at [136, 506] on span "Edit" at bounding box center [124, 508] width 58 height 9
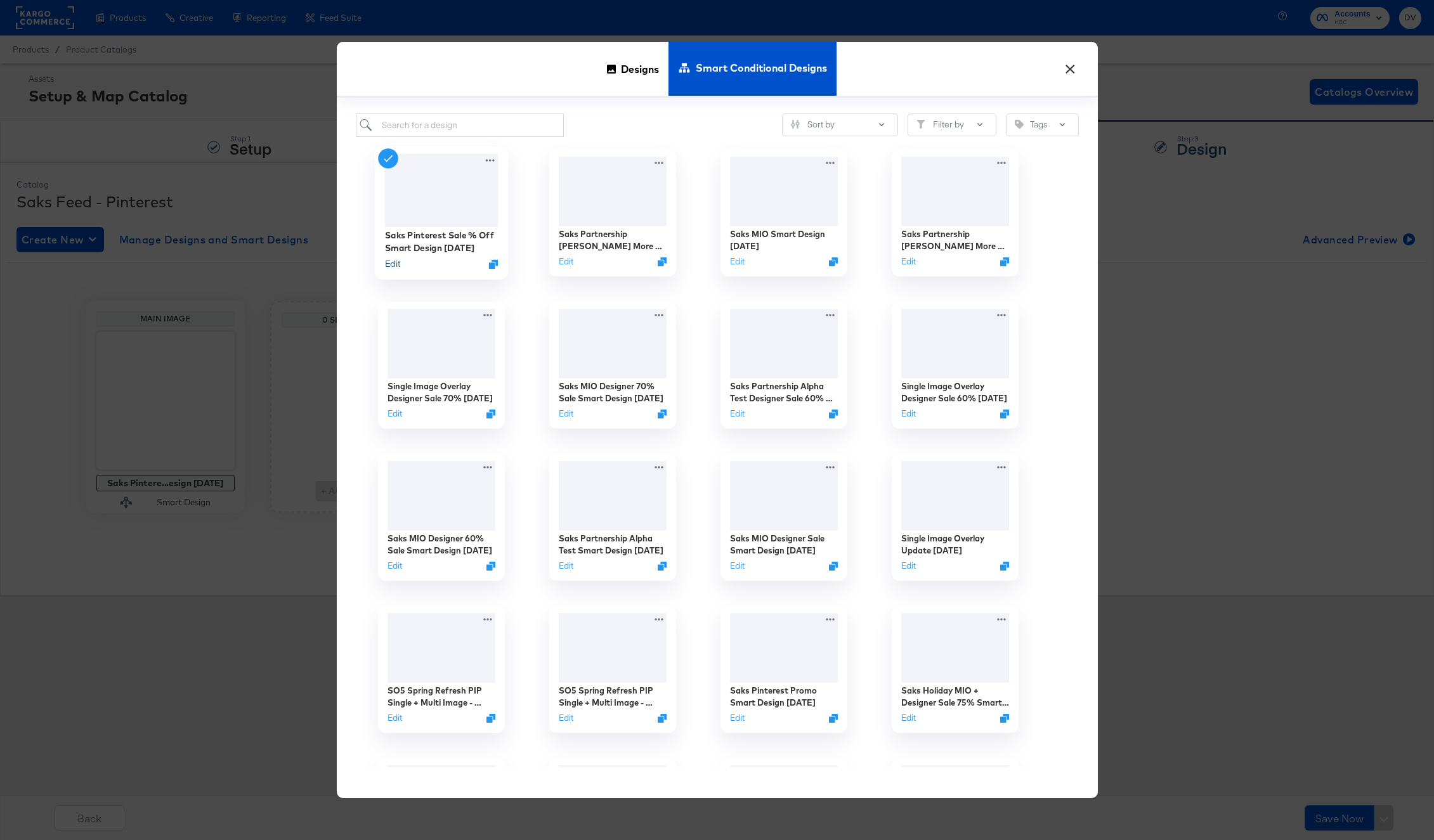
click at [391, 264] on button "Edit" at bounding box center [392, 264] width 15 height 12
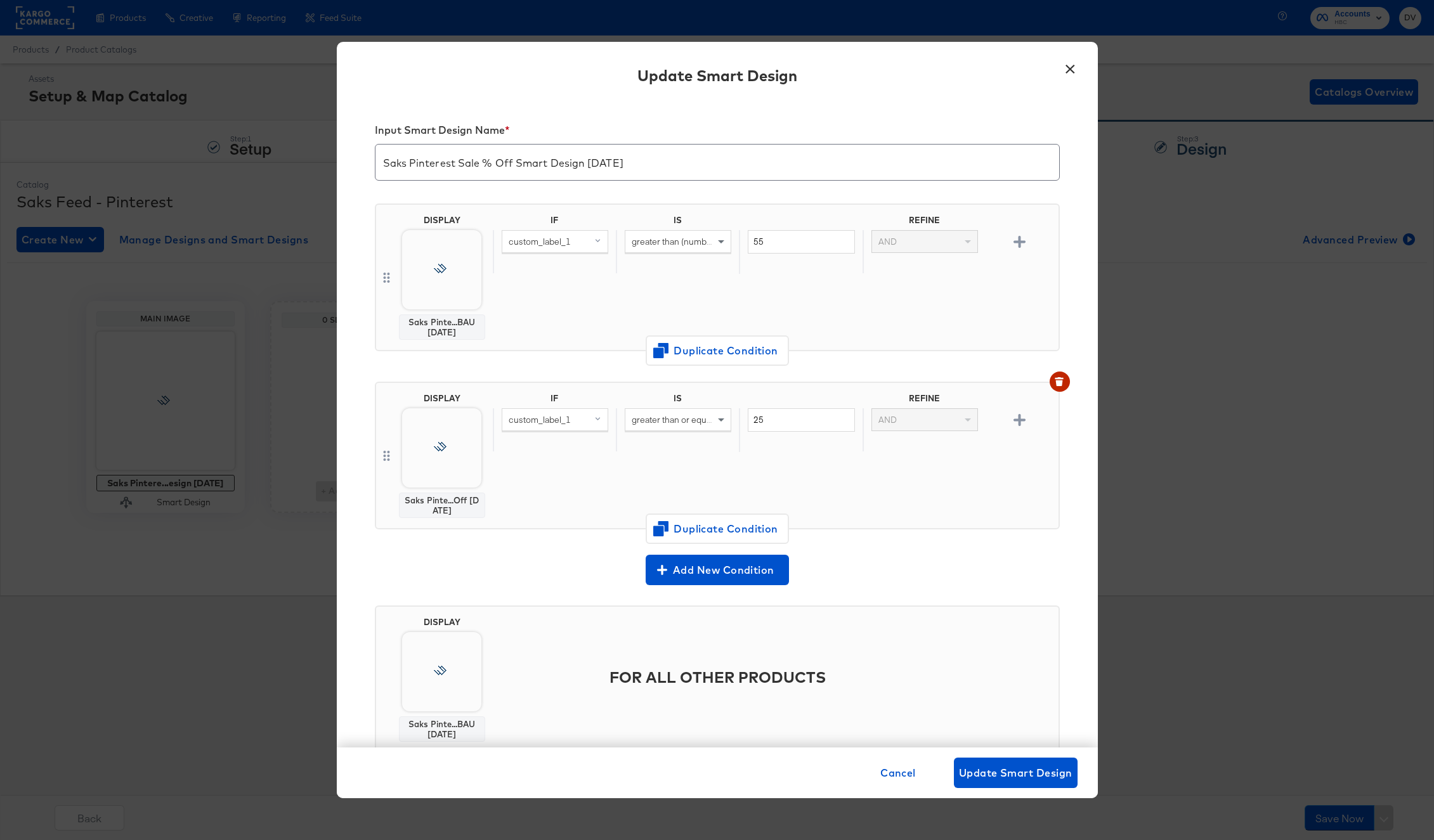
click at [847, 752] on div "Cancel Update Smart Design" at bounding box center [717, 773] width 761 height 51
click at [899, 769] on span "Cancel" at bounding box center [898, 772] width 35 height 18
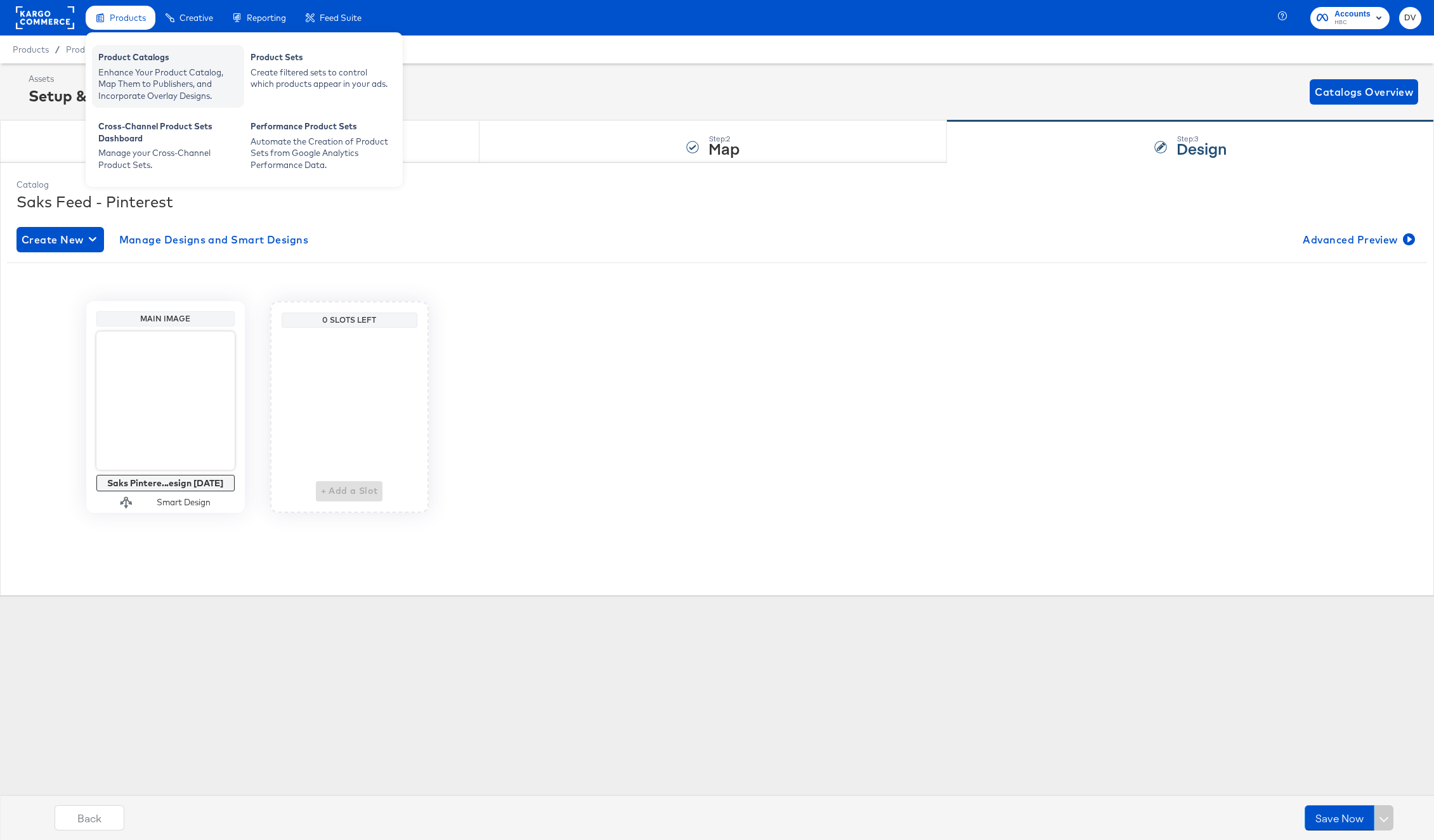
click at [147, 59] on div "Product Catalogs" at bounding box center [168, 59] width 140 height 15
